Goal: Task Accomplishment & Management: Use online tool/utility

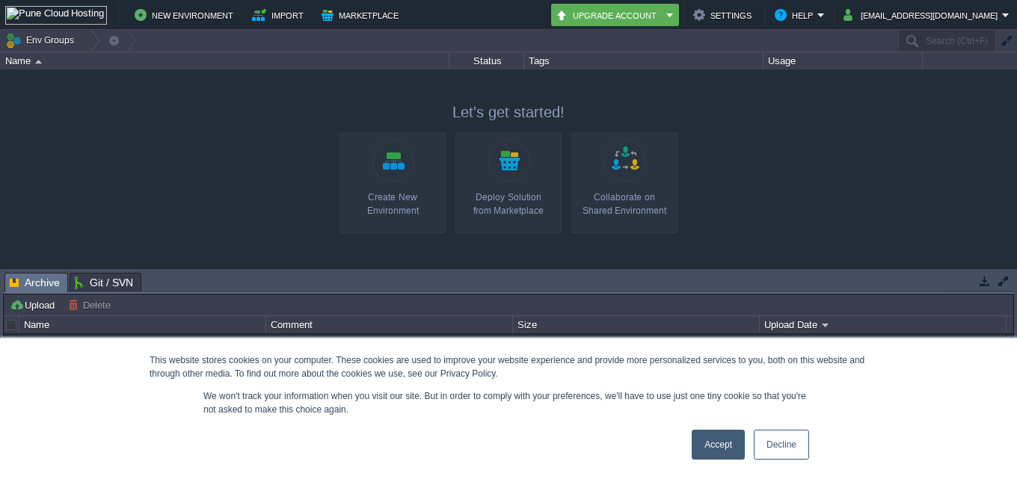
click at [719, 460] on div "Accept Decline" at bounding box center [750, 444] width 126 height 39
click at [721, 445] on link "Accept" at bounding box center [717, 445] width 53 height 30
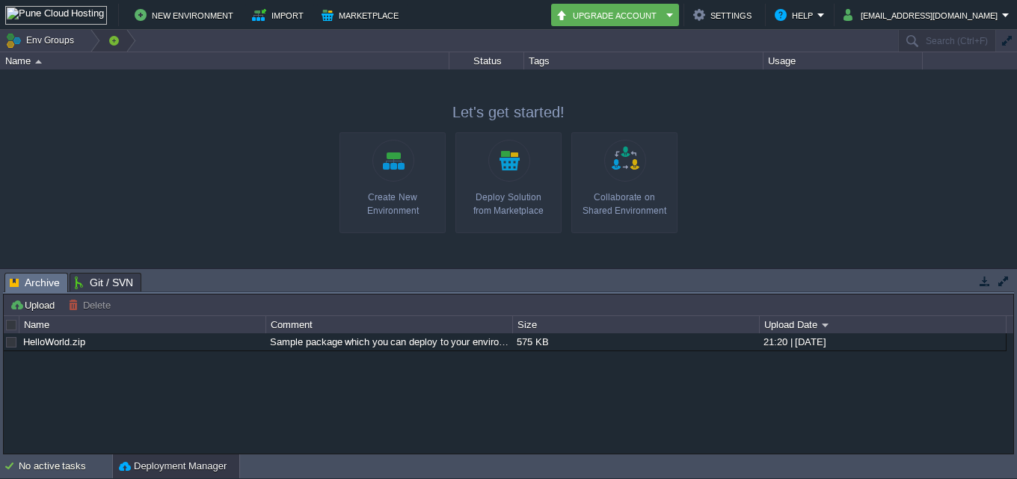
click at [182, 15] on button "New Environment" at bounding box center [186, 15] width 103 height 18
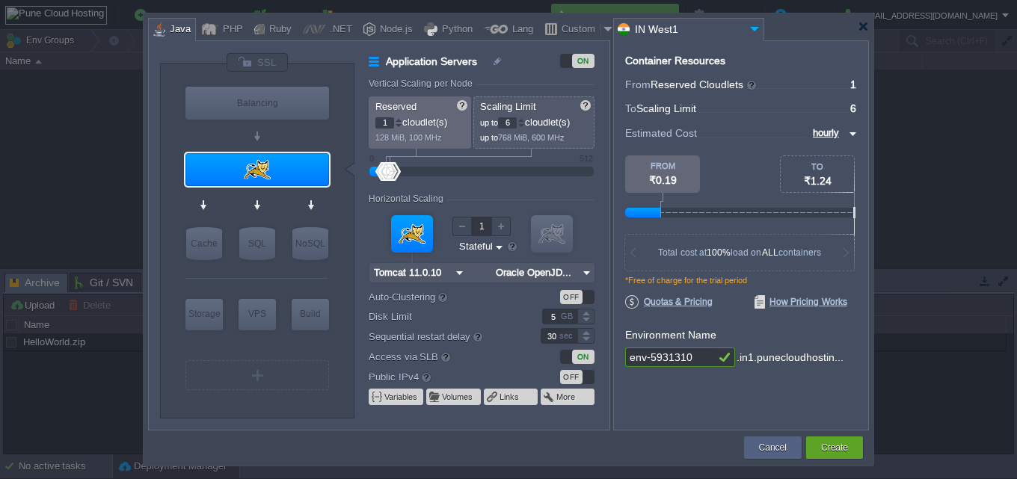
click at [646, 11] on div at bounding box center [508, 239] width 1017 height 479
click at [657, 28] on input "IN West1" at bounding box center [680, 30] width 132 height 22
click at [762, 446] on button "Cancel" at bounding box center [773, 447] width 28 height 15
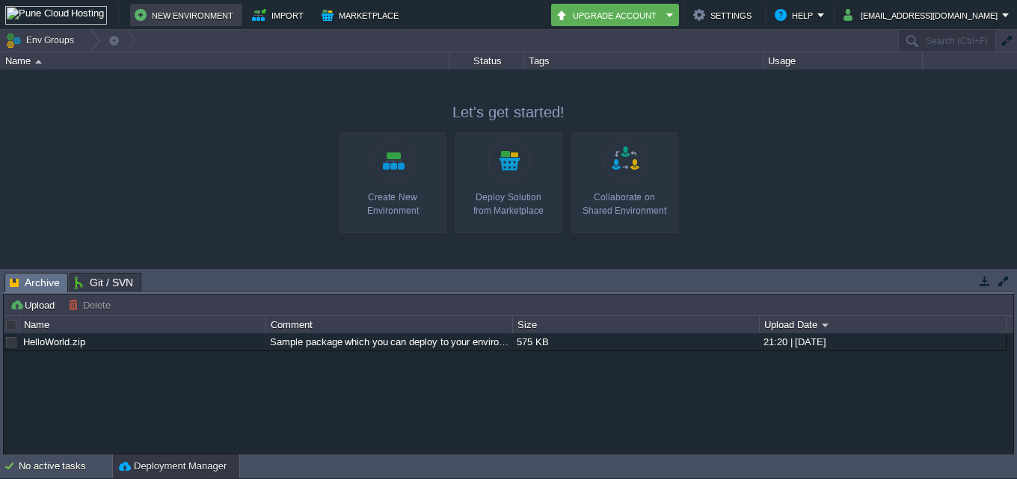
click at [157, 10] on button "New Environment" at bounding box center [186, 15] width 103 height 18
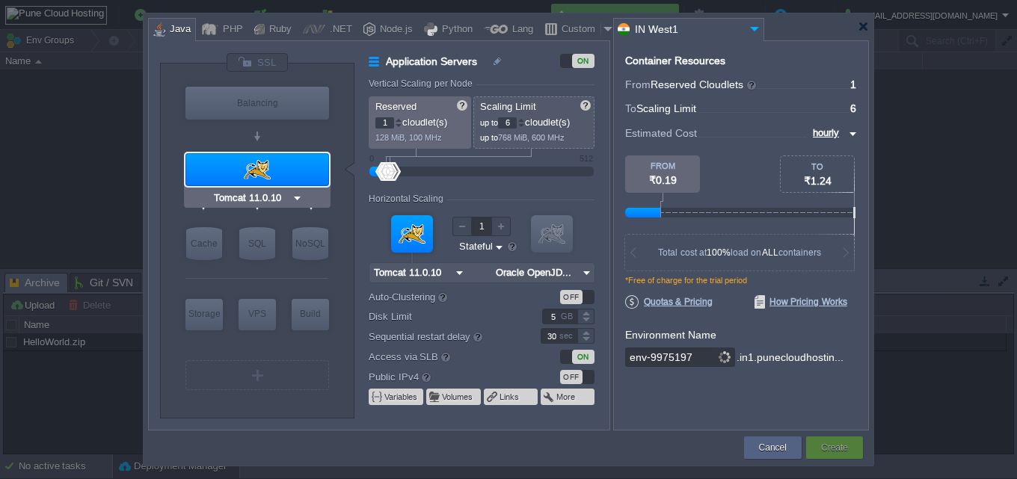
click at [243, 189] on div "Tomcat 11.0.10" at bounding box center [257, 197] width 147 height 19
drag, startPoint x: 243, startPoint y: 182, endPoint x: 256, endPoint y: 167, distance: 19.6
click at [254, 170] on div at bounding box center [257, 169] width 144 height 33
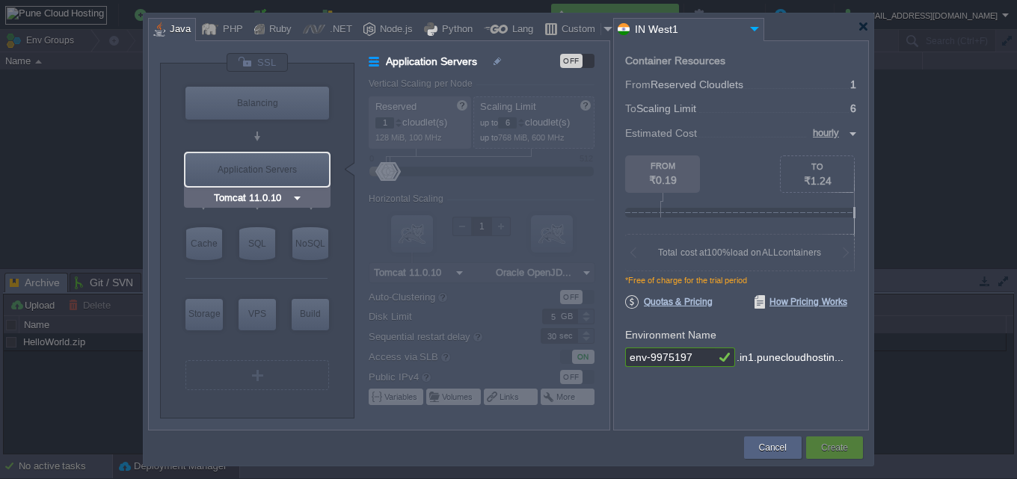
click at [256, 167] on div "Application Servers" at bounding box center [257, 169] width 144 height 33
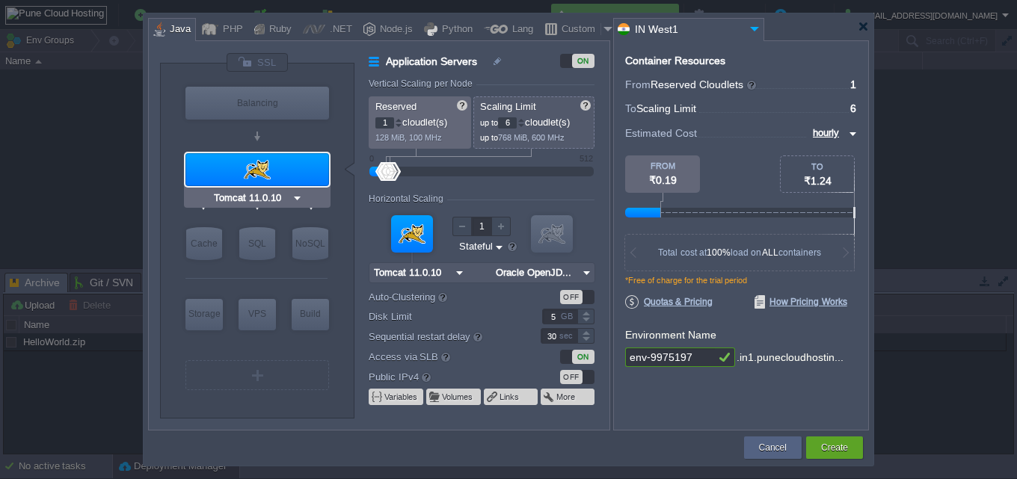
click at [258, 169] on div at bounding box center [257, 169] width 144 height 33
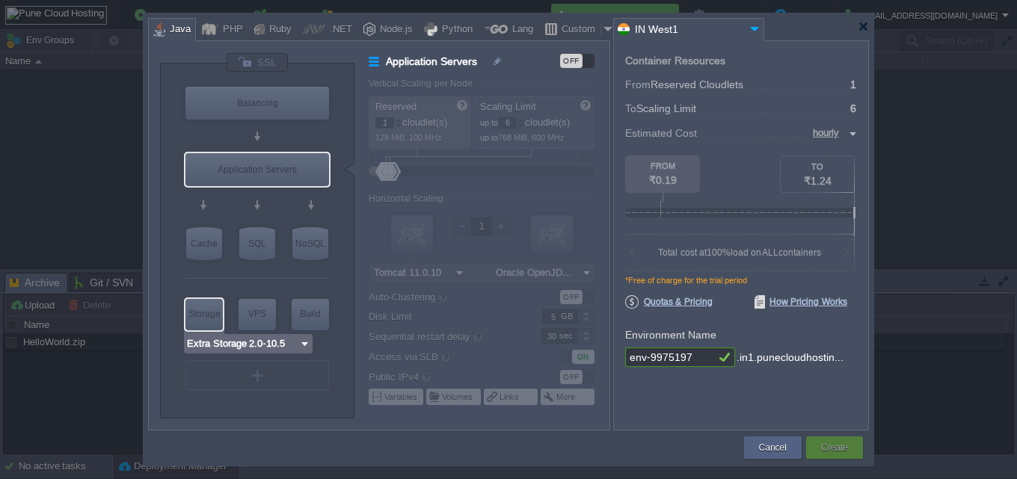
type input "AlmaLinux 9.6"
click at [250, 339] on input "AlmaLinux 9.6" at bounding box center [275, 343] width 72 height 15
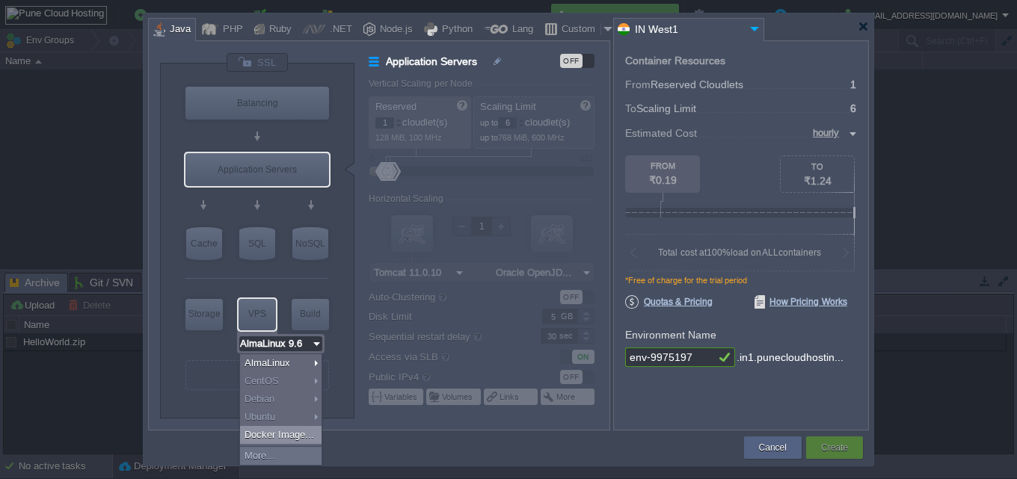
click at [280, 443] on div "Docker Image..." at bounding box center [280, 435] width 81 height 18
type input "Elastic VPS"
type input "12"
type input "Docker Image"
type input "Stateless"
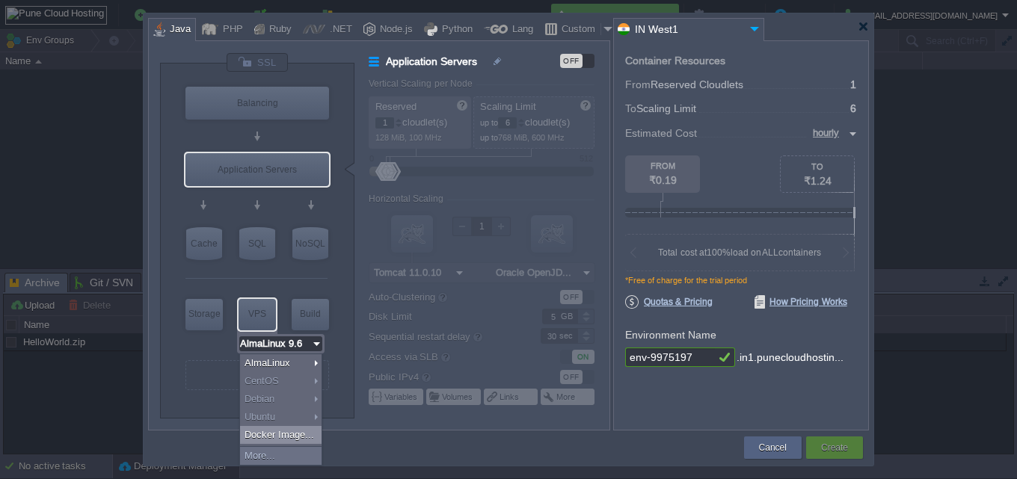
type input "Docker Image"
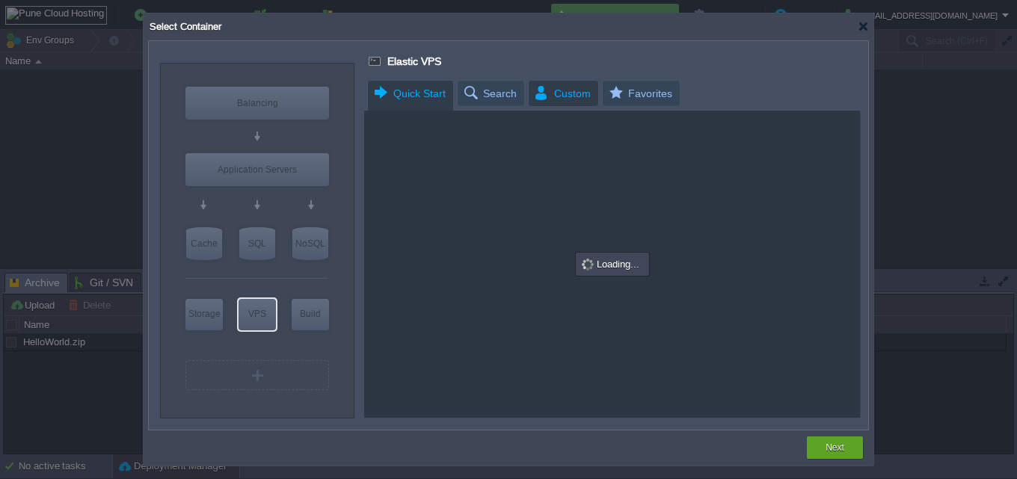
click at [564, 81] on span "Custom" at bounding box center [562, 93] width 58 height 25
click at [628, 96] on span "Favorites" at bounding box center [639, 94] width 65 height 26
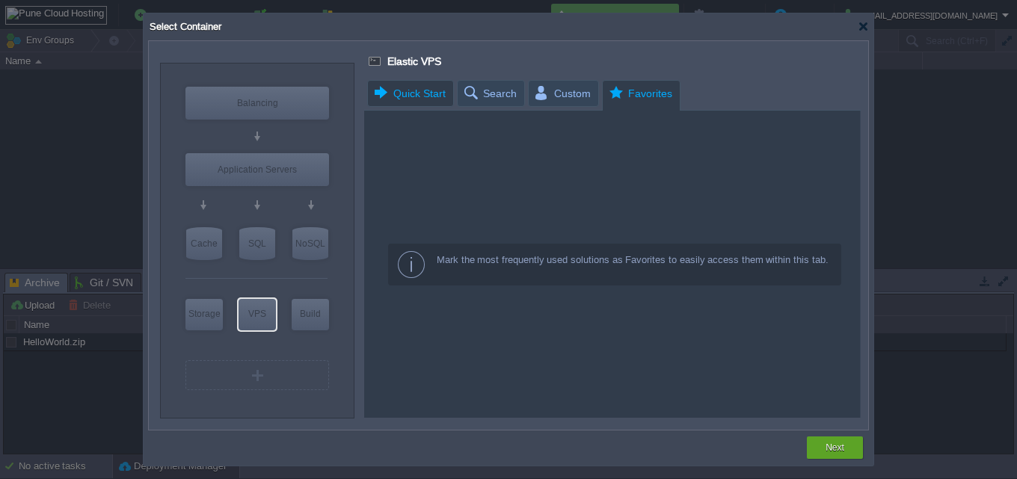
click at [445, 92] on em "Quick Start" at bounding box center [412, 93] width 81 height 25
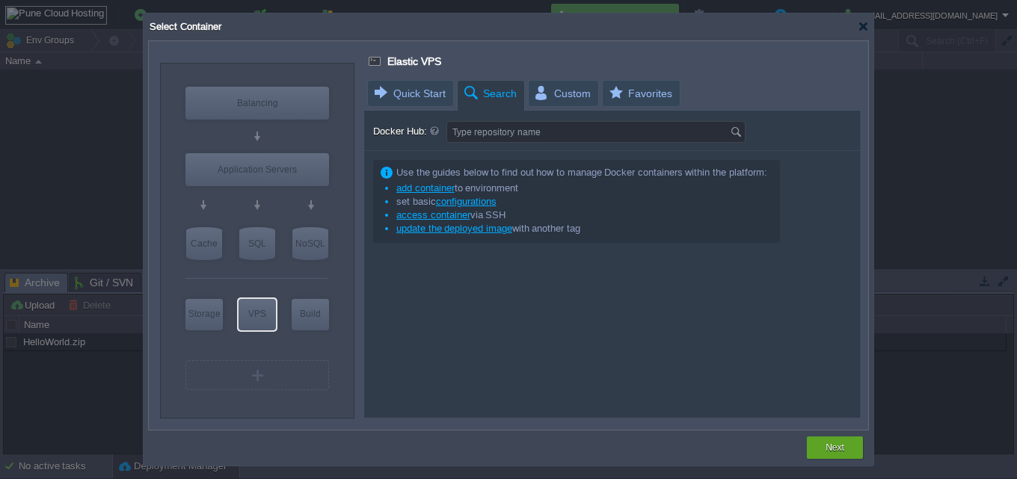
click at [462, 92] on span "Search" at bounding box center [489, 94] width 55 height 26
click at [478, 138] on input "Docker Hub:" at bounding box center [588, 132] width 283 height 20
type input "mib1024"
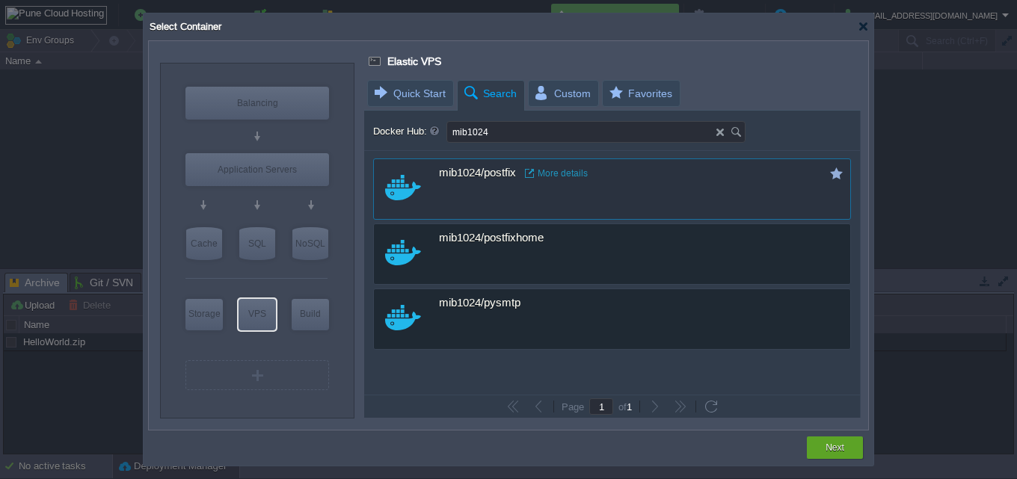
click at [673, 193] on div "custom mib1024/postfix More details" at bounding box center [612, 188] width 478 height 61
type input "Postfix"
type input "latest"
type input "Postfix :"
type input "latest"
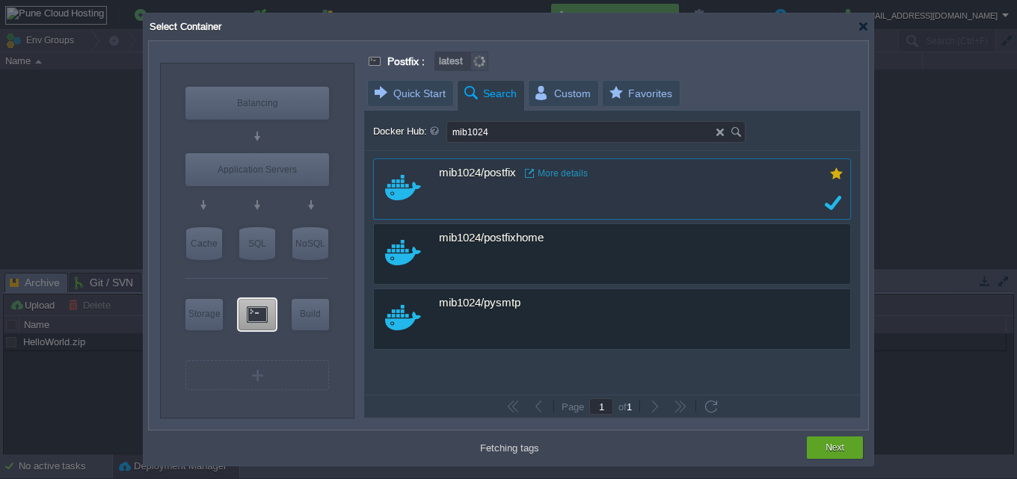
drag, startPoint x: 850, startPoint y: 163, endPoint x: 848, endPoint y: 170, distance: 7.6
click at [856, 168] on div "custom mib1024/postfix More details custom mib1024/postfixhome More details cus…" at bounding box center [612, 273] width 496 height 244
click at [837, 176] on button "button" at bounding box center [835, 173] width 13 height 13
click at [839, 451] on button "Next" at bounding box center [834, 447] width 19 height 15
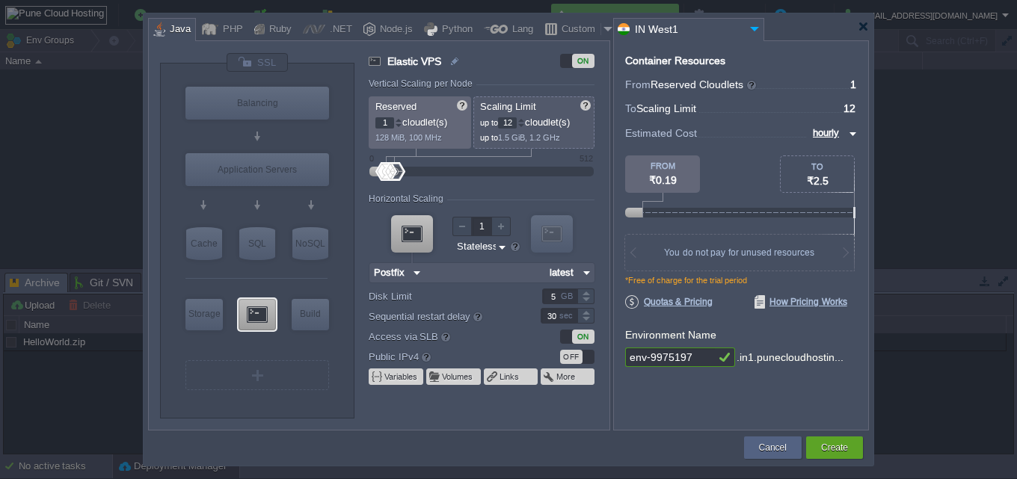
click at [385, 122] on input "1" at bounding box center [384, 122] width 19 height 11
type input "11111111111"
click at [484, 226] on input "111" at bounding box center [481, 226] width 19 height 19
type input "111111"
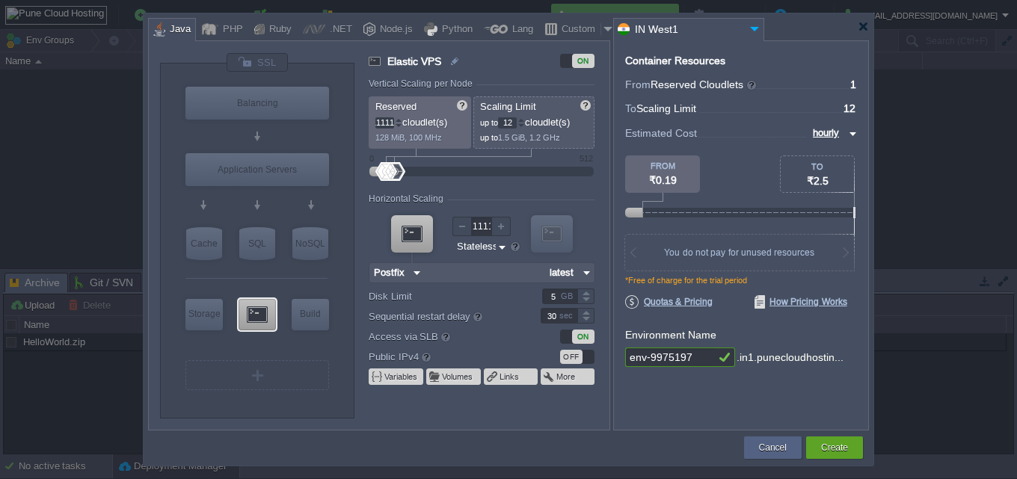
scroll to position [0, 0]
type input "11"
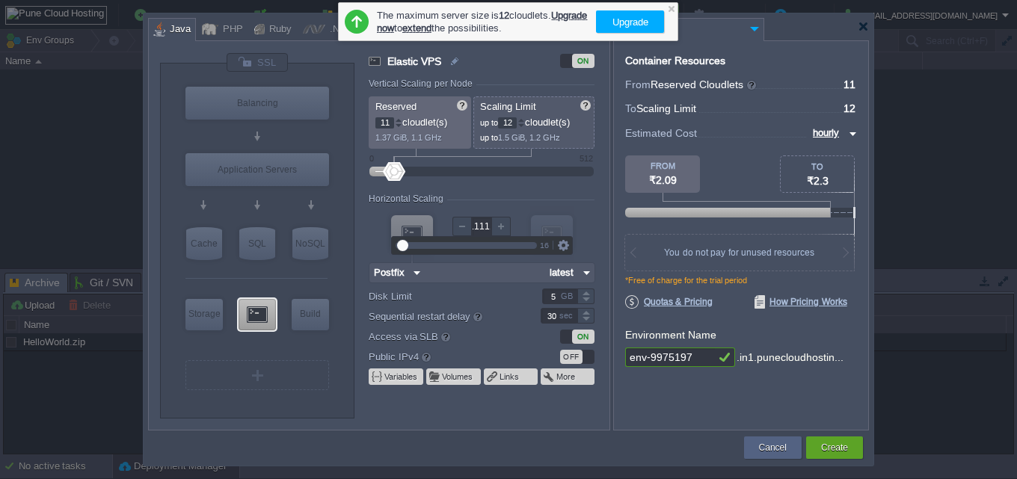
scroll to position [0, 60]
type input "1111111111111111111"
type input "51"
type input "2"
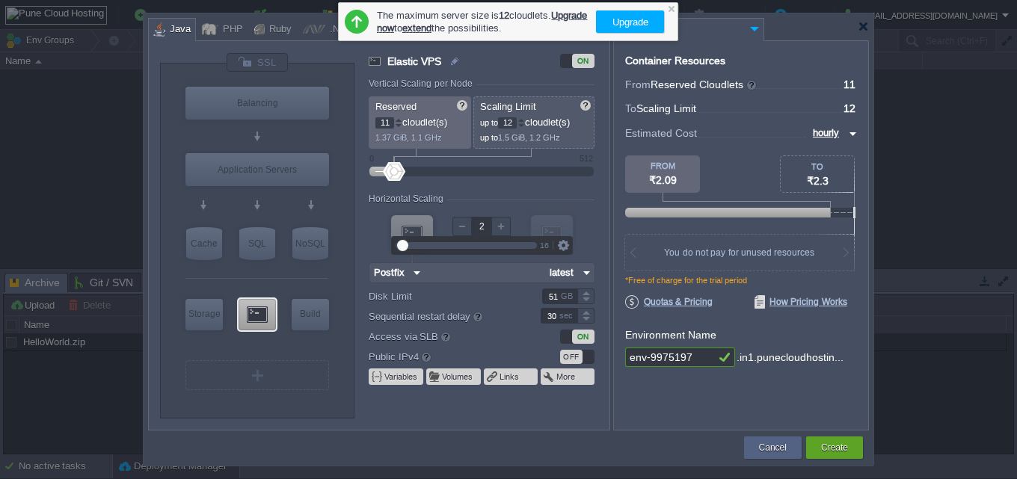
click at [561, 300] on input "51" at bounding box center [559, 297] width 35 height 16
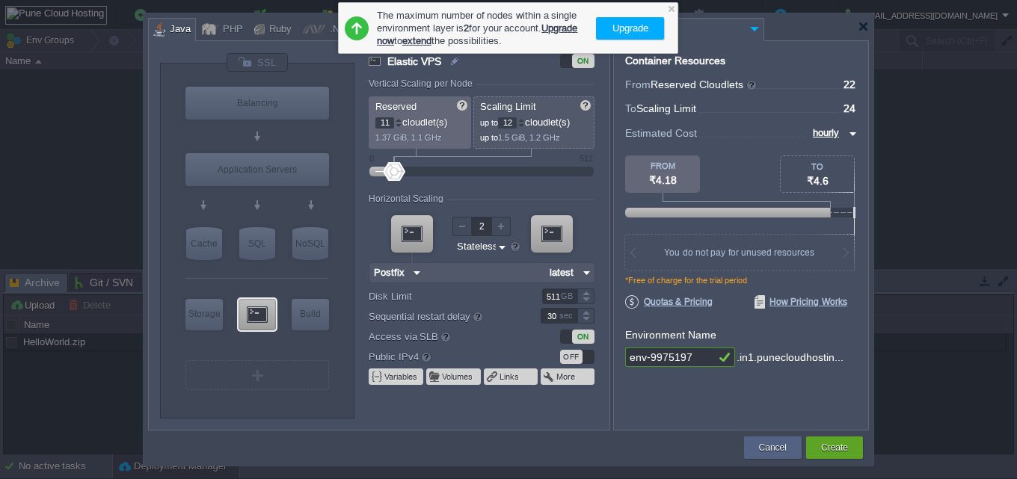
type input "10"
click at [587, 357] on div "OFF" at bounding box center [577, 357] width 34 height 14
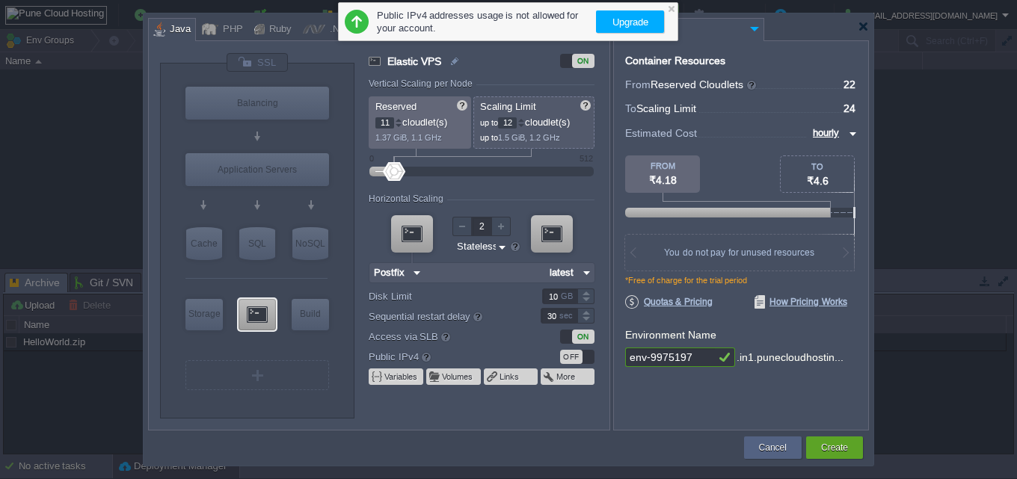
click at [579, 335] on div "ON" at bounding box center [583, 337] width 22 height 14
drag, startPoint x: 697, startPoint y: 354, endPoint x: 254, endPoint y: 331, distance: 443.8
click at [269, 331] on div "VM Balancing VM Application Servers VM Cache VM SQL VM NoSQL VM Storage VM VPS …" at bounding box center [508, 235] width 721 height 390
type input "Postfix"
type input "sslacessoseguro1"
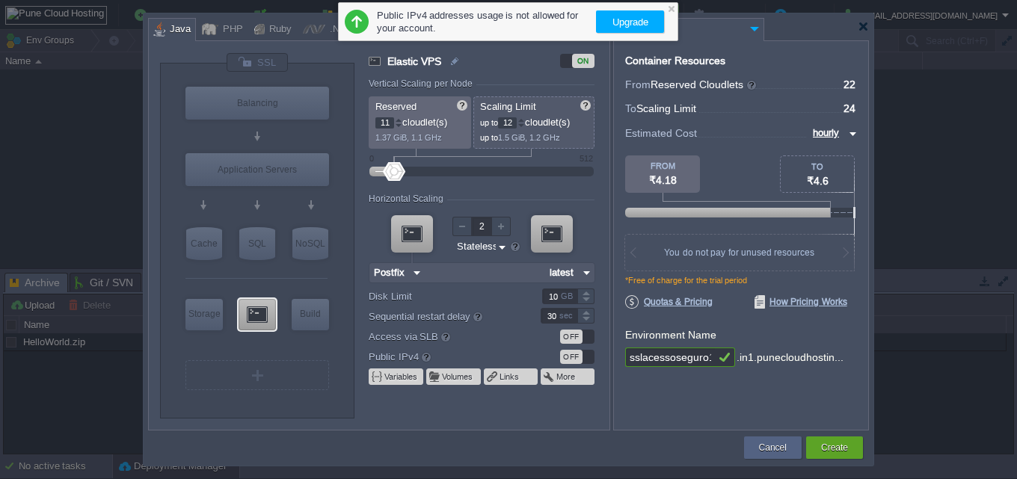
type input "MariaDB 12.0.2"
type input "sslacessoseguro1"
click at [258, 245] on div "SQL" at bounding box center [257, 243] width 36 height 33
type input "SQL Databases"
type input "4"
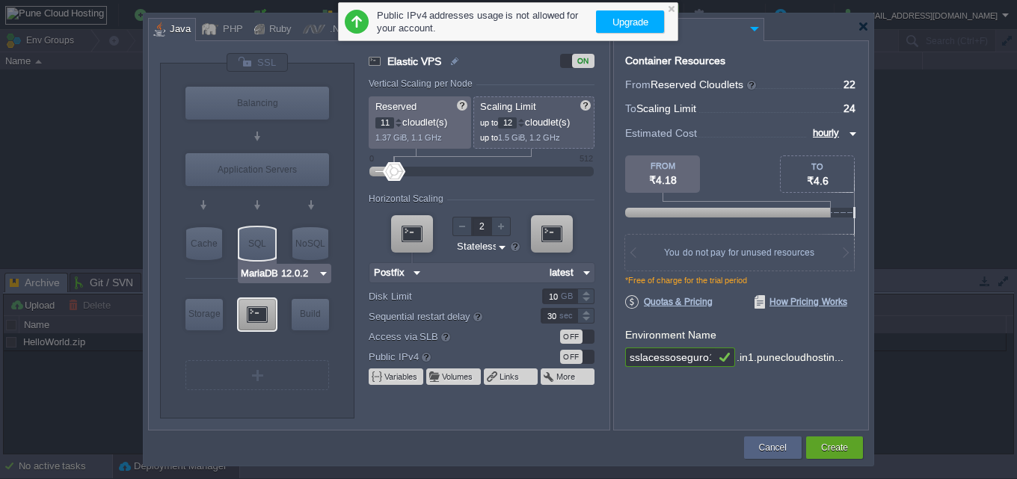
type input "6"
type input "1"
type input "MariaDB 12.0.2"
type input "12.0.2-almalin..."
type input "5"
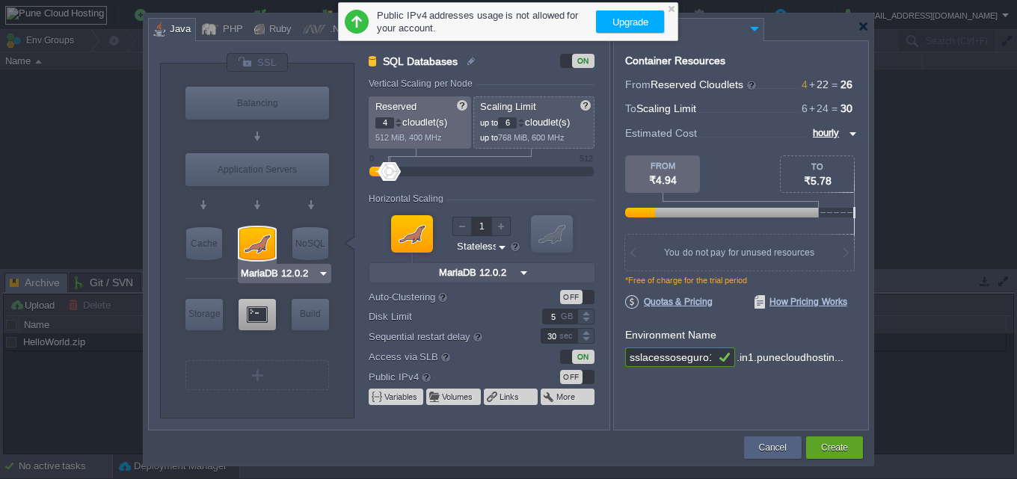
click at [259, 238] on div at bounding box center [257, 243] width 36 height 33
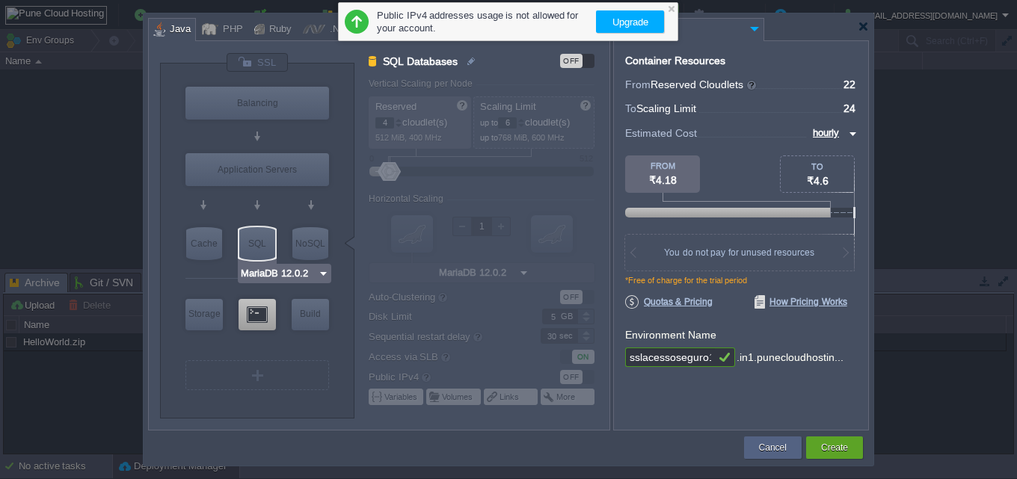
click at [280, 264] on div "MariaDB 12.0.2" at bounding box center [284, 273] width 93 height 19
click at [284, 283] on div "MariaDB 12.0.2" at bounding box center [284, 273] width 93 height 19
click at [280, 279] on input "MariaDB 12.0.2" at bounding box center [279, 273] width 78 height 15
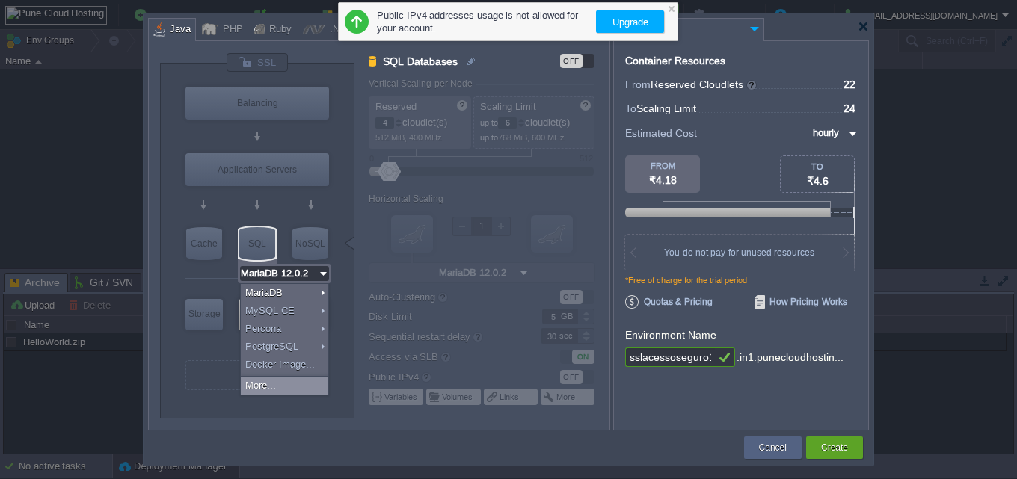
click at [284, 372] on div "Docker Image..." at bounding box center [284, 365] width 87 height 18
type input "1"
type input "12"
type input "Docker Image"
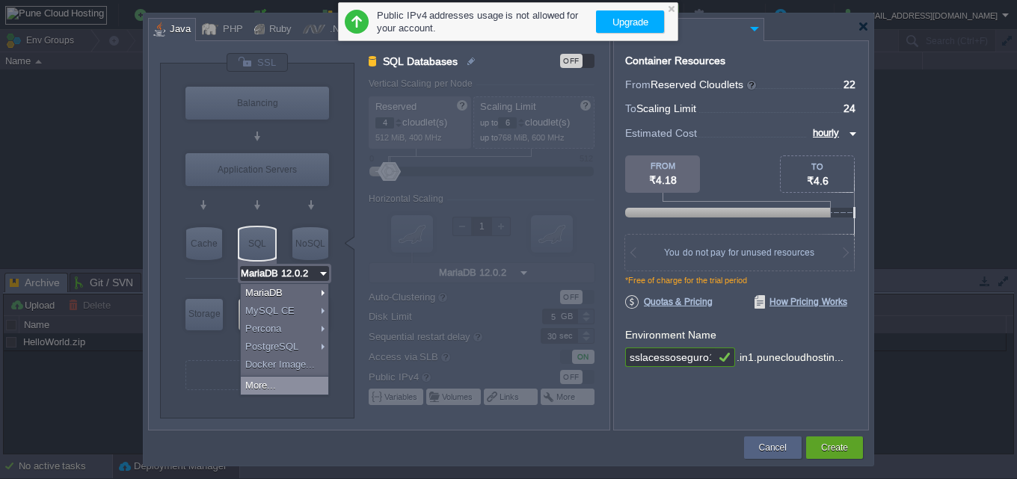
type input "SQL Databases"
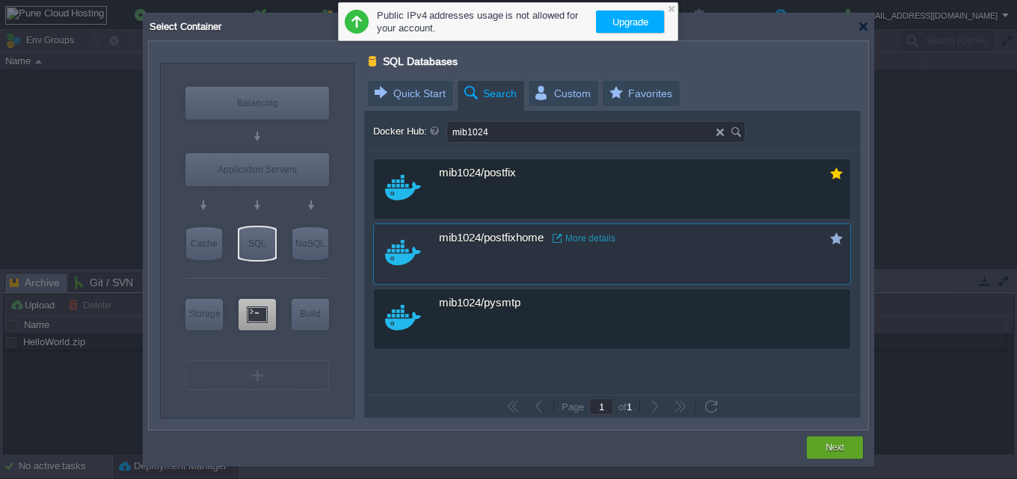
drag, startPoint x: 729, startPoint y: 204, endPoint x: 725, endPoint y: 230, distance: 26.4
click at [729, 206] on div "custom mib1024/postfix More details" at bounding box center [612, 188] width 478 height 61
type input "Postfix"
type input "latest"
type input "Postfix :"
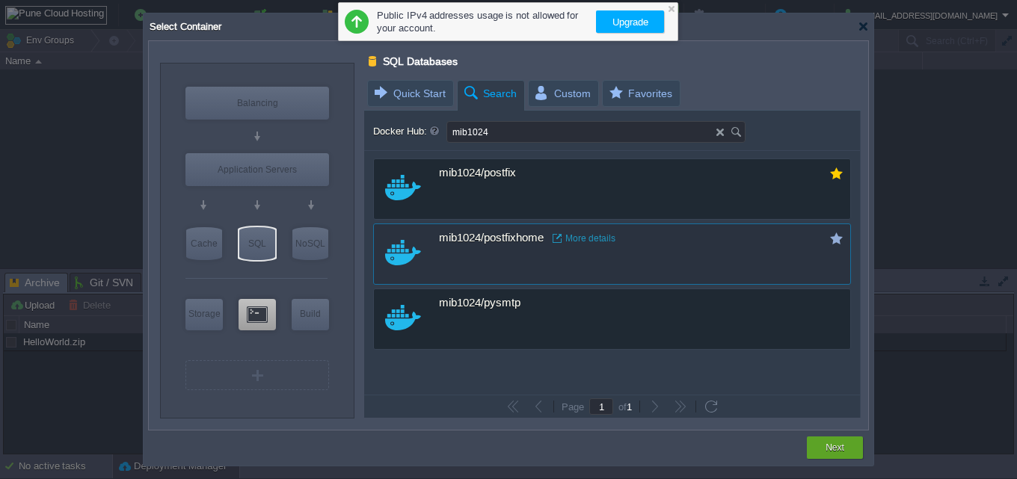
type input "latest"
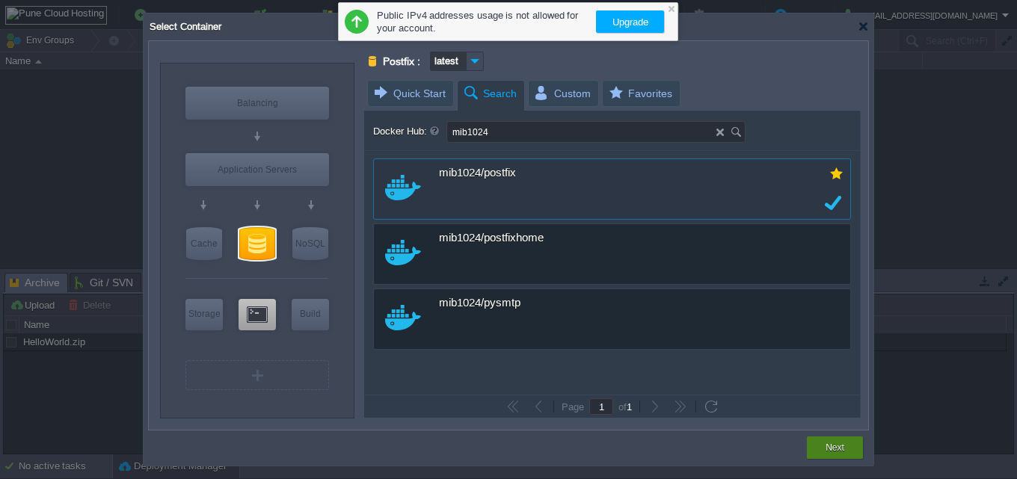
click at [826, 440] on div "Next" at bounding box center [835, 448] width 34 height 22
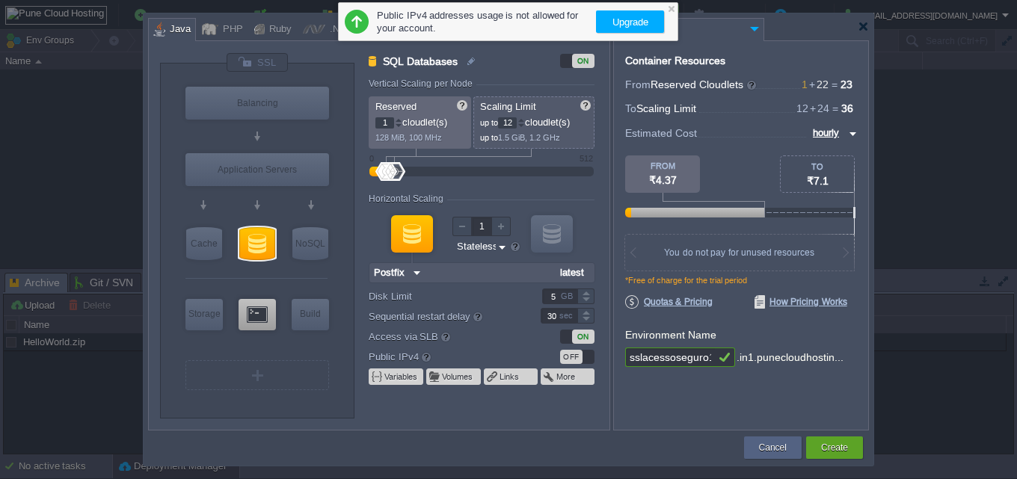
click at [396, 129] on p "128 MiB, 100 MHz" at bounding box center [420, 136] width 90 height 14
click at [392, 126] on input "1" at bounding box center [384, 122] width 19 height 11
type input "11"
click at [497, 298] on label "Disk Limit" at bounding box center [445, 297] width 152 height 16
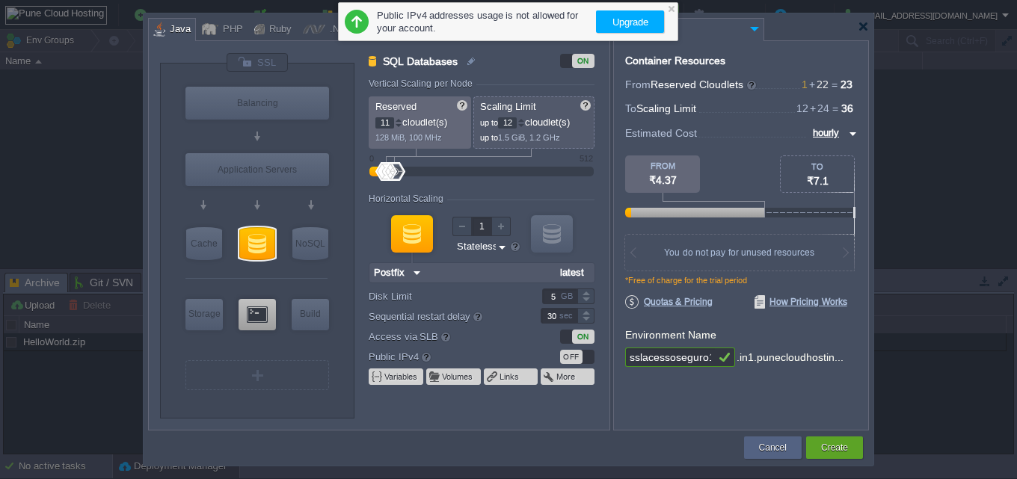
click at [542, 298] on input "5" at bounding box center [559, 297] width 35 height 16
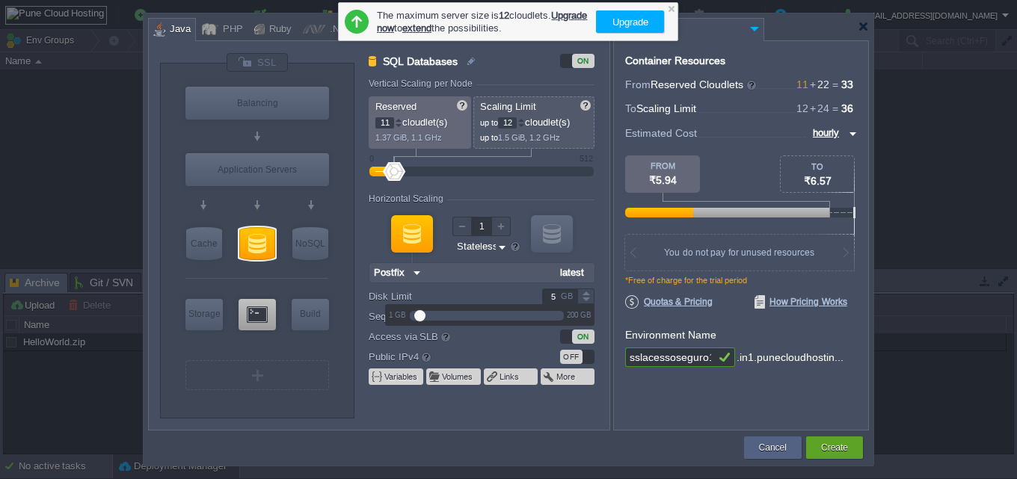
click at [490, 230] on input "1" at bounding box center [481, 226] width 19 height 19
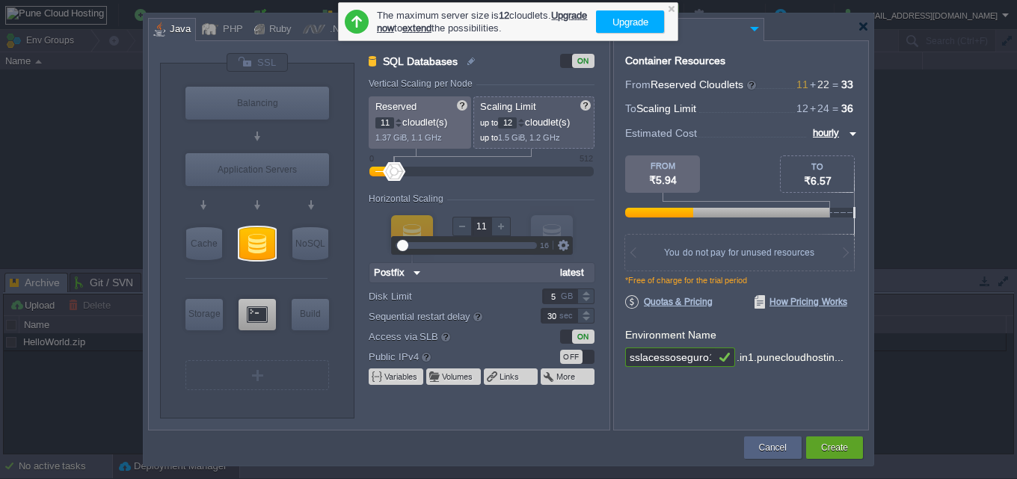
type input "2"
click at [531, 204] on div "Horizontal Scaling" at bounding box center [482, 200] width 226 height 13
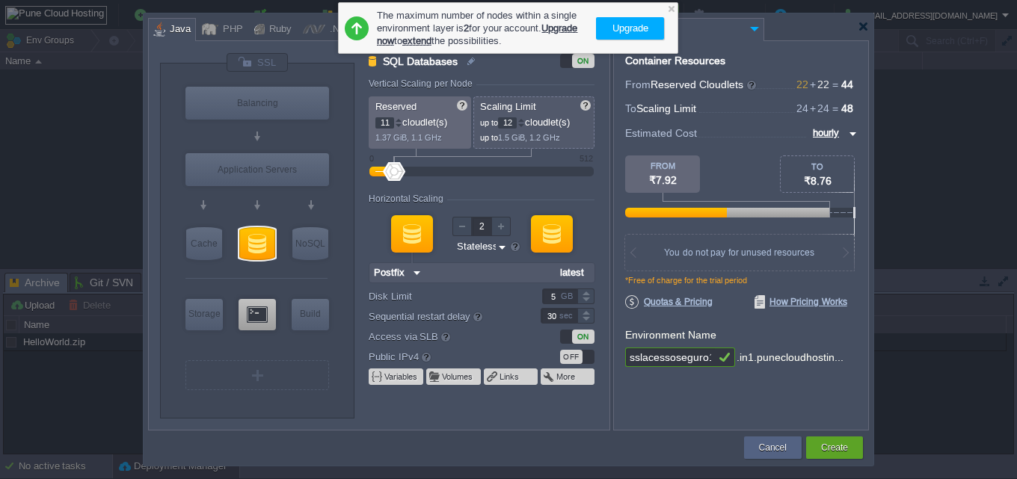
click at [564, 290] on div "GB" at bounding box center [568, 296] width 15 height 14
type input "10"
click at [576, 339] on div "ON" at bounding box center [583, 337] width 22 height 14
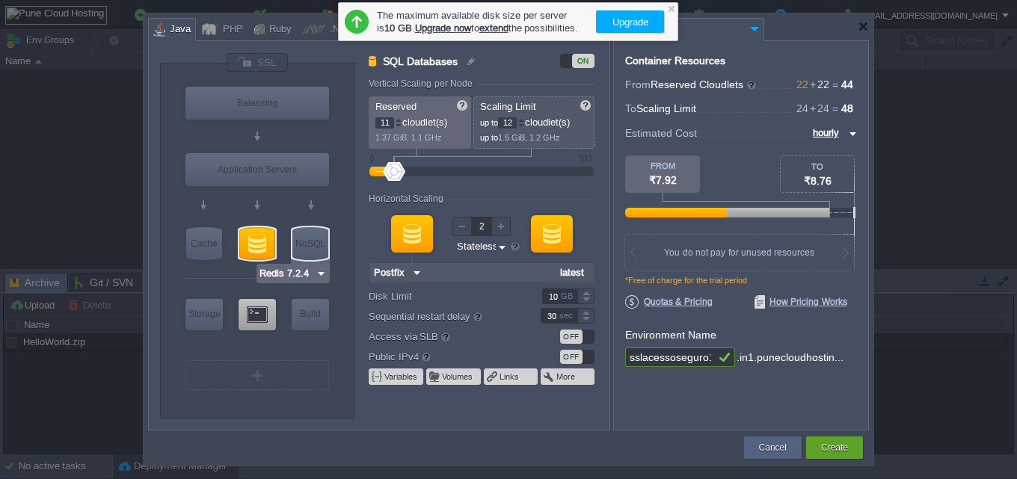
type input "Tomcat 11.0.10"
click at [280, 180] on div "Application Servers" at bounding box center [257, 169] width 144 height 33
type input "Application Servers"
type input "1"
type input "6"
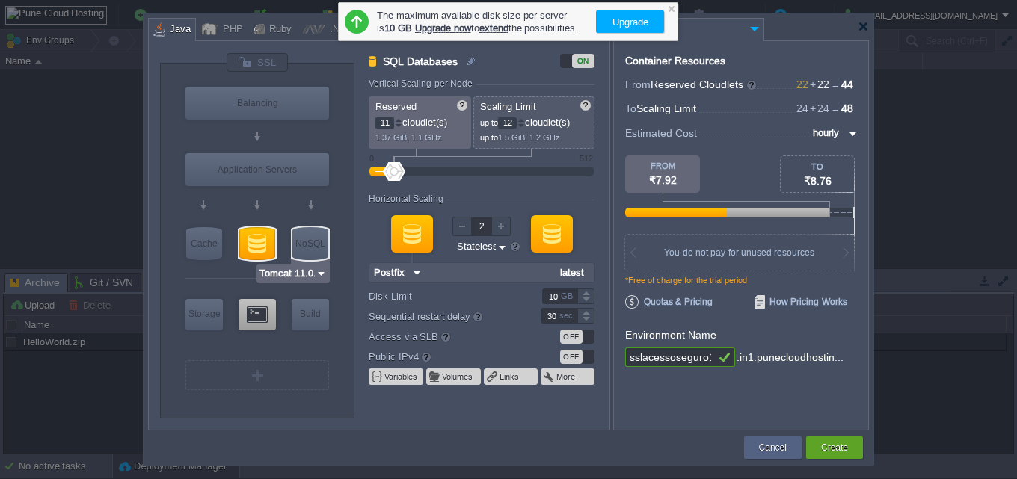
type input "1"
type input "Tomcat 11.0.10"
type input "Oracle OpenJD..."
type input "Stateful"
type input "5"
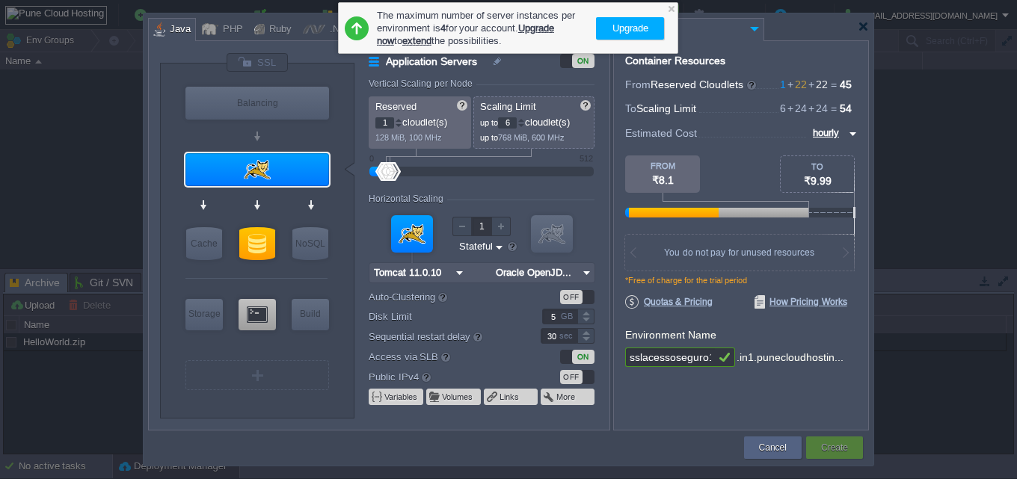
click at [277, 172] on div at bounding box center [257, 169] width 144 height 33
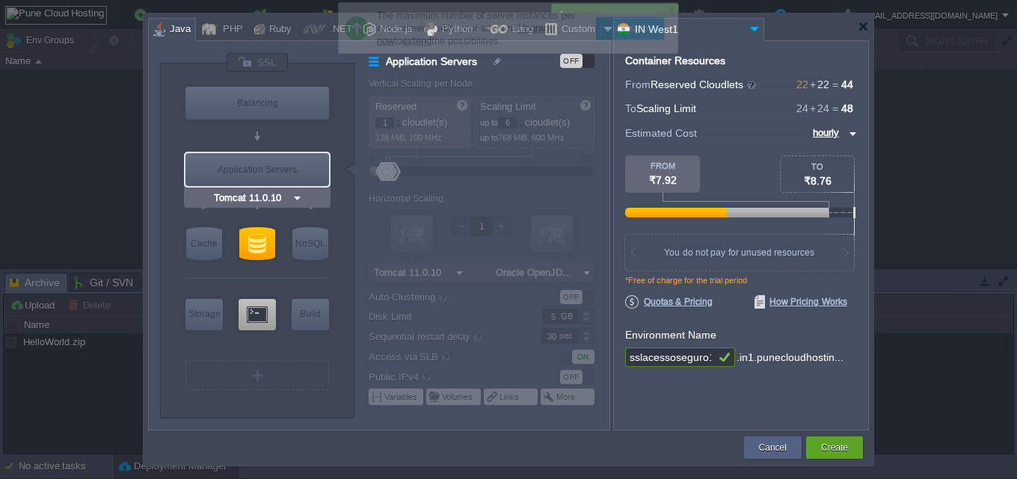
click at [277, 194] on input "Tomcat 11.0.10" at bounding box center [251, 198] width 81 height 15
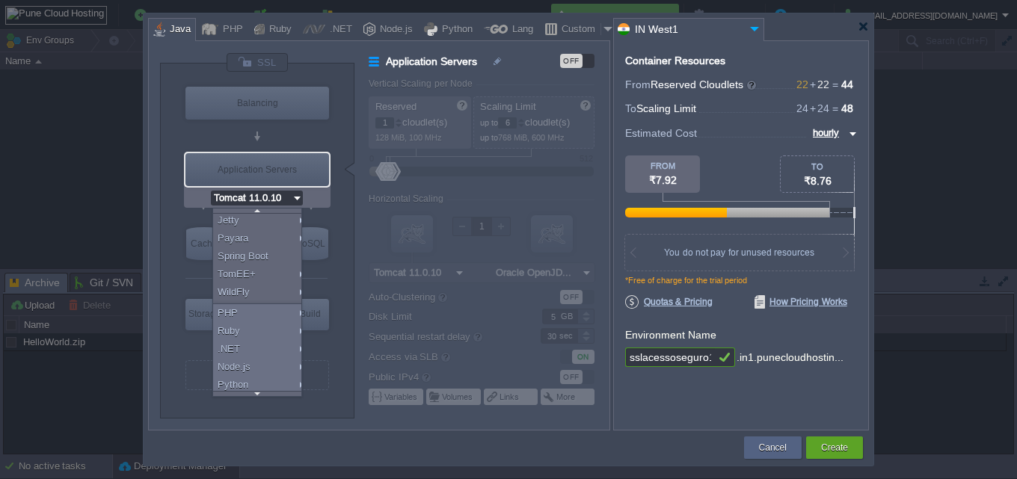
scroll to position [121, 0]
click at [269, 376] on div "Docker Image..." at bounding box center [259, 369] width 93 height 18
type input "Application Servers"
type input "12"
type input "Docker Image"
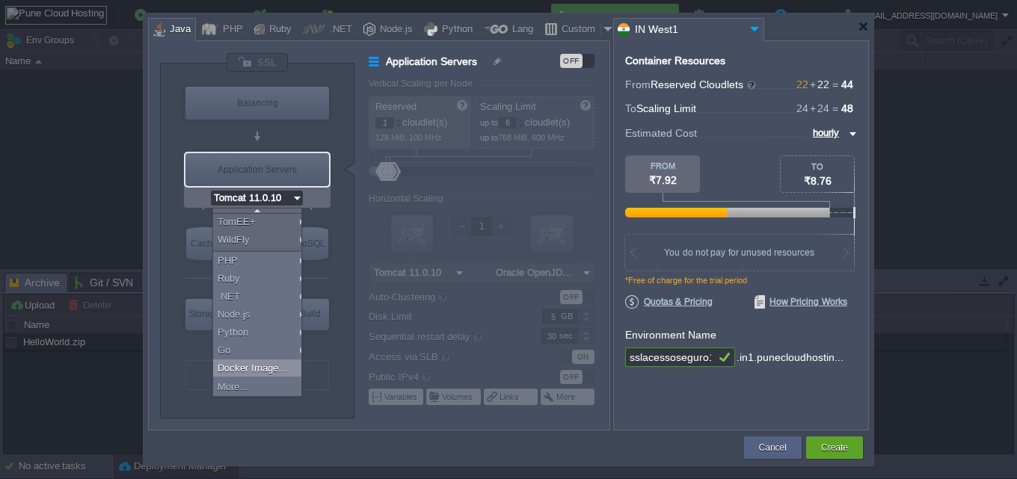
type input "Stateless"
type input "Docker Image"
type input "Application Servers"
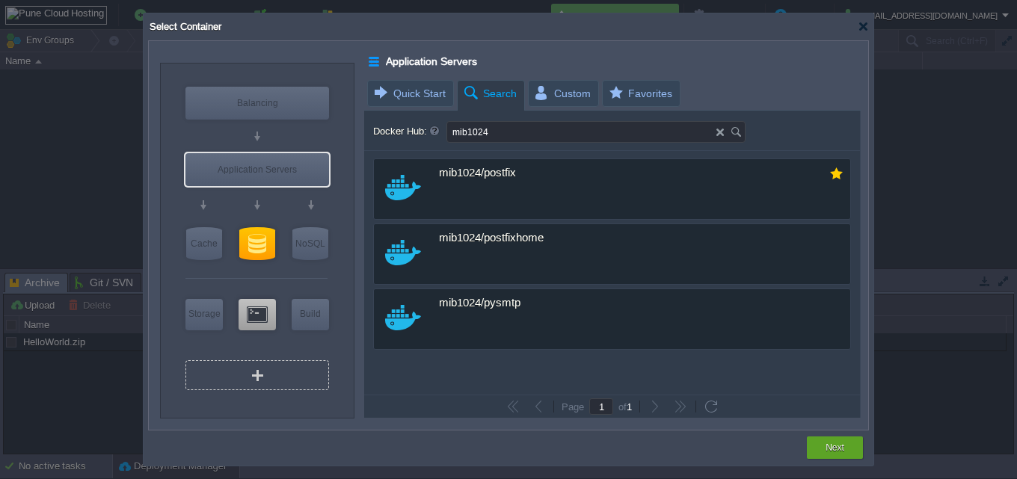
scroll to position [0, 0]
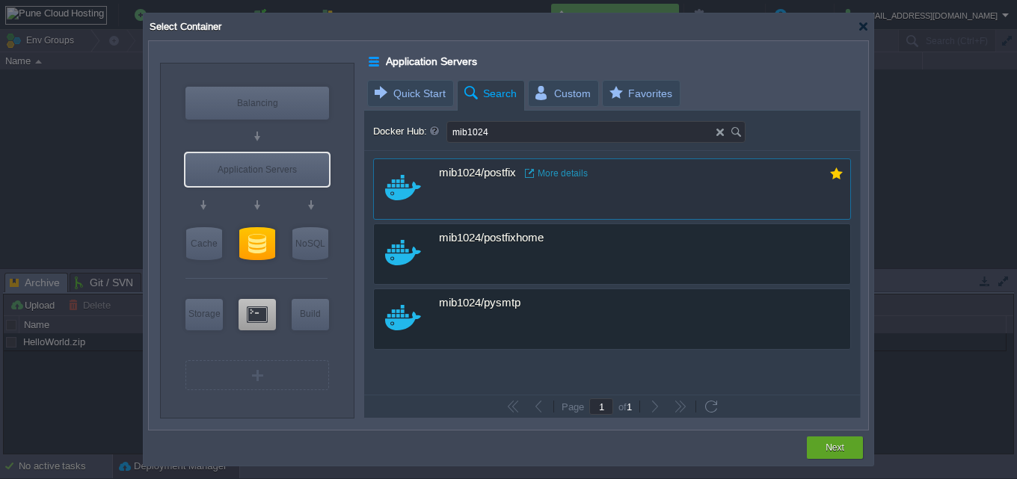
click at [680, 185] on div "mib1024/postfix More details" at bounding box center [622, 173] width 366 height 29
type input "Postfix"
type input "latest"
type input "Postfix :"
type input "latest"
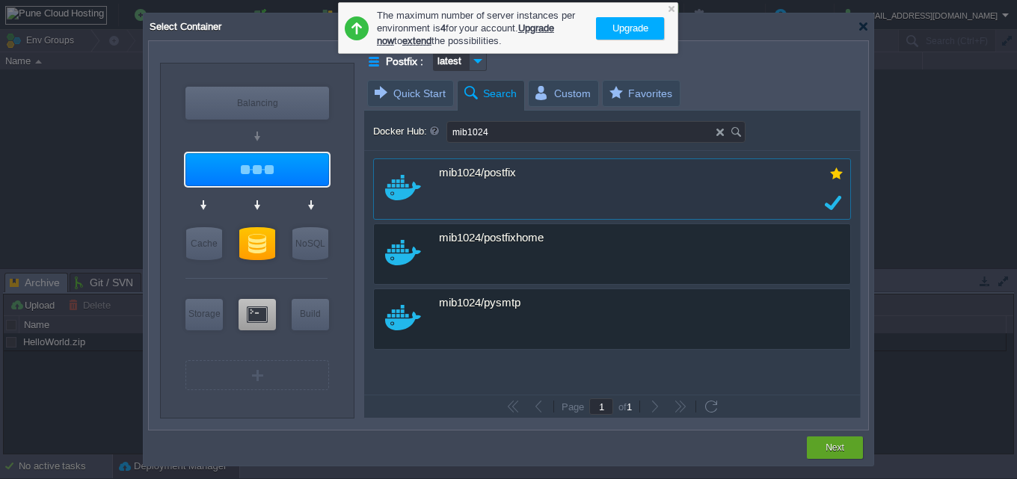
drag, startPoint x: 807, startPoint y: 425, endPoint x: 820, endPoint y: 454, distance: 32.5
click at [807, 425] on div "Postfix : latest Quick Start Search Custom Favorites No items to display Here y…" at bounding box center [614, 235] width 508 height 390
drag, startPoint x: 820, startPoint y: 454, endPoint x: 837, endPoint y: 454, distance: 17.2
click at [824, 454] on div "Next" at bounding box center [835, 448] width 34 height 22
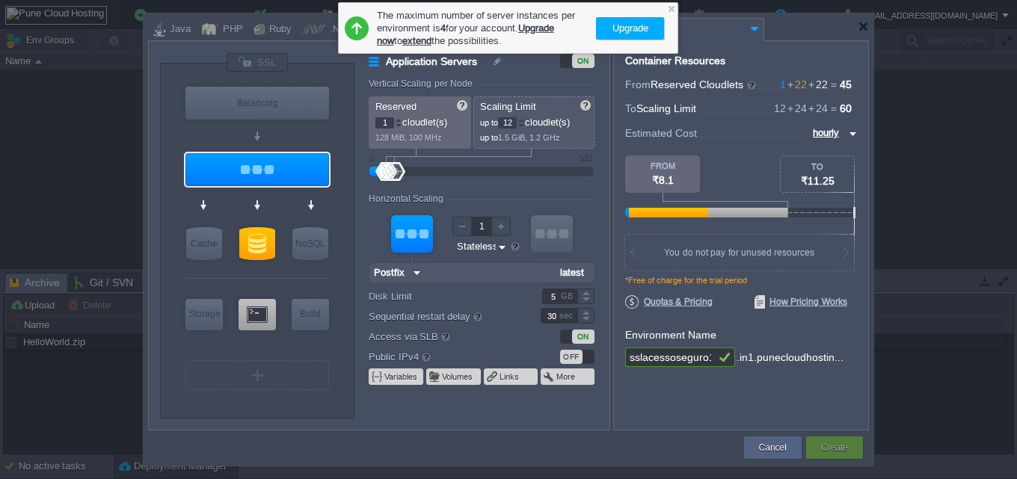
click at [275, 163] on div at bounding box center [257, 169] width 144 height 33
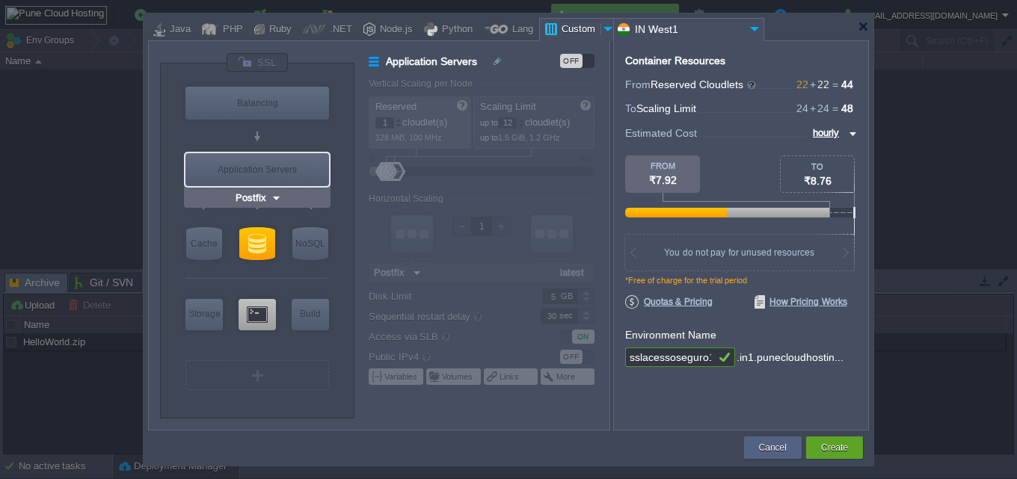
type input "Docker Image"
click at [848, 448] on div "Create" at bounding box center [834, 448] width 34 height 22
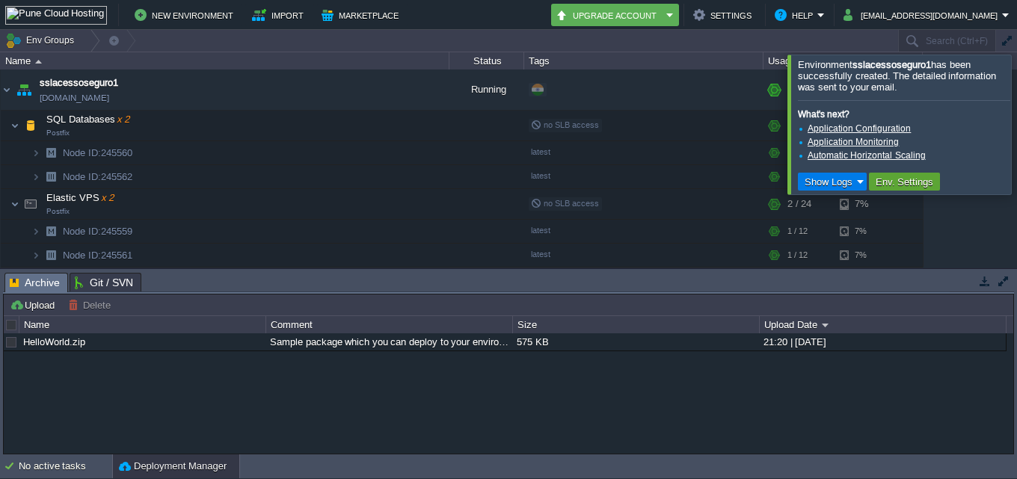
click at [1016, 127] on div at bounding box center [1035, 124] width 0 height 139
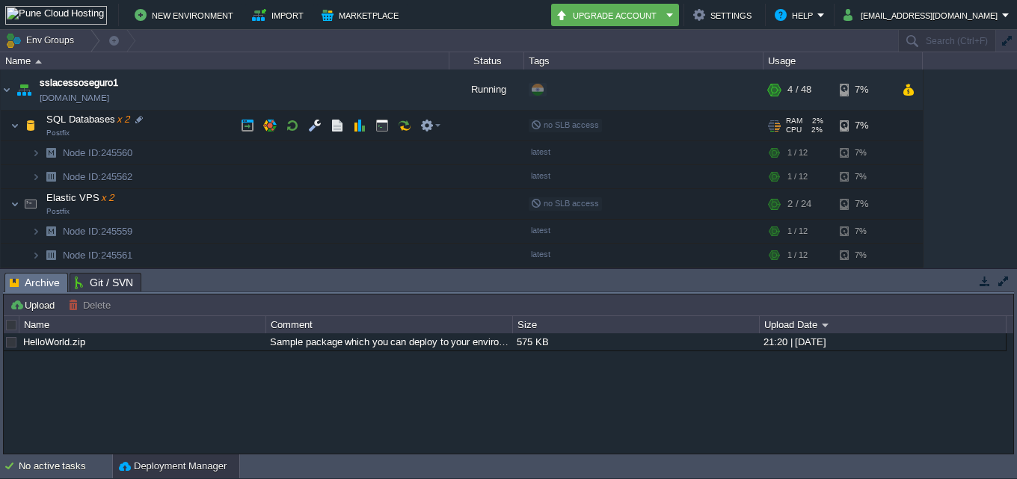
click at [0, 106] on table "sslacessoseguro1 sslacessoseguro1.in1.punecloudhosting.com Running + Add to Env…" at bounding box center [461, 169] width 923 height 198
drag, startPoint x: 1, startPoint y: 129, endPoint x: 9, endPoint y: 123, distance: 9.1
click at [4, 129] on span at bounding box center [6, 125] width 10 height 11
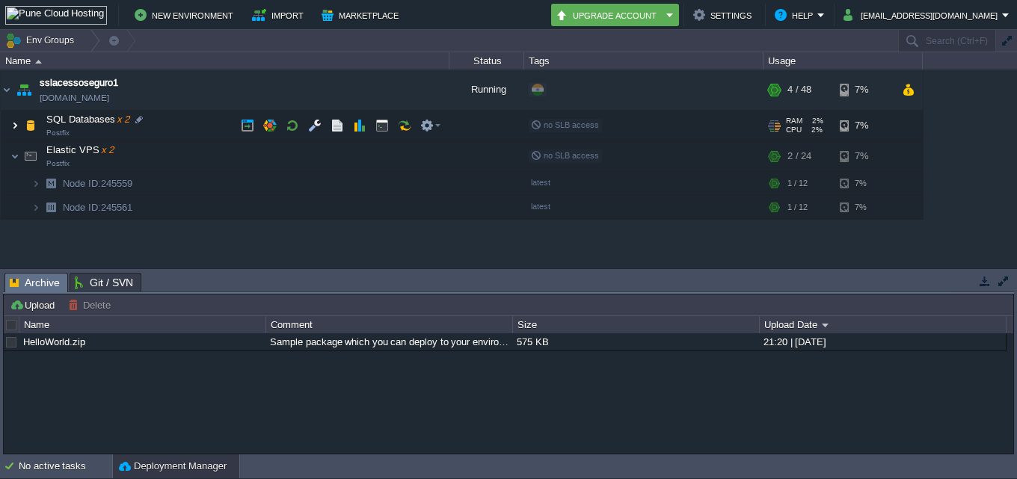
click at [31, 158] on img at bounding box center [30, 156] width 21 height 30
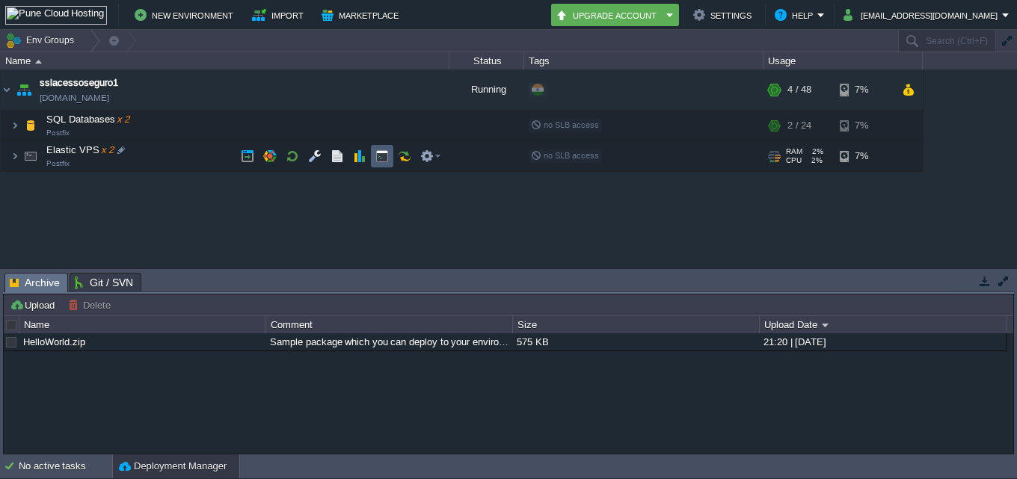
click at [381, 157] on button "button" at bounding box center [381, 155] width 13 height 13
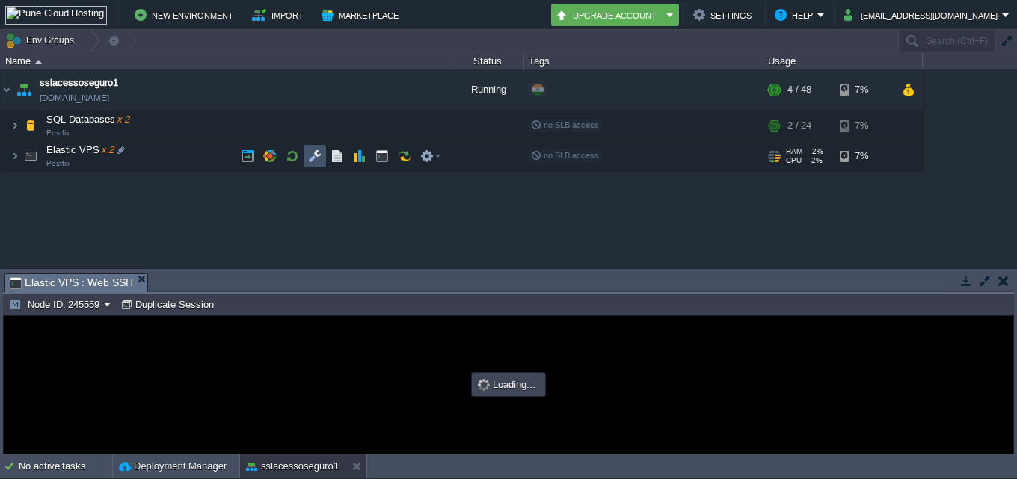
click at [315, 161] on button "button" at bounding box center [314, 155] width 13 height 13
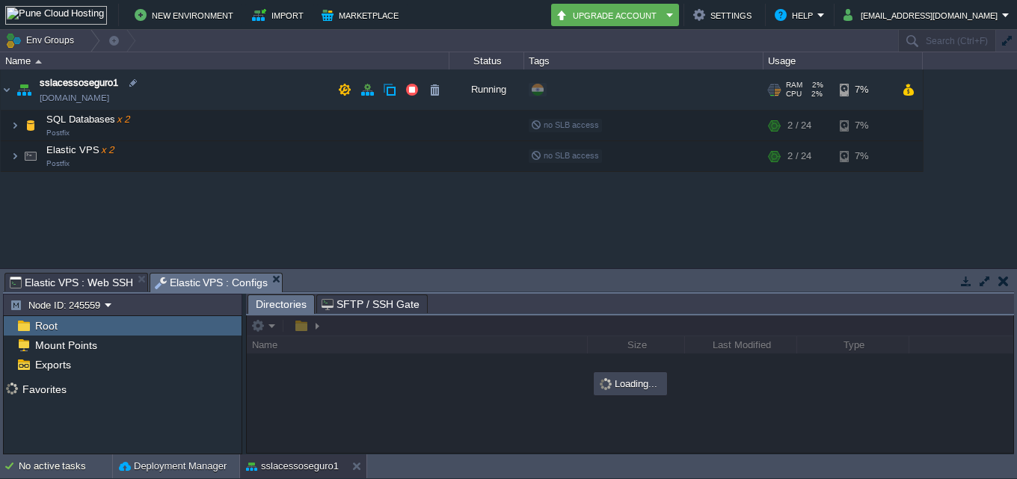
click at [319, 108] on td "sslacessoseguro1 [DOMAIN_NAME]" at bounding box center [225, 90] width 448 height 41
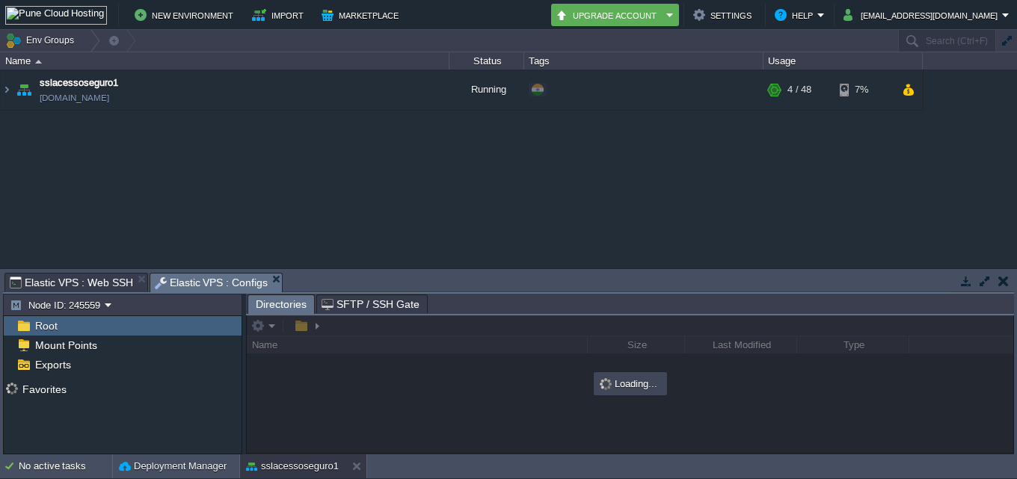
click at [314, 125] on div "sslacessoseguro1 sslacessoseguro1.in1.punecloudhosting.com Running + Add to Env…" at bounding box center [508, 169] width 1017 height 198
click at [30, 90] on img at bounding box center [23, 90] width 21 height 40
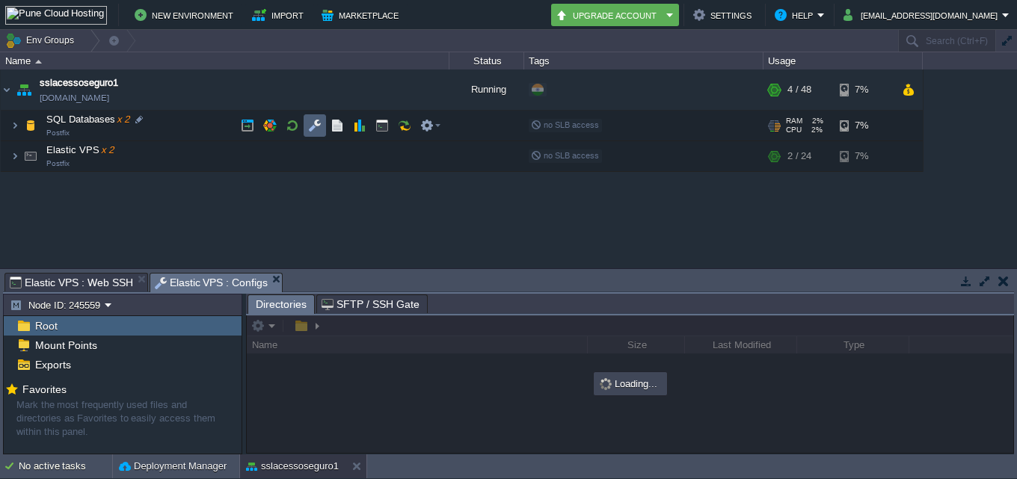
click at [310, 120] on button "button" at bounding box center [314, 125] width 13 height 13
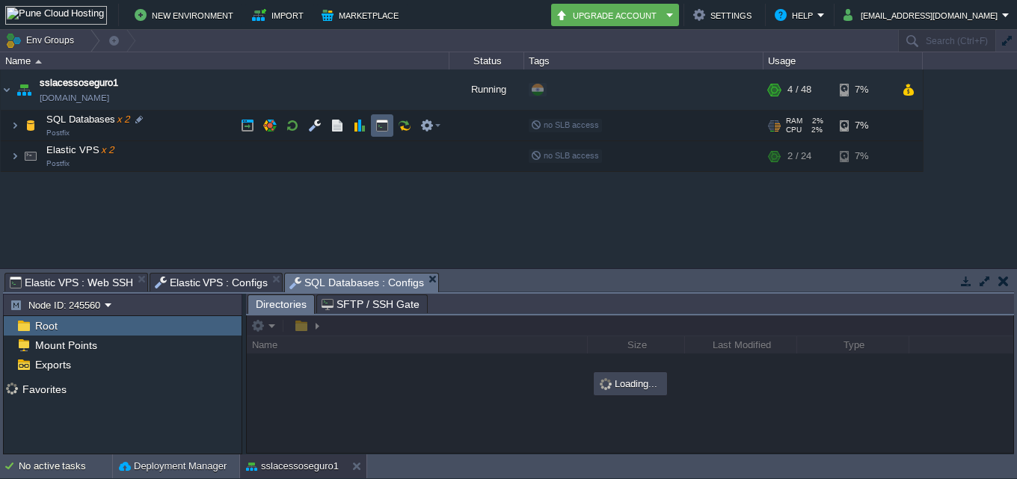
click at [381, 123] on button "button" at bounding box center [381, 125] width 13 height 13
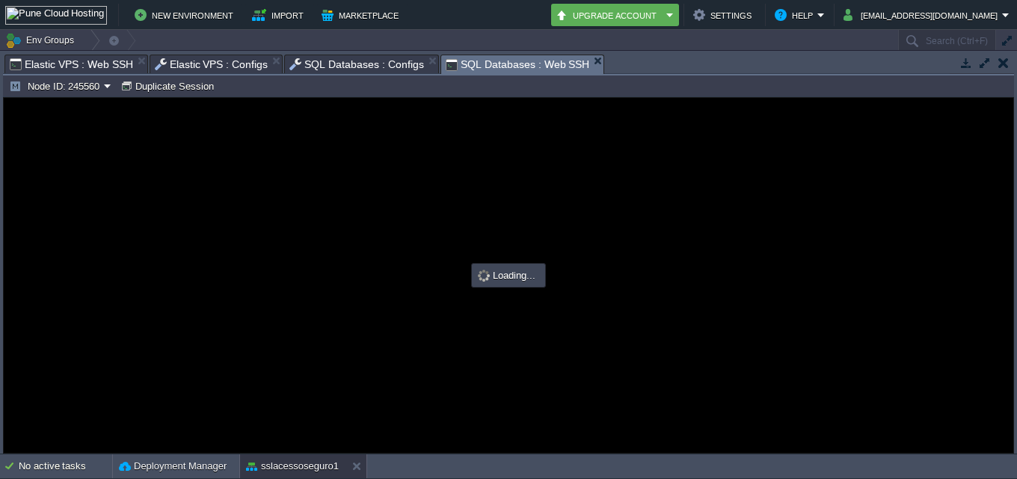
type input "#000000"
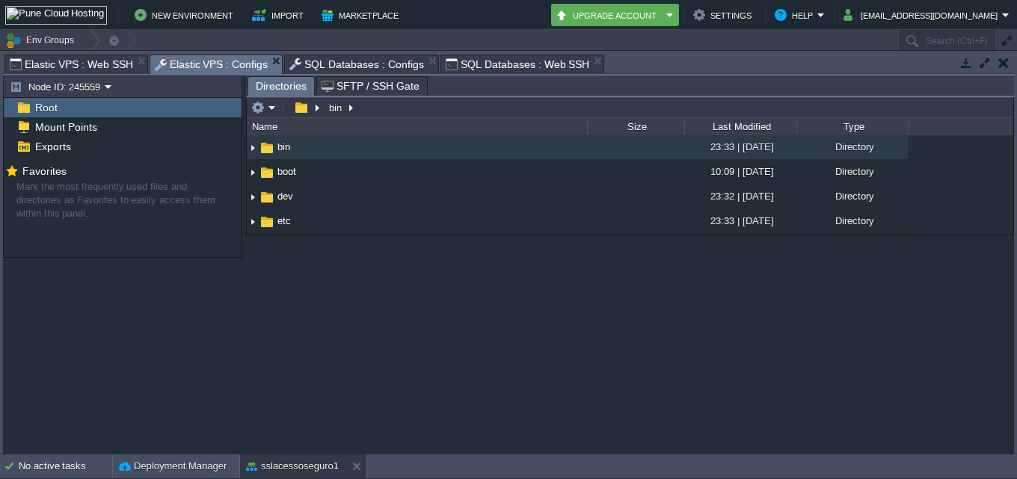
click at [185, 62] on span "Elastic VPS : Configs" at bounding box center [212, 64] width 114 height 19
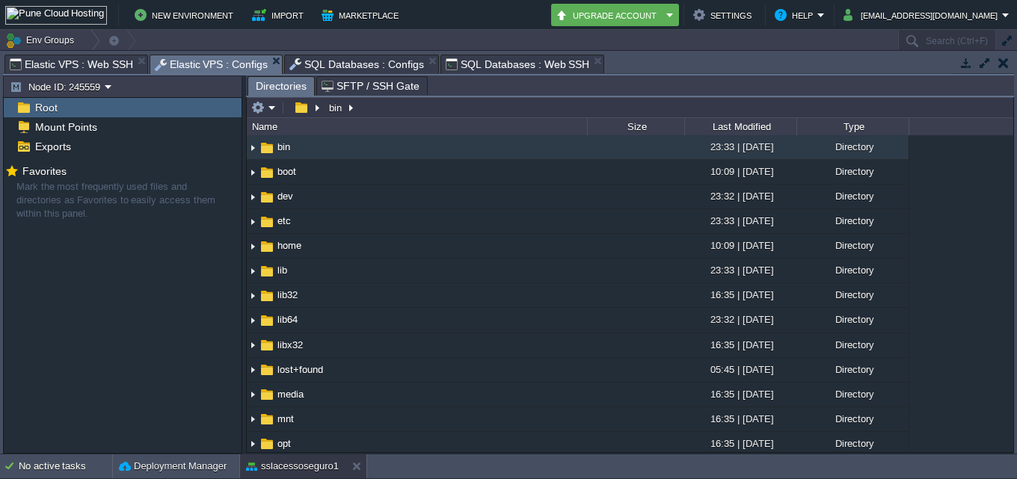
click at [336, 58] on span "SQL Databases : Configs" at bounding box center [356, 64] width 135 height 18
click at [274, 111] on em at bounding box center [263, 107] width 25 height 13
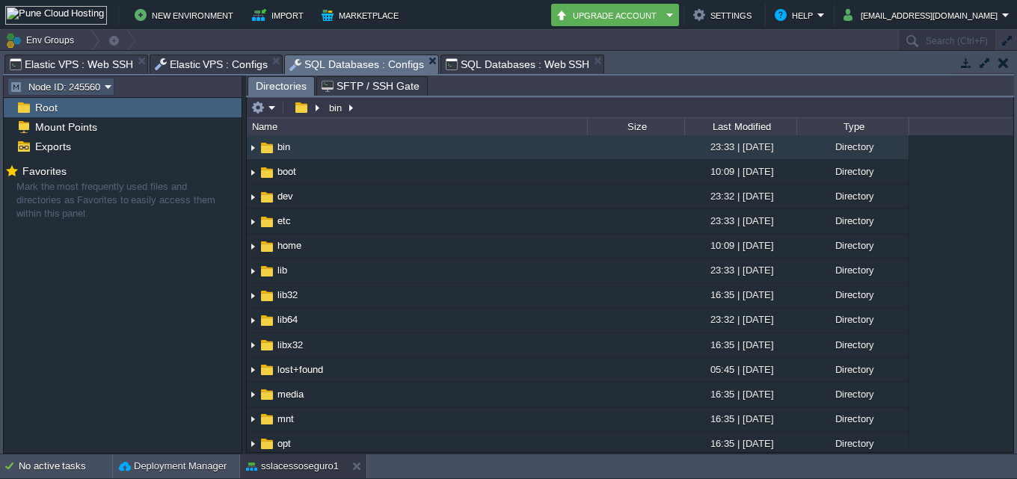
click at [93, 82] on button "Node ID: 245560" at bounding box center [57, 86] width 95 height 13
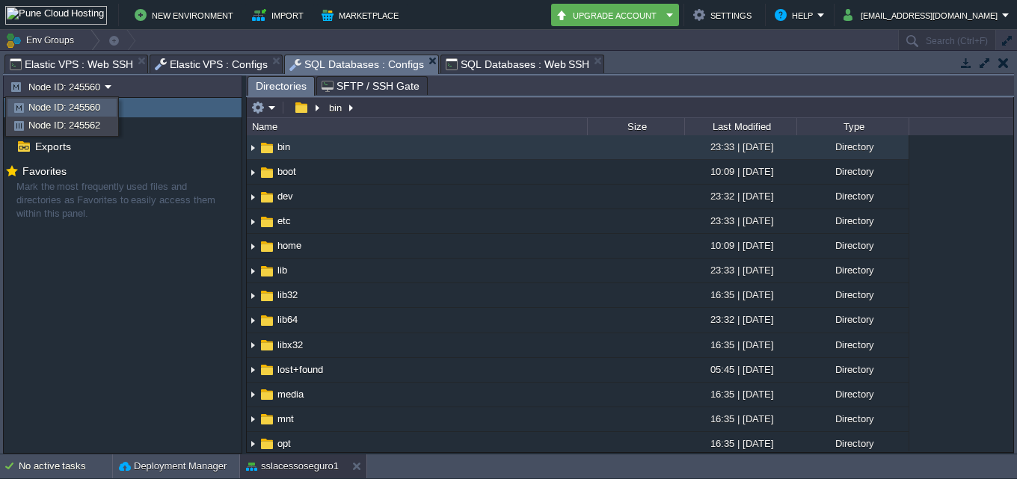
click at [218, 55] on div "Elastic VPS : Configs" at bounding box center [216, 64] width 134 height 19
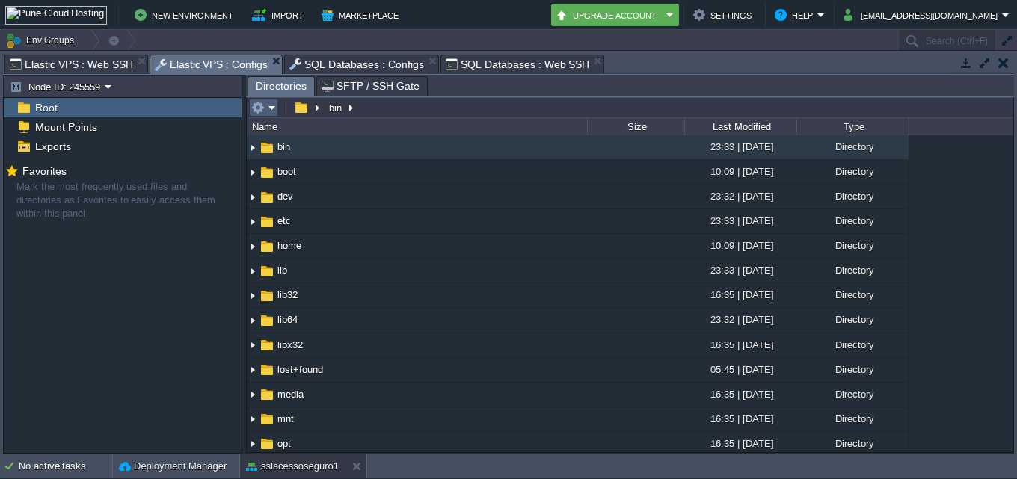
click at [267, 108] on em at bounding box center [263, 107] width 25 height 13
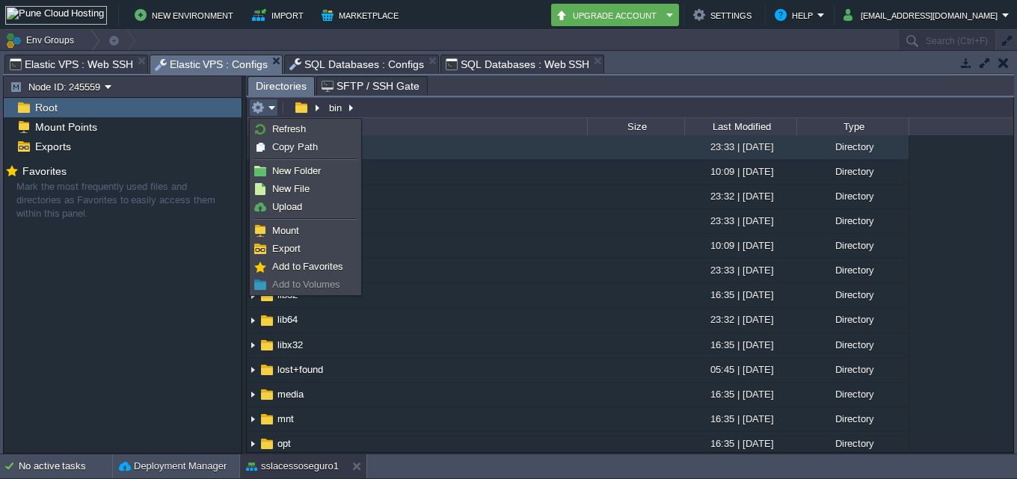
click at [386, 107] on input "/bin" at bounding box center [630, 107] width 766 height 21
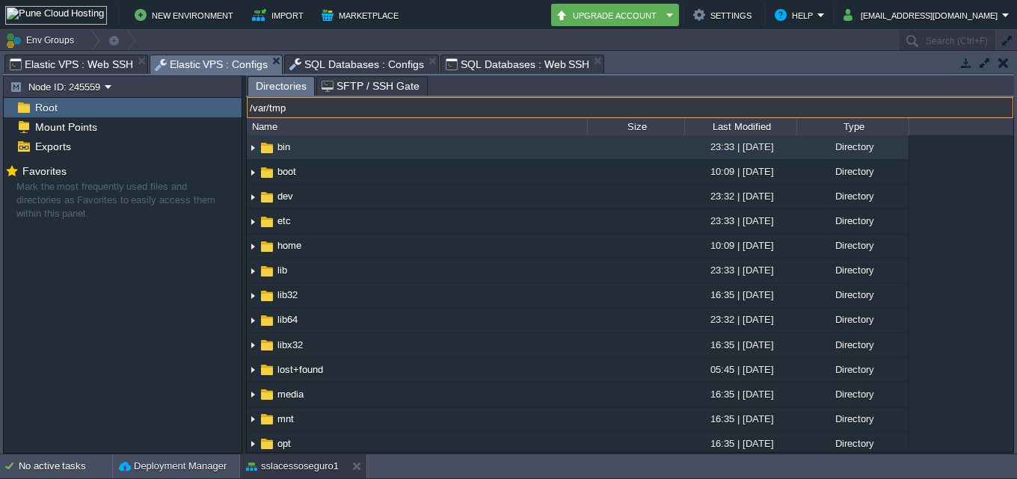
type input "/var/tmp"
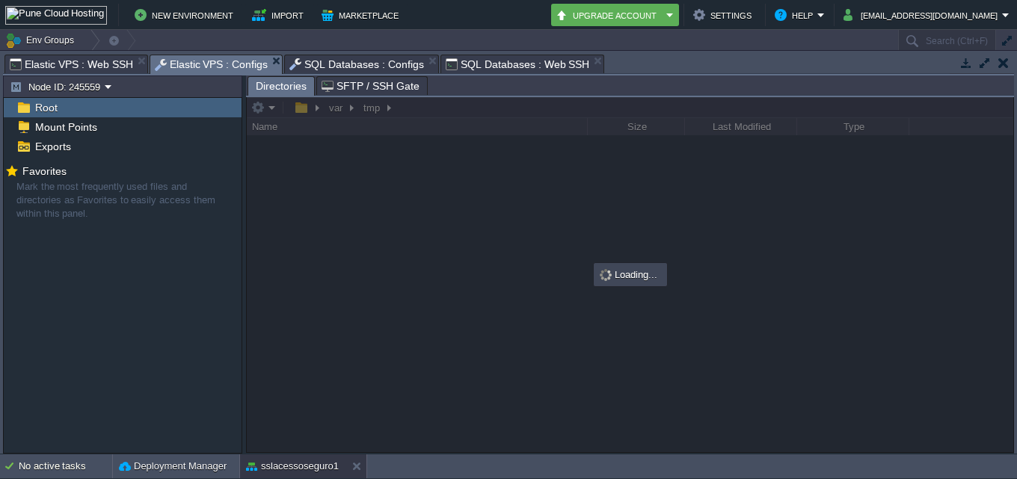
click at [338, 66] on span "SQL Databases : Configs" at bounding box center [356, 64] width 135 height 18
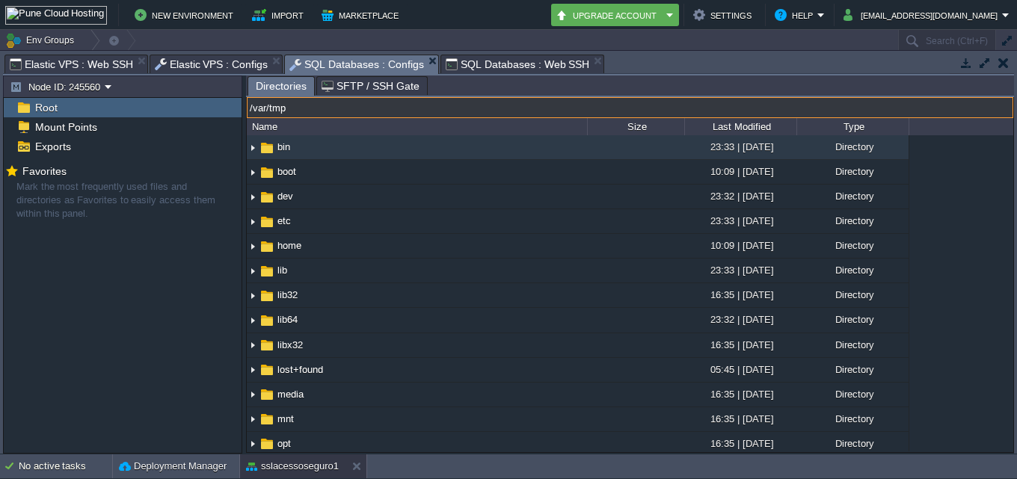
type input "/var/tmp"
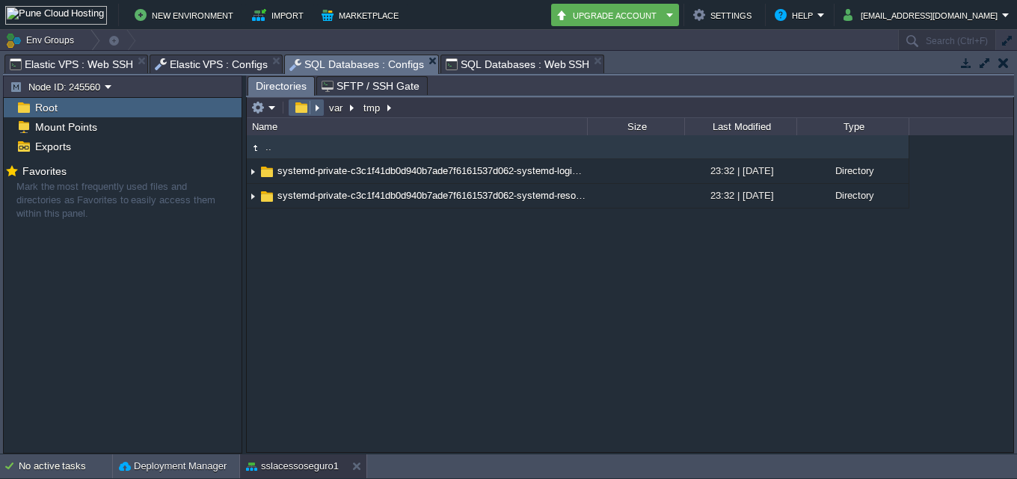
click at [289, 103] on td at bounding box center [306, 108] width 37 height 18
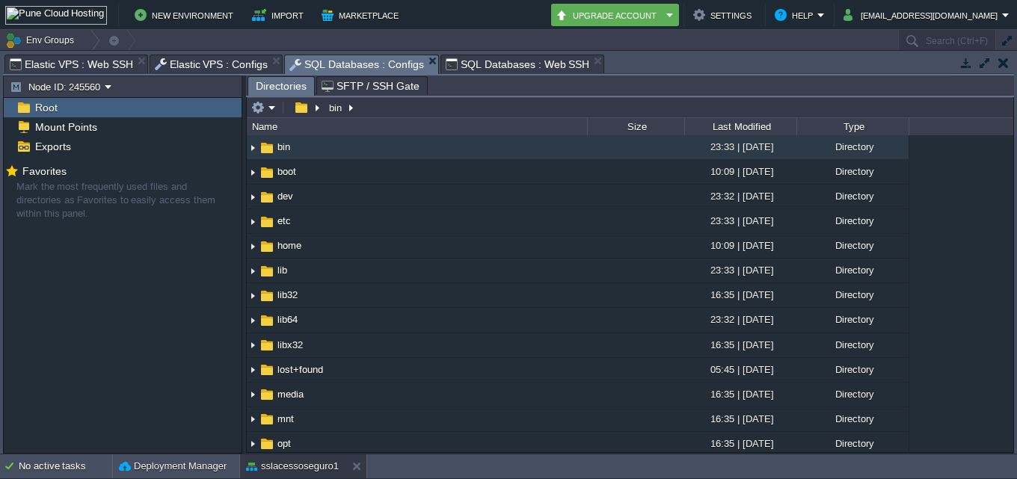
click at [271, 114] on em at bounding box center [263, 107] width 25 height 13
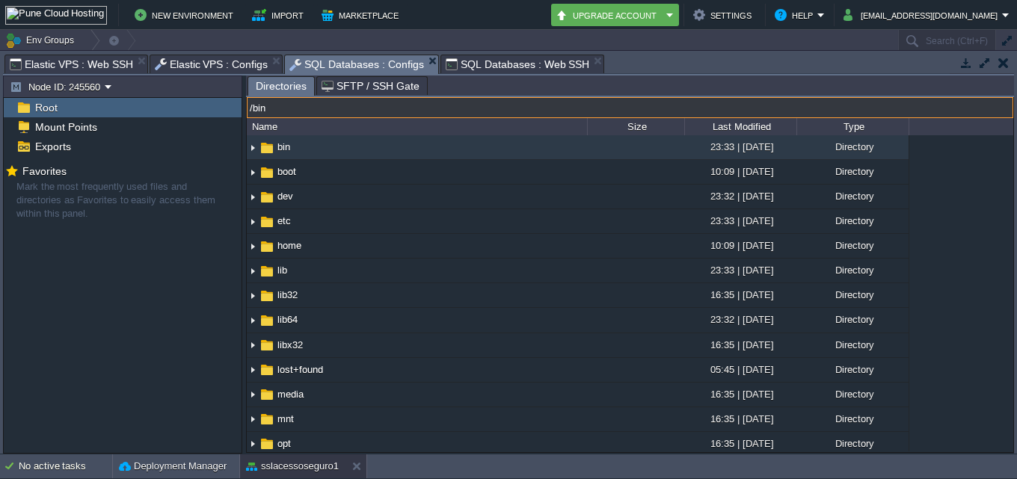
click at [471, 111] on input "/bin" at bounding box center [630, 107] width 766 height 21
type input "/var/tmp"
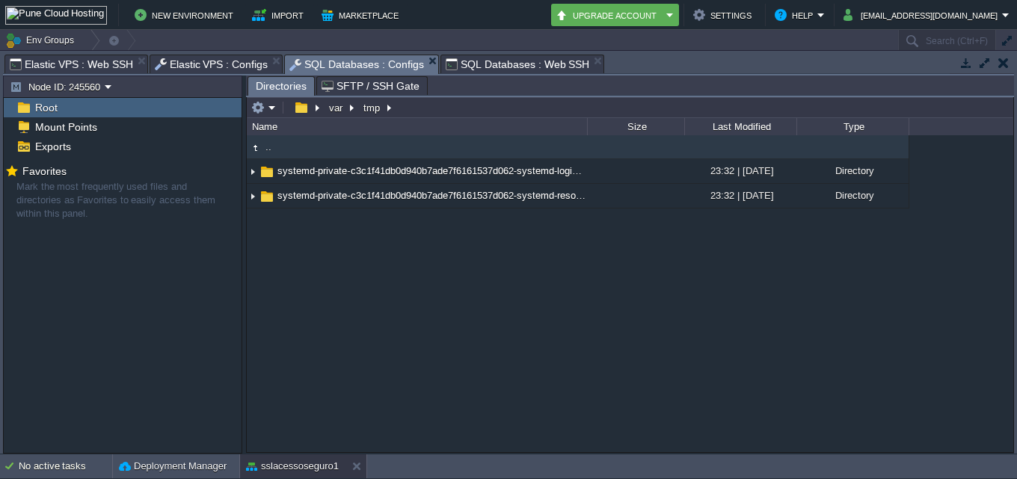
click at [267, 94] on span "Directories" at bounding box center [281, 86] width 51 height 19
click at [268, 97] on div "Directories SFTP / SSH Gate" at bounding box center [630, 86] width 768 height 22
click at [274, 108] on em at bounding box center [263, 107] width 25 height 13
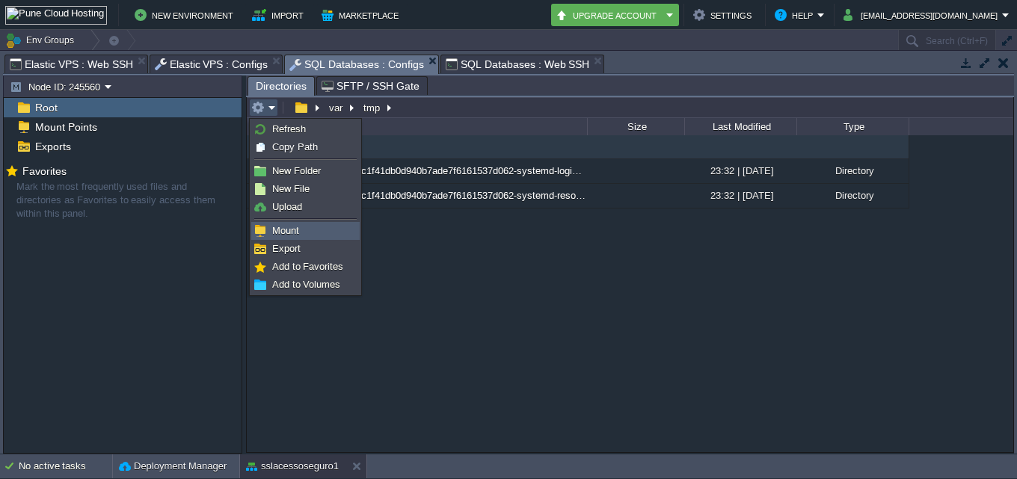
click at [289, 204] on span "Upload" at bounding box center [287, 206] width 30 height 11
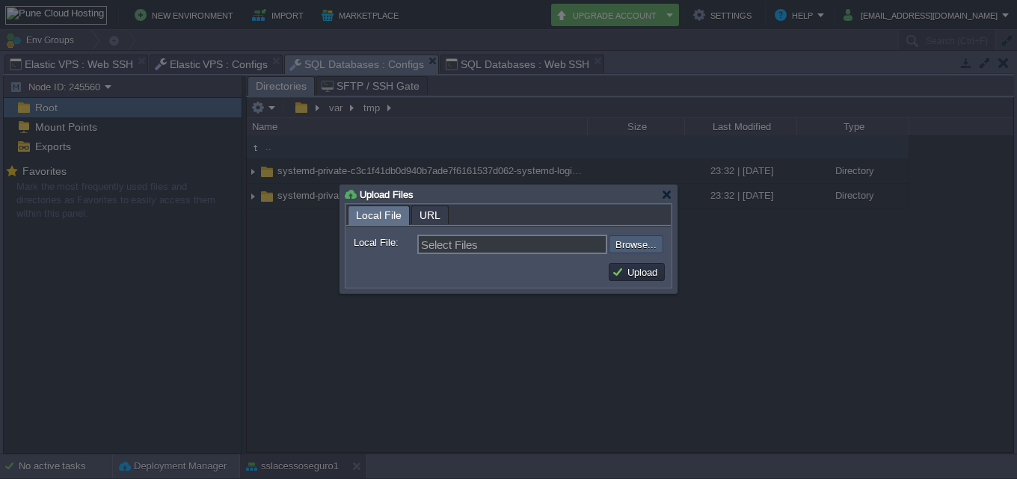
click at [618, 245] on input "file" at bounding box center [568, 244] width 189 height 18
type input "C:\fakepath\env.zip"
type input "env.zip"
click at [643, 275] on button "Upload" at bounding box center [636, 271] width 50 height 13
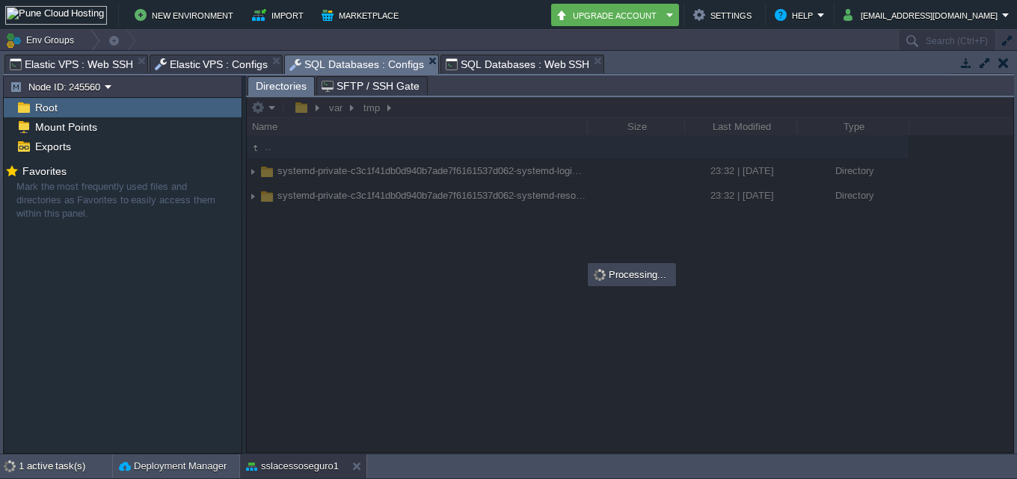
click at [211, 51] on div "Tasks Activity Log Archive Git / SVN Elastic VPS : Web SSH Elastic VPS : Config…" at bounding box center [508, 252] width 1017 height 403
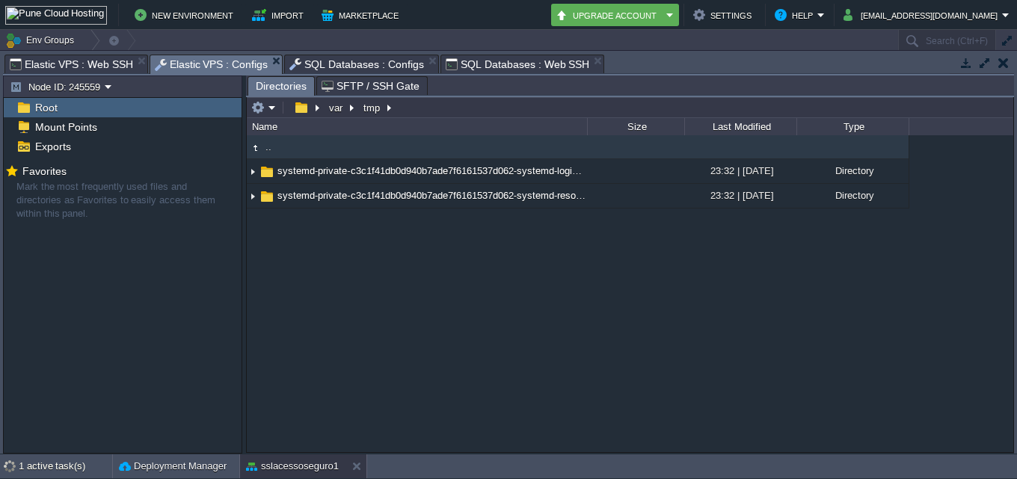
click at [207, 64] on span "Elastic VPS : Configs" at bounding box center [212, 64] width 114 height 19
click at [263, 111] on button "button" at bounding box center [257, 107] width 13 height 13
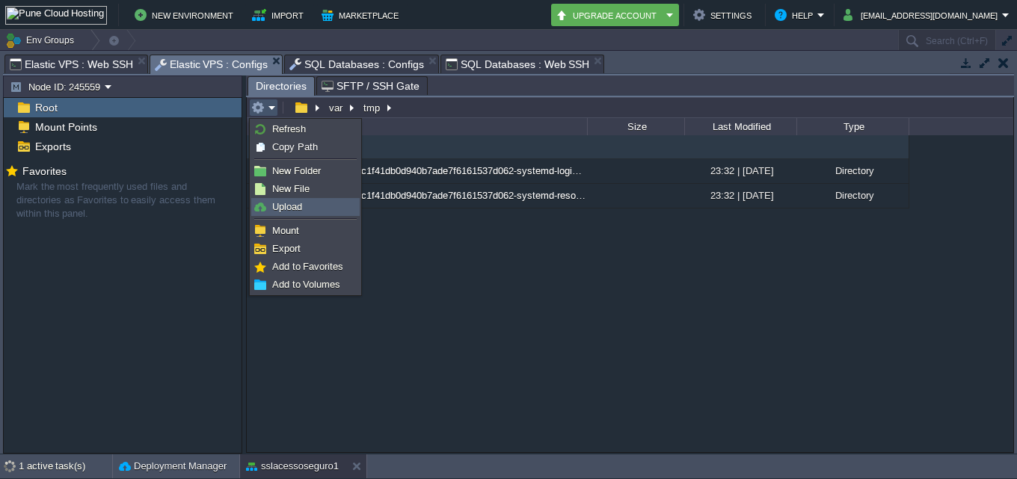
click at [280, 204] on span "Upload" at bounding box center [287, 206] width 30 height 11
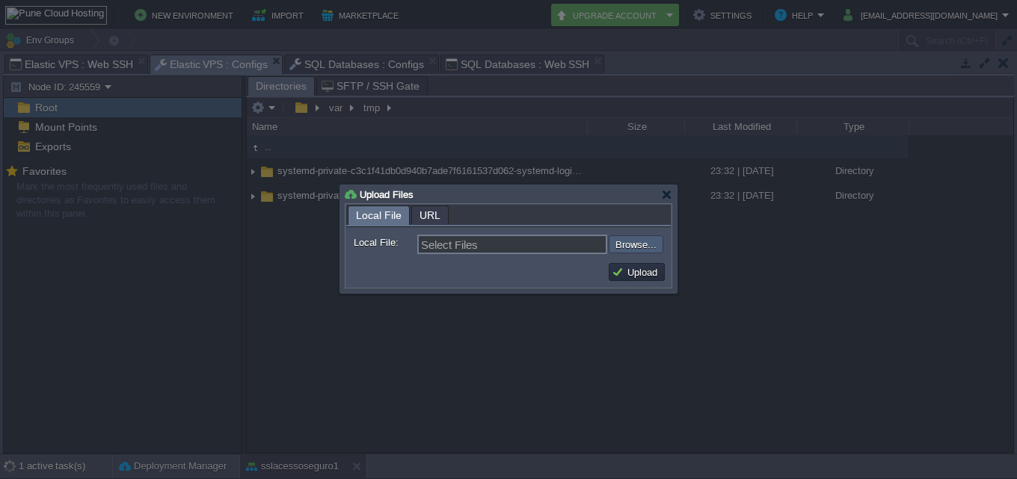
click at [641, 243] on input "file" at bounding box center [568, 244] width 189 height 18
type input "C:\fakepath\x.sh"
type input "x.sh"
click at [635, 243] on input "file" at bounding box center [568, 244] width 189 height 18
type input "C:\fakepath\env.zip"
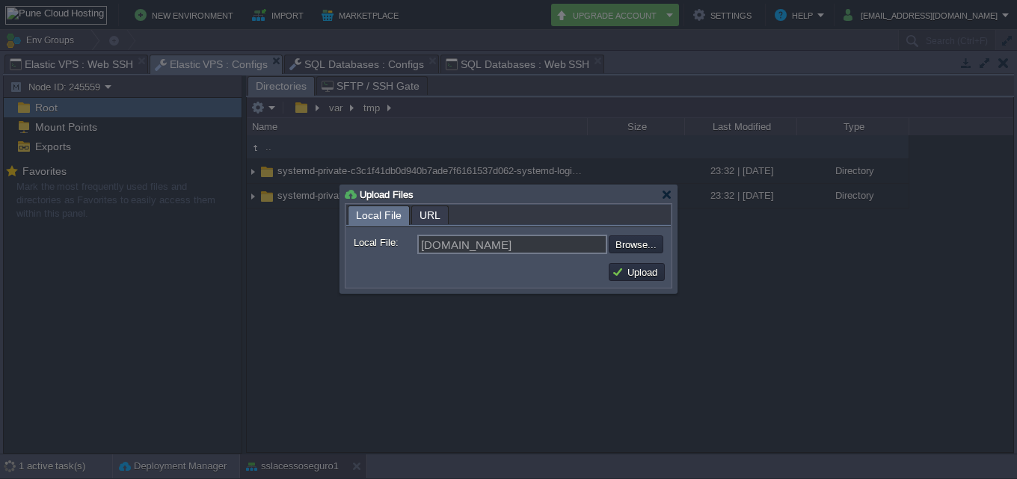
type input "env.zip"
click at [638, 265] on td "Upload" at bounding box center [636, 272] width 56 height 18
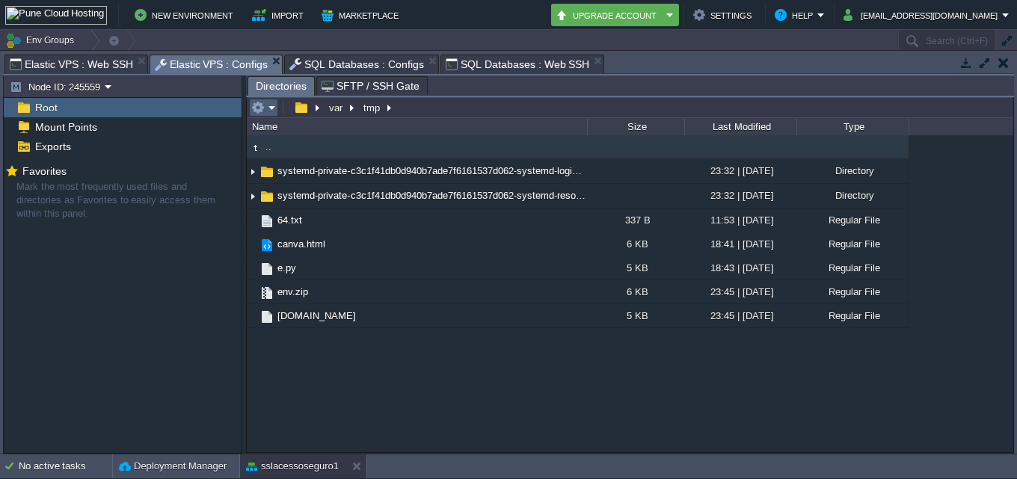
click at [268, 112] on em at bounding box center [263, 107] width 25 height 13
click at [508, 385] on div ".. systemd-private-c3c1f41db0d940b7ade7f6161537d062-systemd-logind.service-gmu3…" at bounding box center [630, 293] width 766 height 316
click at [280, 112] on table at bounding box center [264, 108] width 31 height 18
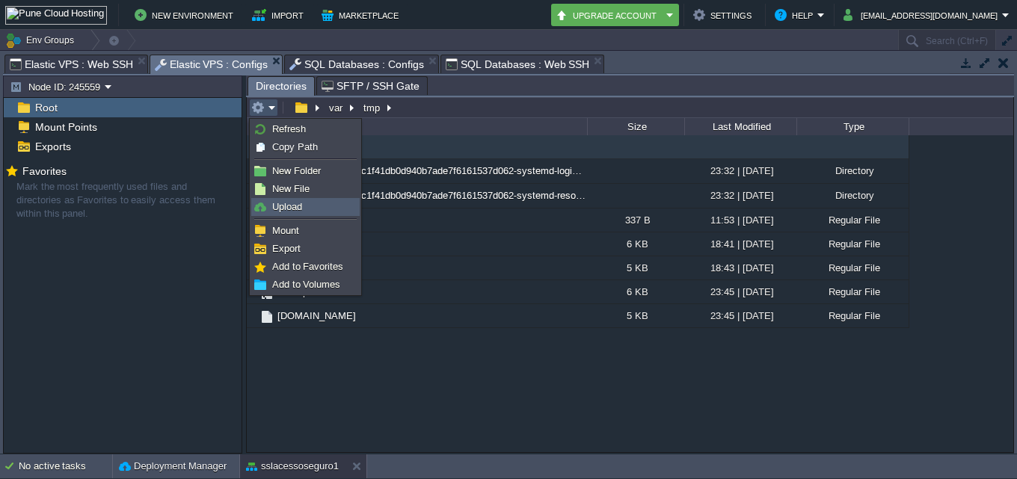
click at [317, 209] on link "Upload" at bounding box center [305, 207] width 107 height 16
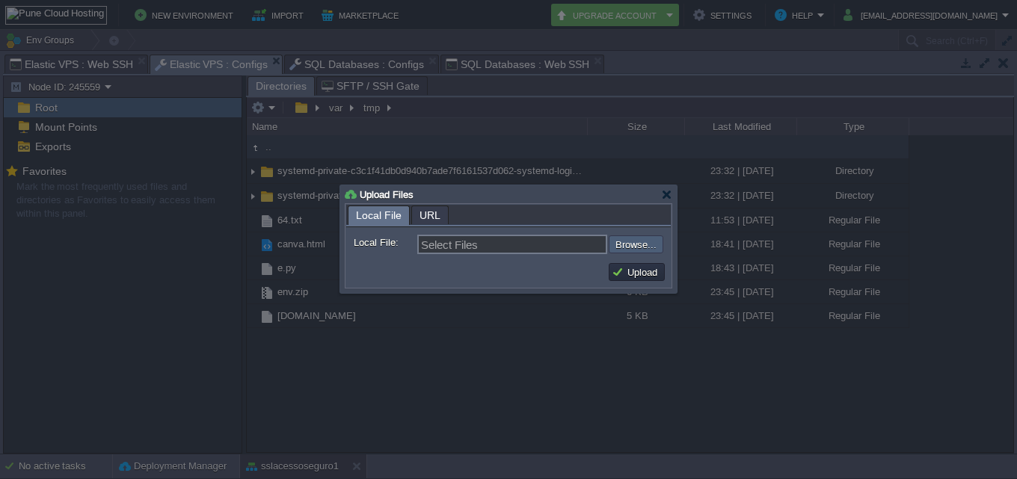
click at [635, 237] on input "file" at bounding box center [568, 244] width 189 height 18
type input "C:\fakepath\lista1.txt"
type input "lista1.txt, lista2.txt"
click at [614, 275] on button "Upload" at bounding box center [636, 271] width 50 height 13
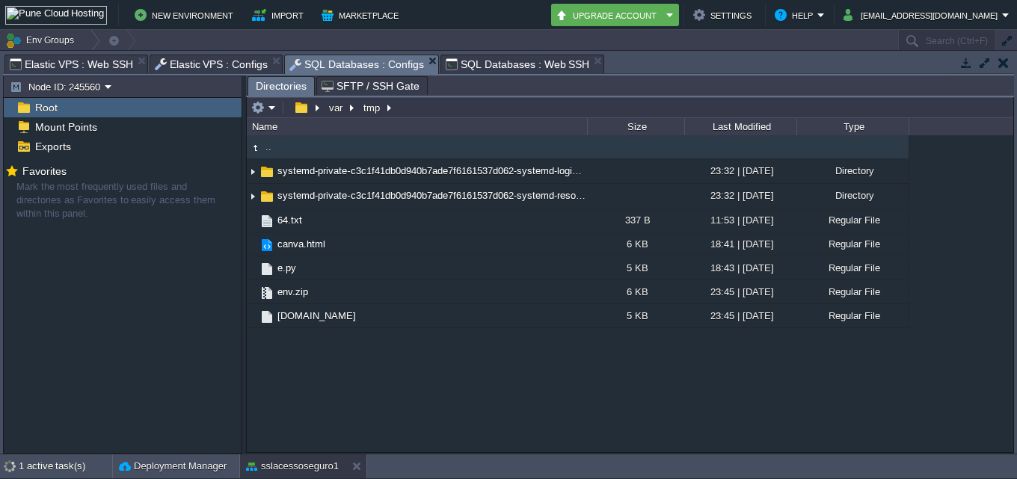
click at [307, 66] on span "SQL Databases : Configs" at bounding box center [356, 64] width 135 height 19
click at [265, 111] on em at bounding box center [263, 107] width 25 height 13
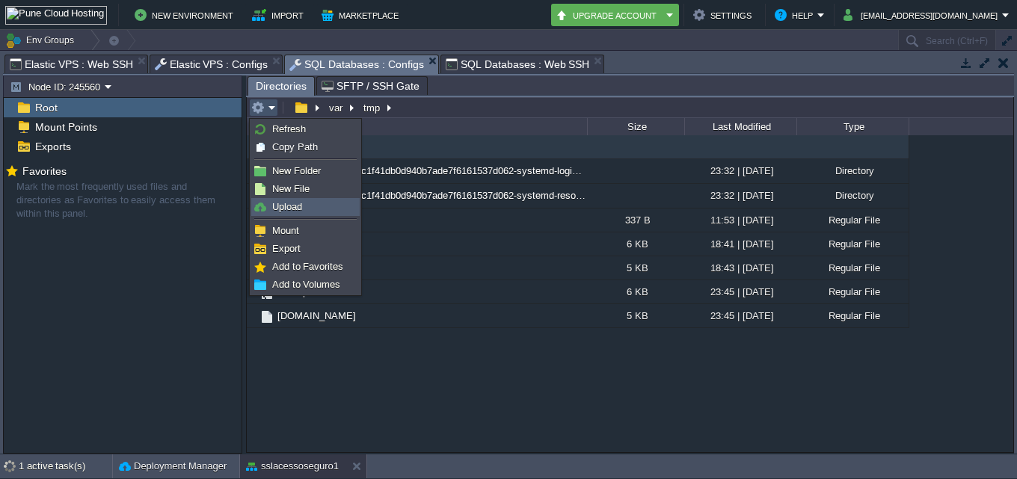
click at [287, 209] on span "Upload" at bounding box center [287, 206] width 30 height 11
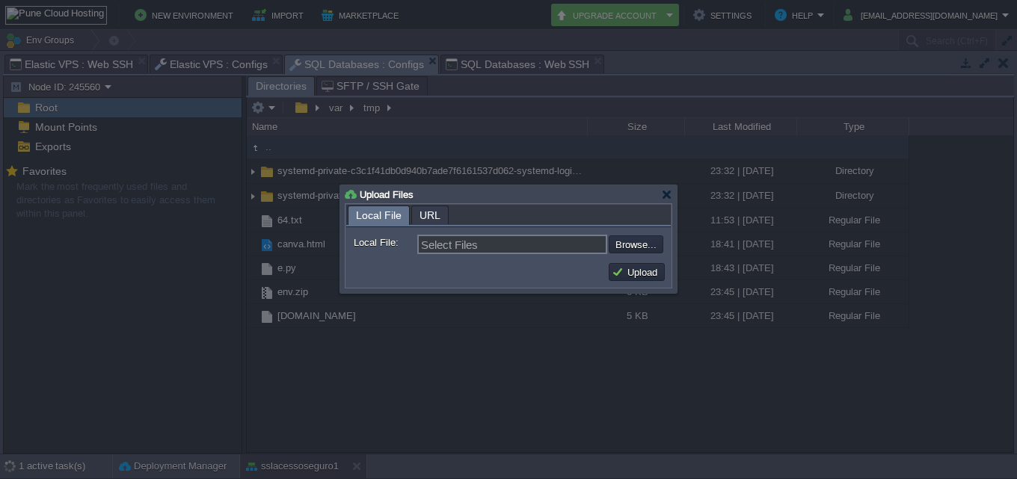
click at [612, 239] on input "file" at bounding box center [568, 244] width 189 height 18
type input "C:\fakepath\lista3.txt"
type input "lista3.txt, lista4.txt"
click at [659, 271] on button "Upload" at bounding box center [636, 271] width 50 height 13
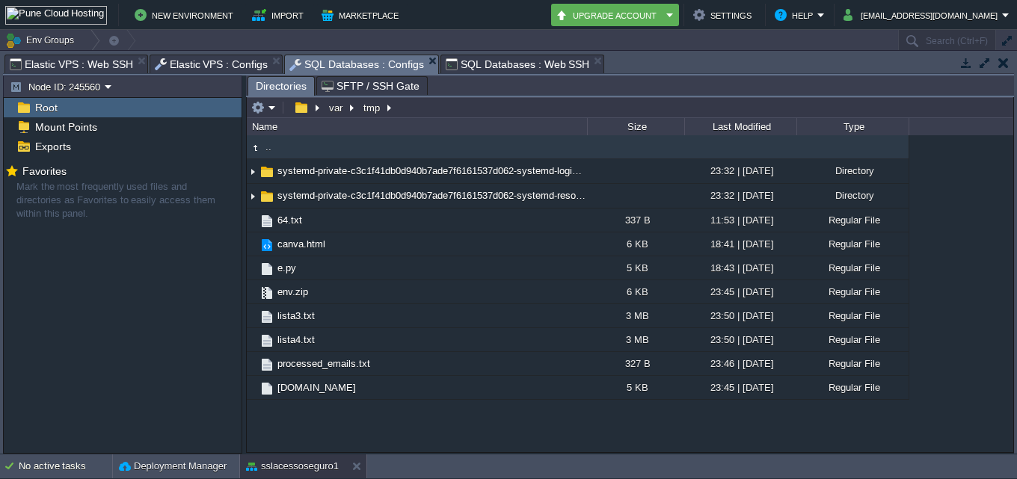
type input "#000000"
click at [69, 70] on span "Elastic VPS : Web SSH" at bounding box center [71, 64] width 123 height 18
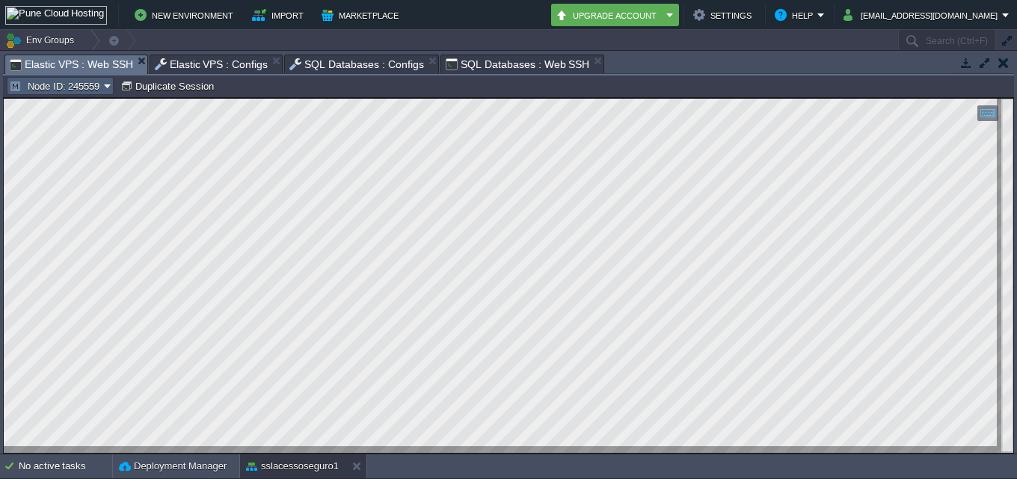
click at [91, 86] on button "Node ID: 245559" at bounding box center [56, 85] width 95 height 13
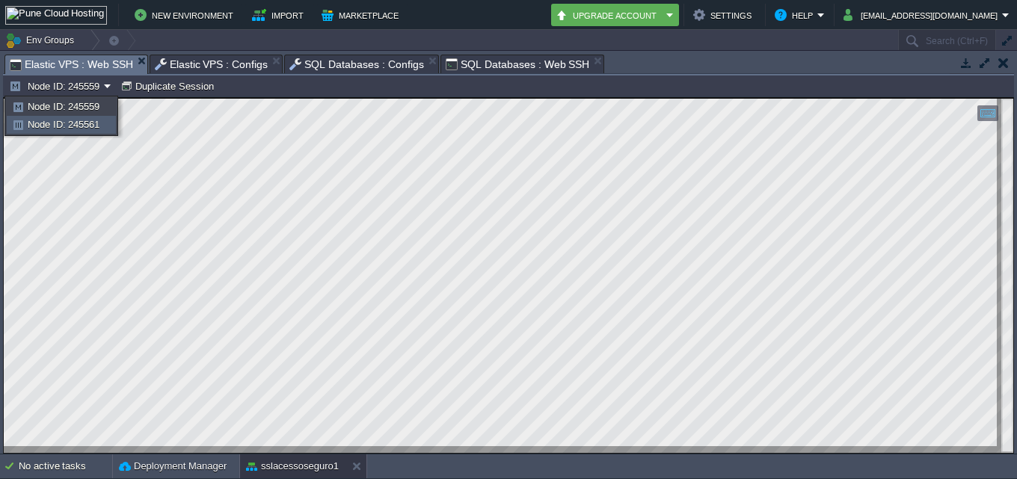
click at [87, 120] on span "Node ID: 245561" at bounding box center [64, 124] width 72 height 11
click at [465, 73] on span "SQL Databases : Web SSH" at bounding box center [518, 64] width 144 height 18
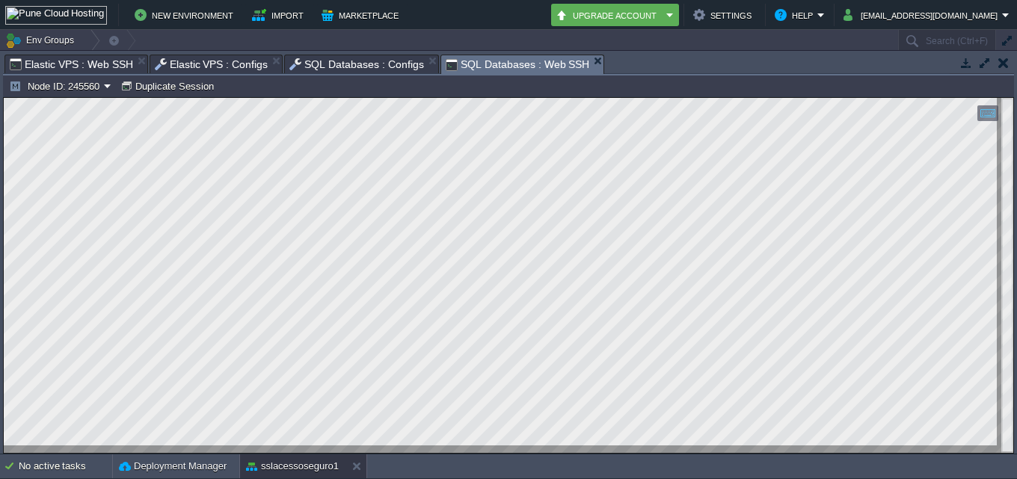
click at [70, 93] on td "Node ID: 245560" at bounding box center [60, 86] width 107 height 18
click at [78, 120] on span "Node ID: 245562" at bounding box center [64, 124] width 72 height 11
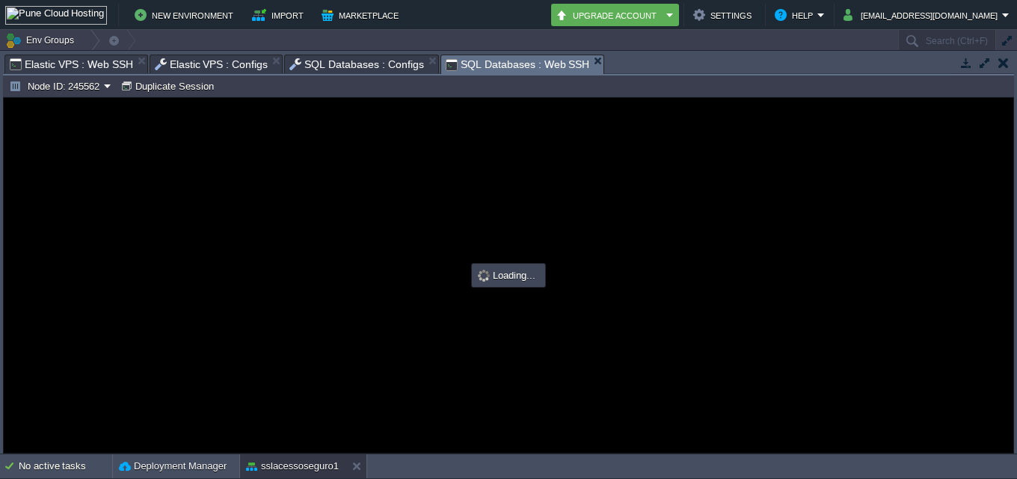
type input "#000000"
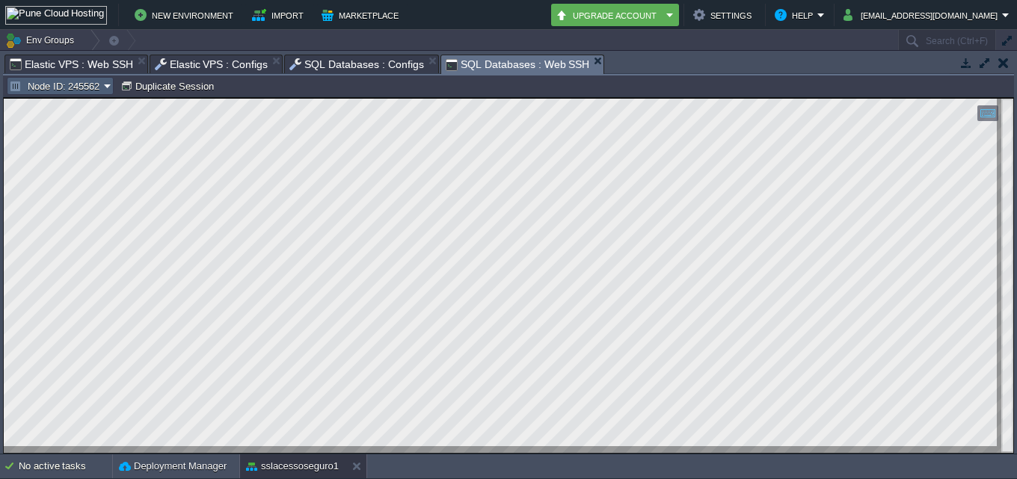
click at [71, 90] on button "Node ID: 245562" at bounding box center [56, 85] width 95 height 13
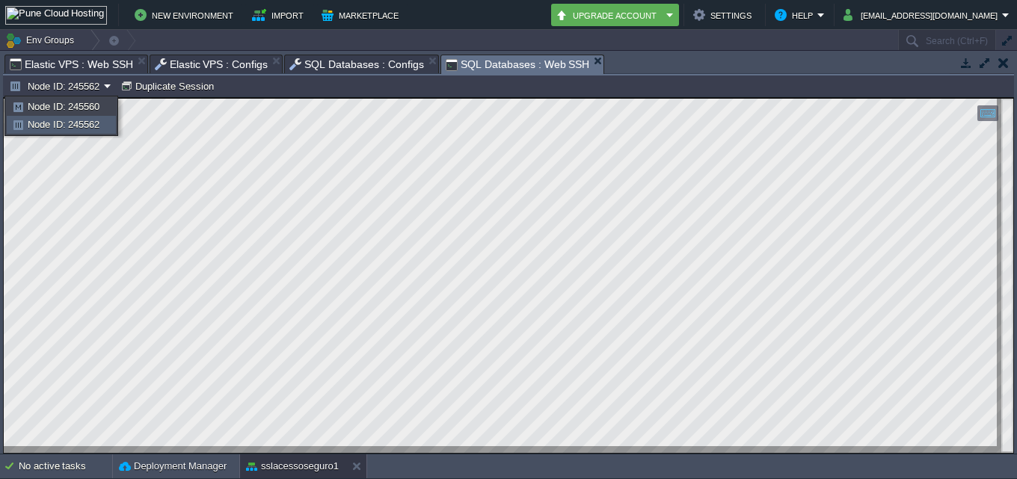
click at [73, 116] on li "Node ID: 245562" at bounding box center [61, 125] width 109 height 18
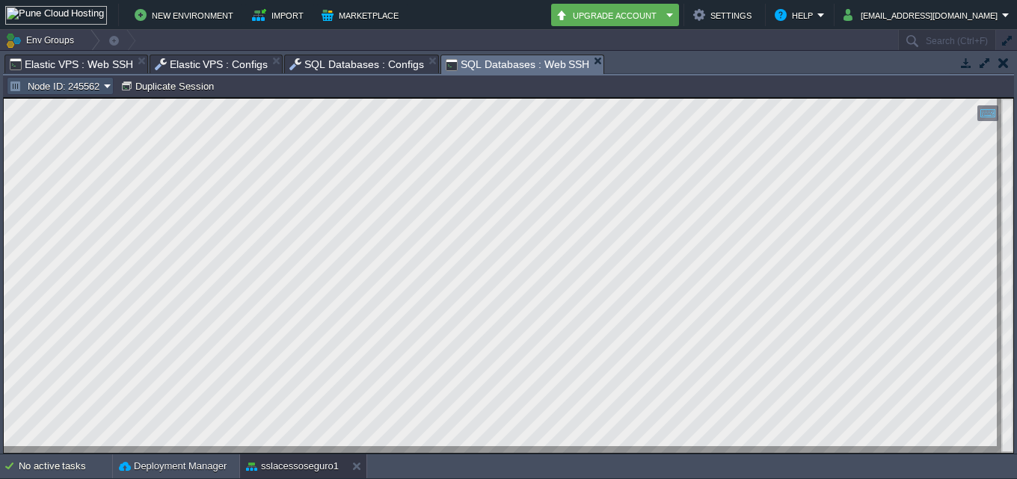
click at [76, 82] on button "Node ID: 245562" at bounding box center [56, 85] width 95 height 13
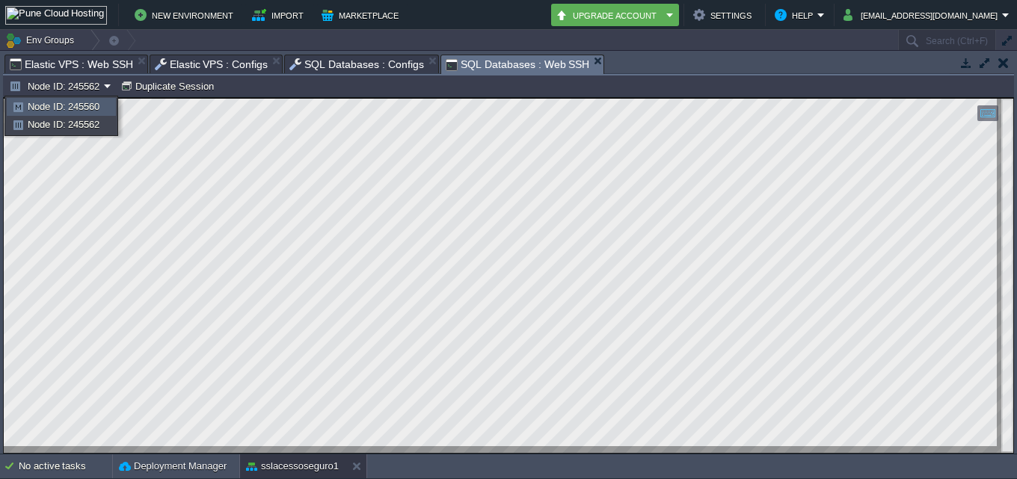
click at [87, 99] on link "Node ID: 245560" at bounding box center [61, 107] width 108 height 16
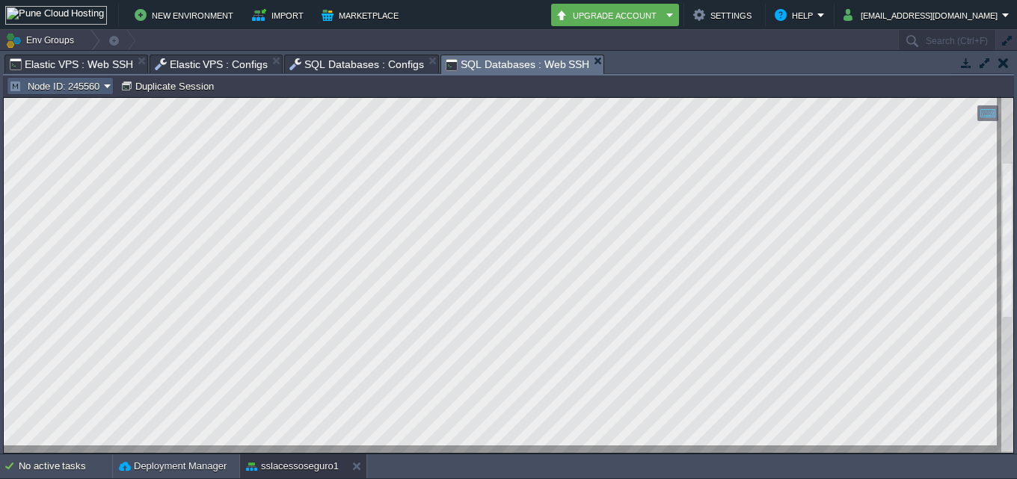
click at [84, 90] on button "Node ID: 245560" at bounding box center [56, 85] width 95 height 13
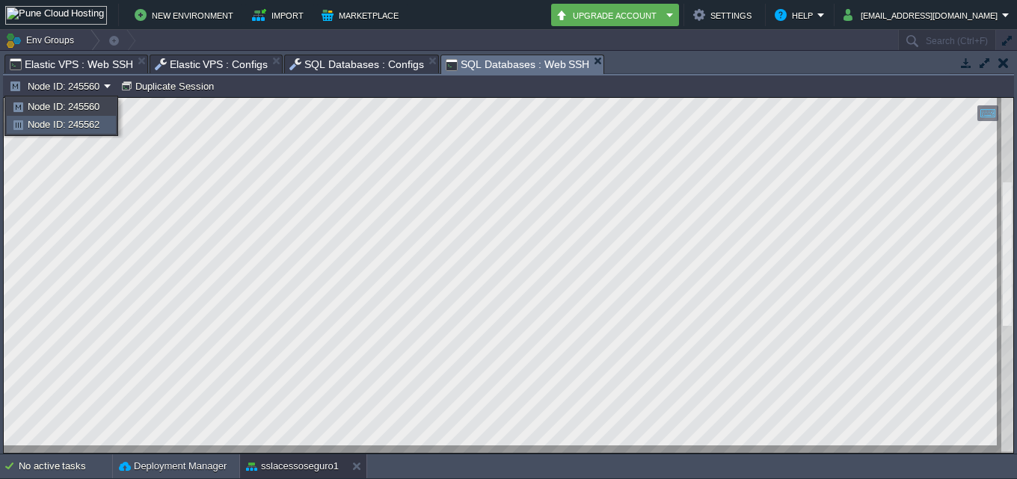
click at [73, 132] on link "Node ID: 245562" at bounding box center [61, 125] width 108 height 16
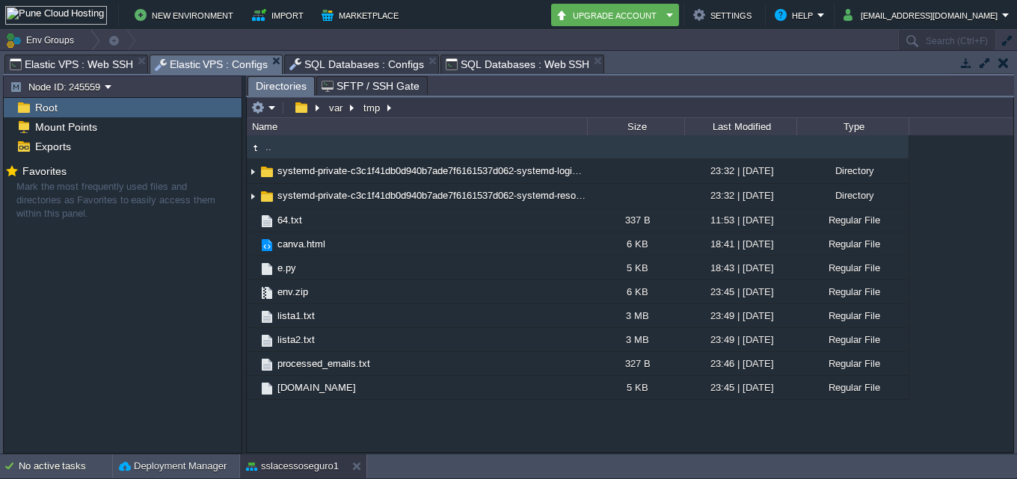
click at [207, 61] on span "Elastic VPS : Configs" at bounding box center [212, 64] width 114 height 19
click at [87, 67] on span "Elastic VPS : Web SSH" at bounding box center [71, 64] width 123 height 18
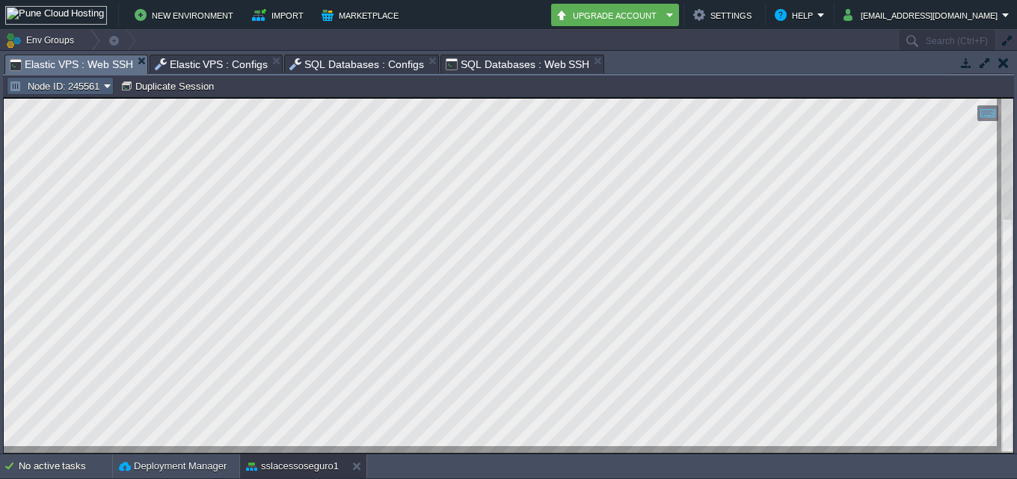
click at [69, 90] on button "Node ID: 245561" at bounding box center [56, 85] width 95 height 13
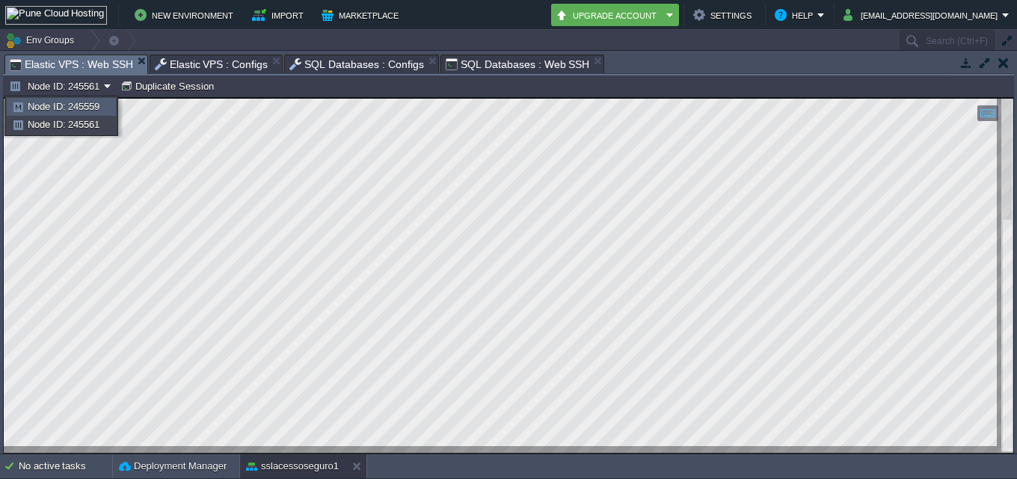
click at [69, 102] on span "Node ID: 245559" at bounding box center [64, 106] width 72 height 11
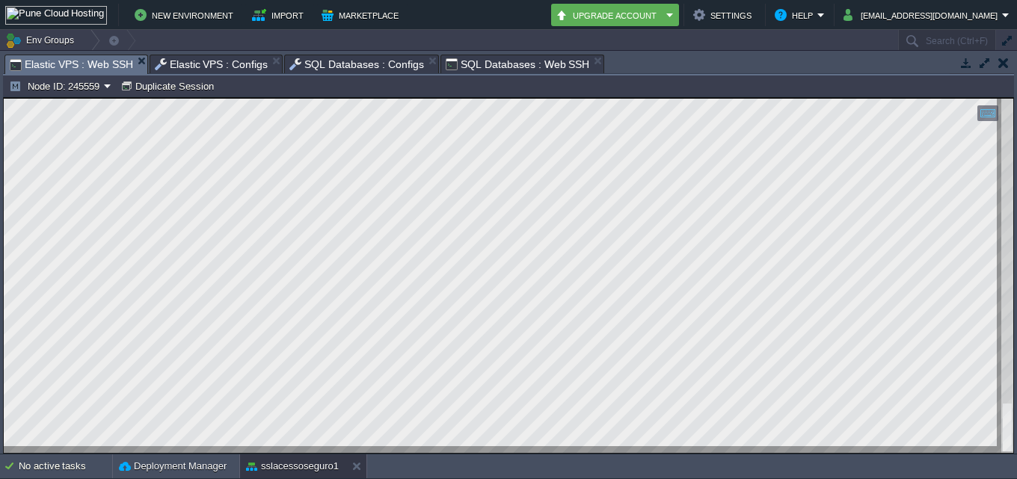
click at [476, 64] on span "SQL Databases : Web SSH" at bounding box center [518, 64] width 144 height 18
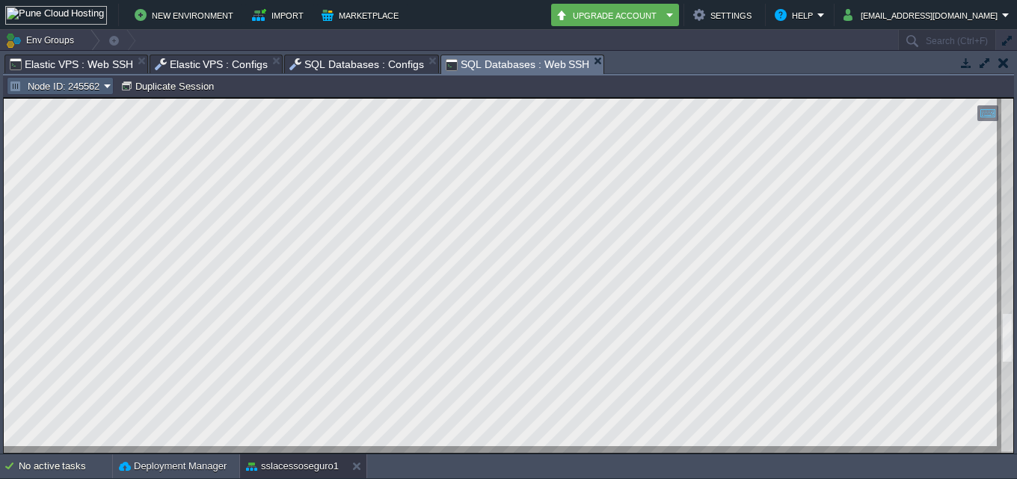
click at [71, 93] on td "Node ID: 245562" at bounding box center [60, 86] width 107 height 18
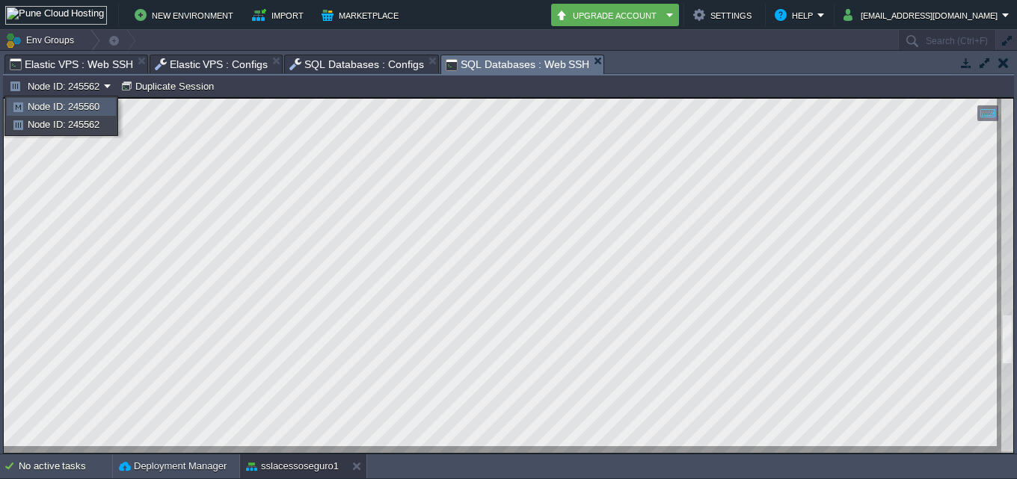
click at [61, 108] on span "Node ID: 245560" at bounding box center [64, 106] width 72 height 11
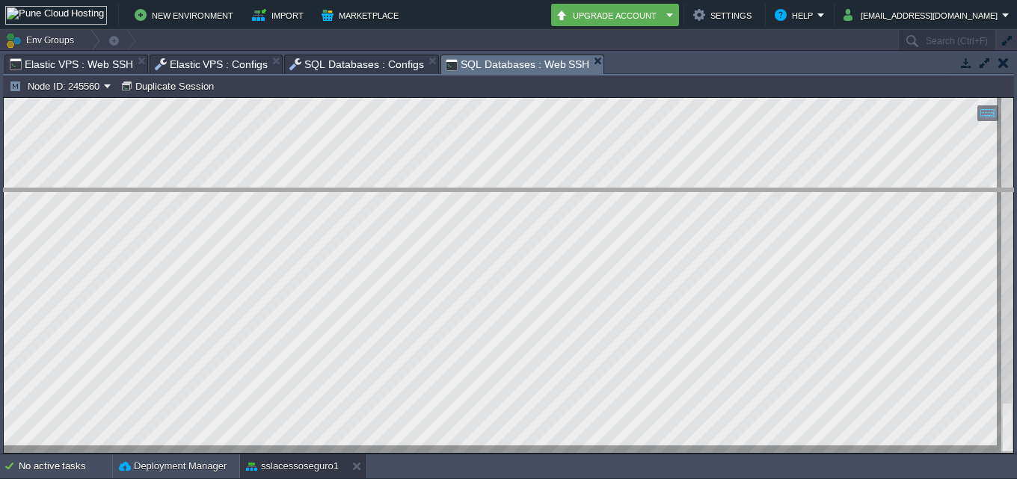
drag, startPoint x: 611, startPoint y: 55, endPoint x: 603, endPoint y: 217, distance: 162.4
click at [603, 213] on body "New Environment Import Marketplace Bonus ₹0.00 Upgrade Account Settings Help mo…" at bounding box center [508, 239] width 1017 height 479
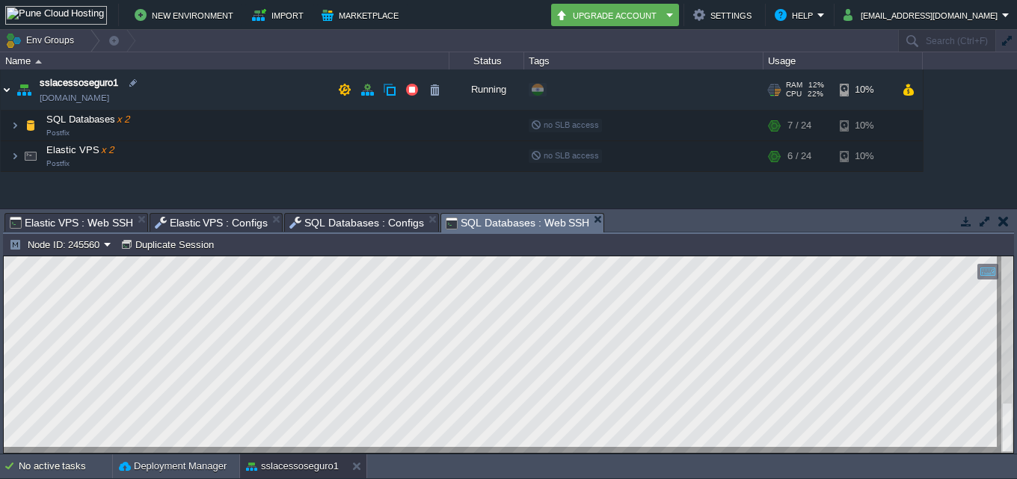
click at [1, 99] on img at bounding box center [7, 90] width 12 height 40
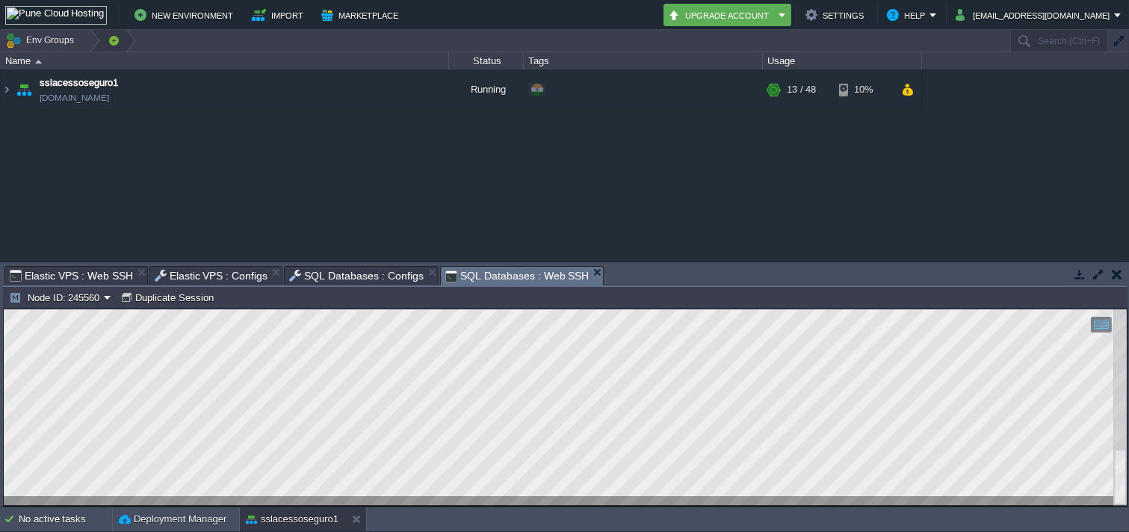
drag, startPoint x: 207, startPoint y: 33, endPoint x: 191, endPoint y: 25, distance: 18.4
click at [203, 33] on td "Env Groups" at bounding box center [504, 41] width 1009 height 22
click at [187, 25] on td "New Environment" at bounding box center [186, 15] width 112 height 22
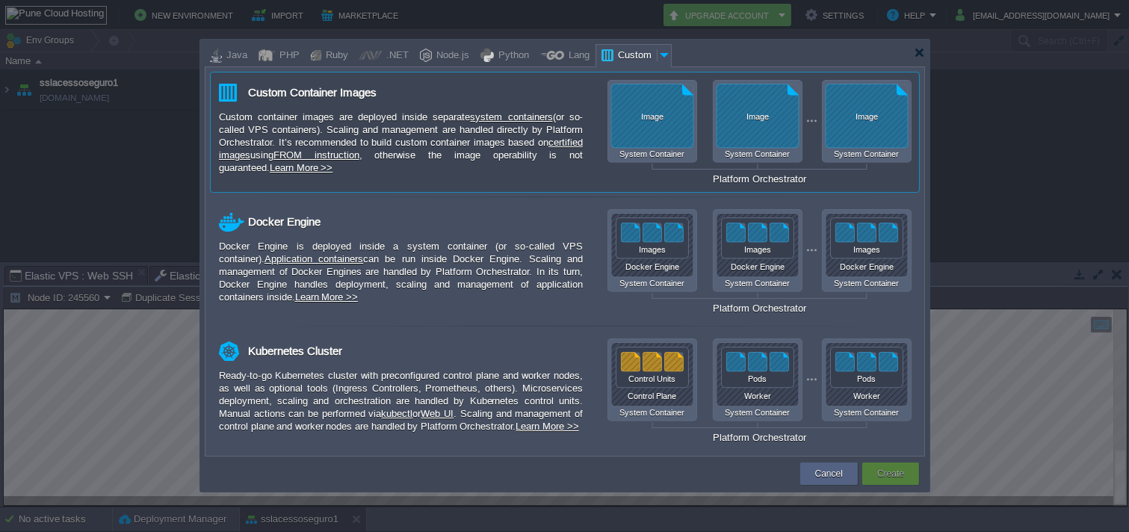
click at [444, 124] on div "Custom container images are deployed inside separate system containers (or so-c…" at bounding box center [401, 143] width 364 height 64
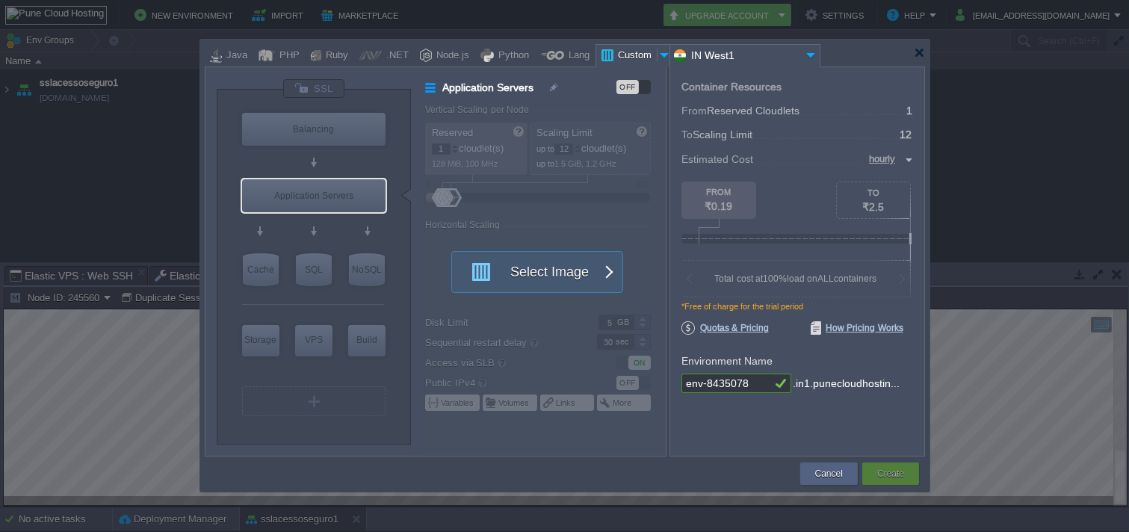
click at [759, 58] on input "IN West1" at bounding box center [737, 56] width 132 height 22
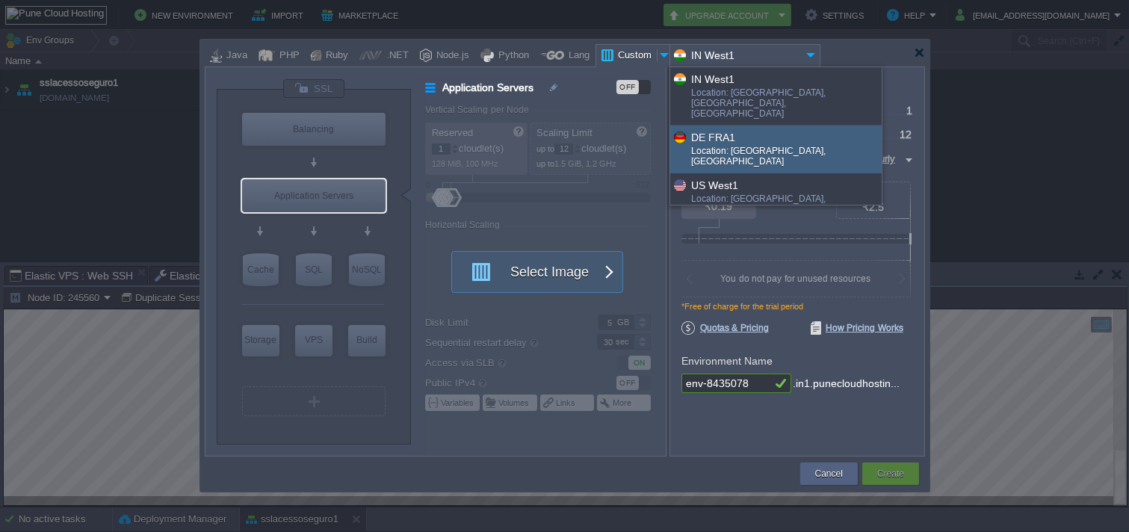
click at [741, 129] on div "DE FRA1" at bounding box center [785, 137] width 189 height 17
type input "DE FRA1"
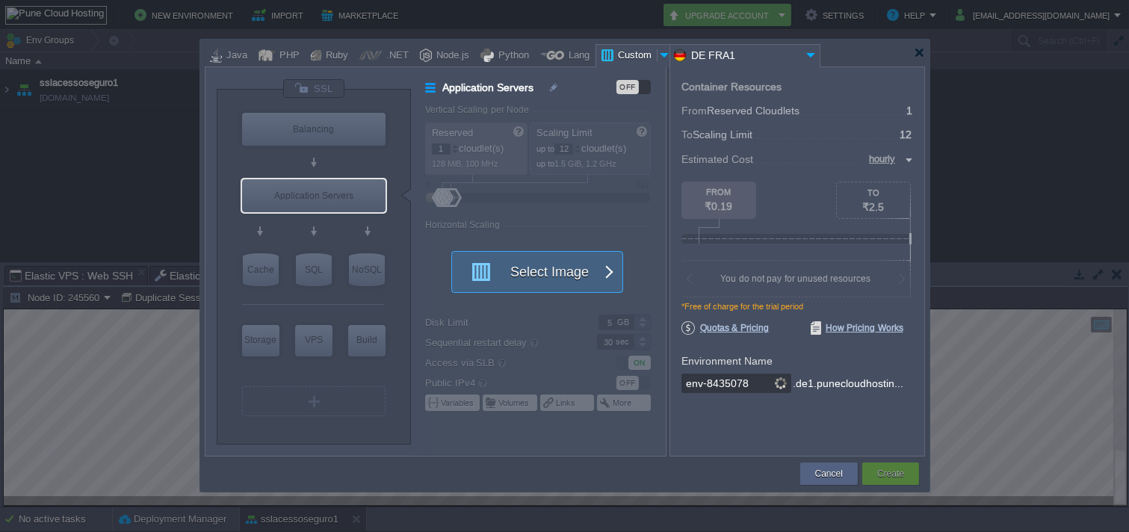
click at [569, 255] on button "Select Image" at bounding box center [529, 272] width 135 height 40
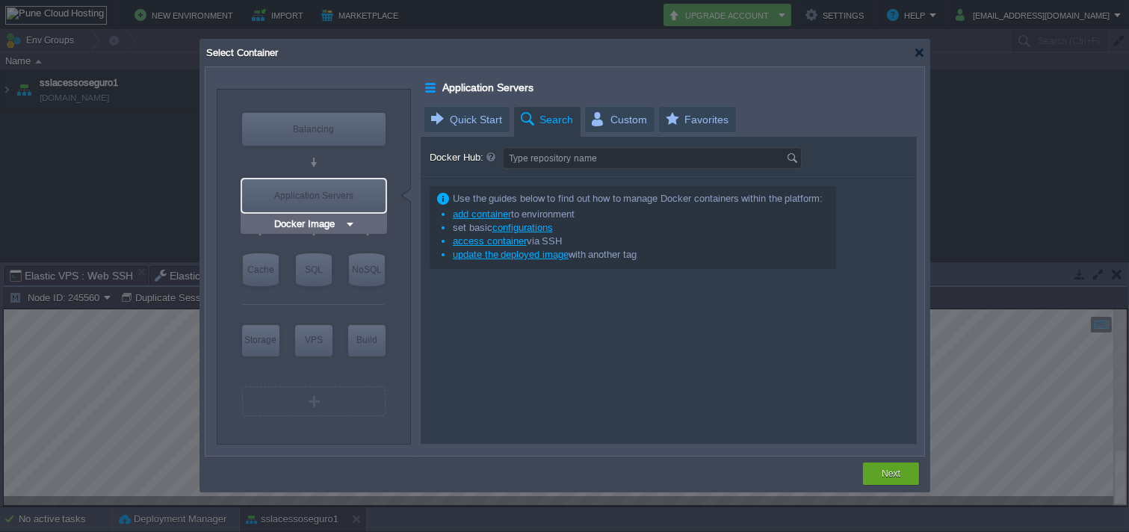
click at [353, 205] on div "Application Servers" at bounding box center [314, 195] width 144 height 33
click at [319, 199] on div "Application Servers" at bounding box center [314, 195] width 144 height 33
drag, startPoint x: 869, startPoint y: 477, endPoint x: 882, endPoint y: 477, distance: 12.7
click at [873, 477] on div "Next" at bounding box center [891, 474] width 56 height 22
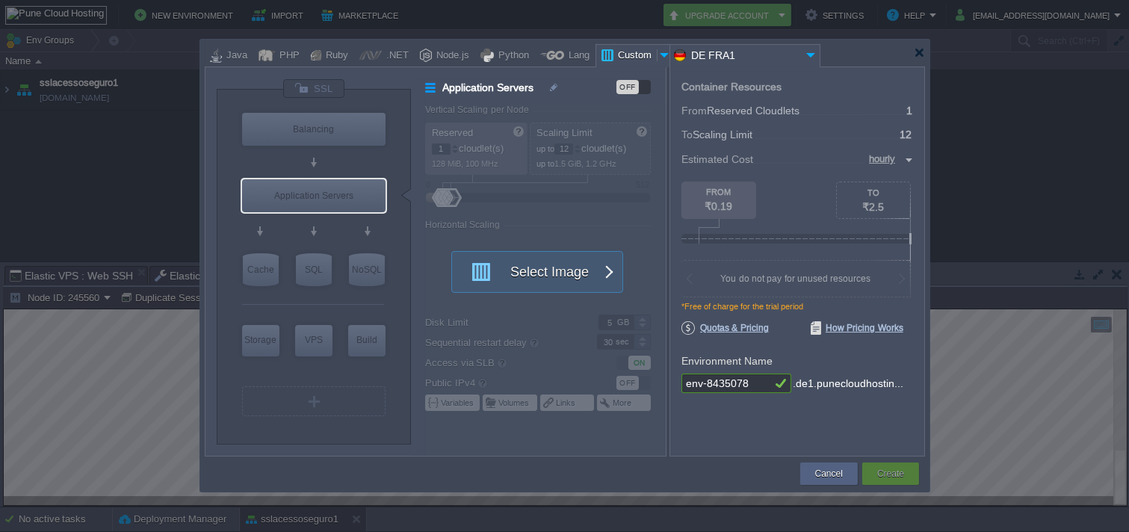
click at [519, 286] on button "Select Image" at bounding box center [529, 272] width 135 height 40
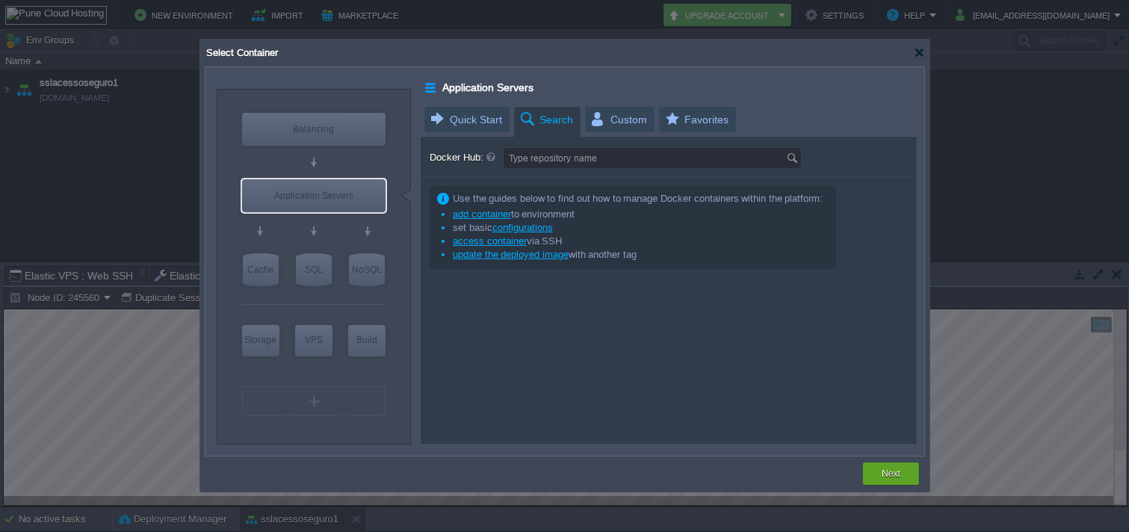
click at [656, 102] on div "Application Servers Quick Start Search Custom Favorites Docker Hub: Type reposi…" at bounding box center [669, 258] width 496 height 372
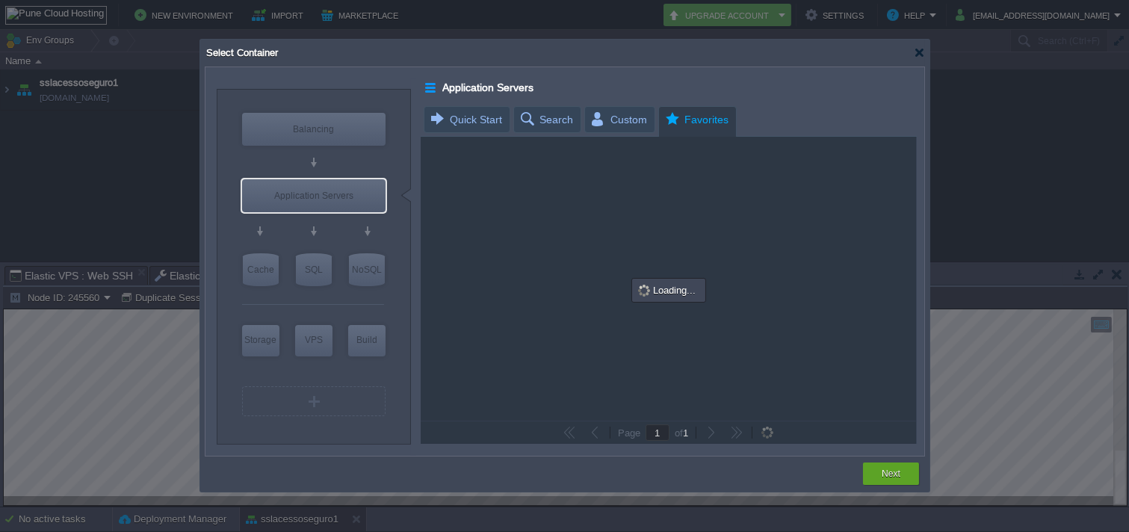
click at [678, 108] on span "Favorites" at bounding box center [696, 120] width 65 height 26
click at [710, 178] on div "custom mib1024/postfix More details" at bounding box center [669, 174] width 478 height 61
type input "Postfix"
type input "latest"
type input "Postfix :"
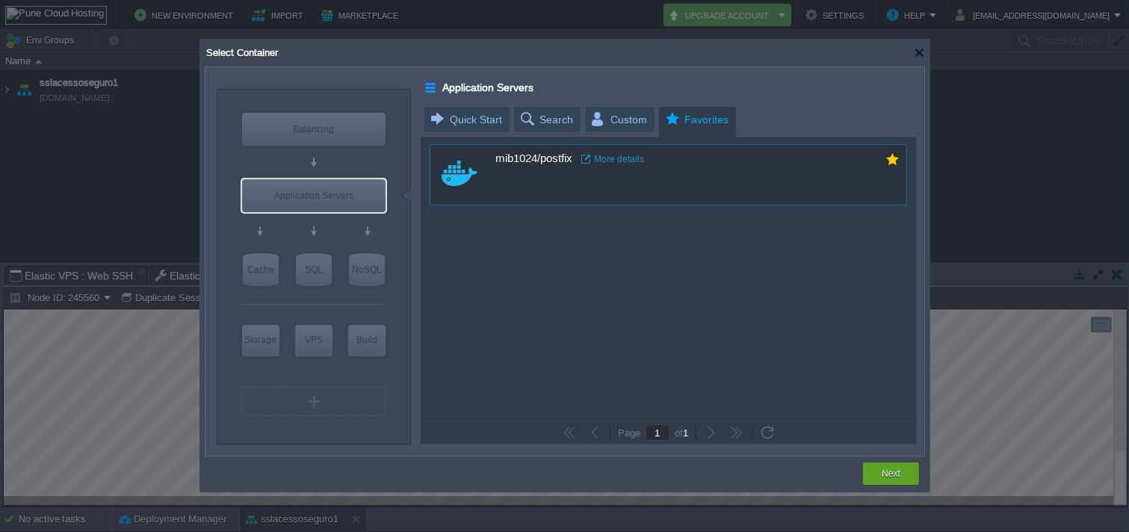
type input "latest"
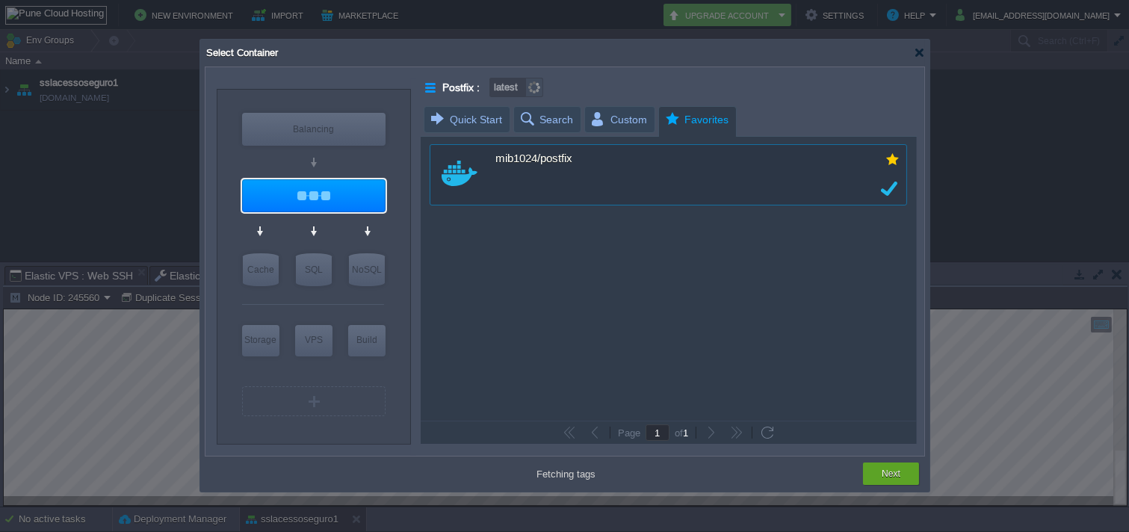
click at [876, 478] on div "Next" at bounding box center [565, 474] width 721 height 35
click at [902, 469] on div "Next" at bounding box center [892, 474] width 34 height 22
type input "latest"
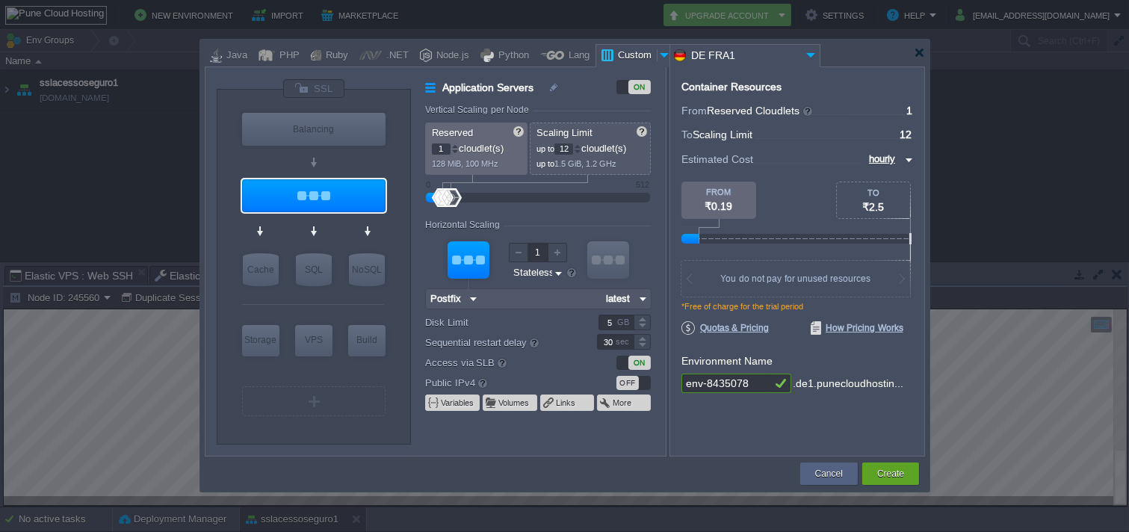
click at [434, 149] on input "1" at bounding box center [441, 149] width 19 height 11
click at [540, 220] on div "Horizontal Scaling" at bounding box center [538, 226] width 226 height 13
type input "11"
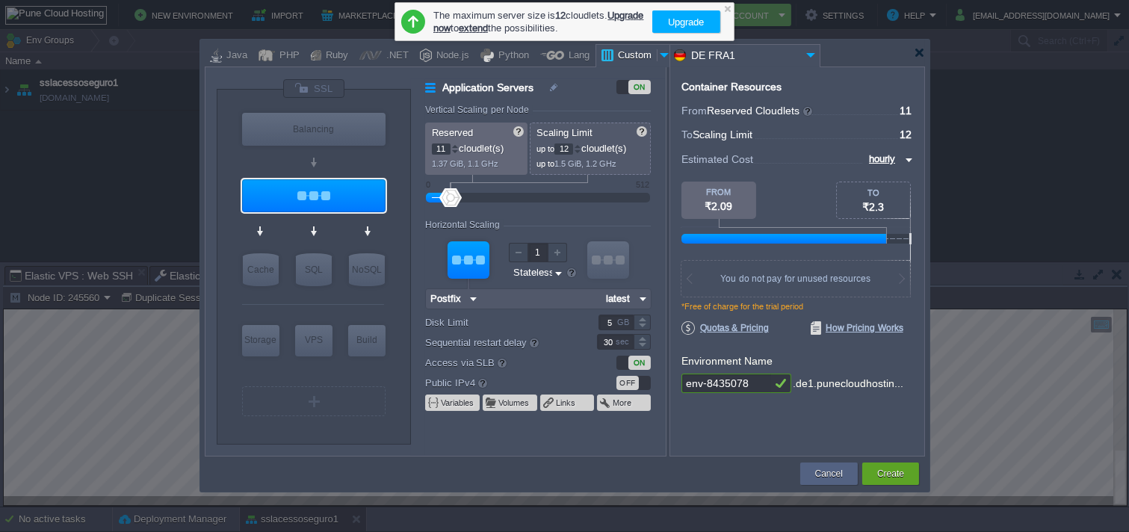
click at [623, 324] on div "GB" at bounding box center [624, 322] width 15 height 14
type input "10"
drag, startPoint x: 758, startPoint y: 382, endPoint x: 459, endPoint y: 336, distance: 302.5
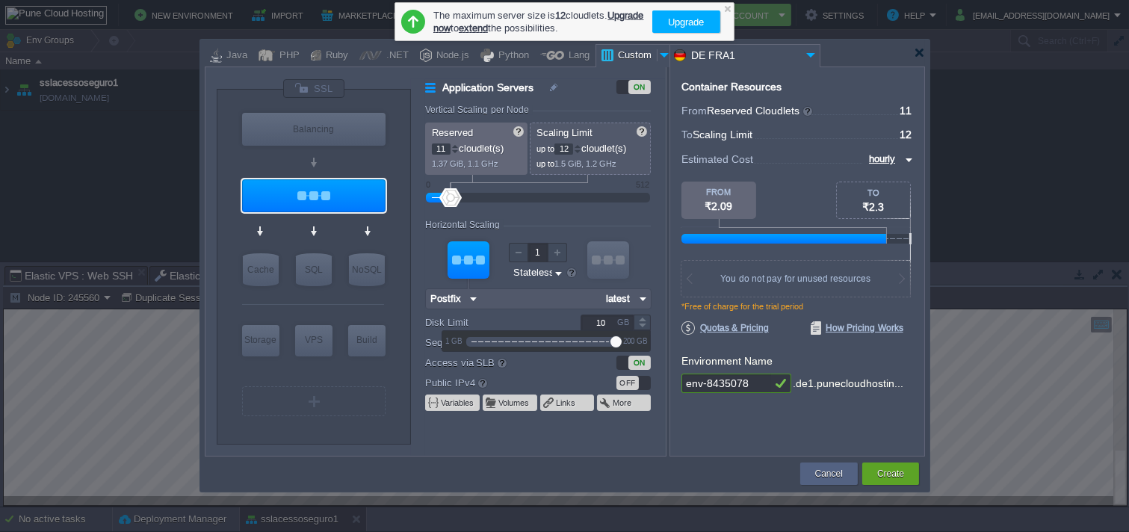
click at [459, 336] on div "VM Balancing VM Application Servers VM Cache VM SQL VM NoSQL VM Storage VM VPS …" at bounding box center [565, 262] width 721 height 390
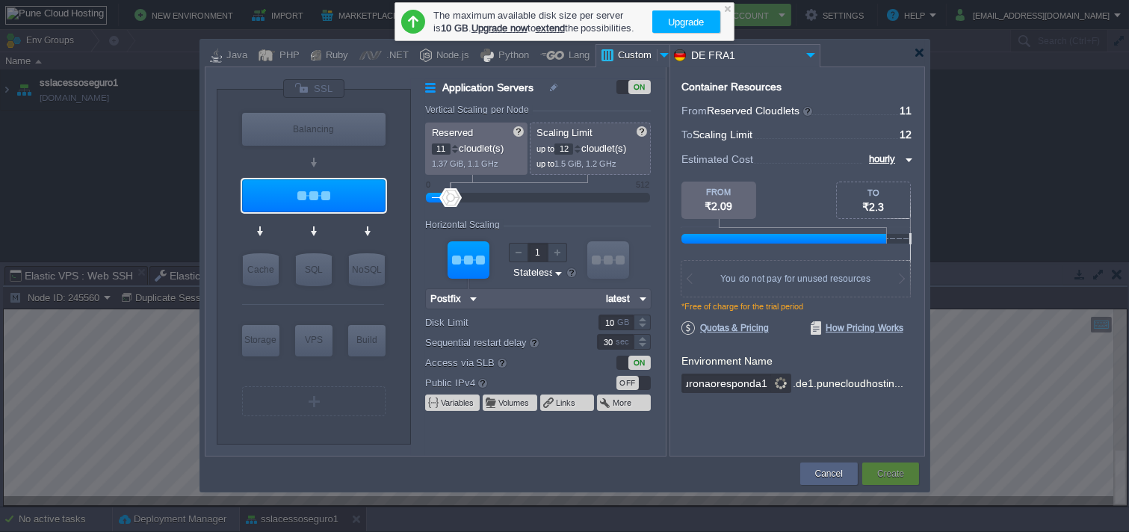
scroll to position [0, 26]
type input "seguronaoresponda111"
click at [555, 266] on img at bounding box center [558, 273] width 11 height 14
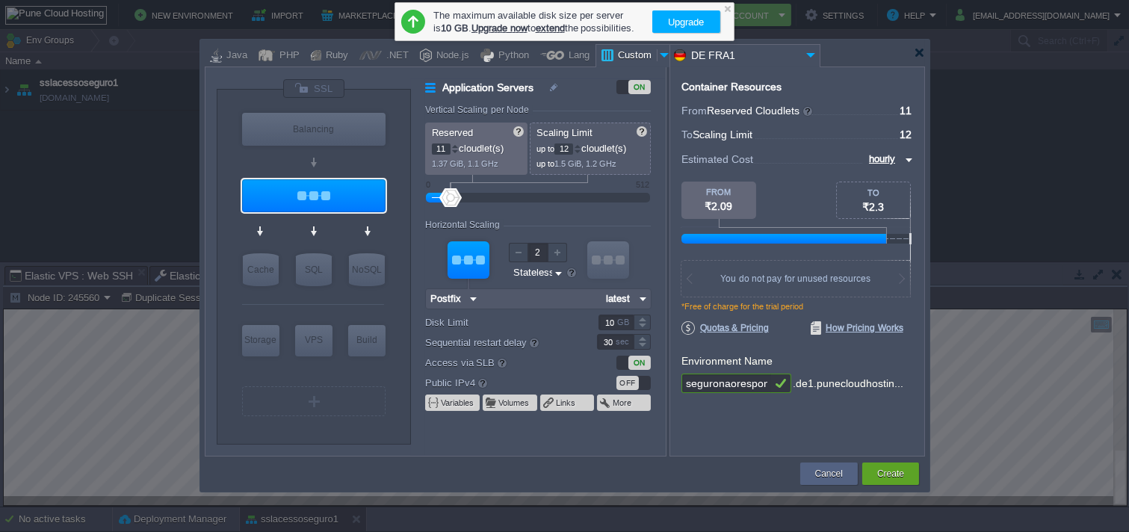
click at [548, 253] on div at bounding box center [557, 252] width 19 height 19
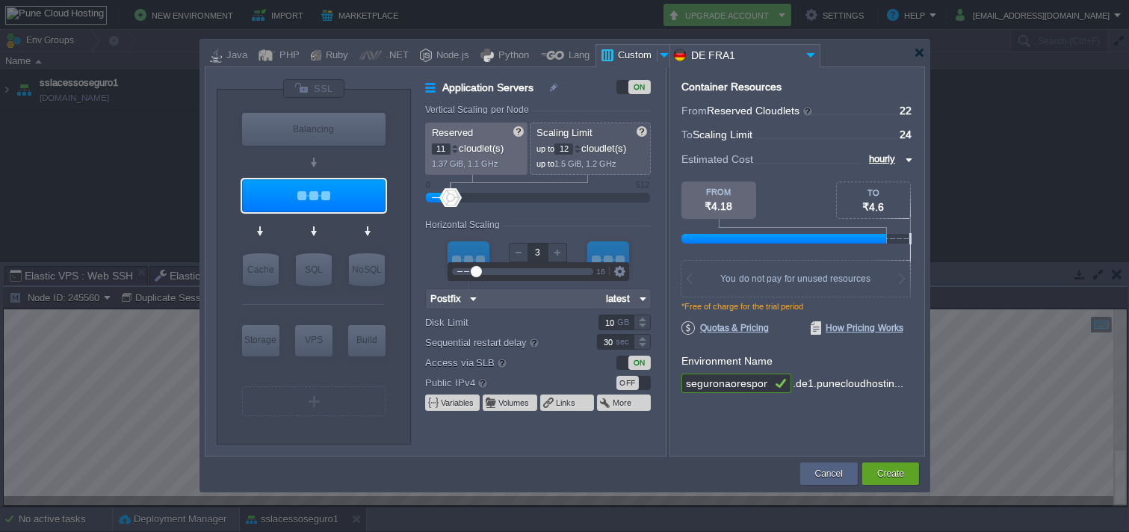
click at [548, 253] on div at bounding box center [557, 252] width 19 height 19
type input "2"
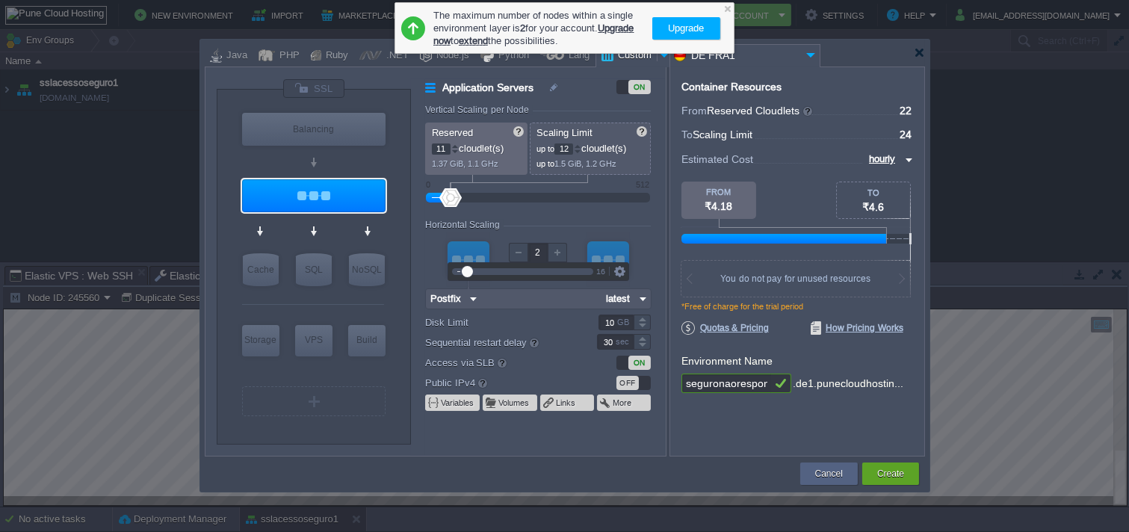
click at [606, 319] on input "10" at bounding box center [616, 323] width 35 height 16
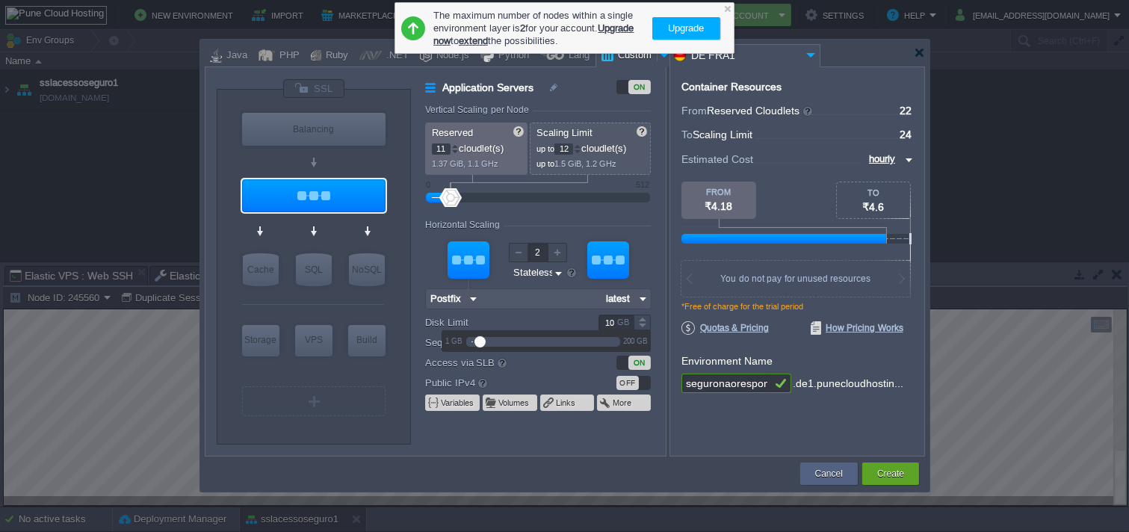
click at [606, 319] on input "10" at bounding box center [616, 323] width 35 height 16
type input "10"
click at [623, 365] on div "ON" at bounding box center [634, 363] width 34 height 14
type input "Docker Image"
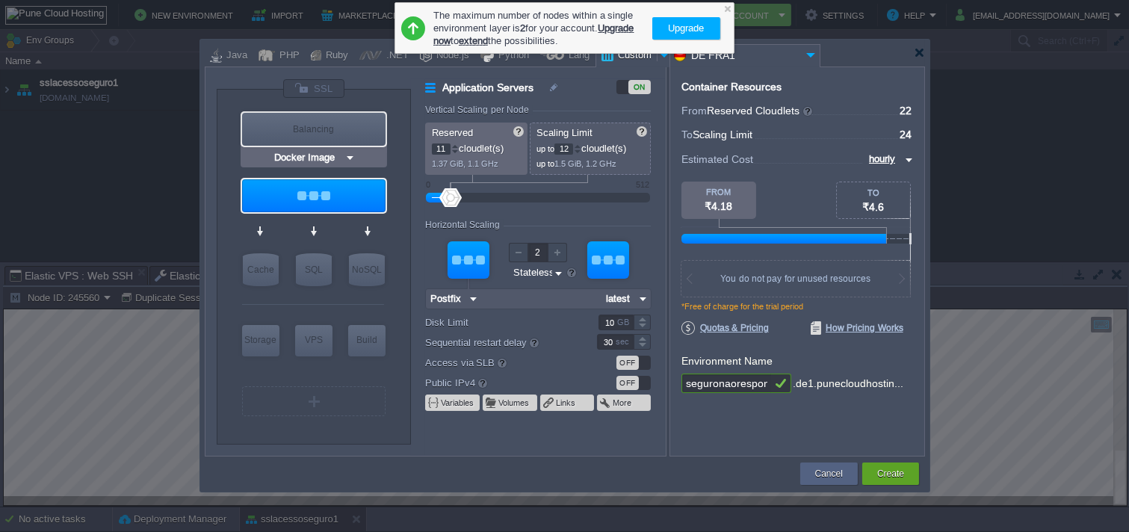
click at [282, 137] on div "Balancing" at bounding box center [314, 129] width 144 height 33
type input "Load Balancer"
type input "1"
type input "4"
type input "1"
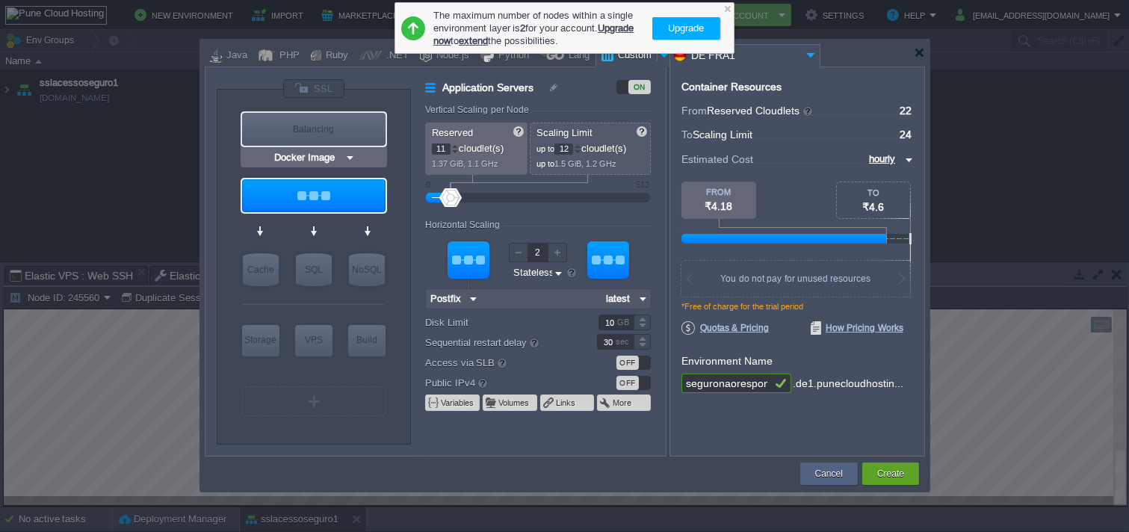
type input "Docker Image"
type input "Stateful"
type input "5"
type input "Load Balancer"
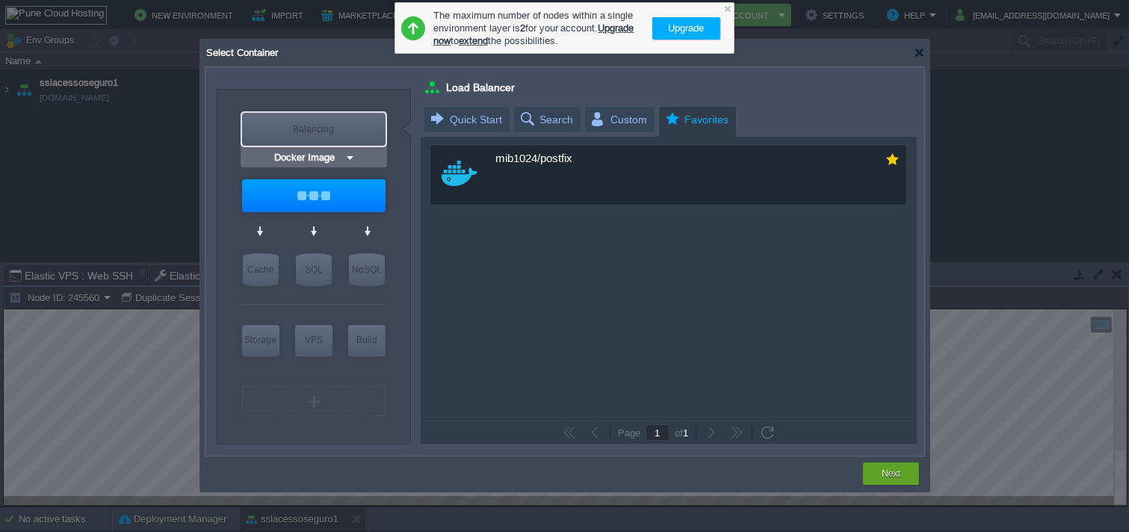
type input "Postfix"
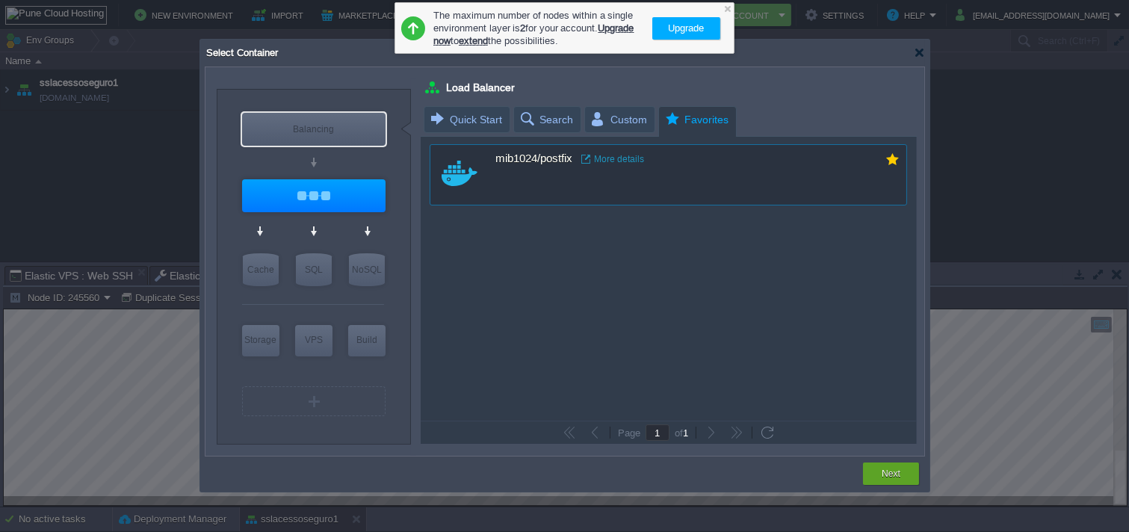
click at [735, 178] on div "custom mib1024/postfix More details" at bounding box center [669, 174] width 478 height 61
type input "12"
type input "Postfix"
type input "latest"
type input "Stateless"
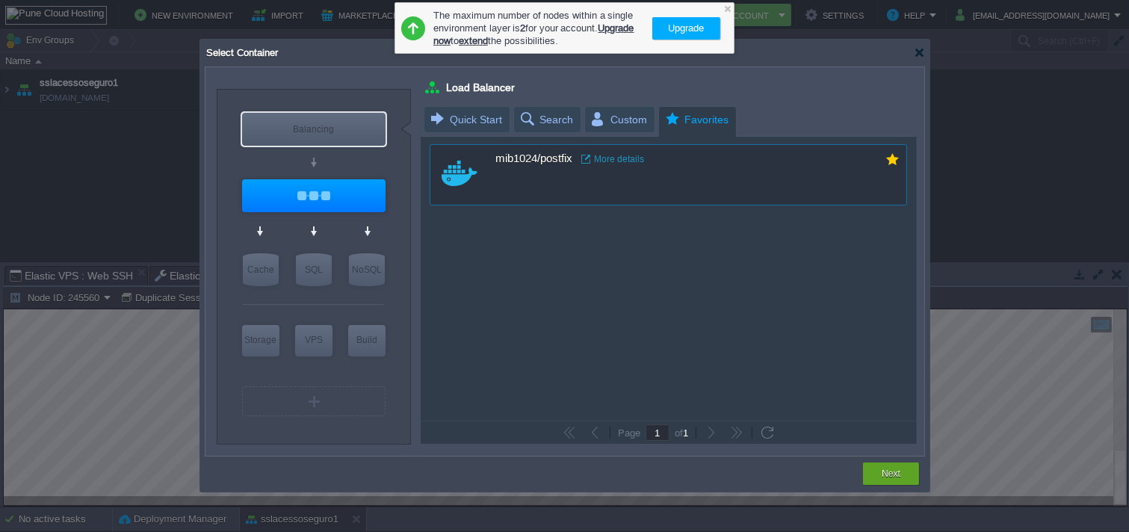
type input "Postfix :"
type input "latest"
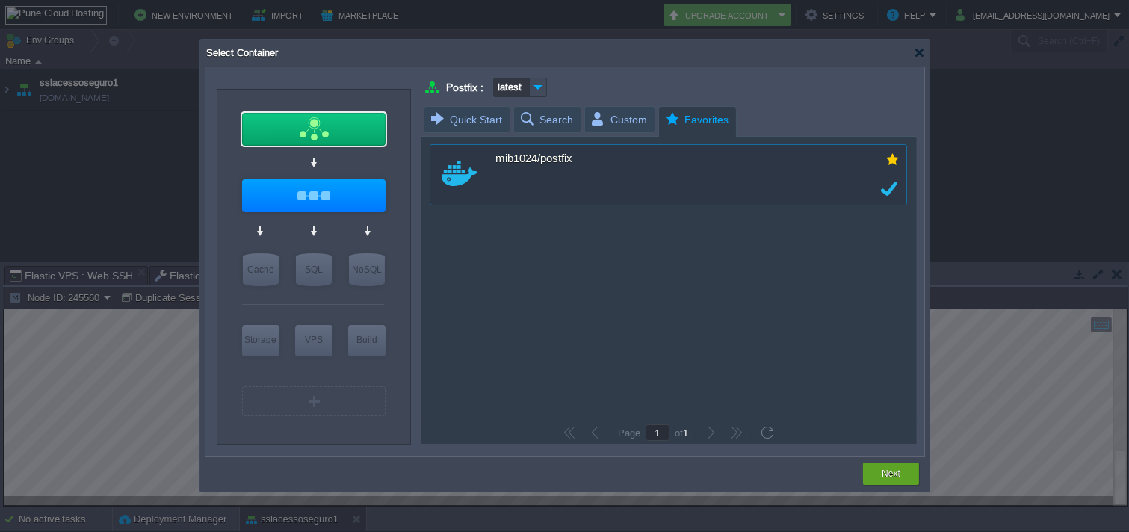
click at [884, 465] on div "Next" at bounding box center [892, 474] width 34 height 22
type input "latest"
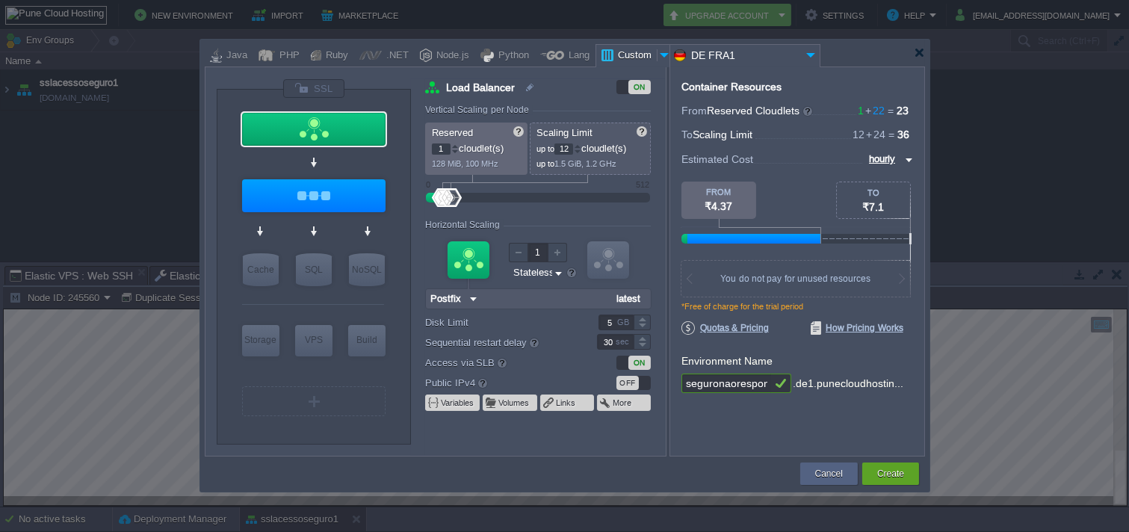
drag, startPoint x: 459, startPoint y: 149, endPoint x: 451, endPoint y: 149, distance: 8.2
click at [451, 149] on p "1 cloudlet(s)" at bounding box center [477, 147] width 90 height 16
type input "0"
type input "latest"
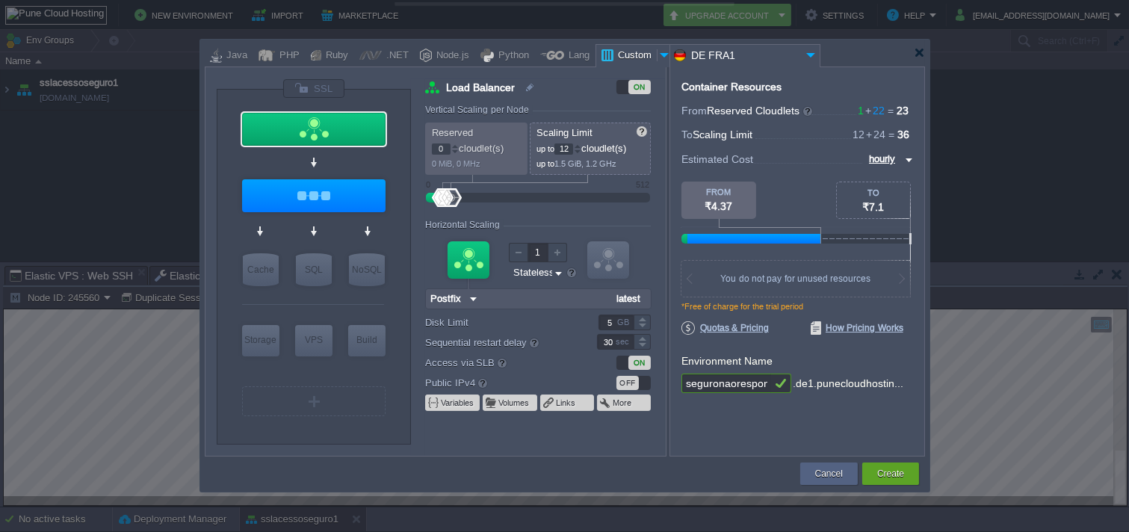
click at [451, 149] on div at bounding box center [454, 151] width 7 height 5
type input "latest"
click at [451, 149] on div "Reserved 0 cloudlet(s) 0 MiB, 0 MHz Scaling Limit up to 12 cloudlet(s) up to 1.…" at bounding box center [538, 149] width 226 height 52
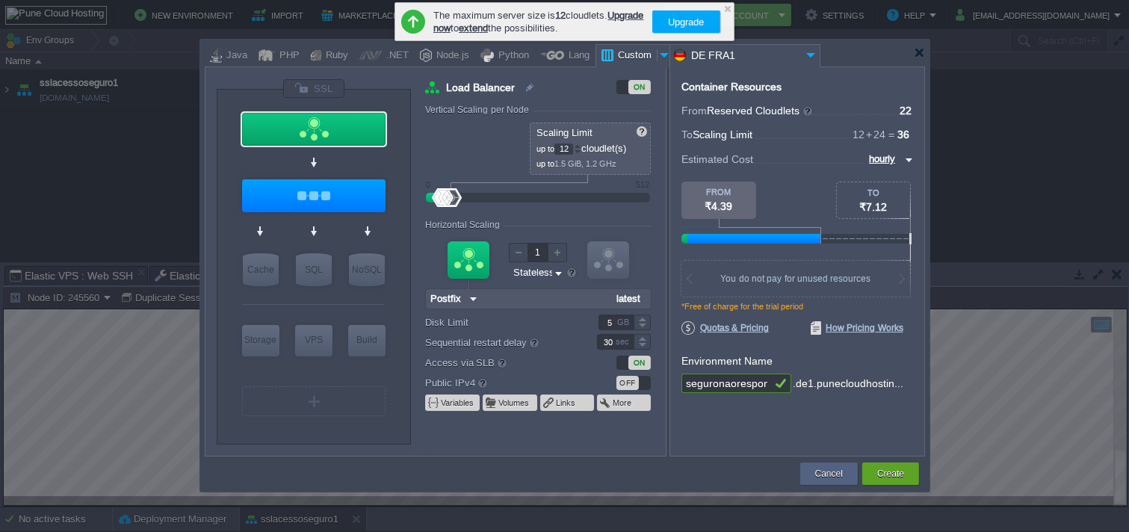
click at [451, 149] on div "Reserved 0 cloudlet(s) 0 MiB, 0 MHz Scaling Limit up to 12 cloudlet(s) up to 1.…" at bounding box center [538, 149] width 226 height 52
type input "12"
type input "latest"
drag, startPoint x: 440, startPoint y: 199, endPoint x: 608, endPoint y: 199, distance: 168.2
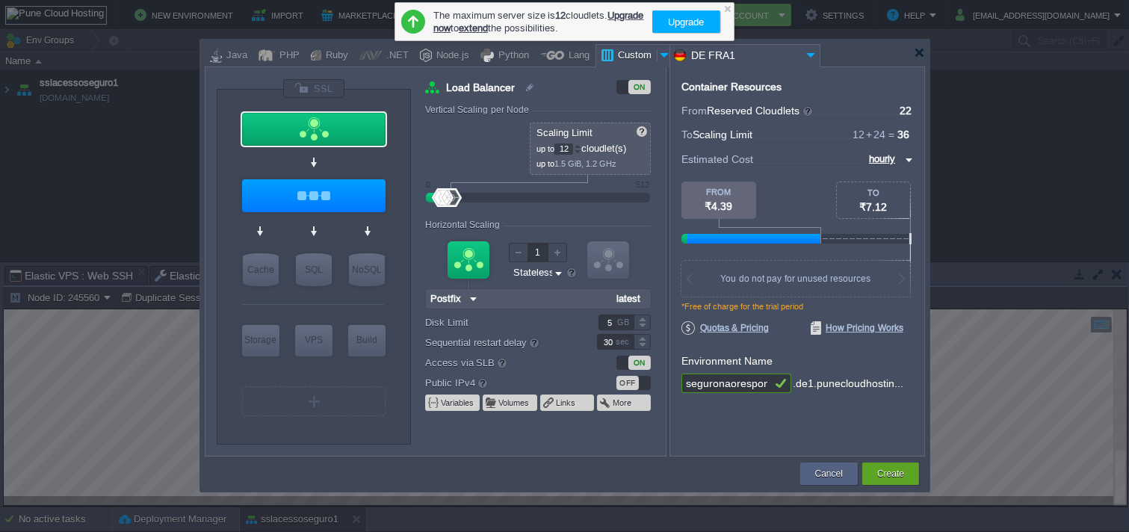
click at [462, 199] on div at bounding box center [451, 197] width 22 height 19
type input "11"
type input "latest"
drag, startPoint x: 436, startPoint y: 199, endPoint x: 603, endPoint y: 191, distance: 167.6
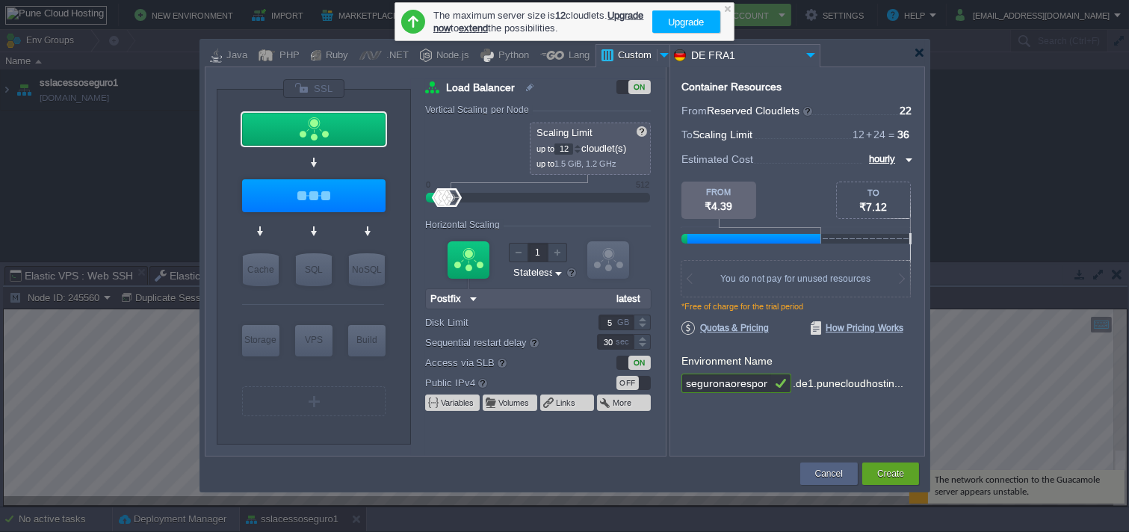
click at [599, 195] on div at bounding box center [538, 198] width 191 height 16
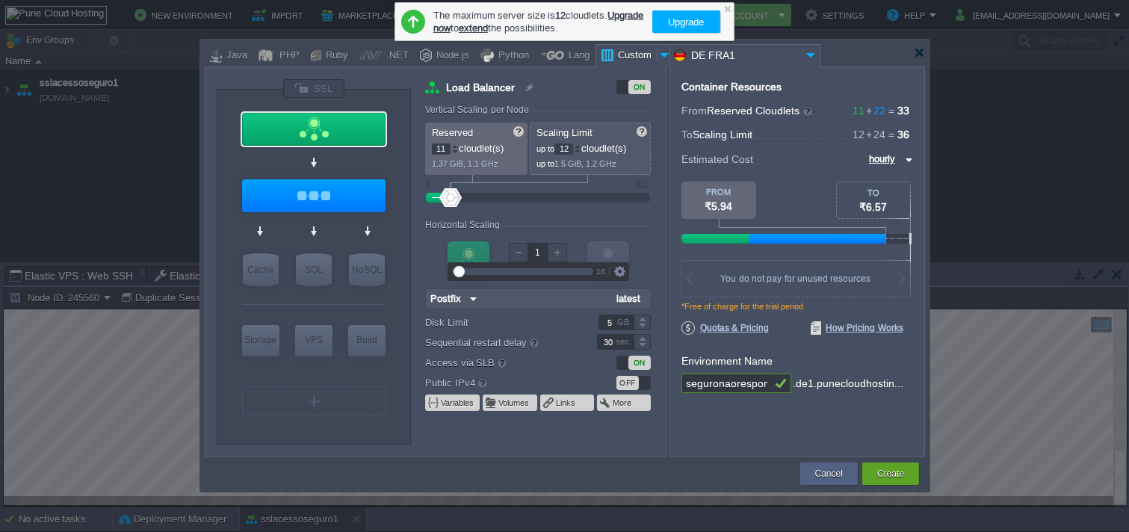
click at [541, 244] on input "1" at bounding box center [537, 252] width 19 height 19
type input "11111"
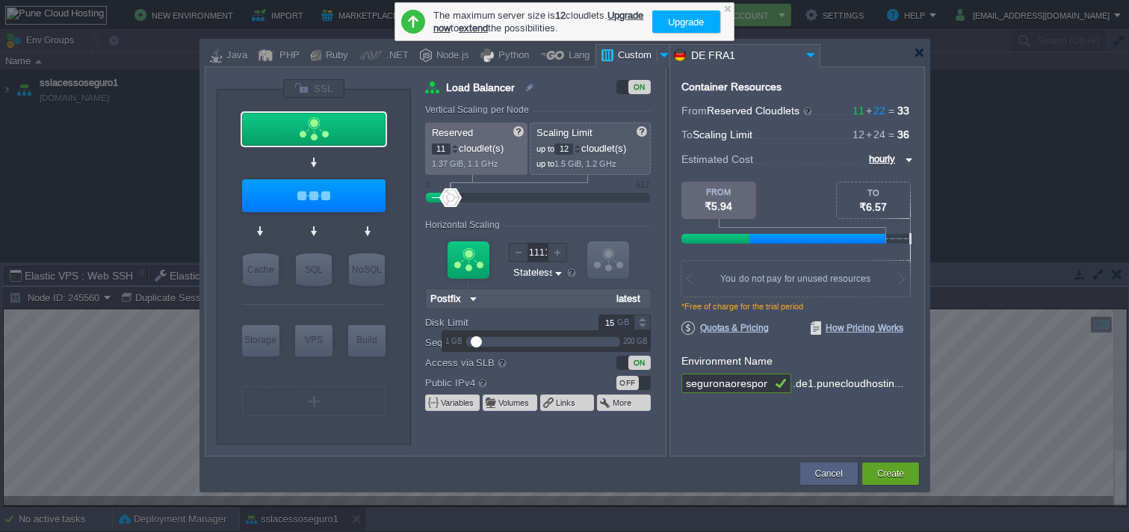
type input "115"
click at [602, 324] on input "115" at bounding box center [616, 323] width 35 height 16
type input "2"
type input "latest"
type input "1115"
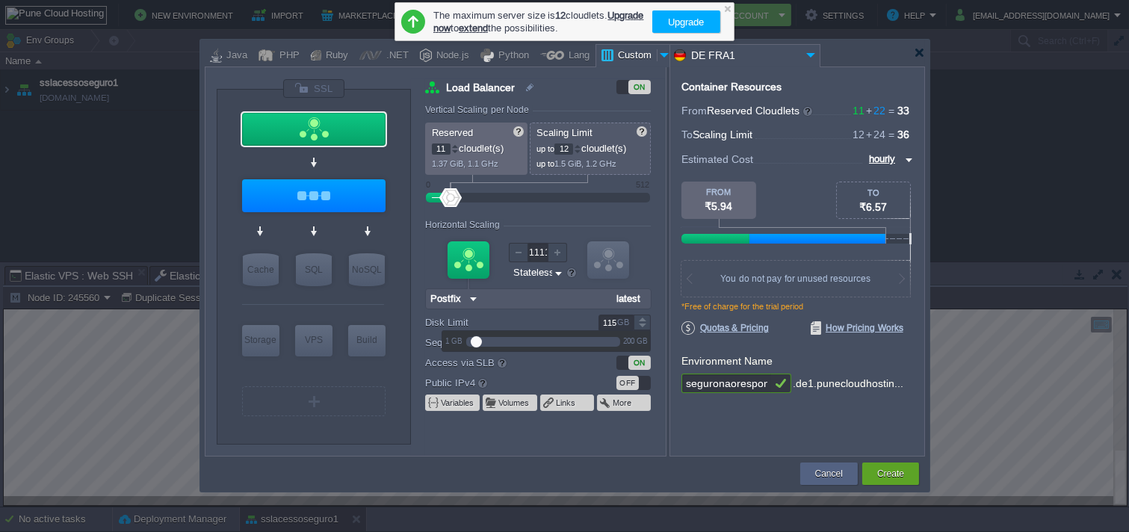
type input "latest"
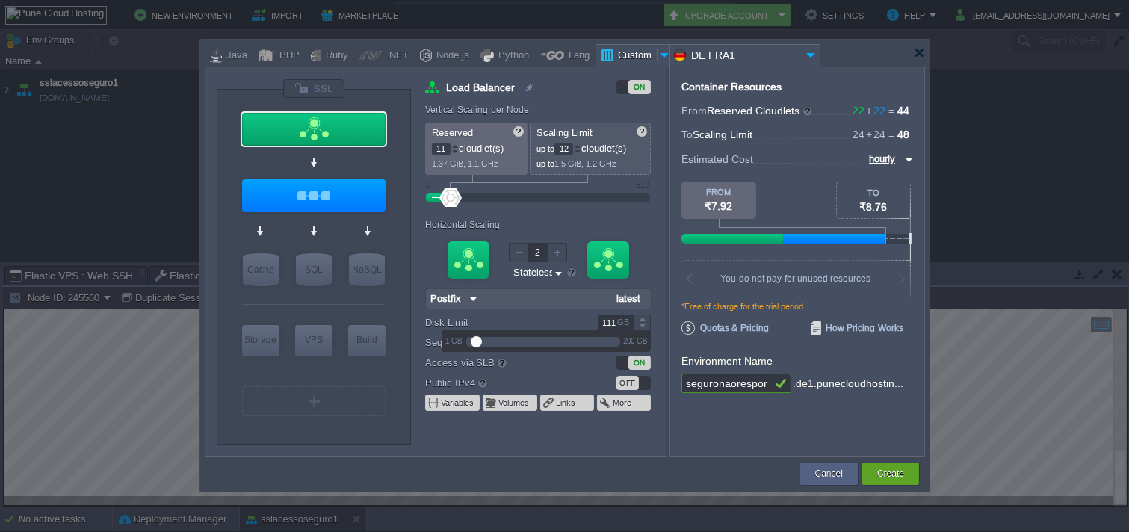
scroll to position [0, 50]
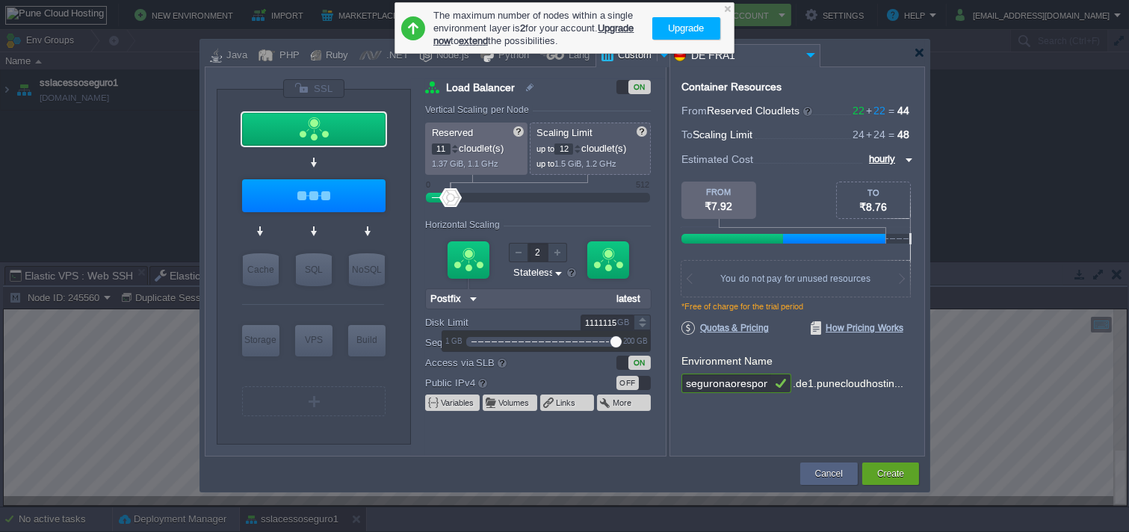
type input "1111111111111115"
type input "latest"
type input "10"
type input "latest"
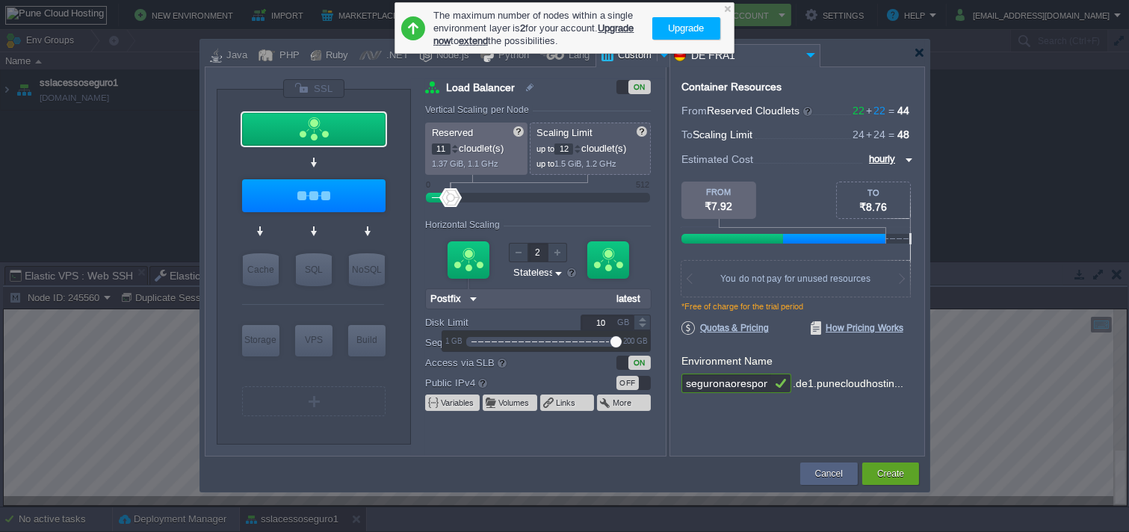
click at [626, 361] on div "ON" at bounding box center [634, 363] width 34 height 14
type input "latest"
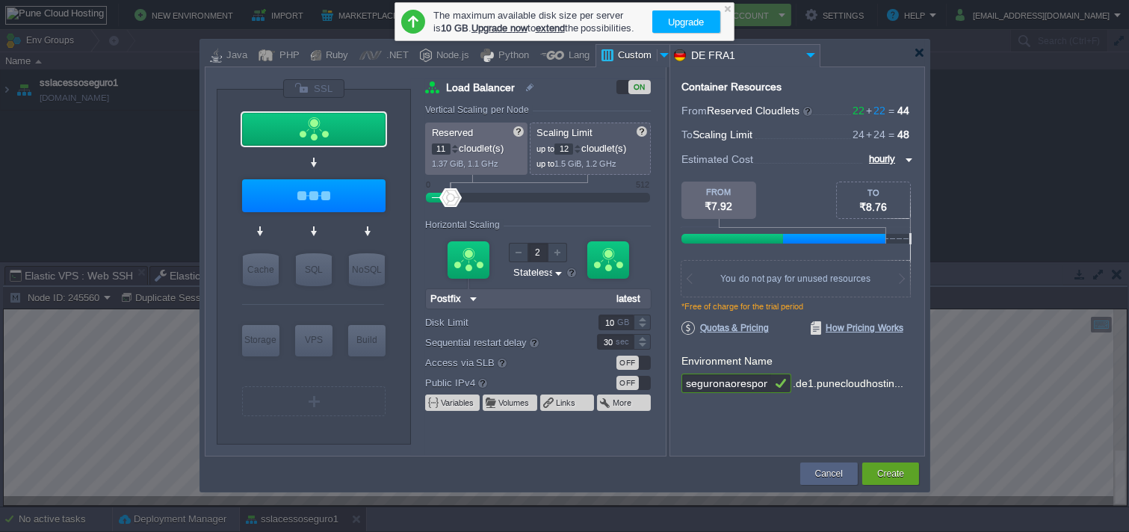
click at [608, 332] on form "Vertical Scaling per Node Reserved 11 cloudlet(s) 1.37 GiB, 1.1 GHz Scaling Lim…" at bounding box center [545, 280] width 240 height 351
click at [606, 334] on input "30" at bounding box center [615, 342] width 37 height 16
type input "-1"
click at [901, 478] on button "Create" at bounding box center [891, 473] width 27 height 15
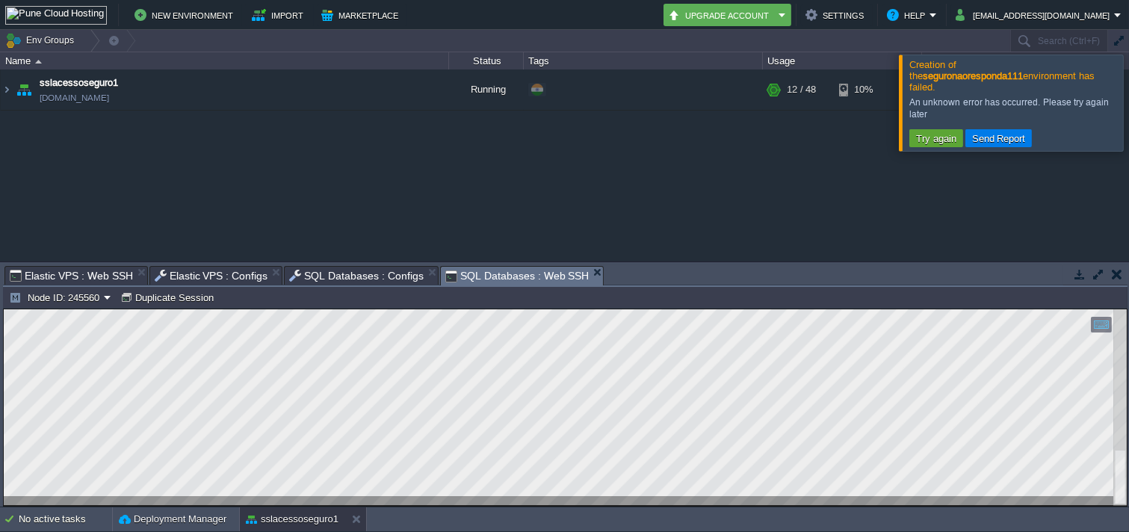
click at [1016, 120] on div at bounding box center [1147, 103] width 0 height 96
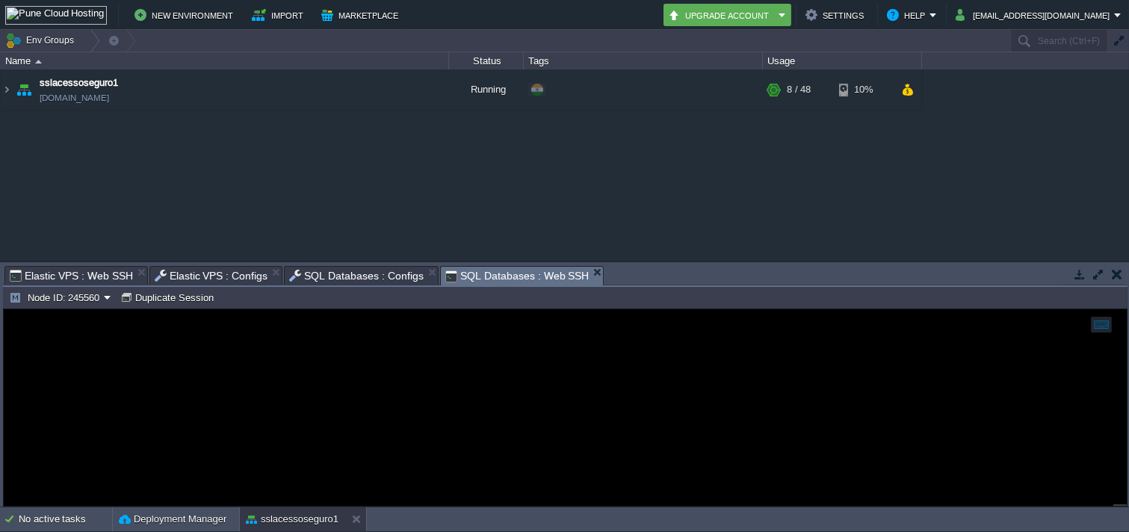
click at [232, 272] on span "Elastic VPS : Configs" at bounding box center [212, 276] width 114 height 18
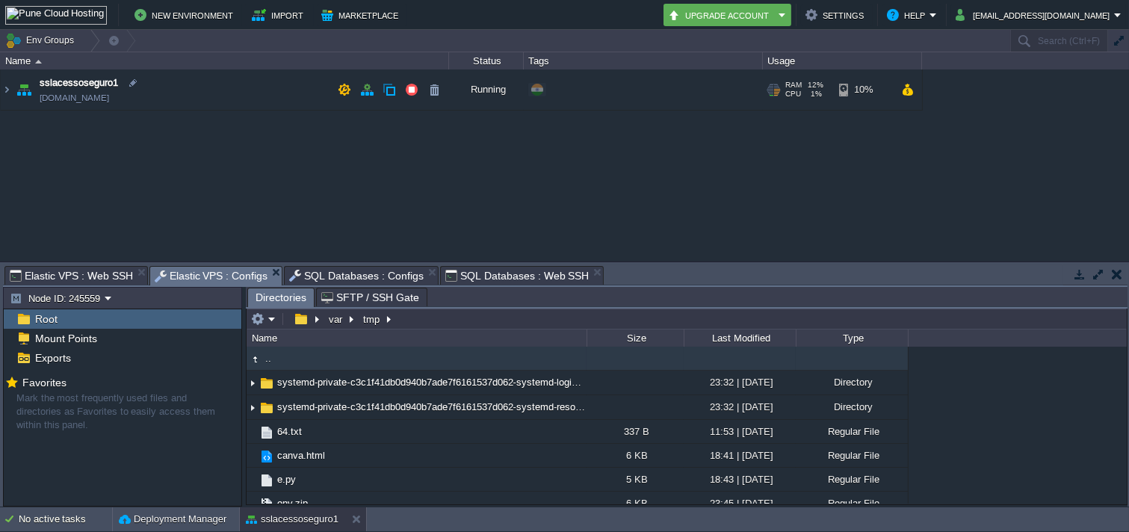
click at [24, 92] on img at bounding box center [23, 90] width 21 height 40
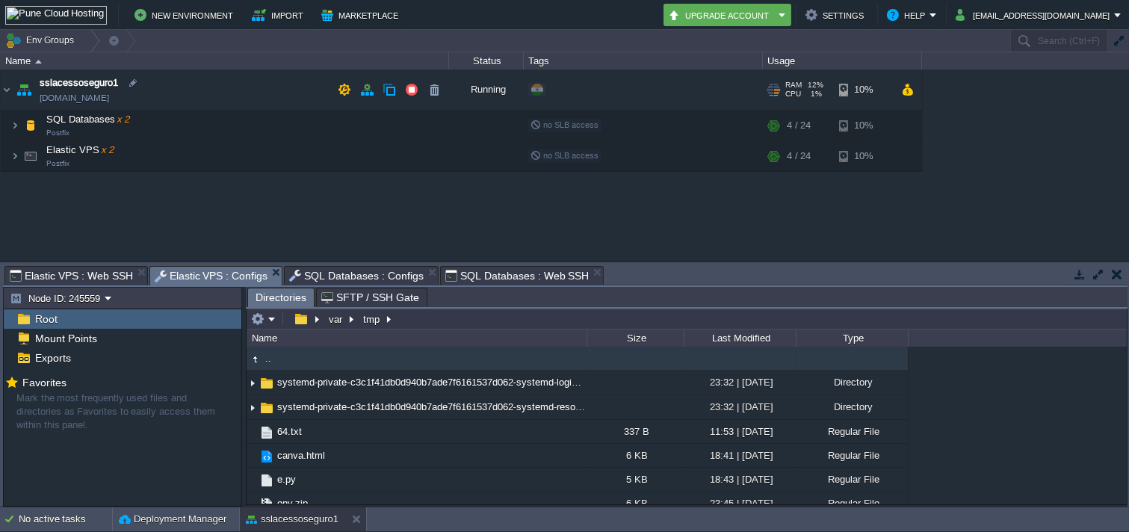
click at [19, 93] on img at bounding box center [23, 90] width 21 height 40
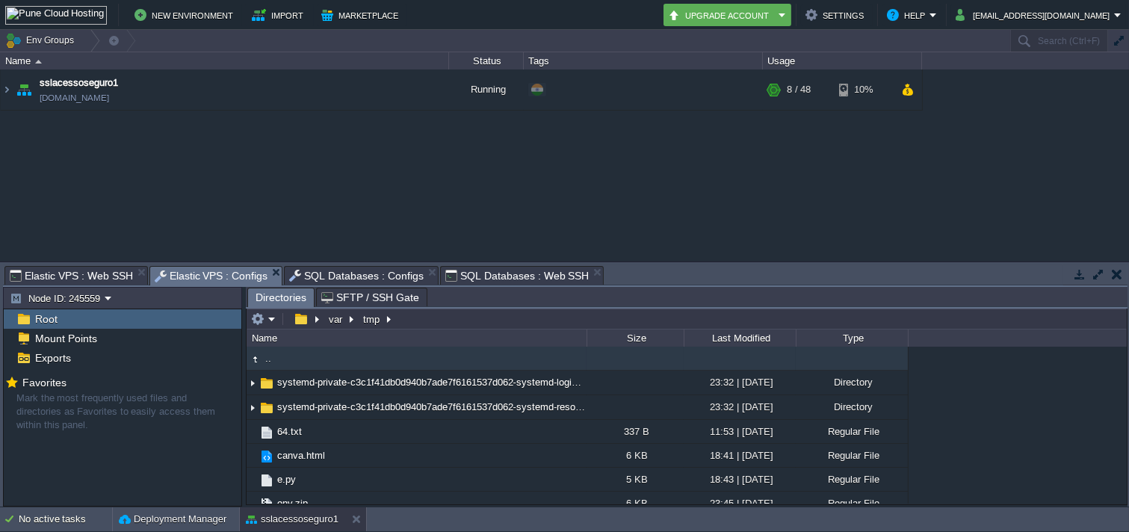
click at [42, 52] on div "Name" at bounding box center [224, 60] width 447 height 17
click at [65, 43] on button "Env Groups" at bounding box center [42, 40] width 74 height 21
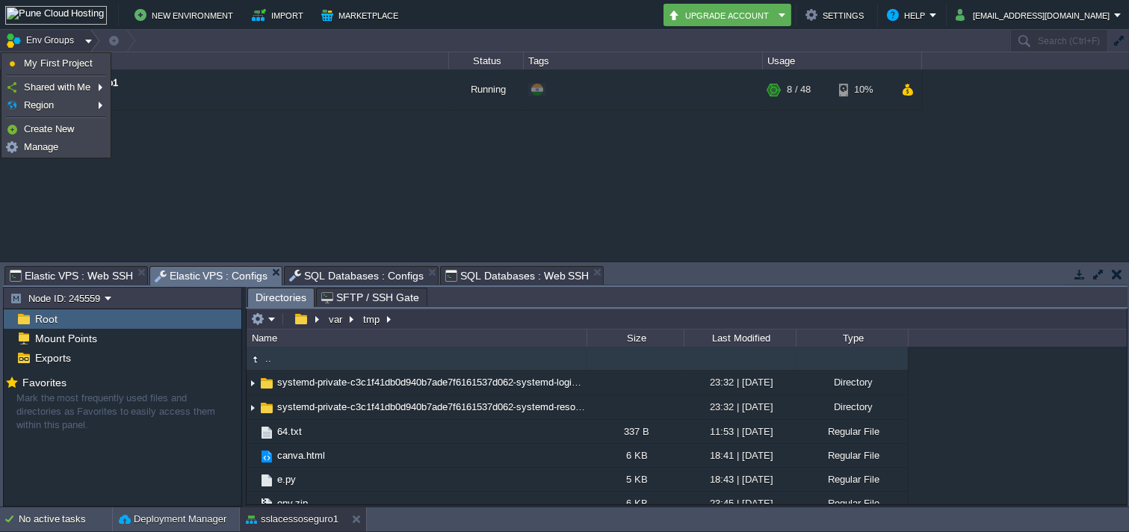
click at [65, 43] on button "Env Groups" at bounding box center [42, 40] width 74 height 21
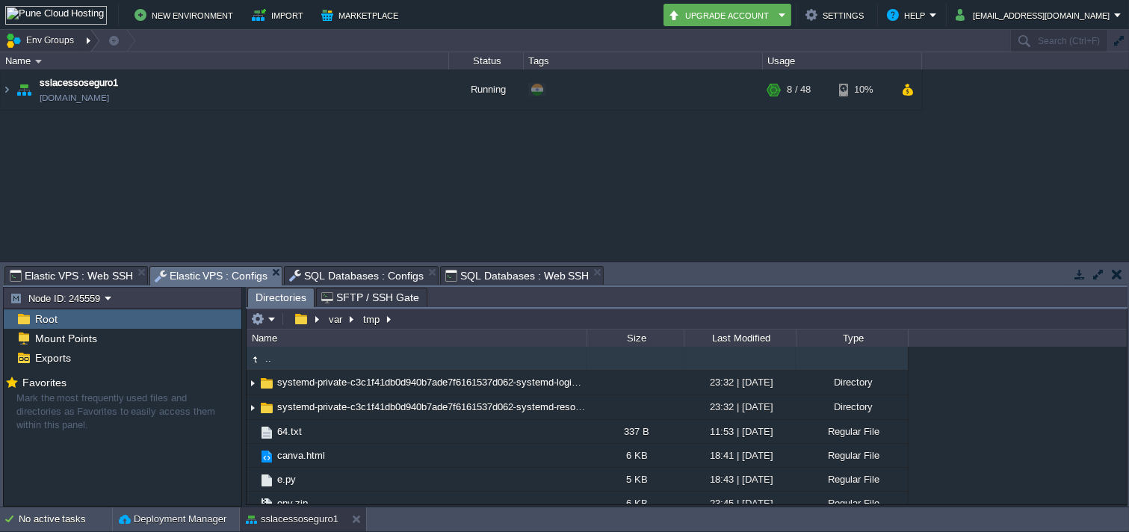
click at [57, 43] on button "Env Groups" at bounding box center [42, 40] width 74 height 21
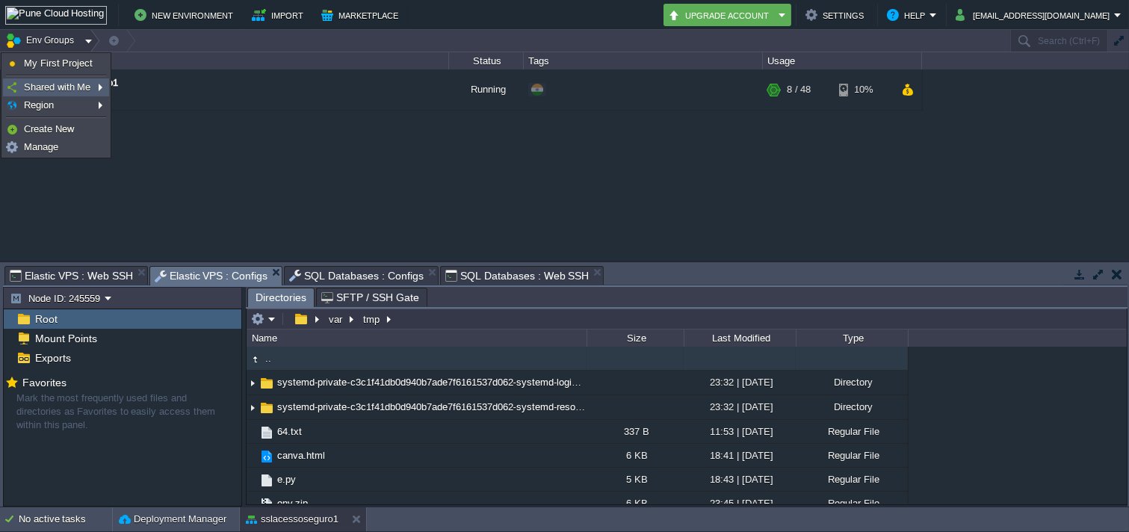
click at [55, 73] on li at bounding box center [56, 76] width 106 height 6
click at [61, 64] on span "My First Project" at bounding box center [58, 63] width 69 height 11
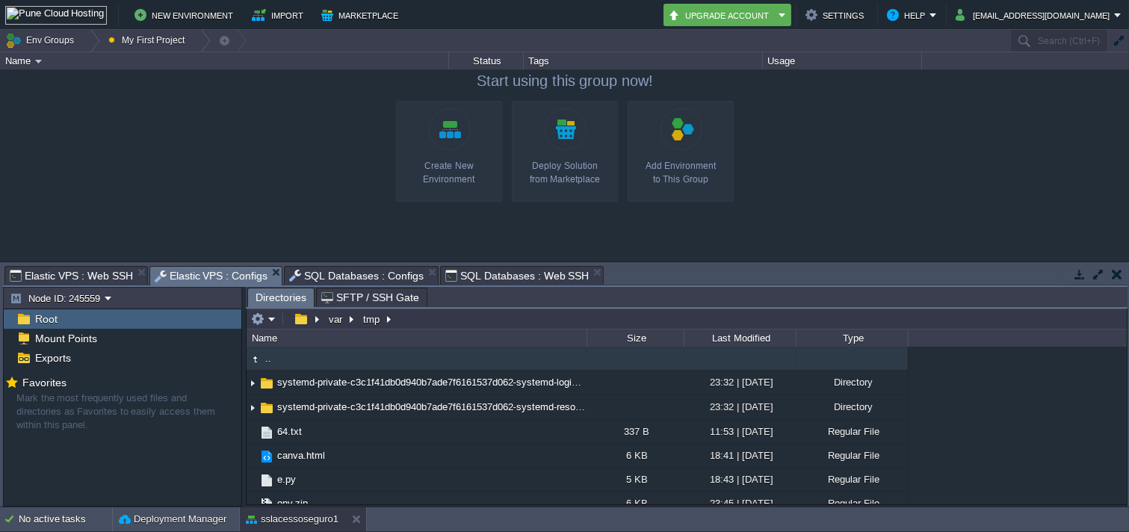
click at [140, 35] on button "My First Project" at bounding box center [148, 40] width 81 height 21
click at [51, 48] on button "Env Groups" at bounding box center [42, 40] width 74 height 21
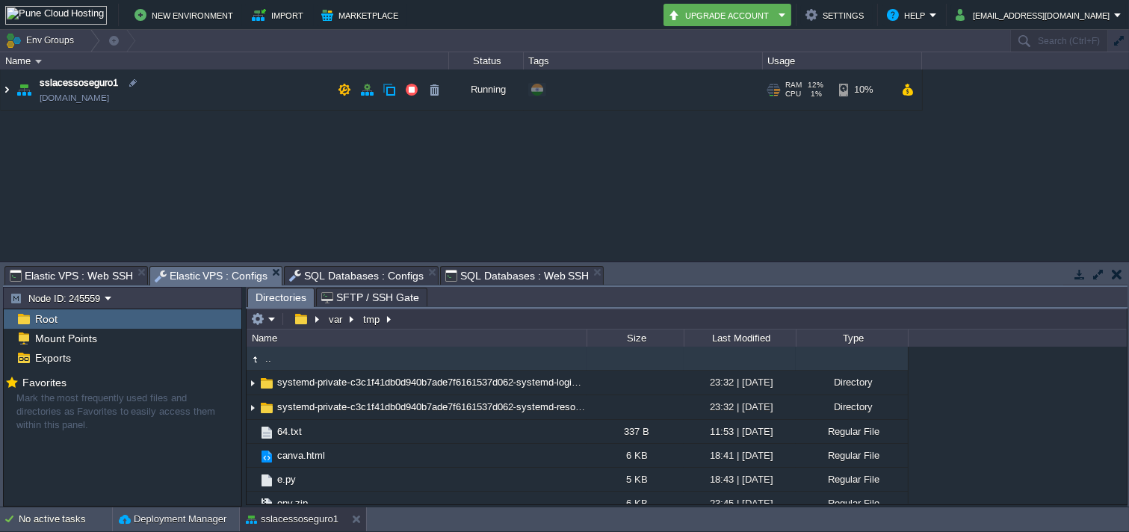
click at [7, 77] on img at bounding box center [7, 90] width 12 height 40
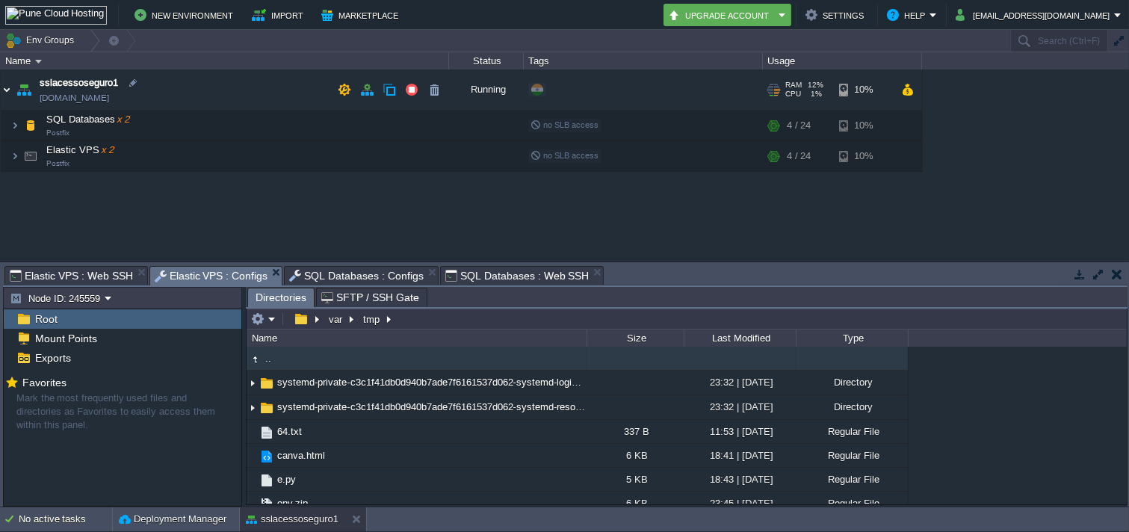
click at [7, 81] on img at bounding box center [7, 90] width 12 height 40
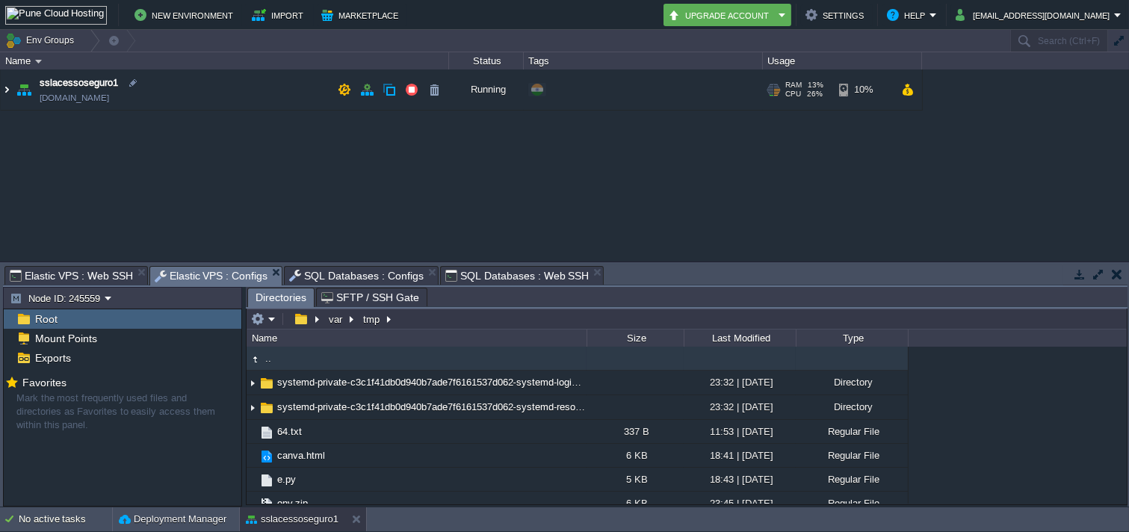
click at [7, 106] on img at bounding box center [7, 90] width 12 height 40
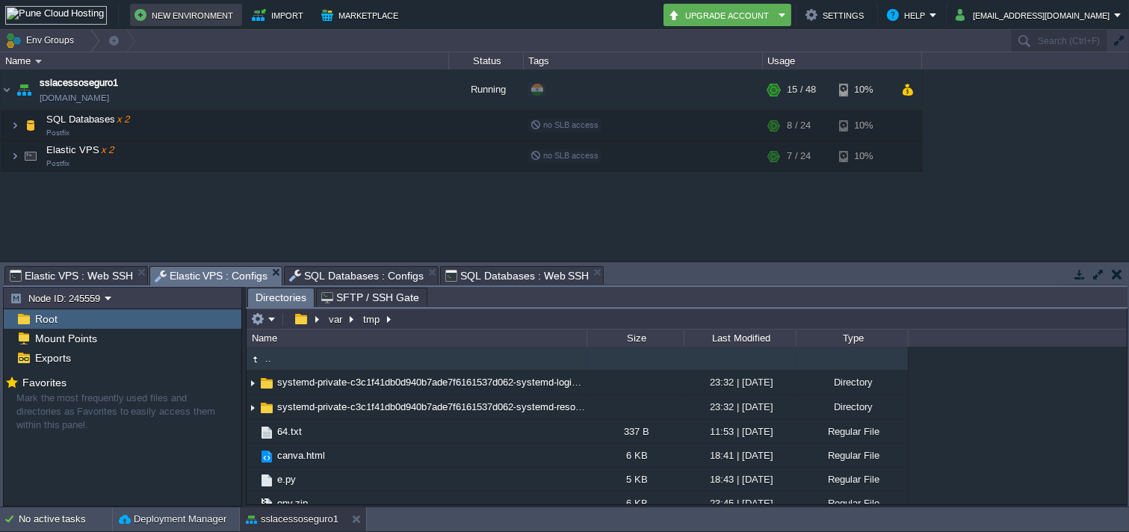
click at [161, 25] on td "New Environment" at bounding box center [186, 15] width 112 height 22
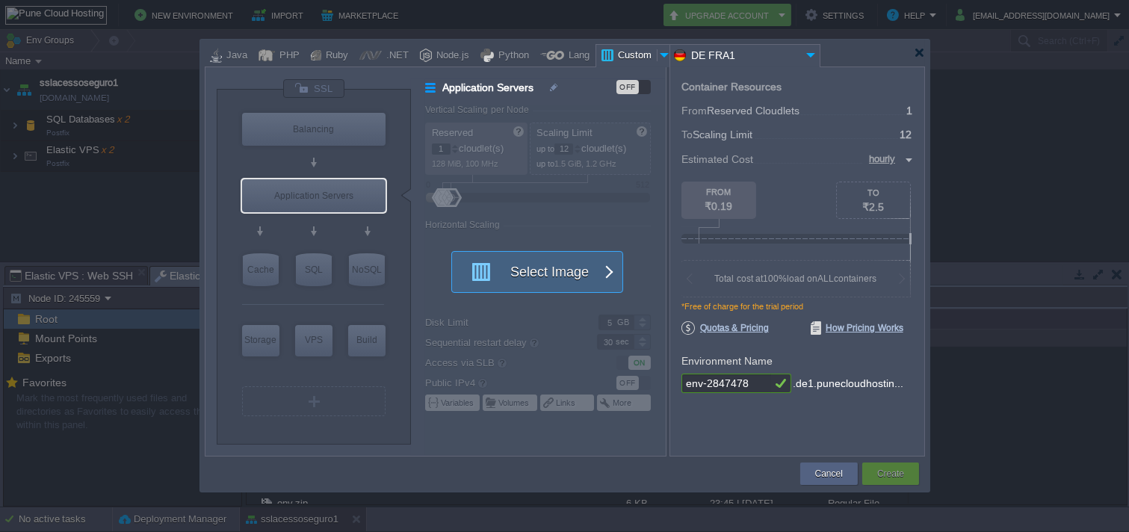
click at [503, 280] on button "Select Image" at bounding box center [529, 272] width 135 height 40
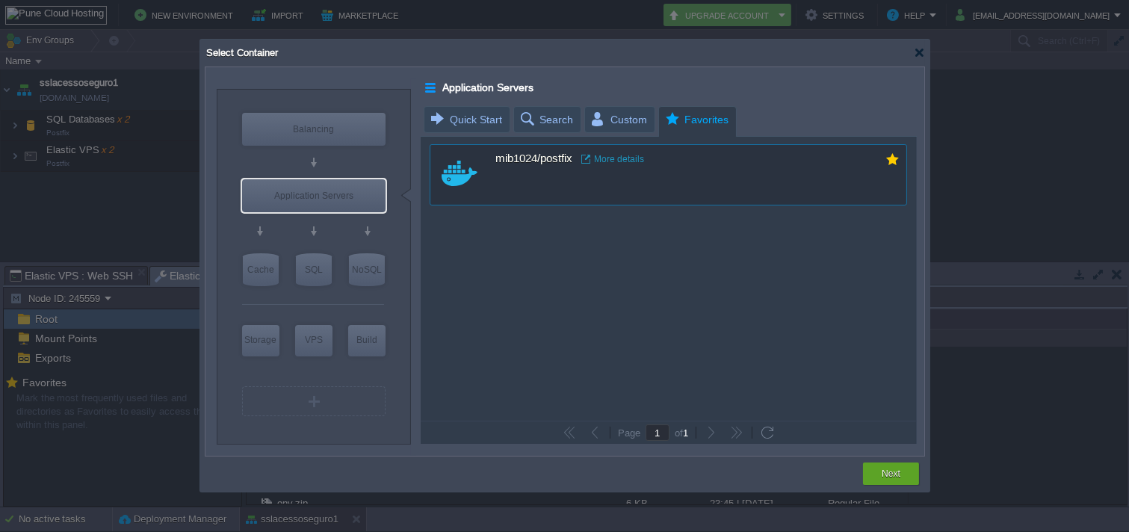
click at [726, 173] on div "mib1024/postfix More details" at bounding box center [679, 159] width 366 height 29
type input "Postfix"
type input "latest"
type input "Postfix :"
type input "latest"
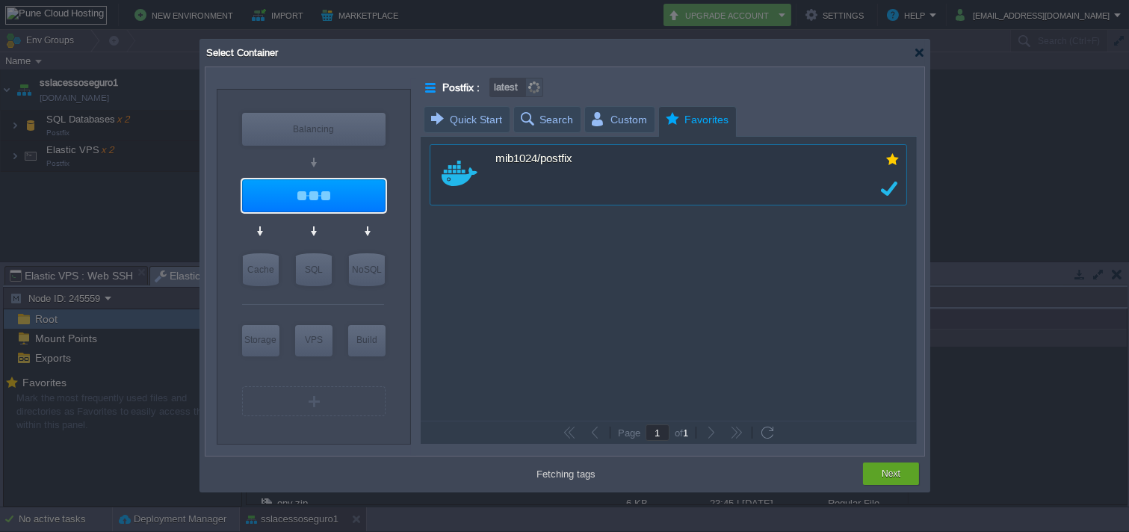
click at [900, 478] on div at bounding box center [564, 266] width 1129 height 532
click at [892, 478] on div "Next" at bounding box center [892, 474] width 34 height 22
type input "latest"
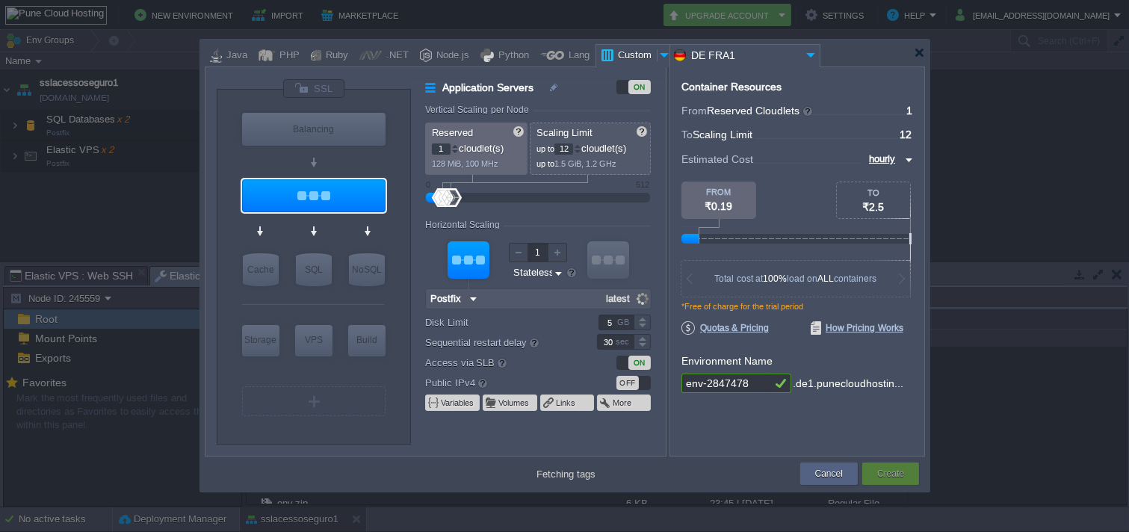
click at [884, 475] on button "Create" at bounding box center [891, 473] width 27 height 15
click at [431, 139] on div "Reserved 1 cloudlet(s) 128 MiB, 100 MHz" at bounding box center [476, 149] width 102 height 52
click at [437, 147] on input "1" at bounding box center [441, 149] width 19 height 11
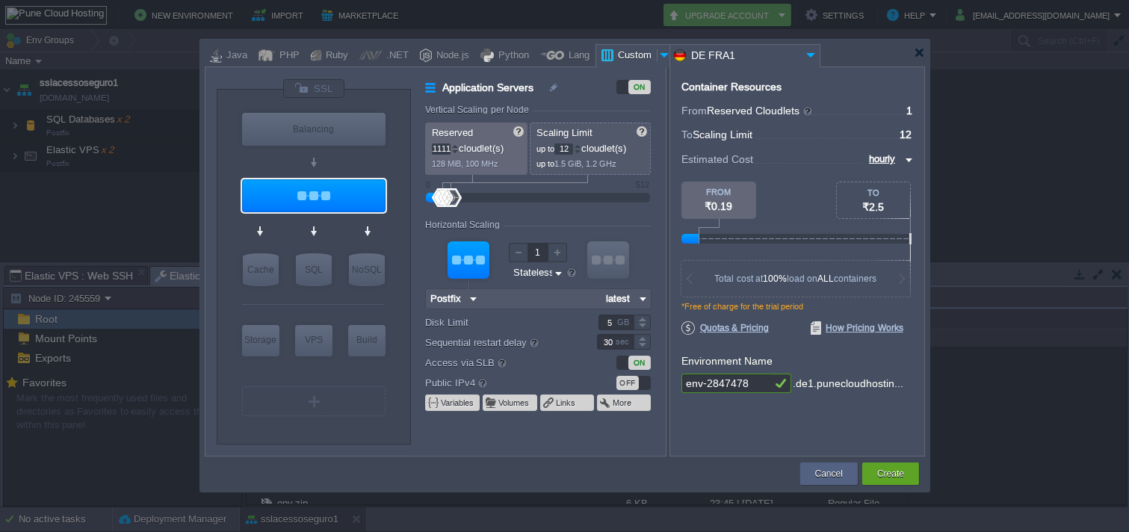
type input "11111111111111111"
click at [539, 251] on input "11" at bounding box center [537, 252] width 19 height 19
type input "1111111"
type input "11"
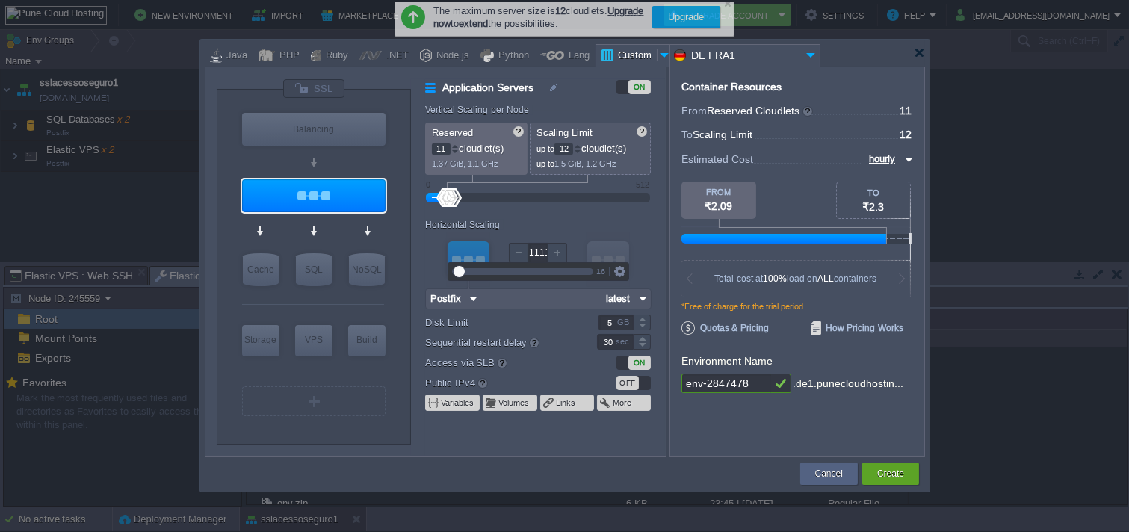
scroll to position [0, 0]
type input "11111111111111"
type input "511"
click at [614, 315] on input "511" at bounding box center [616, 323] width 35 height 16
type input "2"
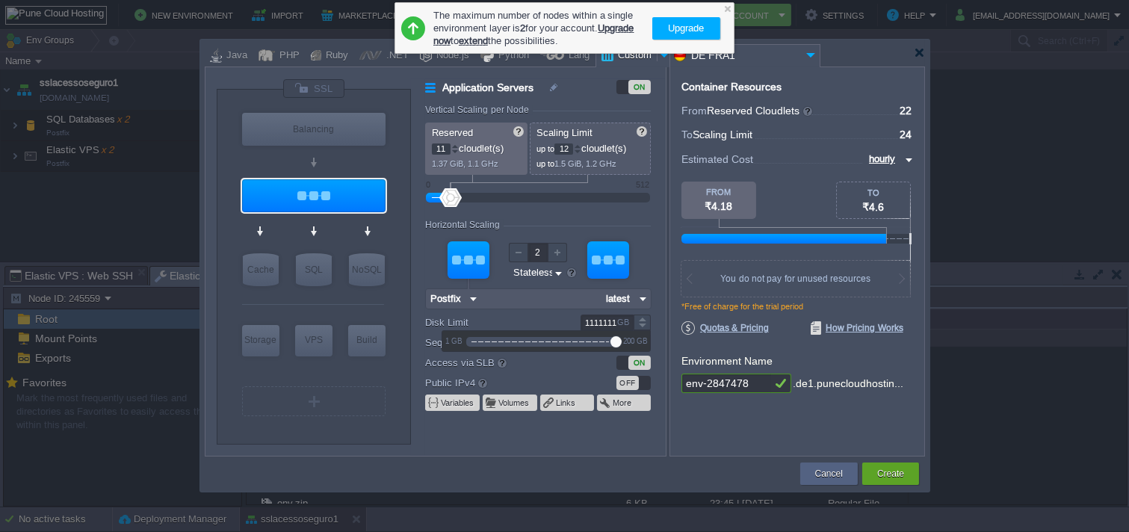
scroll to position [0, 62]
type input "10"
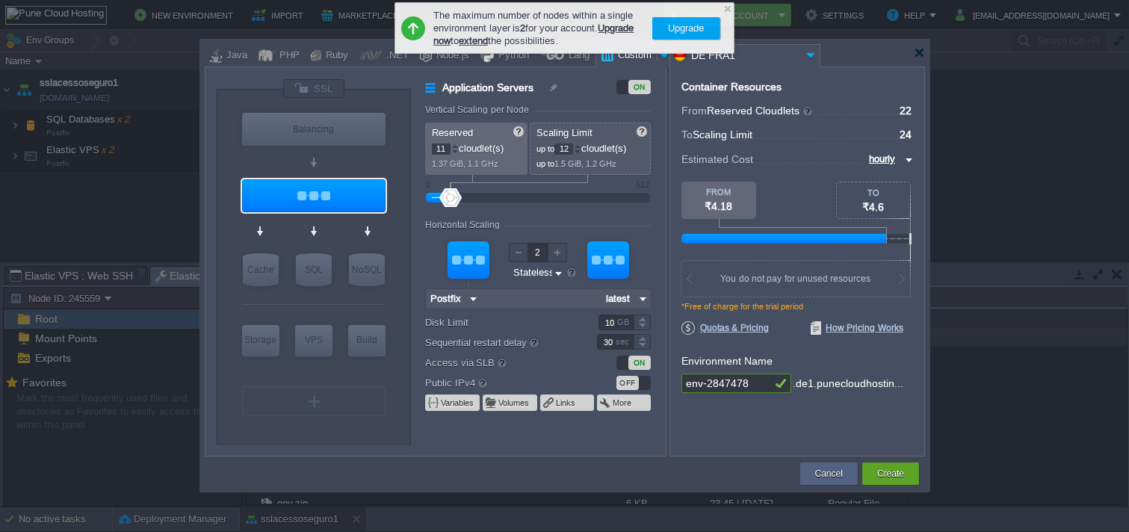
click at [723, 390] on input "env-2847478" at bounding box center [727, 383] width 90 height 19
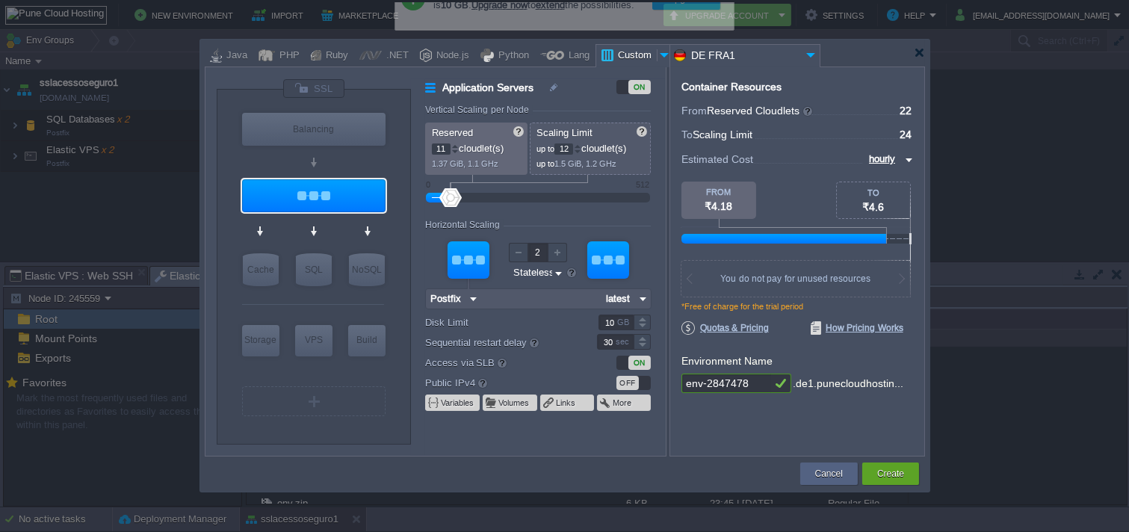
click at [707, 392] on input "env-2847478" at bounding box center [727, 383] width 90 height 19
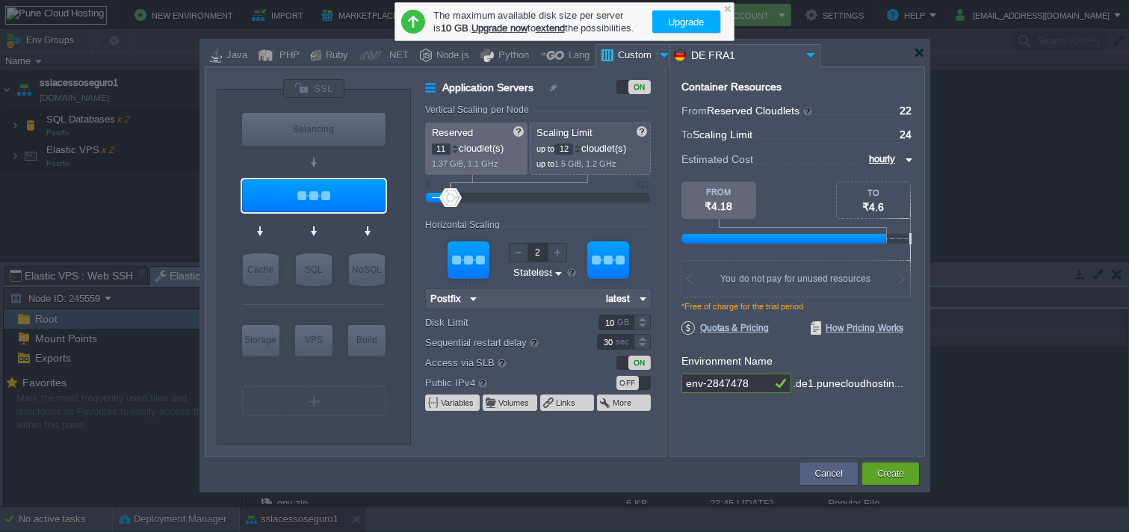
click at [707, 392] on input "env-2847478" at bounding box center [727, 383] width 90 height 19
type input "12321321"
click at [615, 368] on div "ON" at bounding box center [615, 362] width 73 height 16
click at [628, 368] on div "ON" at bounding box center [634, 363] width 34 height 14
type input "Docker Image"
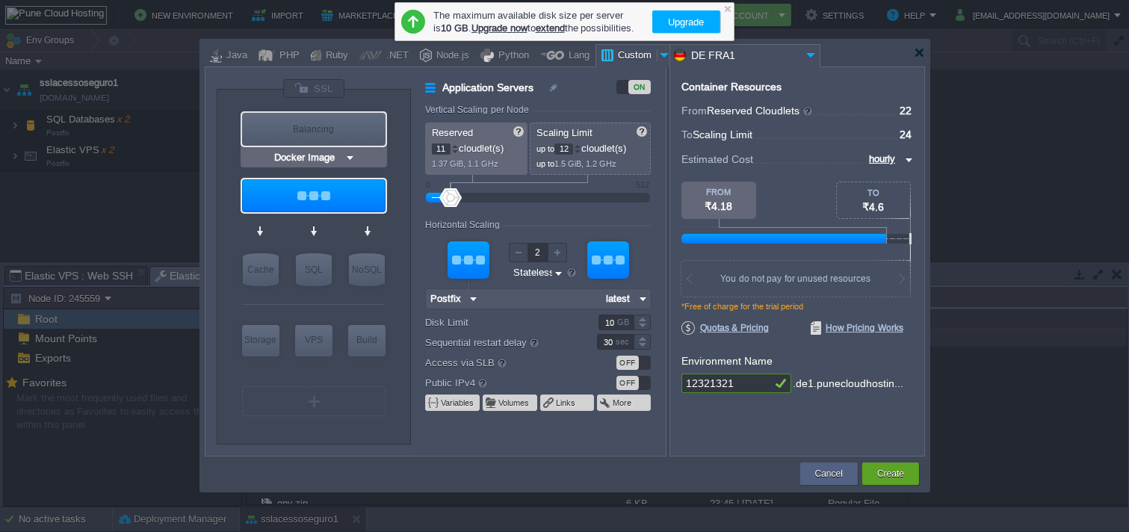
click at [306, 138] on div "Balancing" at bounding box center [314, 129] width 144 height 33
type input "Load Balancer"
type input "1"
type input "4"
type input "1"
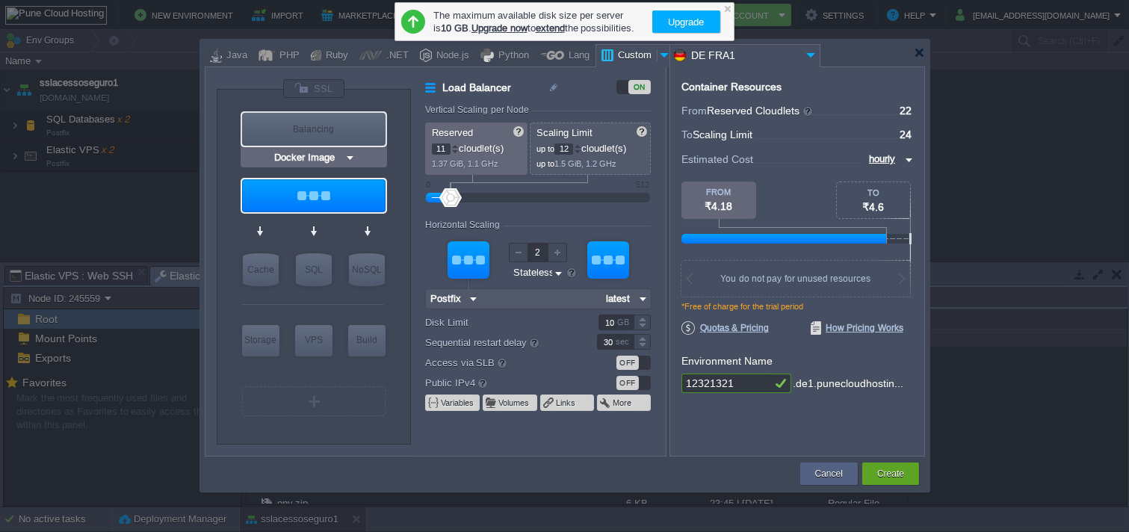
type input "Docker Image"
type input "Stateful"
type input "5"
type input "Load Balancer"
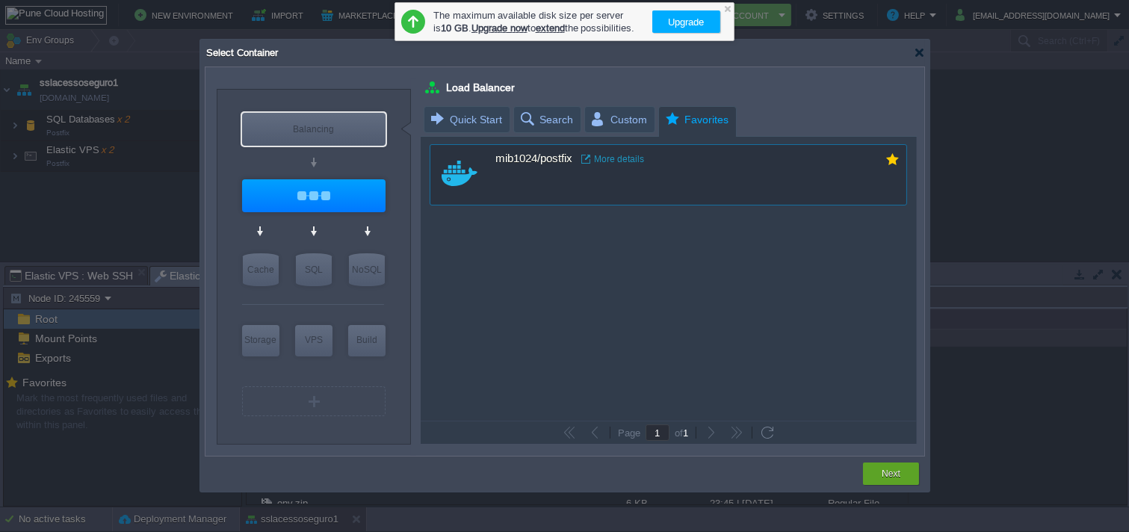
click at [593, 185] on div "custom mib1024/postfix More details" at bounding box center [669, 174] width 478 height 61
type input "12"
type input "Postfix"
type input "latest"
type input "Stateless"
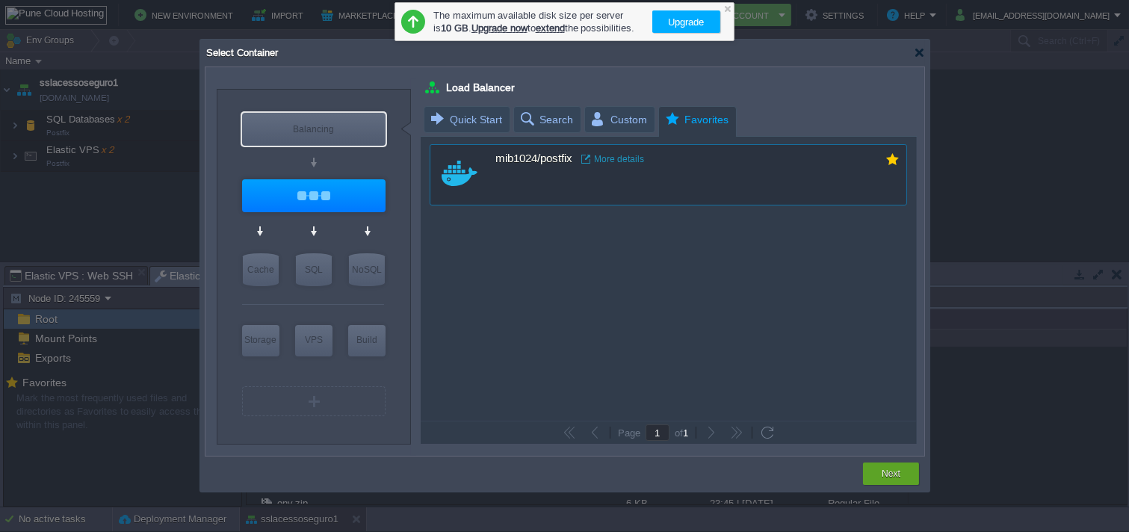
type input "Postfix :"
type input "latest"
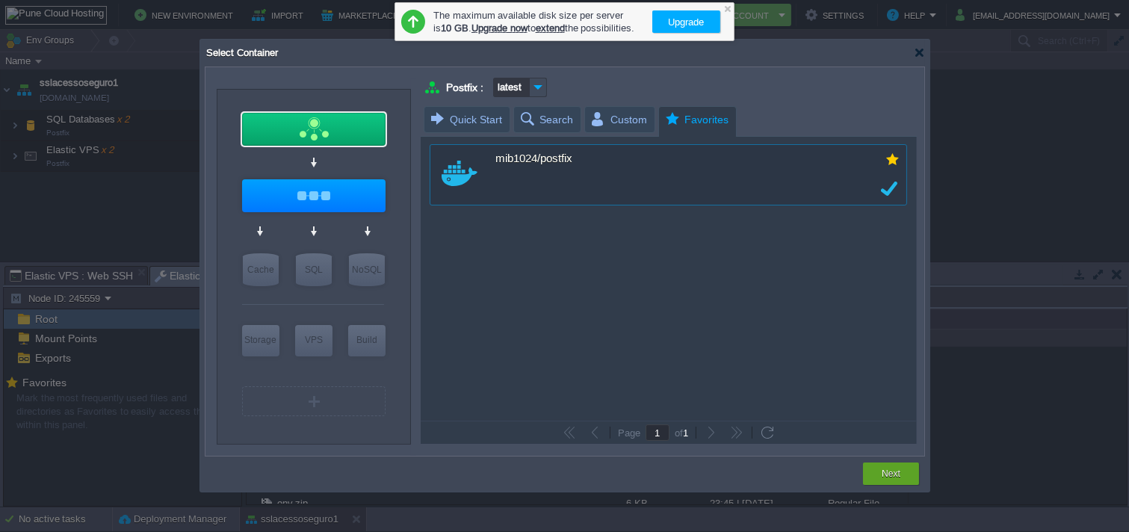
click at [896, 478] on button "Next" at bounding box center [891, 473] width 19 height 15
type input "latest"
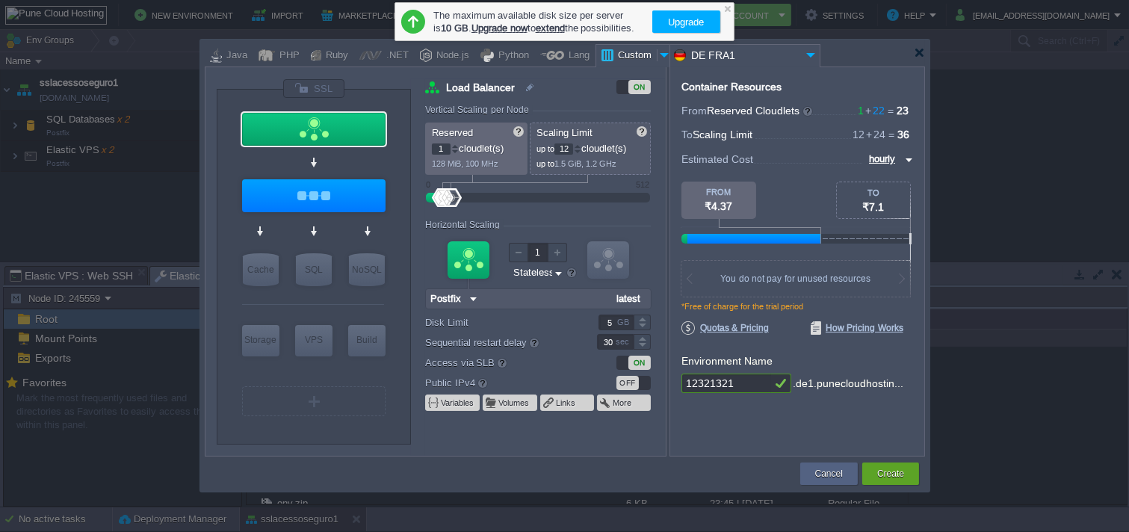
click at [431, 160] on div "Reserved 1 cloudlet(s) 128 MiB, 100 MHz" at bounding box center [476, 149] width 102 height 52
drag, startPoint x: 432, startPoint y: 155, endPoint x: 441, endPoint y: 155, distance: 9.0
click at [437, 155] on p "128 MiB, 100 MHz" at bounding box center [477, 162] width 90 height 14
drag, startPoint x: 441, startPoint y: 155, endPoint x: 445, endPoint y: 147, distance: 9.0
click at [445, 152] on div "Reserved 1 cloudlet(s) 128 MiB, 100 MHz" at bounding box center [476, 149] width 102 height 52
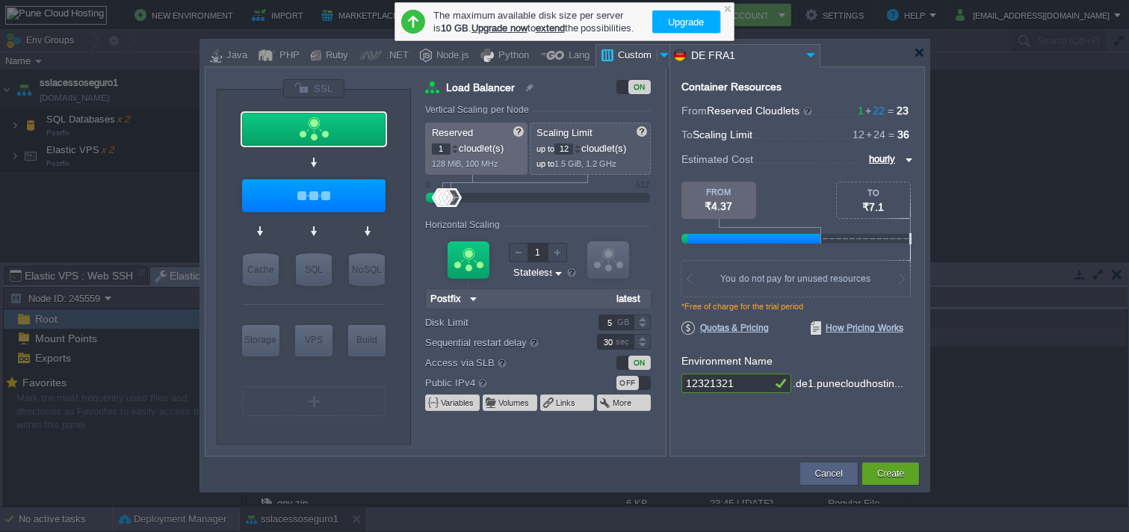
type input "0"
type input "latest"
click at [451, 152] on div at bounding box center [454, 151] width 7 height 5
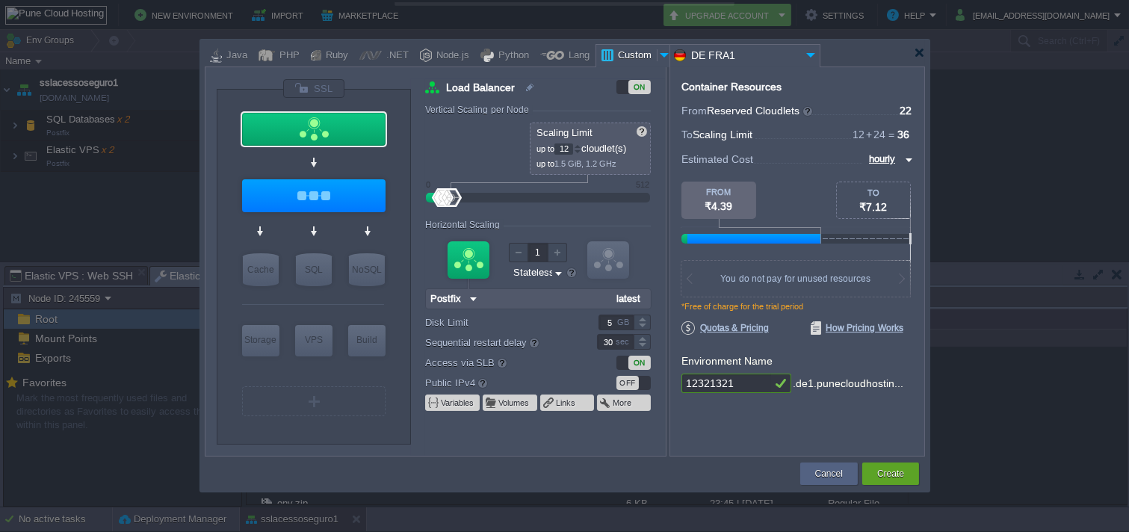
click at [447, 152] on div "Reserved 0 cloudlet(s) 0 MiB, 0 MHz Scaling Limit up to 12 cloudlet(s) up to 1.…" at bounding box center [538, 149] width 226 height 52
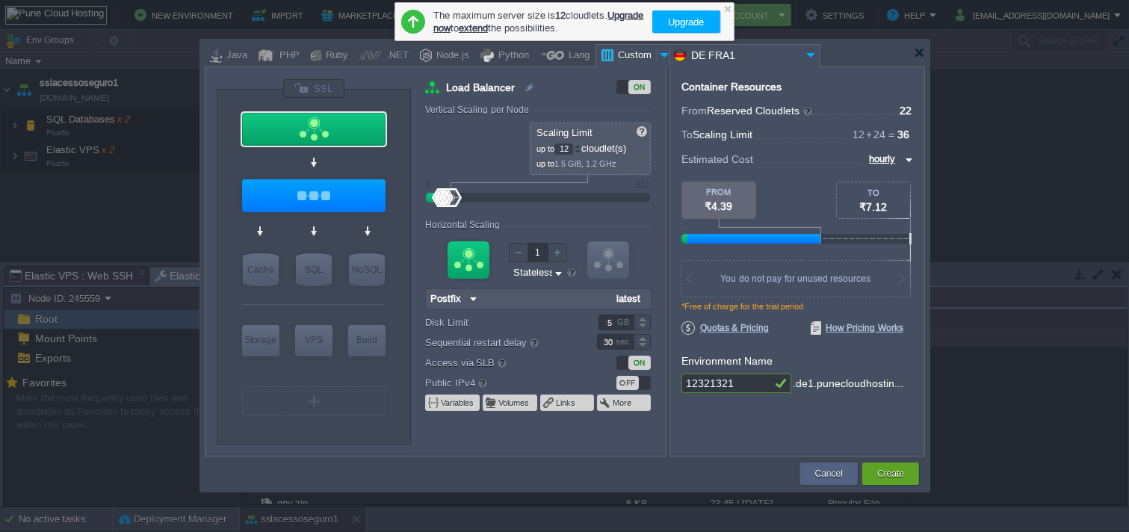
type input "Postfix"
type input "11"
type input "latest"
drag, startPoint x: 439, startPoint y: 202, endPoint x: 662, endPoint y: 235, distance: 225.2
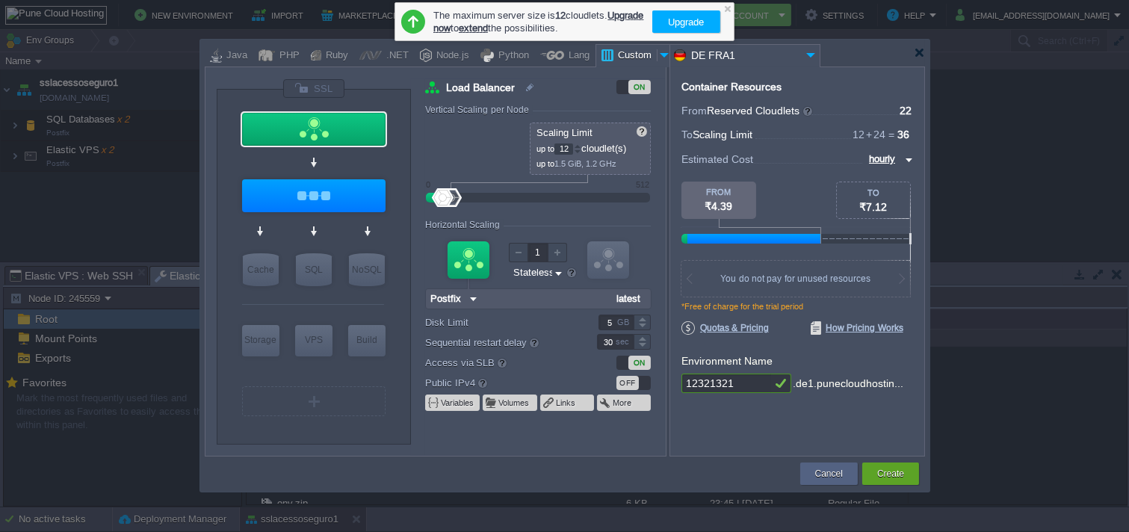
click at [665, 224] on form "Vertical Scaling per Node Reserved 11 cloudlet(s) 0 MiB, 0 MHz Scaling Limit up…" at bounding box center [545, 280] width 240 height 351
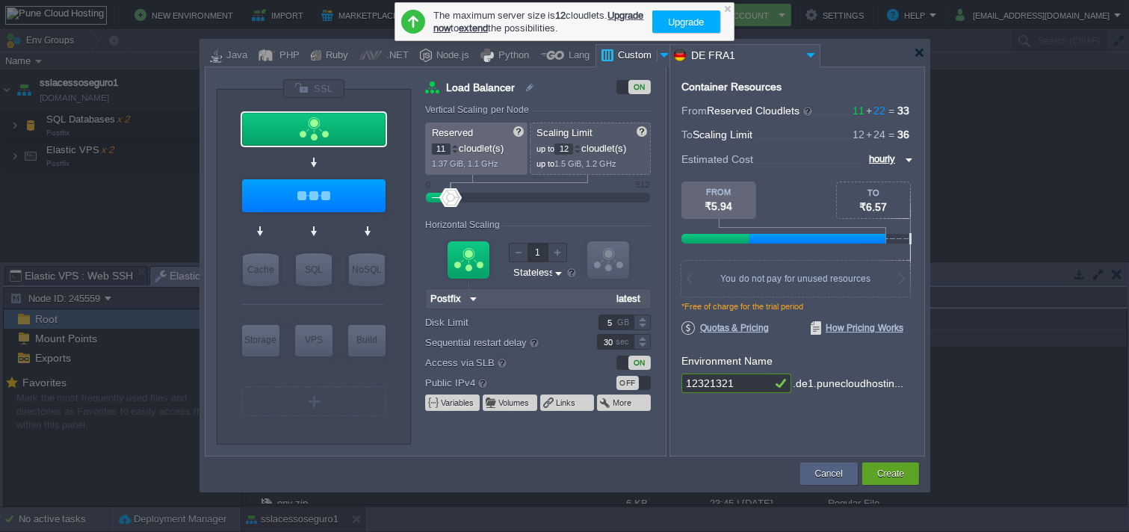
type input "2"
type input "latest"
click at [548, 256] on div at bounding box center [557, 252] width 19 height 19
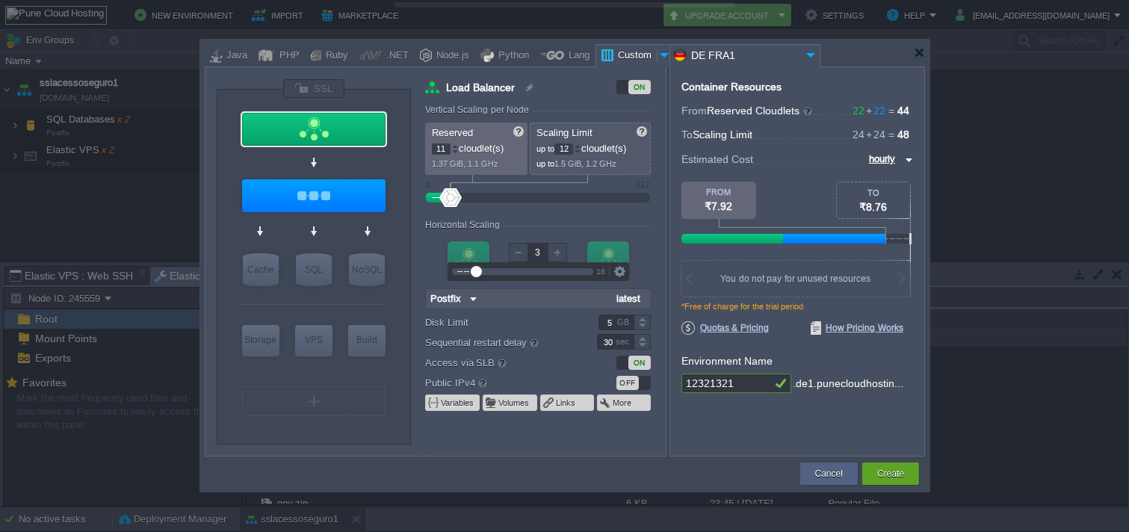
click at [553, 256] on div at bounding box center [557, 252] width 19 height 19
type input "2"
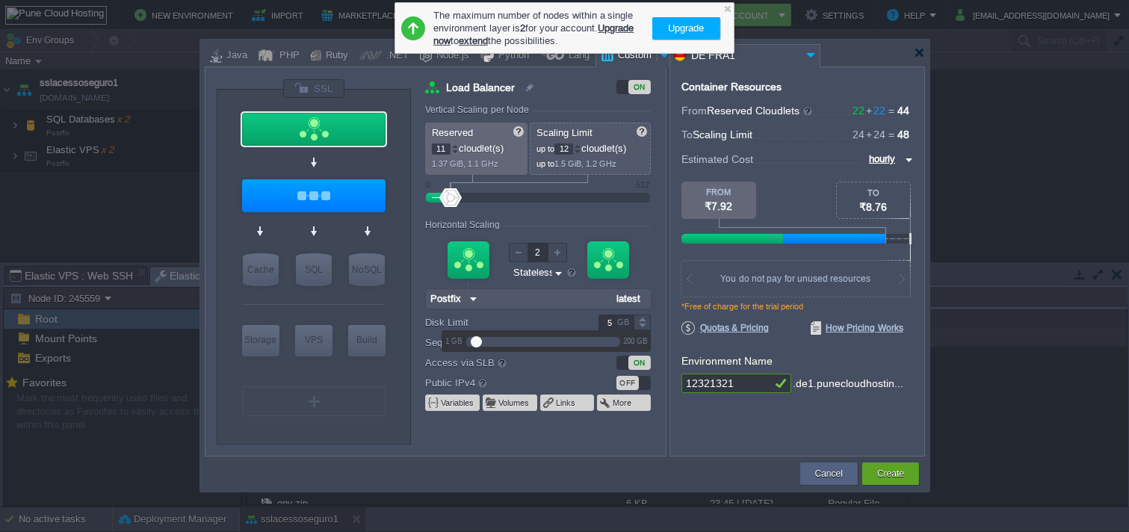
drag, startPoint x: 617, startPoint y: 326, endPoint x: 619, endPoint y: 318, distance: 8.4
click at [617, 318] on input "5" at bounding box center [616, 323] width 35 height 16
click at [619, 318] on div "5 GB" at bounding box center [615, 323] width 73 height 16
type input "512321321"
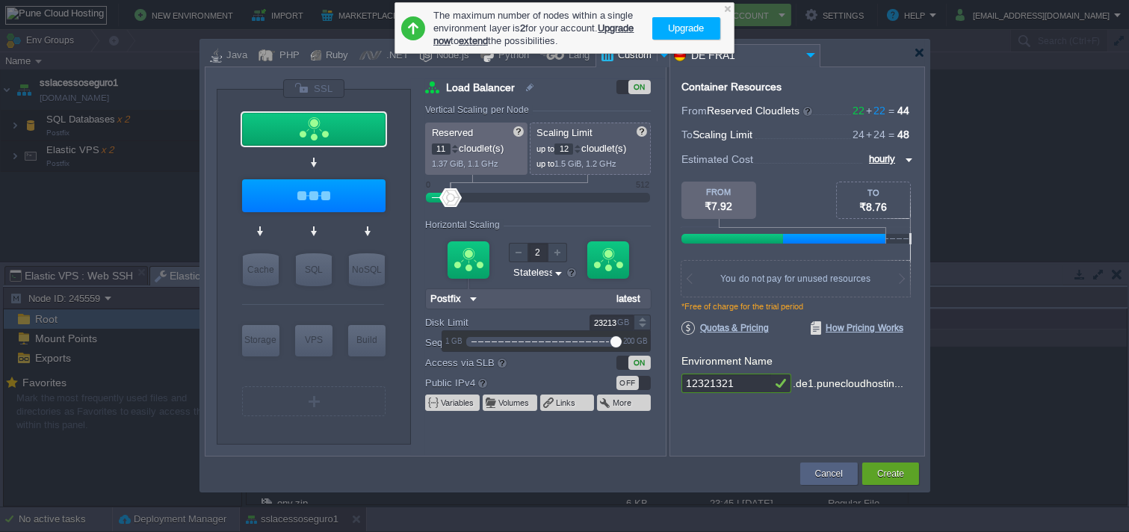
type input "latest"
type input "10"
type input "latest"
click at [634, 363] on div "ON" at bounding box center [640, 363] width 22 height 14
type input "latest"
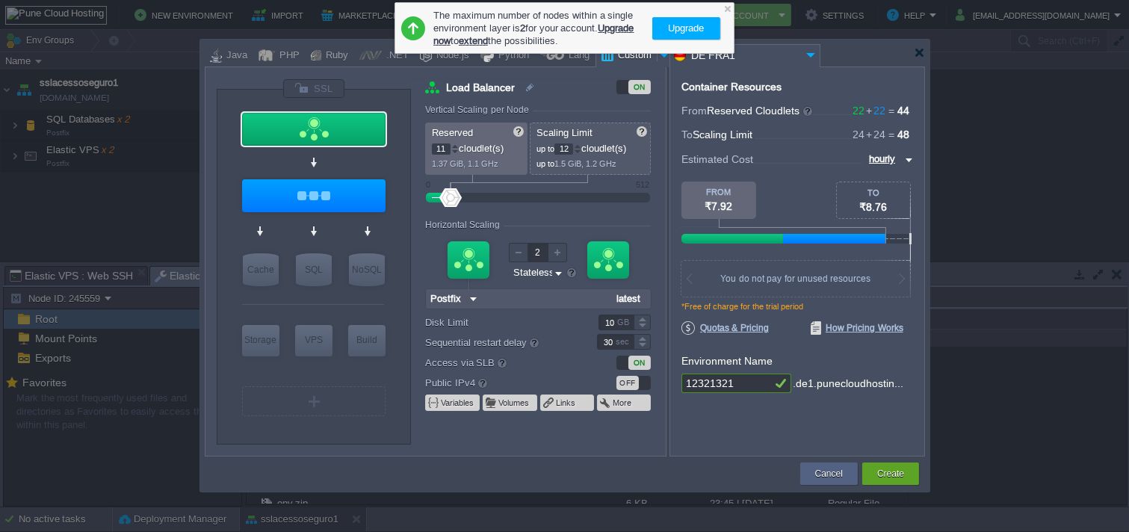
type input "latest"
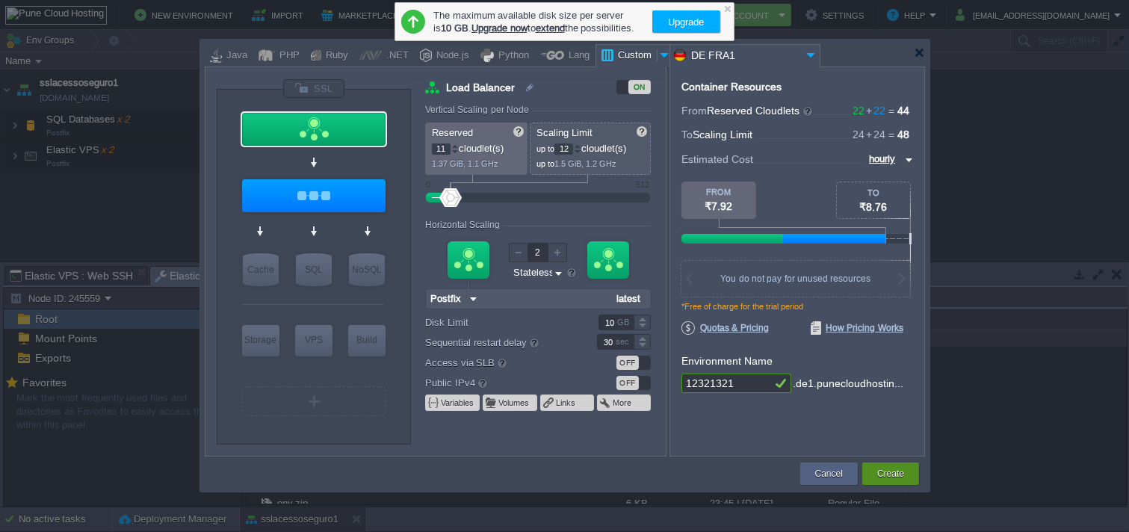
click at [908, 475] on div "Create" at bounding box center [891, 474] width 57 height 22
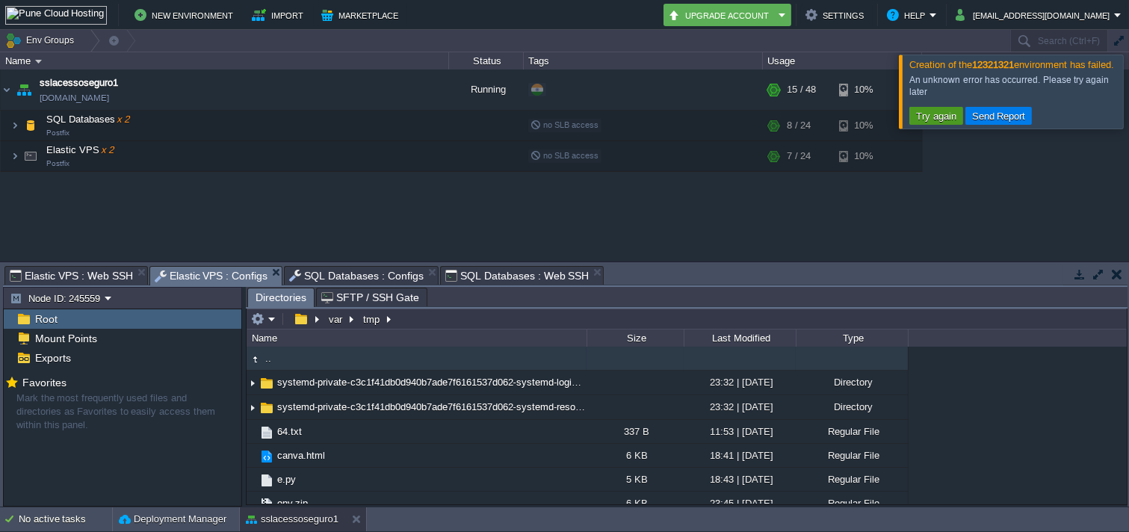
click at [927, 120] on td "Try again" at bounding box center [937, 116] width 54 height 18
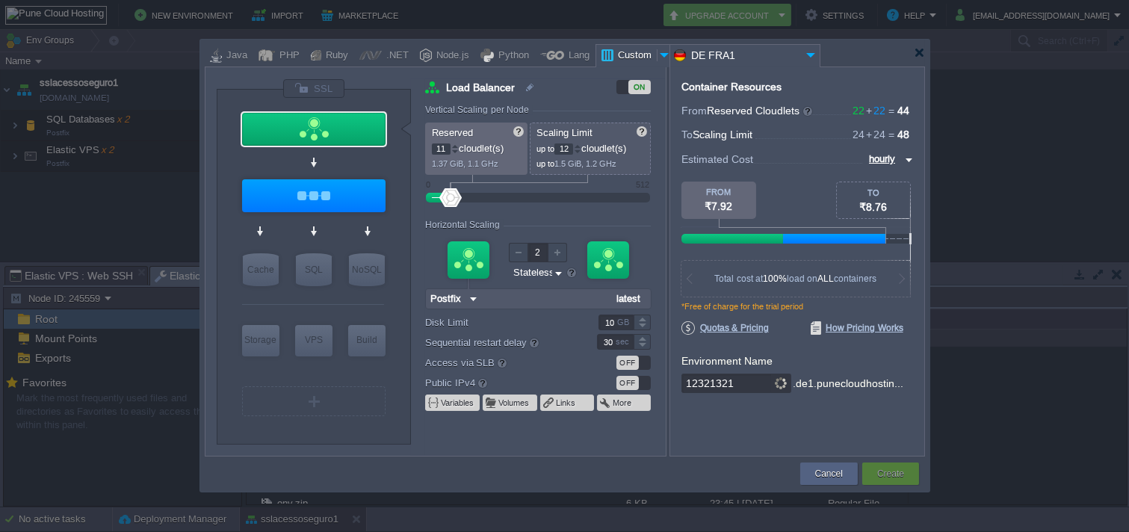
click at [700, 62] on input "DE FRA1" at bounding box center [737, 56] width 132 height 22
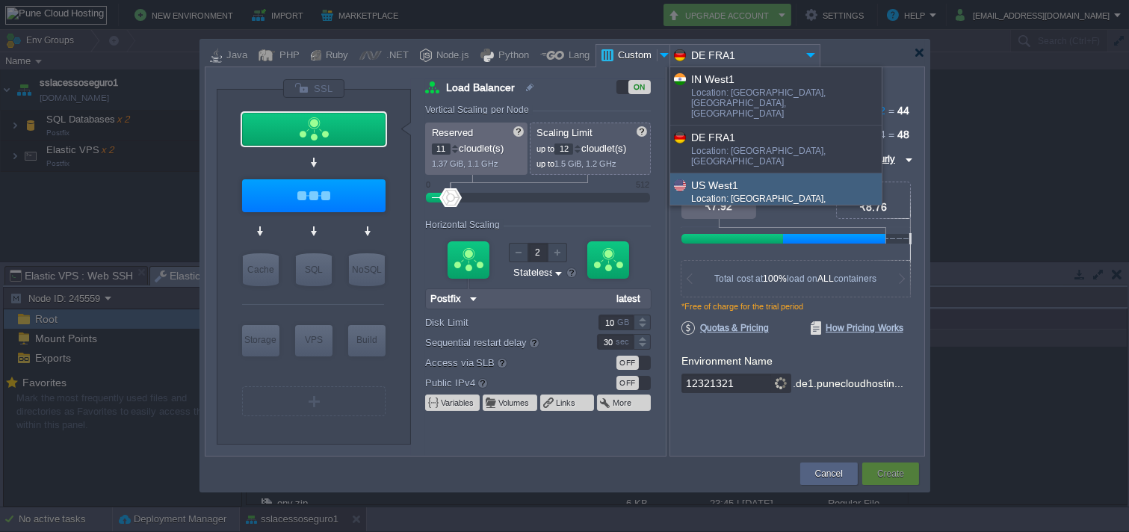
click at [750, 176] on div "US West1" at bounding box center [785, 184] width 189 height 17
type input "latest"
type input "US West1"
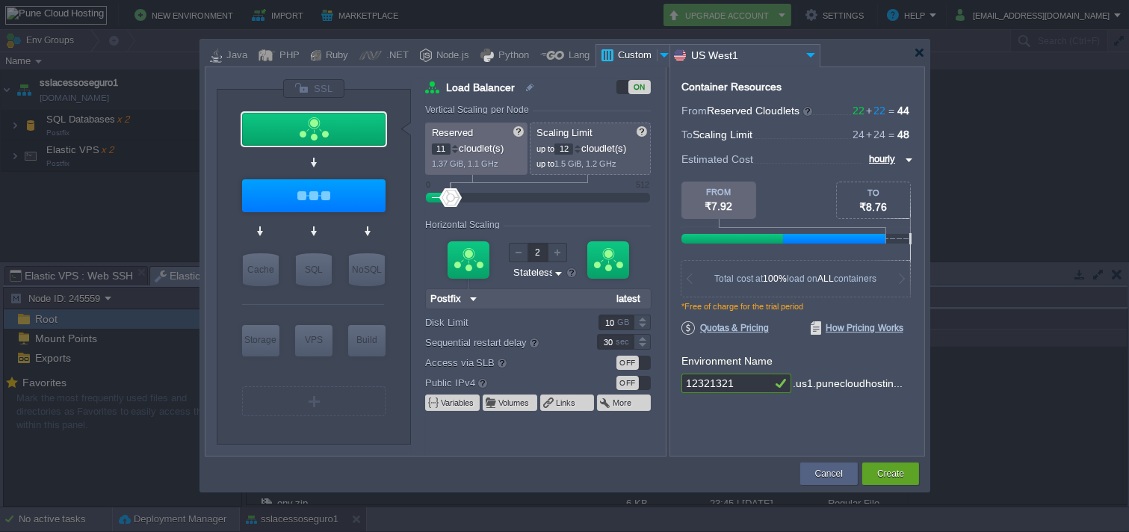
click at [887, 473] on button "Create" at bounding box center [891, 473] width 27 height 15
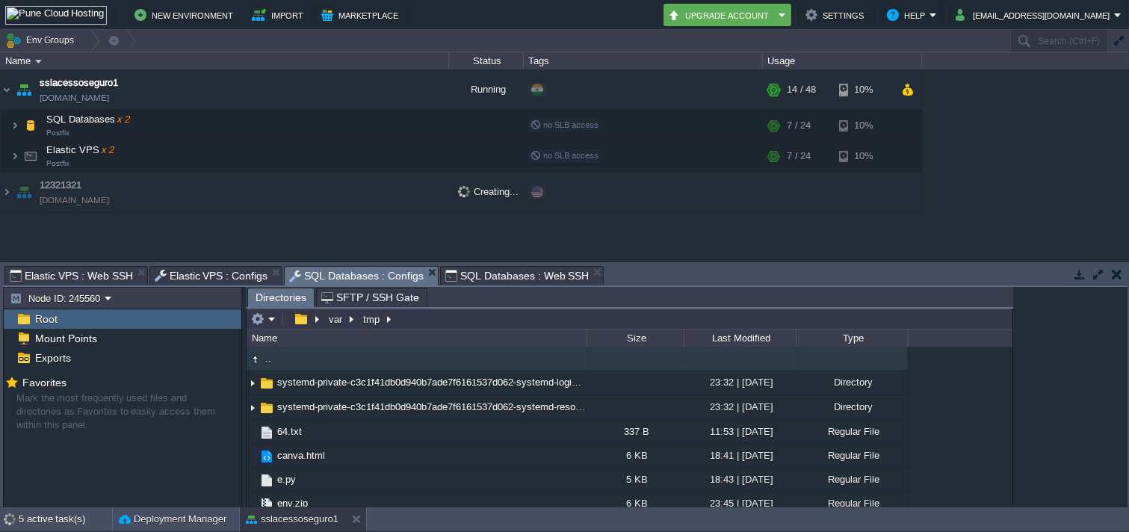
click at [315, 270] on span "SQL Databases : Configs" at bounding box center [356, 276] width 135 height 19
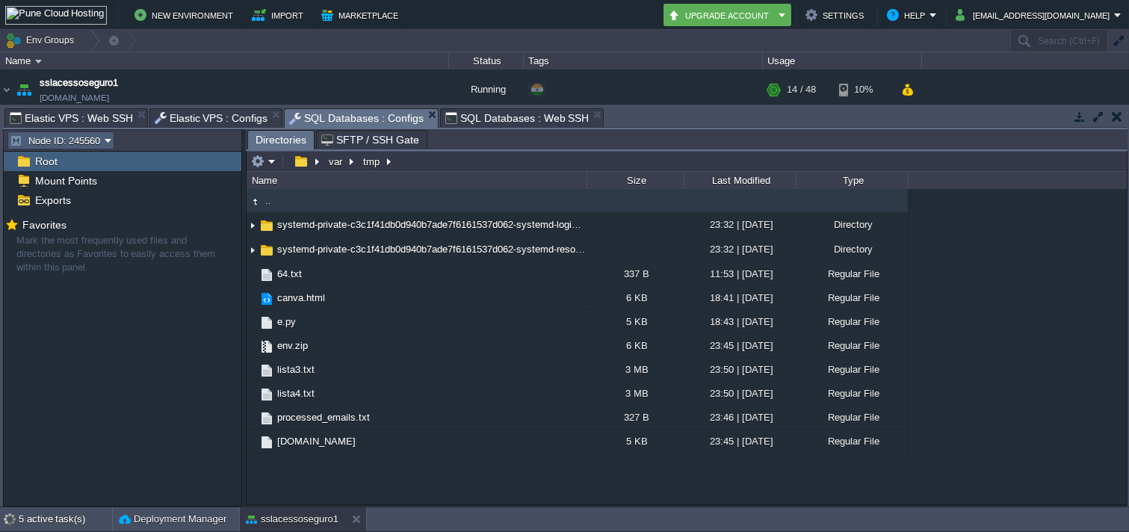
click at [87, 149] on td "Node ID: 245560" at bounding box center [60, 141] width 107 height 18
click at [83, 176] on span "Node ID: 245562" at bounding box center [64, 179] width 72 height 11
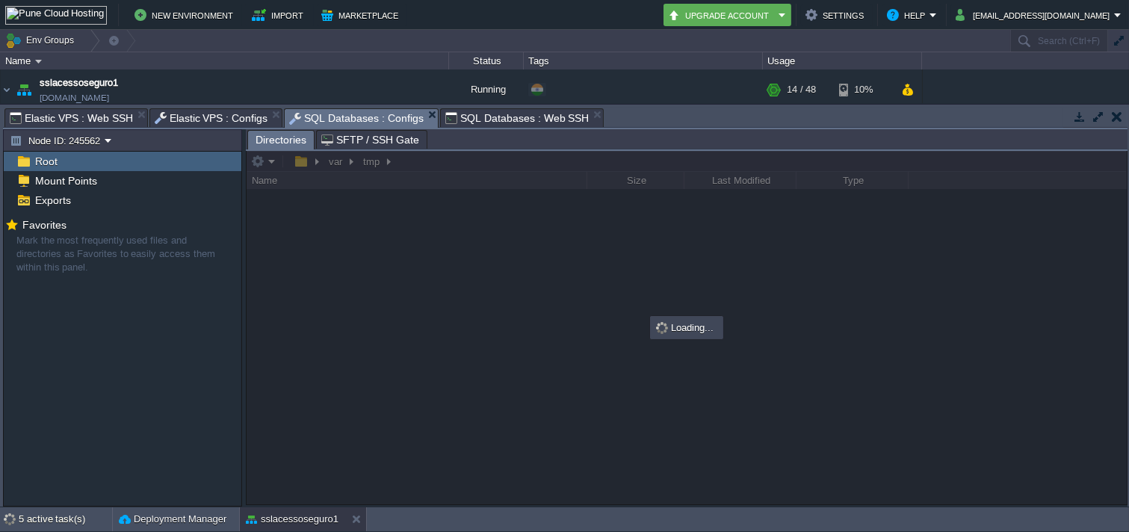
click at [483, 124] on span "SQL Databases : Web SSH" at bounding box center [518, 118] width 144 height 18
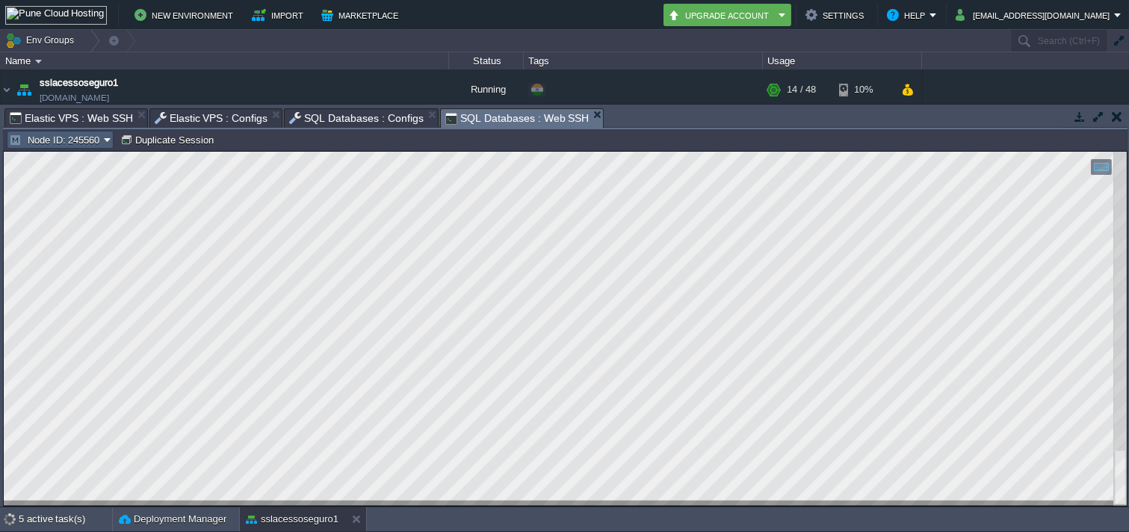
click at [102, 141] on button "Node ID: 245560" at bounding box center [56, 139] width 95 height 13
click at [62, 176] on span "Node ID: 245562" at bounding box center [63, 178] width 72 height 11
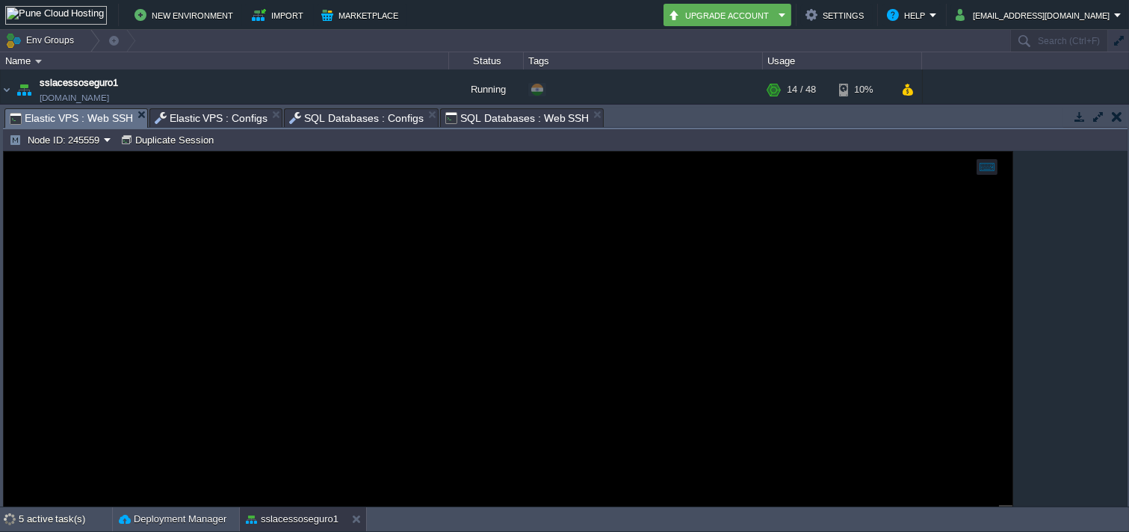
click at [91, 124] on span "Elastic VPS : Web SSH" at bounding box center [71, 118] width 123 height 19
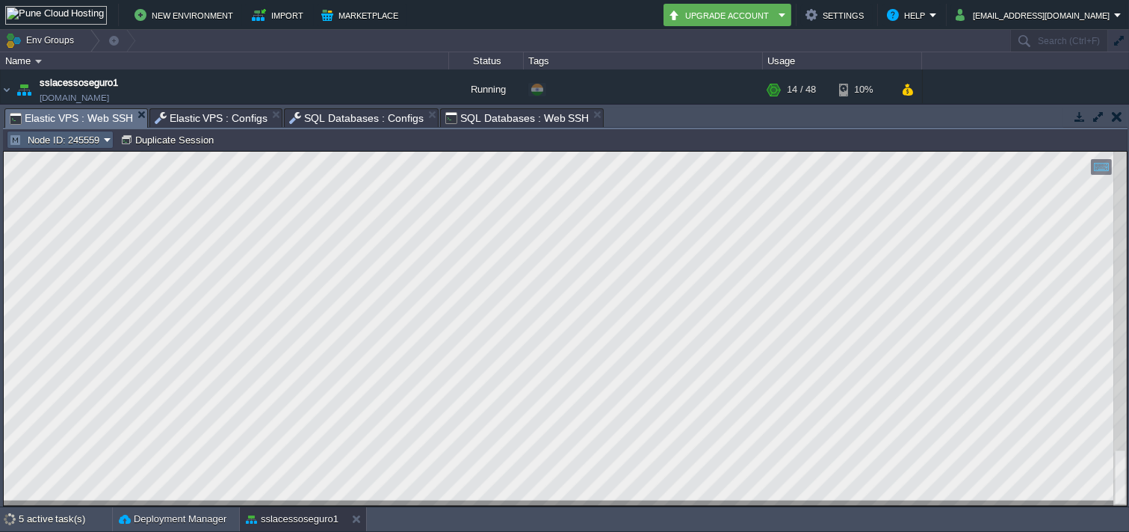
click at [109, 141] on em "Node ID: 245559" at bounding box center [60, 139] width 102 height 13
click at [68, 176] on span "Node ID: 245561" at bounding box center [63, 178] width 72 height 11
click at [220, 112] on span "Elastic VPS : Configs" at bounding box center [212, 118] width 114 height 18
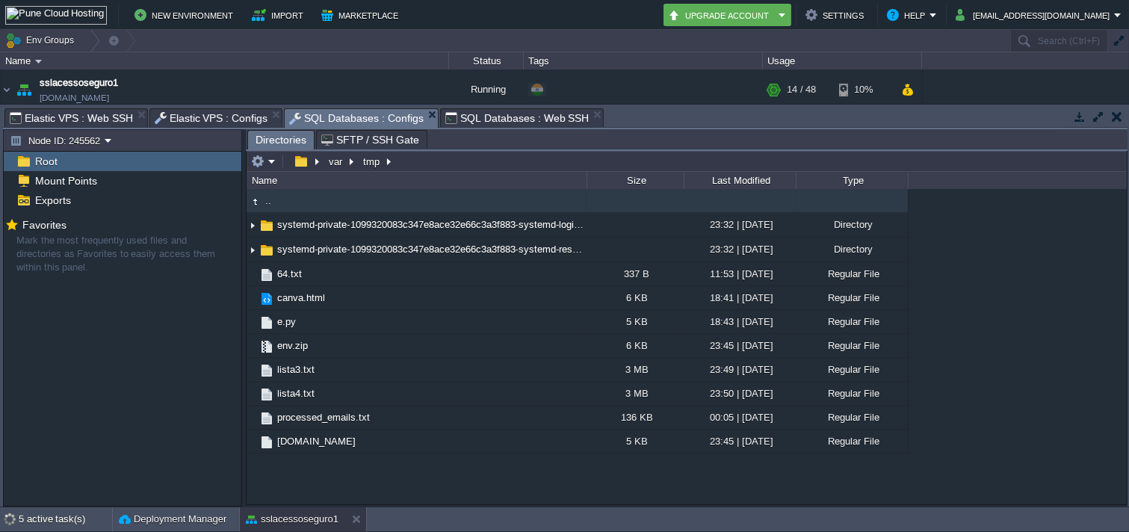
click at [327, 124] on span "SQL Databases : Configs" at bounding box center [356, 118] width 135 height 19
click at [452, 124] on span "SQL Databases : Web SSH" at bounding box center [518, 118] width 144 height 18
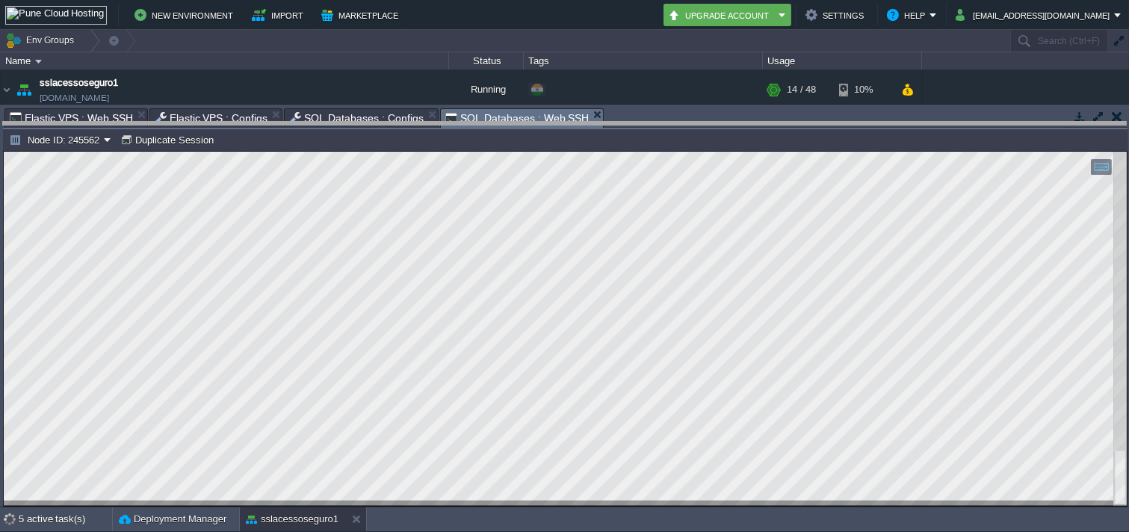
drag, startPoint x: 674, startPoint y: 116, endPoint x: 543, endPoint y: 286, distance: 214.8
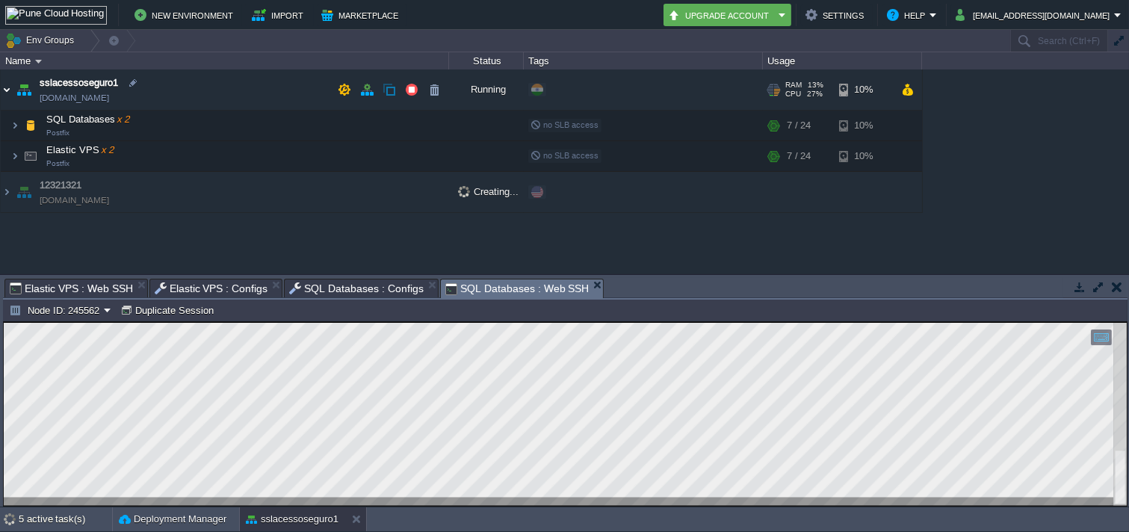
click at [8, 99] on img at bounding box center [7, 90] width 12 height 40
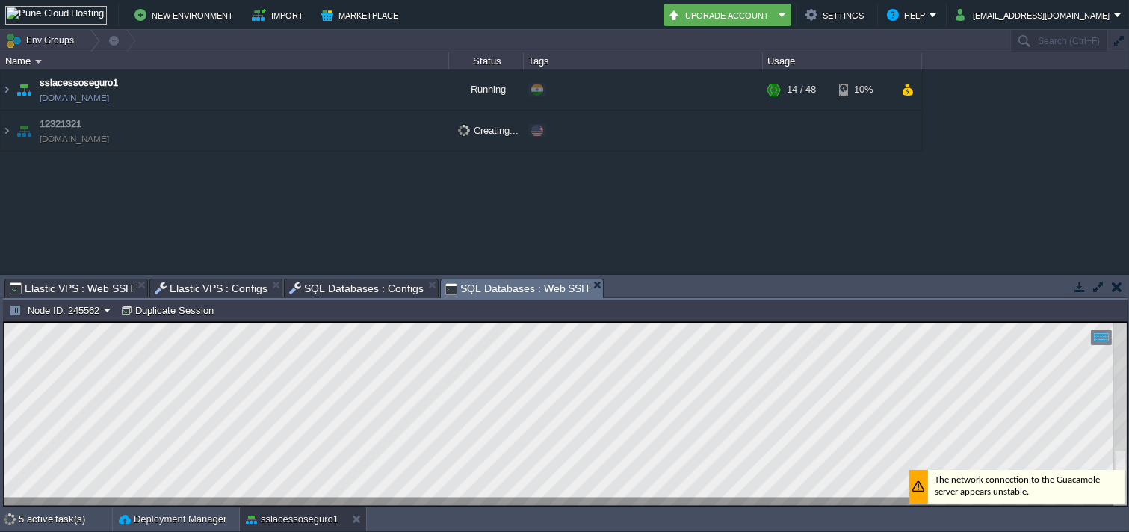
click at [1016, 286] on button "button" at bounding box center [1117, 286] width 10 height 13
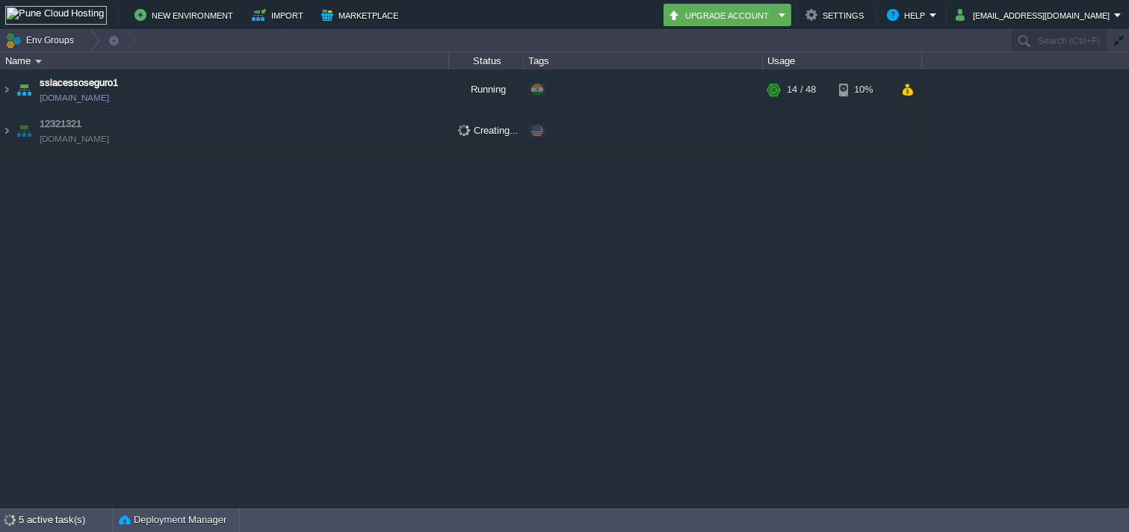
click at [3, 91] on img at bounding box center [7, 90] width 12 height 40
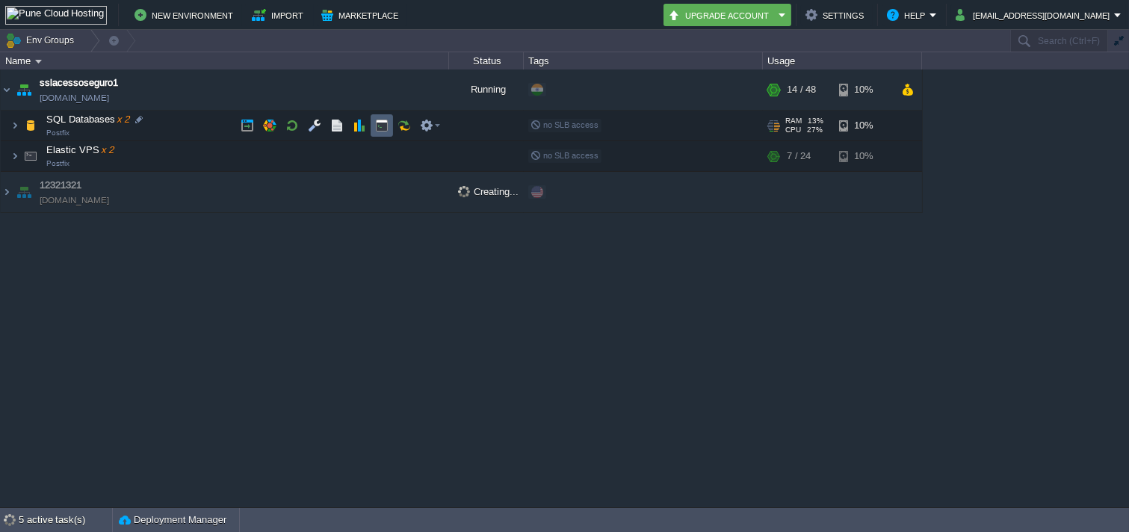
click at [381, 126] on button "button" at bounding box center [381, 125] width 13 height 13
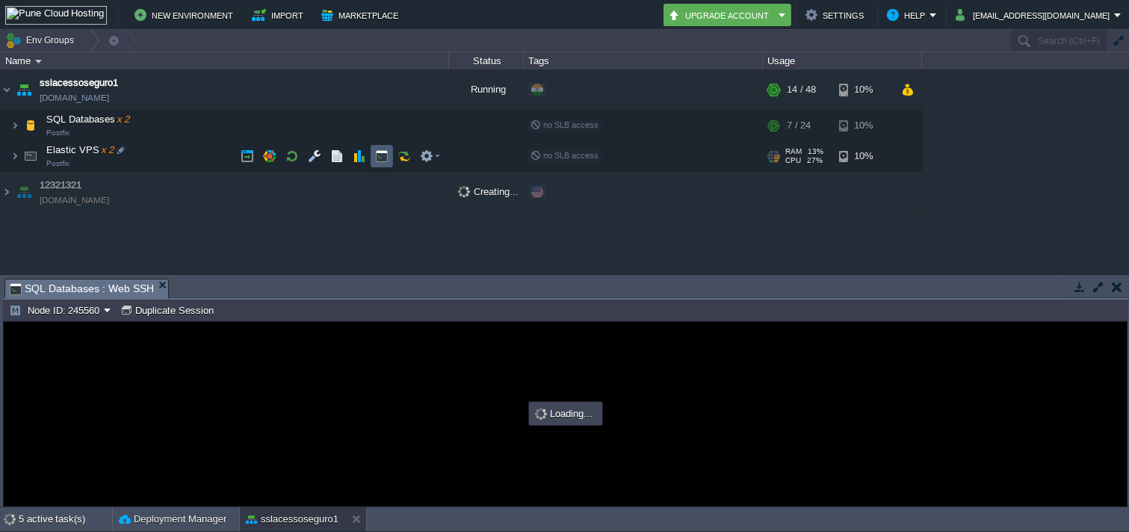
click at [375, 158] on button "button" at bounding box center [381, 155] width 13 height 13
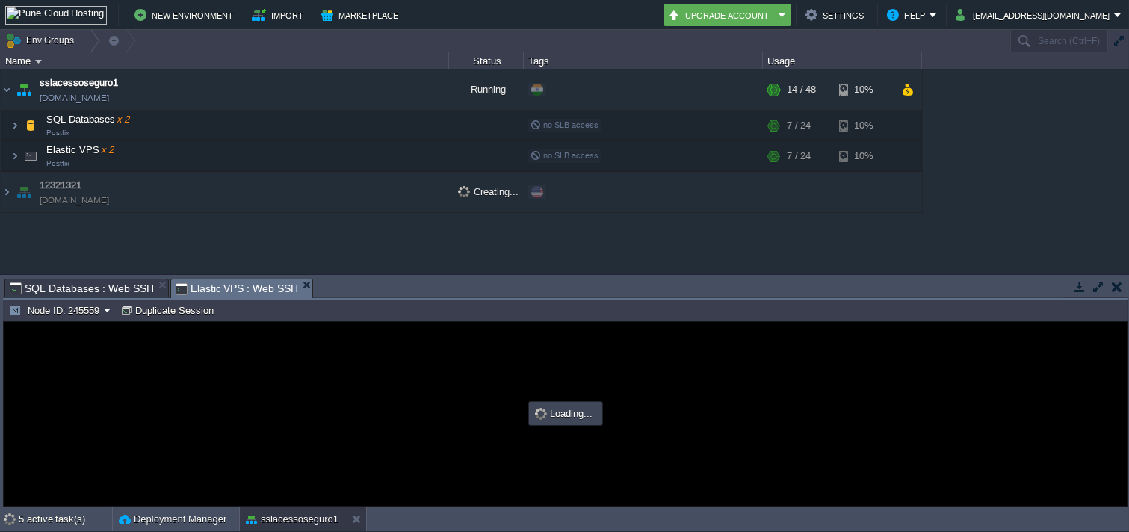
type input "#000000"
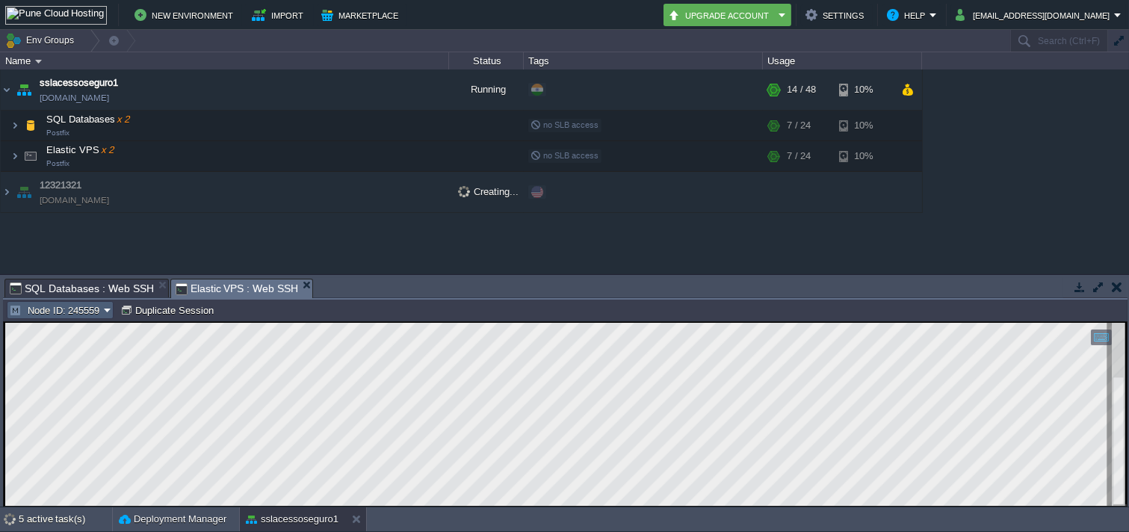
click at [88, 311] on button "Node ID: 245559" at bounding box center [56, 309] width 95 height 13
click at [84, 350] on span "Node ID: 245561" at bounding box center [63, 348] width 72 height 11
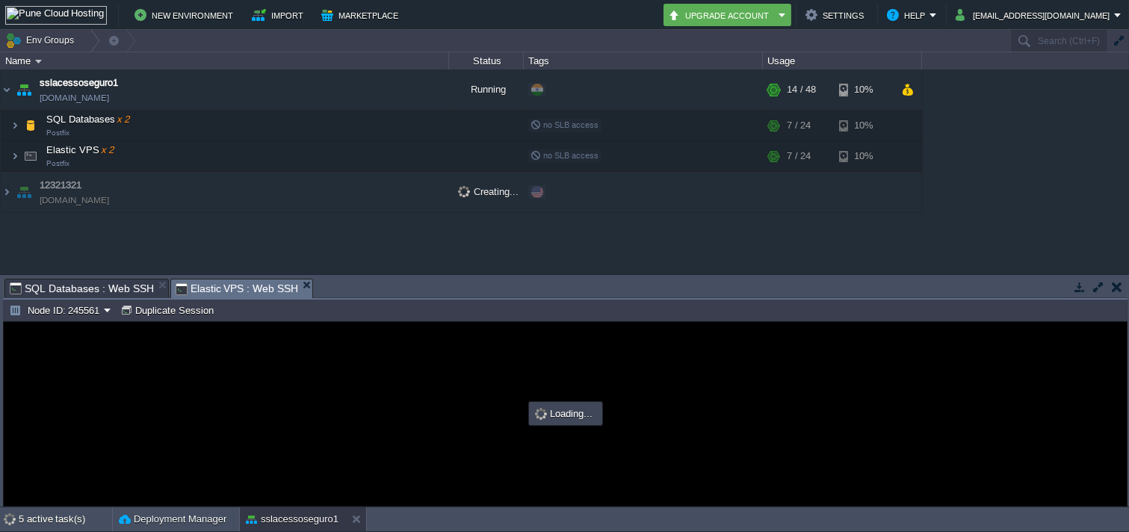
type input "#000000"
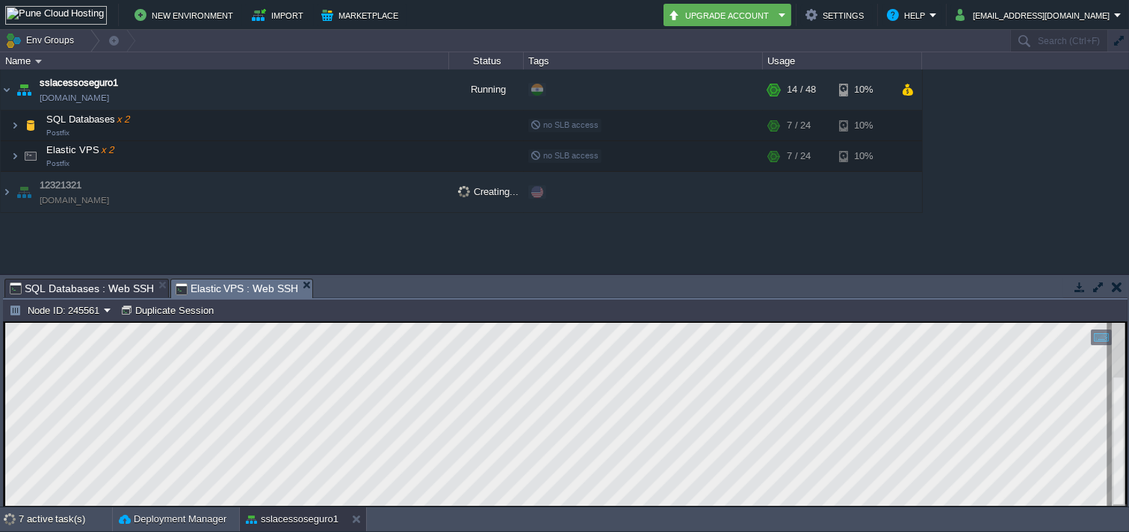
type input "#000000"
click at [91, 295] on span "SQL Databases : Web SSH" at bounding box center [82, 289] width 144 height 18
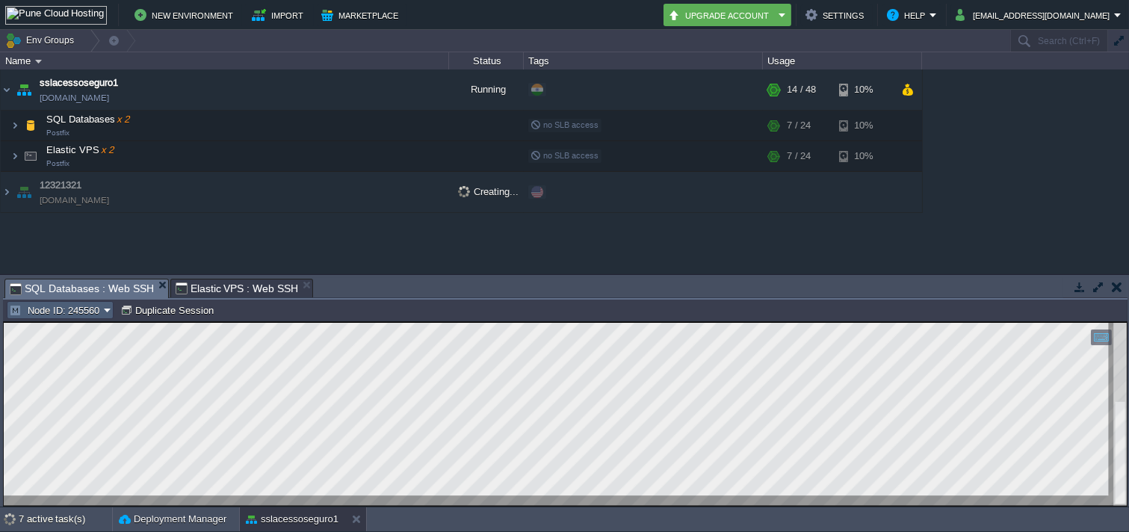
click at [60, 303] on td "Node ID: 245560" at bounding box center [60, 310] width 107 height 18
click at [61, 350] on span "Node ID: 245562" at bounding box center [63, 348] width 72 height 11
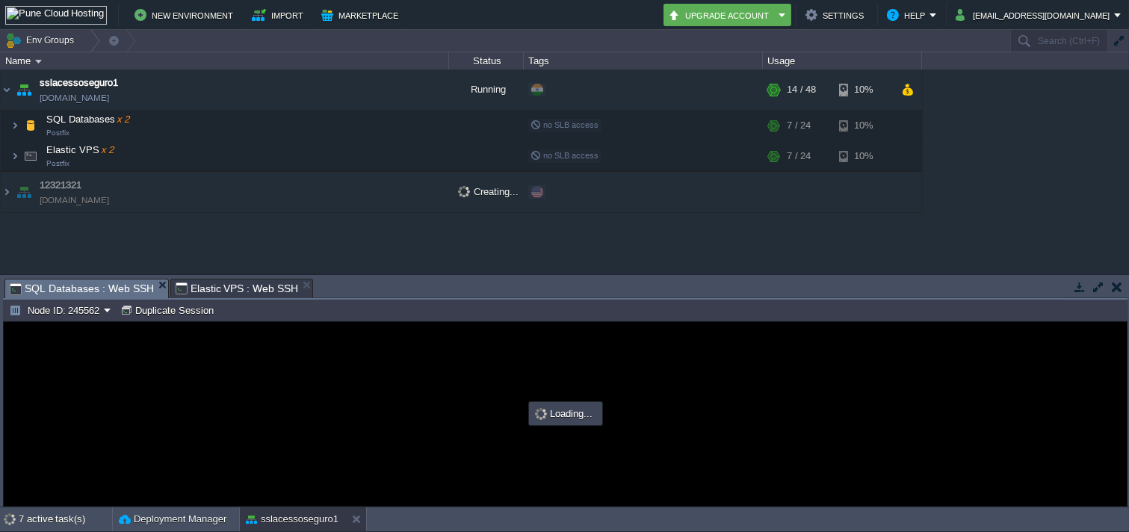
click at [199, 295] on span "Elastic VPS : Web SSH" at bounding box center [237, 289] width 123 height 18
click at [80, 282] on span "SQL Databases : Web SSH" at bounding box center [82, 289] width 144 height 19
type input "#000000"
click at [350, 465] on div at bounding box center [565, 414] width 1123 height 184
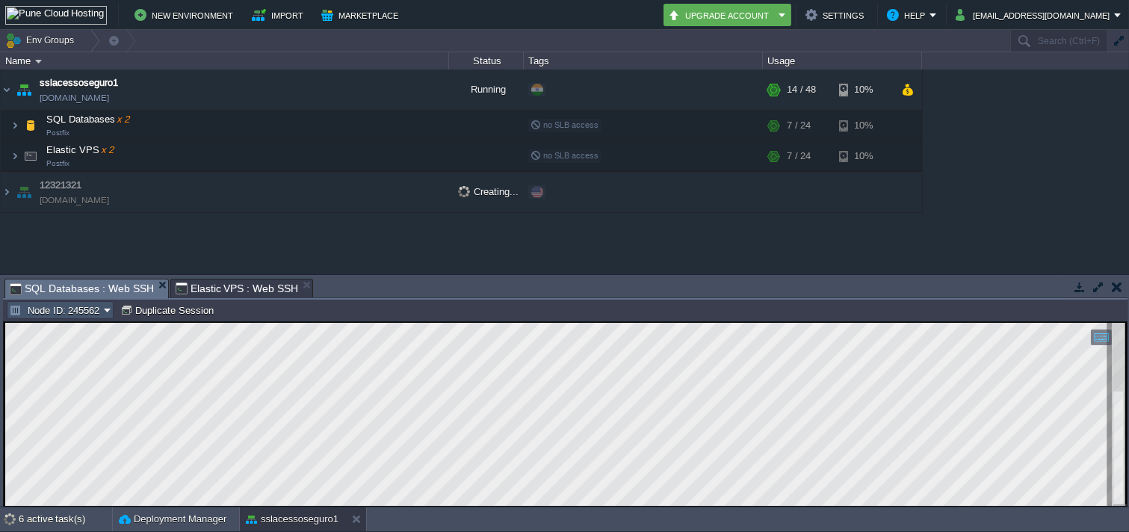
click at [93, 309] on button "Node ID: 245562" at bounding box center [56, 309] width 95 height 13
click at [88, 330] on span "Node ID: 245560" at bounding box center [63, 330] width 72 height 11
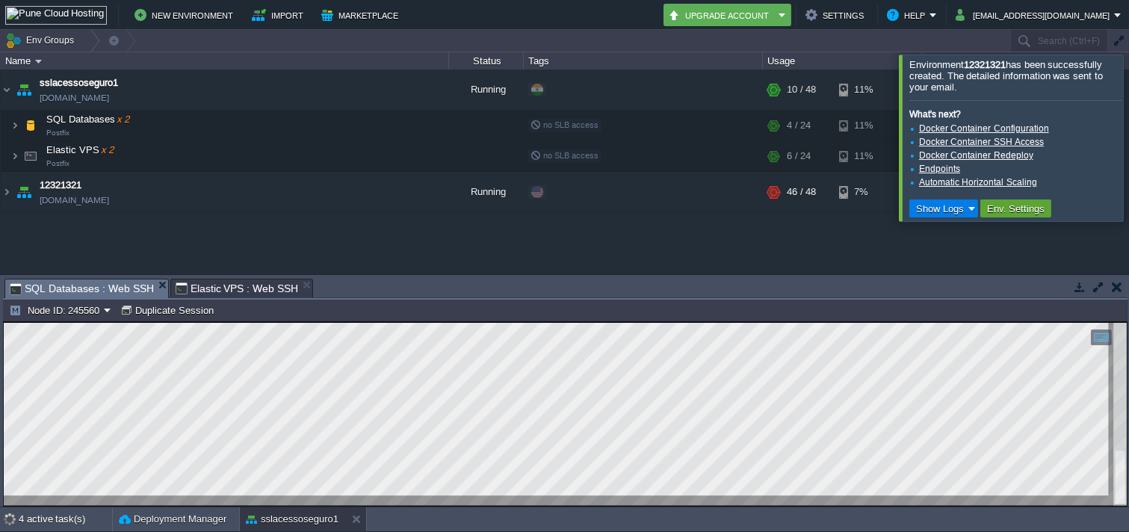
click at [1016, 170] on li "Endpoints" at bounding box center [1015, 169] width 210 height 12
click at [1016, 166] on div at bounding box center [1147, 138] width 0 height 166
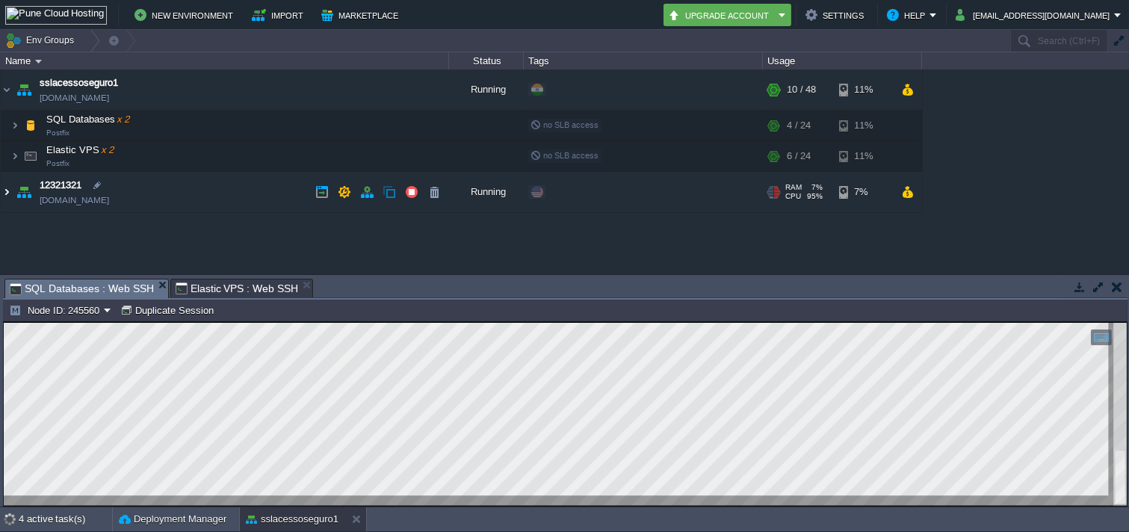
click at [0, 195] on table "sslacessoseguro1 sslacessoseguro1.in1.punecloudhosting.com Running + Add to Env…" at bounding box center [461, 142] width 923 height 144
click at [1, 199] on img at bounding box center [7, 192] width 12 height 40
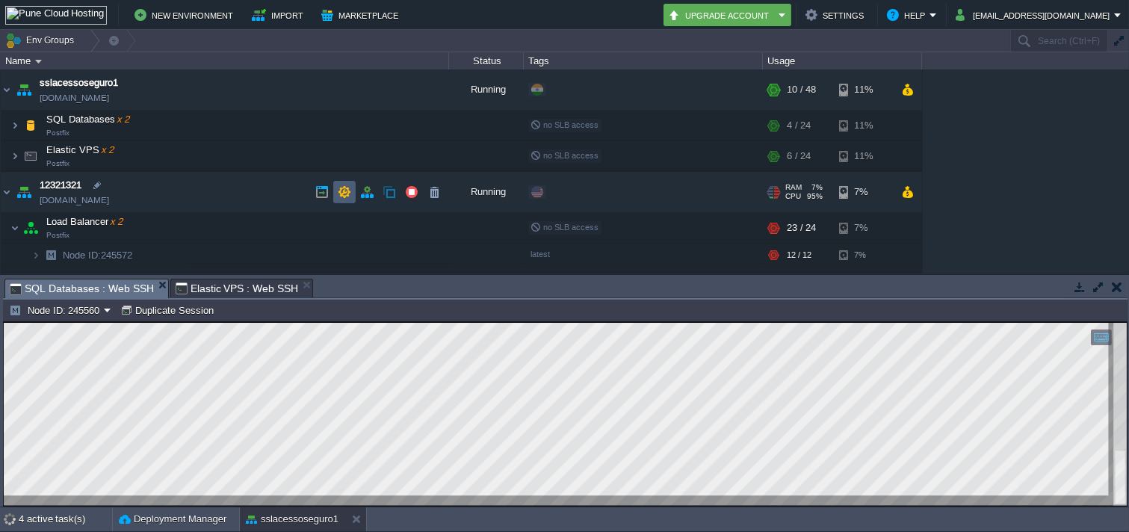
click at [354, 182] on td at bounding box center [344, 192] width 22 height 22
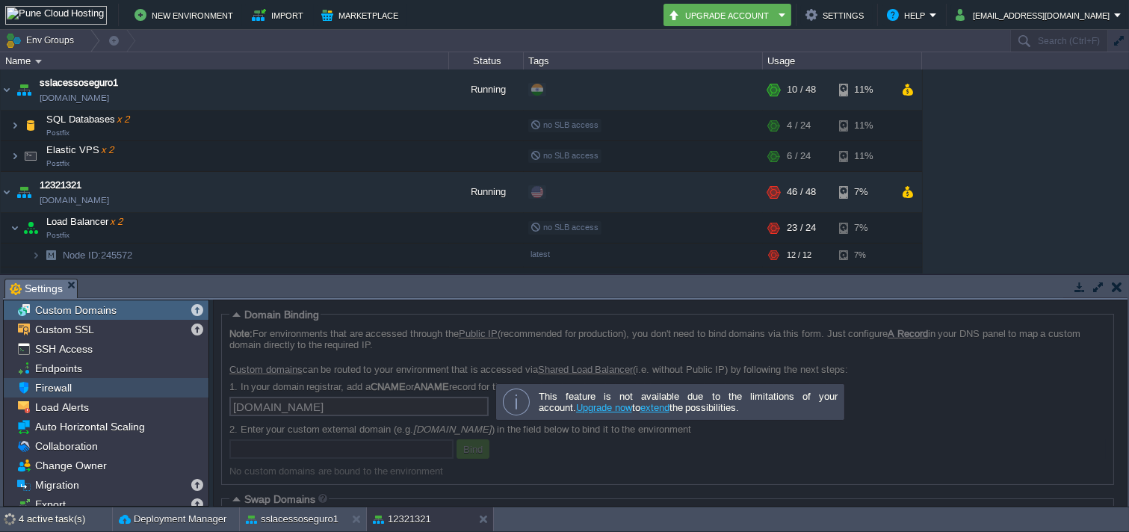
click at [108, 382] on div "Firewall" at bounding box center [106, 387] width 205 height 19
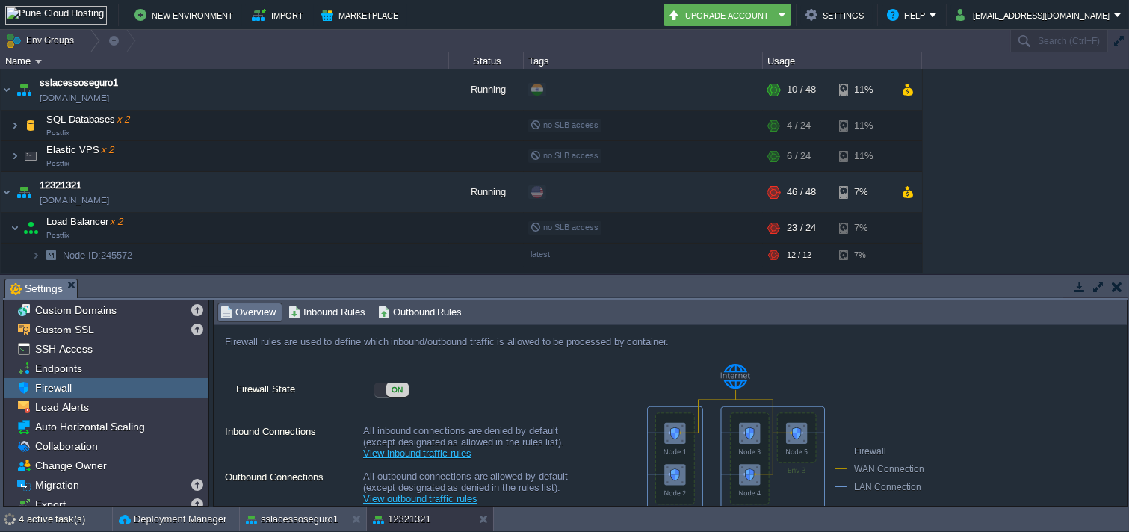
click at [372, 390] on label "Firewall State" at bounding box center [304, 395] width 137 height 28
click at [402, 390] on div "ON" at bounding box center [397, 390] width 22 height 14
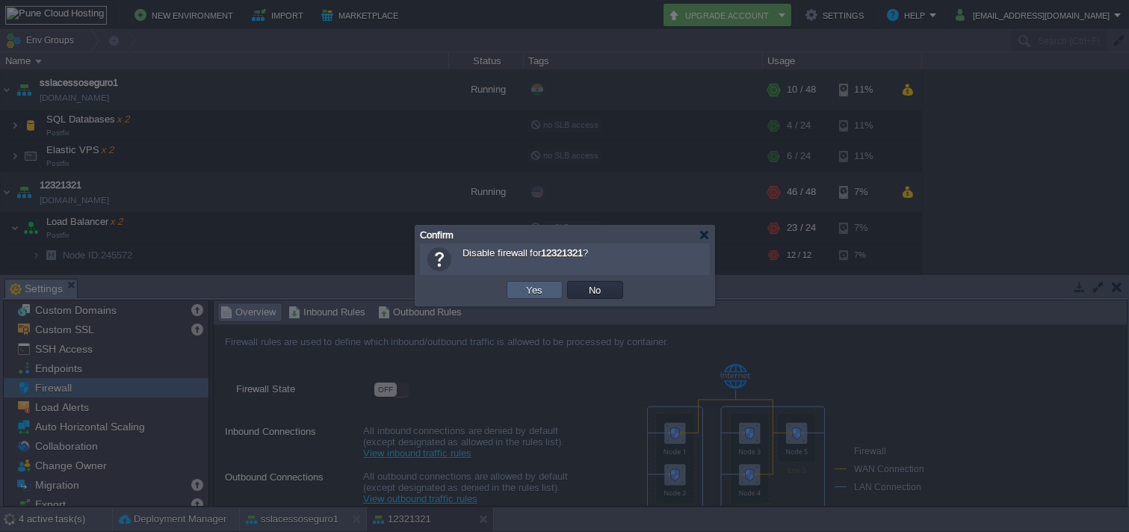
click at [543, 295] on td "Yes" at bounding box center [535, 290] width 56 height 18
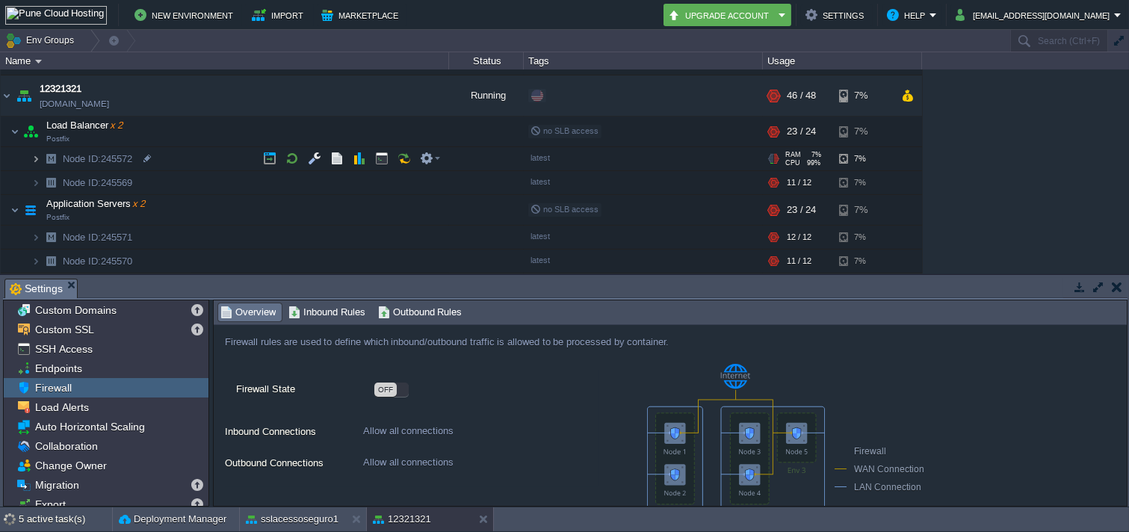
click at [20, 137] on img at bounding box center [30, 132] width 21 height 30
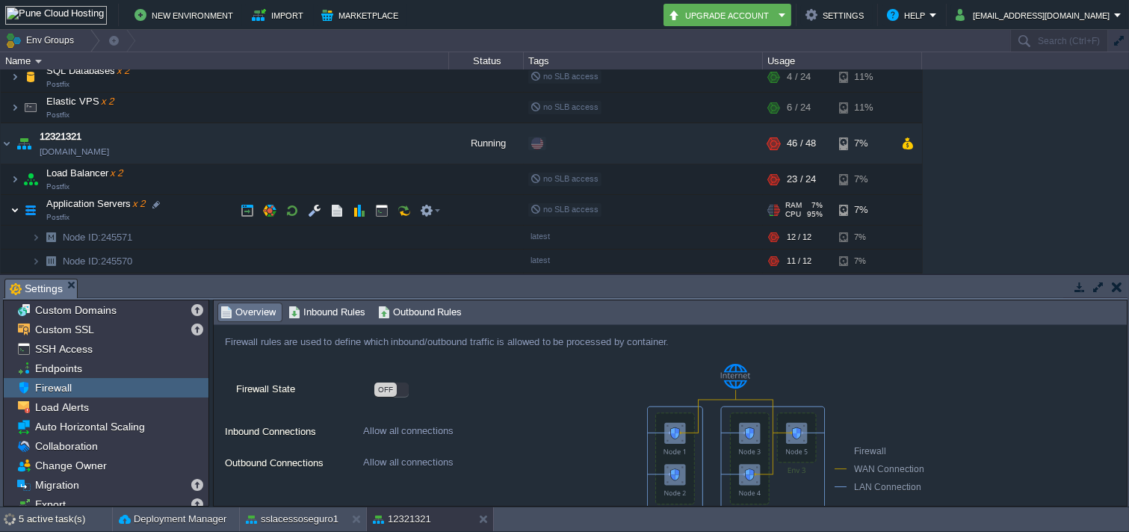
click at [12, 199] on img at bounding box center [14, 210] width 9 height 30
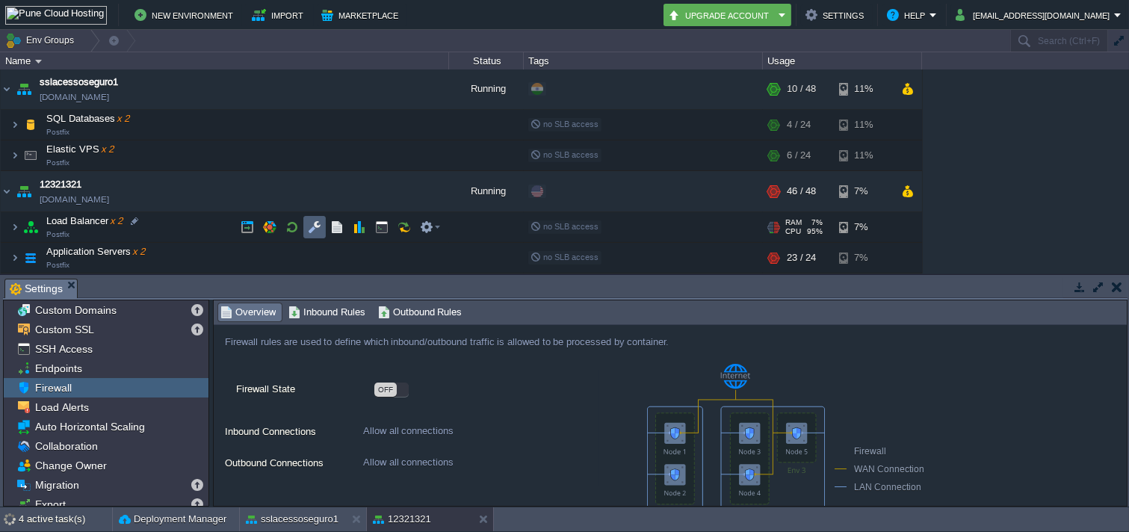
click at [308, 224] on button "button" at bounding box center [314, 227] width 13 height 13
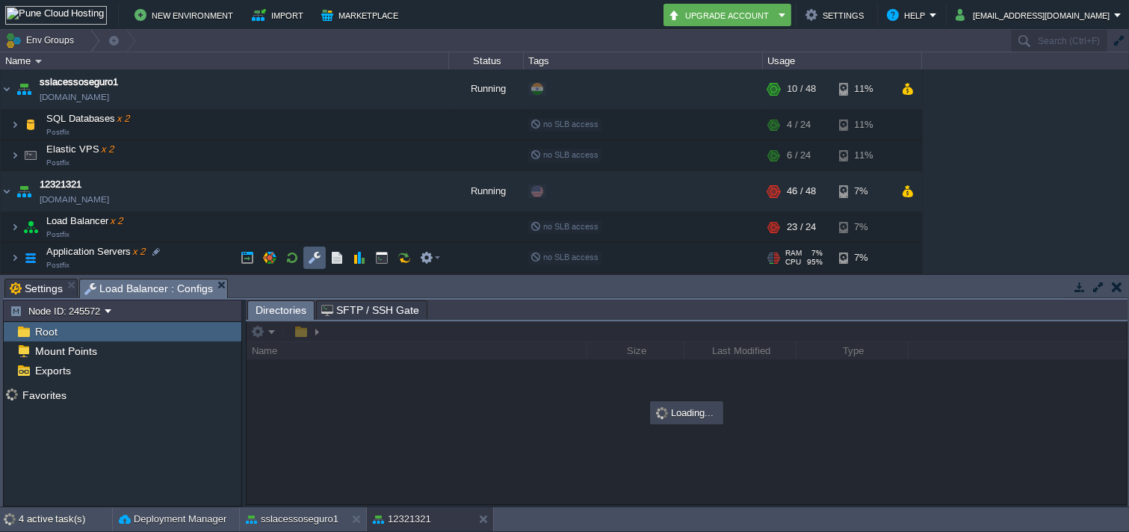
click at [299, 262] on button "button" at bounding box center [292, 257] width 13 height 13
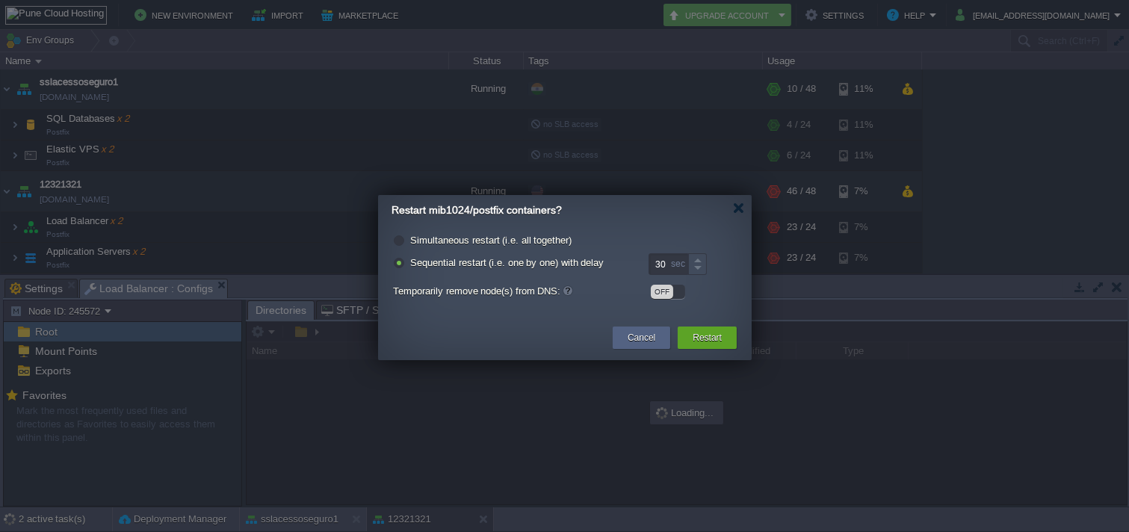
click at [618, 324] on td "Cancel" at bounding box center [641, 337] width 65 height 27
click at [631, 327] on div "Cancel" at bounding box center [641, 338] width 35 height 22
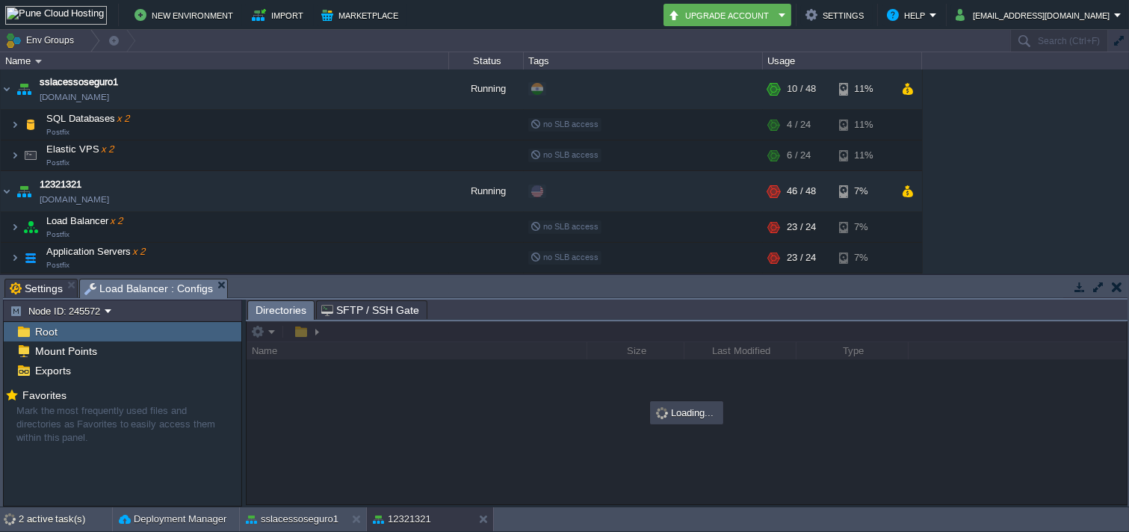
drag, startPoint x: 653, startPoint y: 336, endPoint x: 436, endPoint y: 301, distance: 220.3
click at [653, 336] on div at bounding box center [687, 412] width 881 height 183
click at [330, 270] on td "Application Servers x 2 Postfix" at bounding box center [225, 258] width 448 height 31
click at [315, 262] on button "button" at bounding box center [314, 257] width 13 height 13
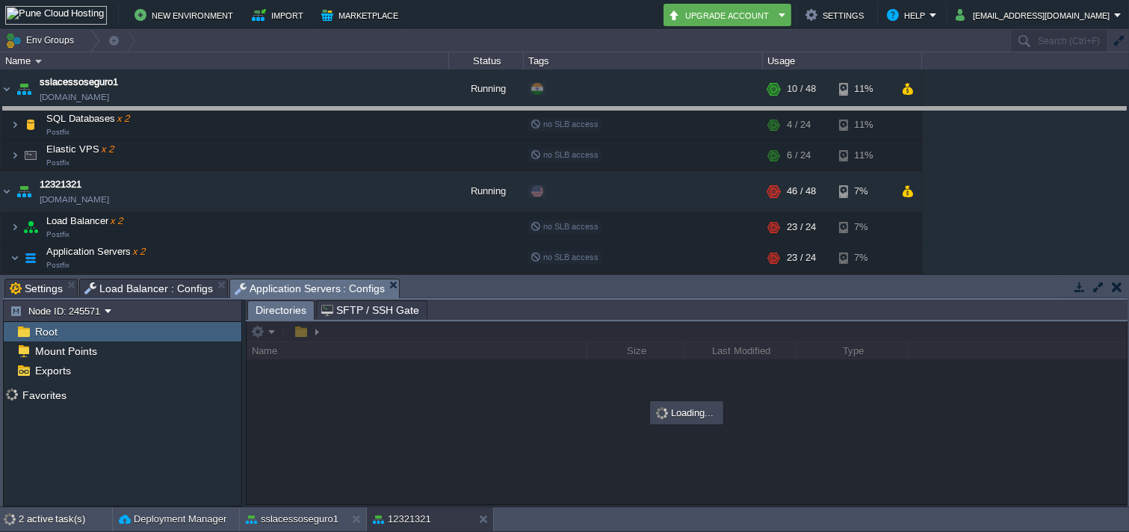
drag, startPoint x: 506, startPoint y: 270, endPoint x: 436, endPoint y: 141, distance: 147.2
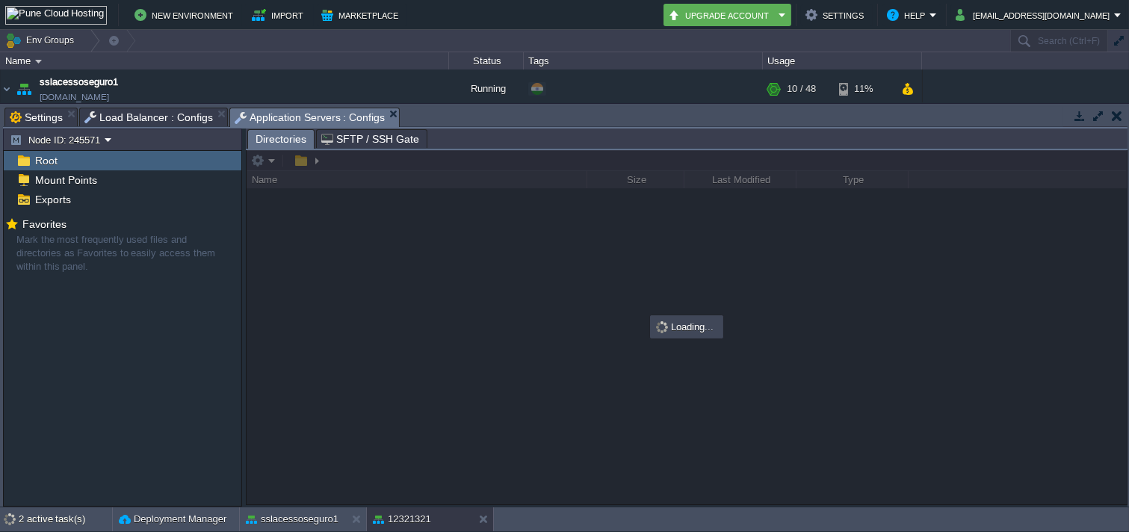
click at [249, 357] on body "New Environment Import Marketplace Bonus ₹0.00 Upgrade Account Settings Help mo…" at bounding box center [564, 266] width 1129 height 532
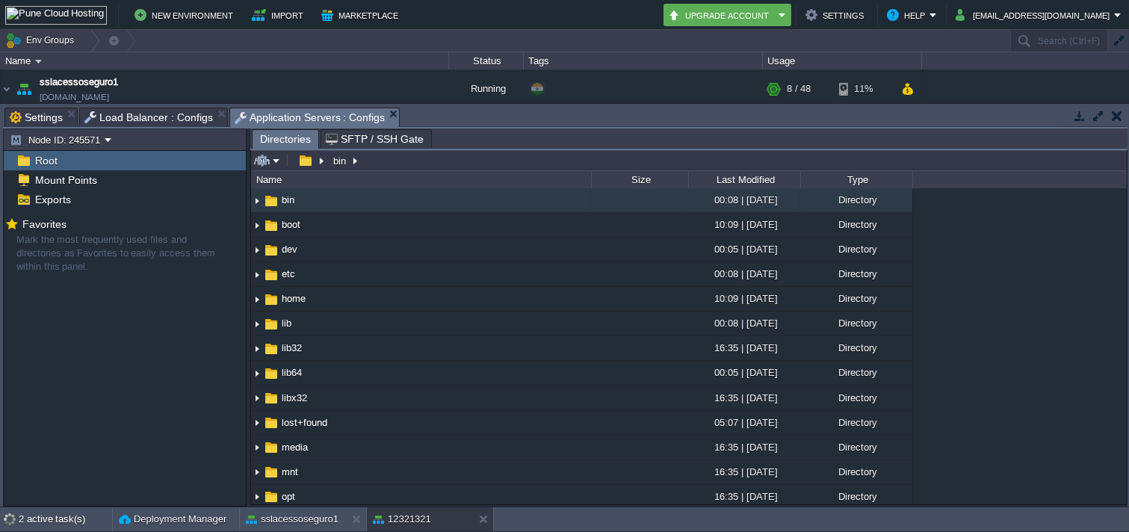
drag, startPoint x: 407, startPoint y: 161, endPoint x: 407, endPoint y: 153, distance: 8.2
click at [407, 161] on input "/bin" at bounding box center [689, 160] width 876 height 21
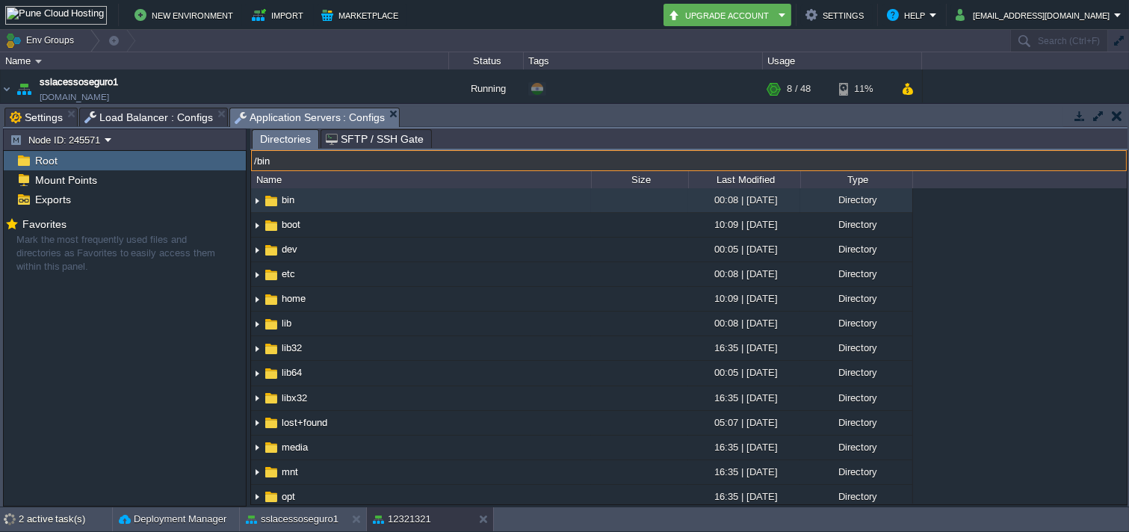
paste input "var/tmp"
type input "/var/tmp"
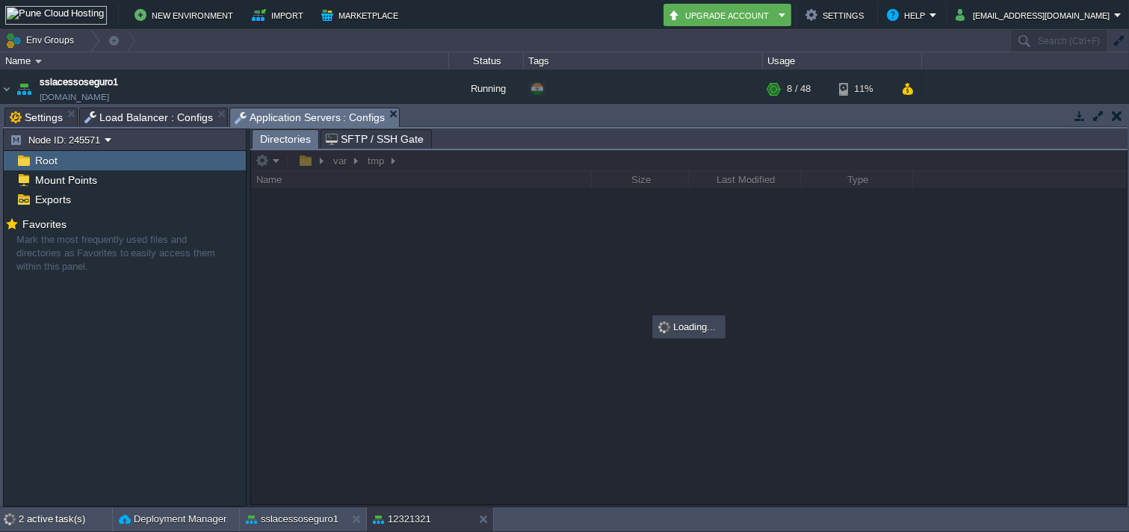
click at [112, 112] on span "Load Balancer : Configs" at bounding box center [148, 117] width 129 height 18
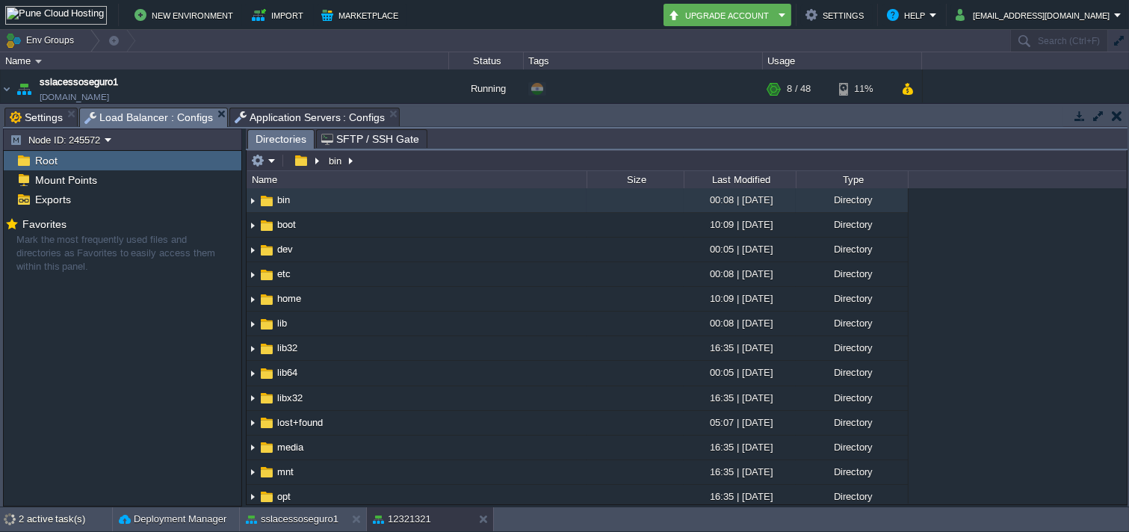
click at [458, 153] on input "/bin" at bounding box center [687, 160] width 881 height 21
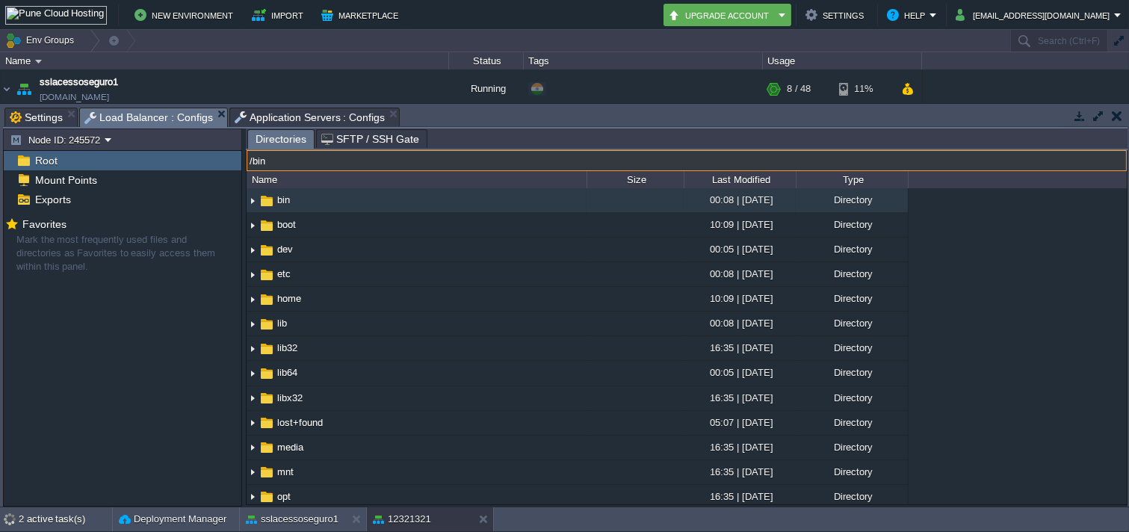
click at [458, 153] on input "/bin" at bounding box center [687, 160] width 881 height 21
paste input "var/tmp"
type input "/var/tmp"
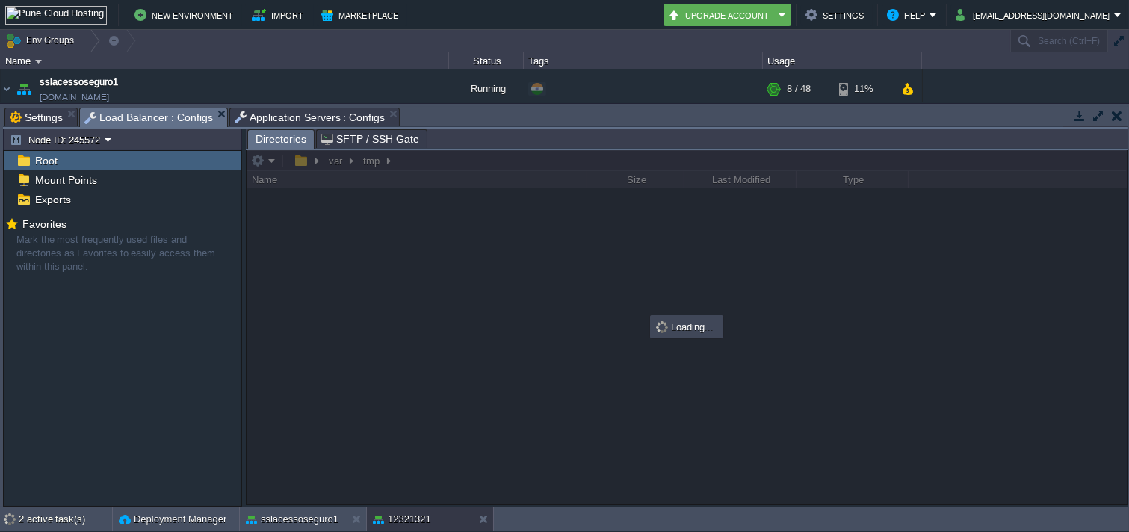
click at [255, 120] on span "Application Servers : Configs" at bounding box center [310, 117] width 151 height 18
click at [270, 159] on div at bounding box center [689, 327] width 876 height 354
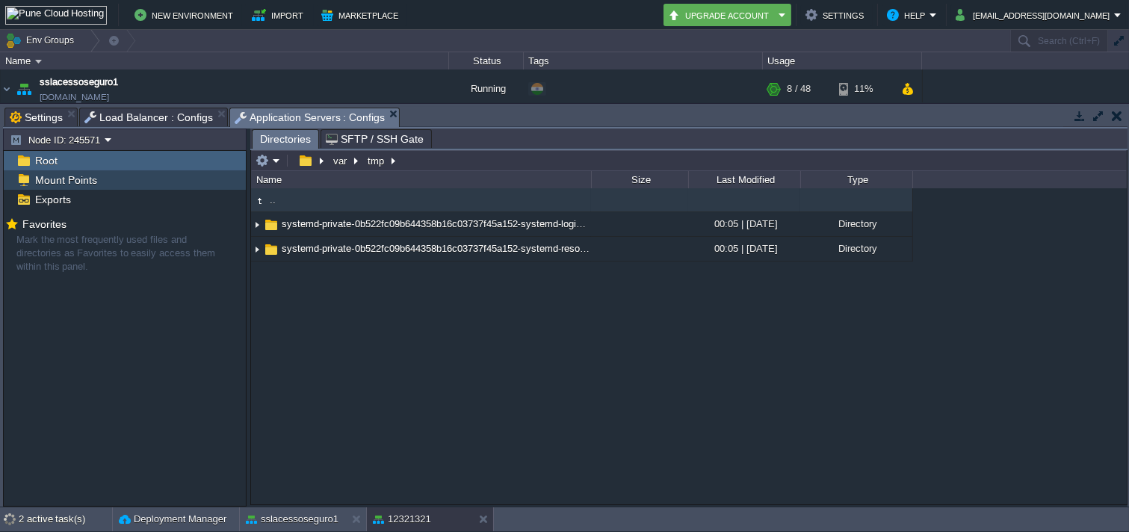
click at [247, 178] on div "Node ID: 245571 Root Mount Points Exports Mark the most frequently used files a…" at bounding box center [565, 318] width 1125 height 378
click at [271, 174] on div "Name" at bounding box center [422, 179] width 339 height 17
click at [271, 170] on td at bounding box center [267, 161] width 29 height 18
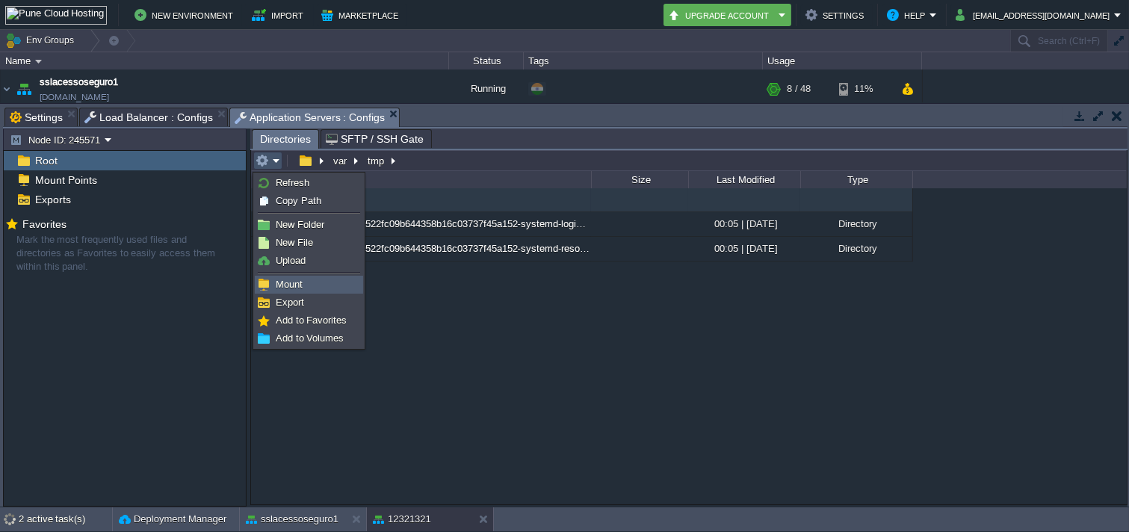
click at [290, 274] on li at bounding box center [309, 273] width 108 height 6
click at [290, 262] on span "Upload" at bounding box center [291, 260] width 30 height 11
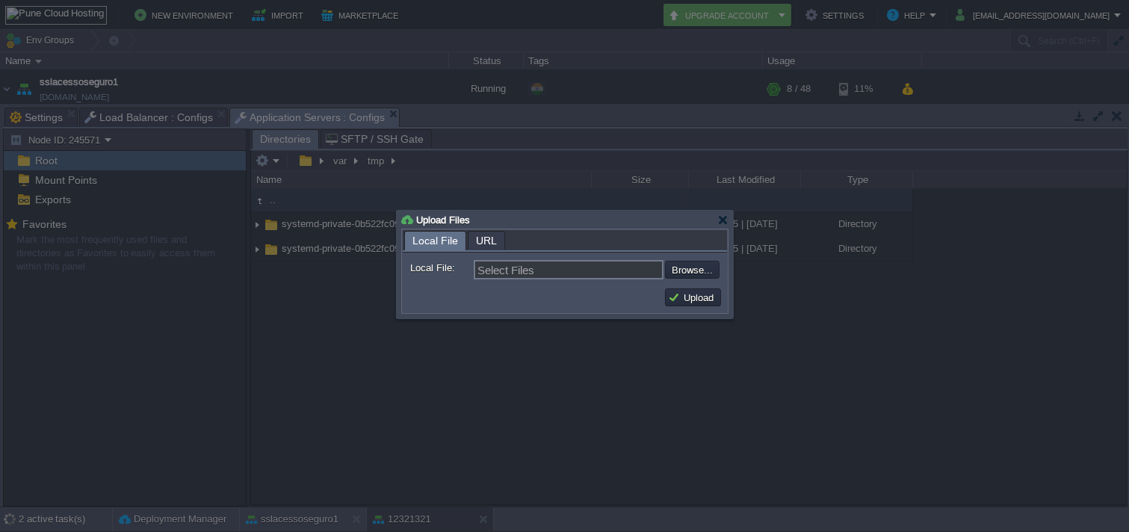
drag, startPoint x: 725, startPoint y: 278, endPoint x: 716, endPoint y: 278, distance: 9.0
click at [716, 278] on form "Local File: Select Files Browse... Comment:" at bounding box center [565, 268] width 324 height 30
click at [712, 278] on input "file" at bounding box center [625, 270] width 189 height 18
type input "C:\fakepath\env.zip"
type input "env.zip"
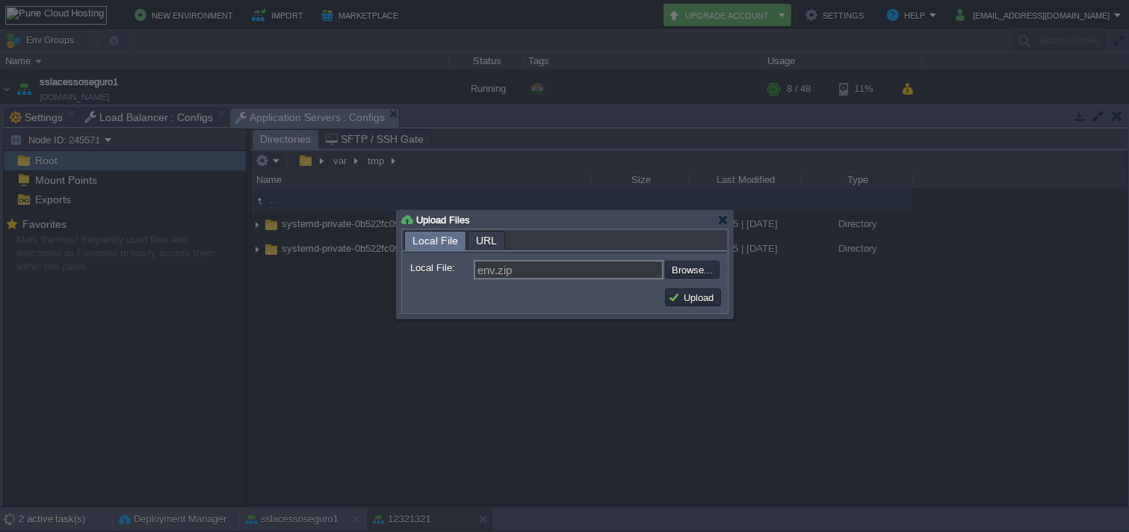
click at [531, 261] on input "file" at bounding box center [625, 270] width 189 height 18
click at [685, 299] on button "Upload" at bounding box center [693, 297] width 50 height 13
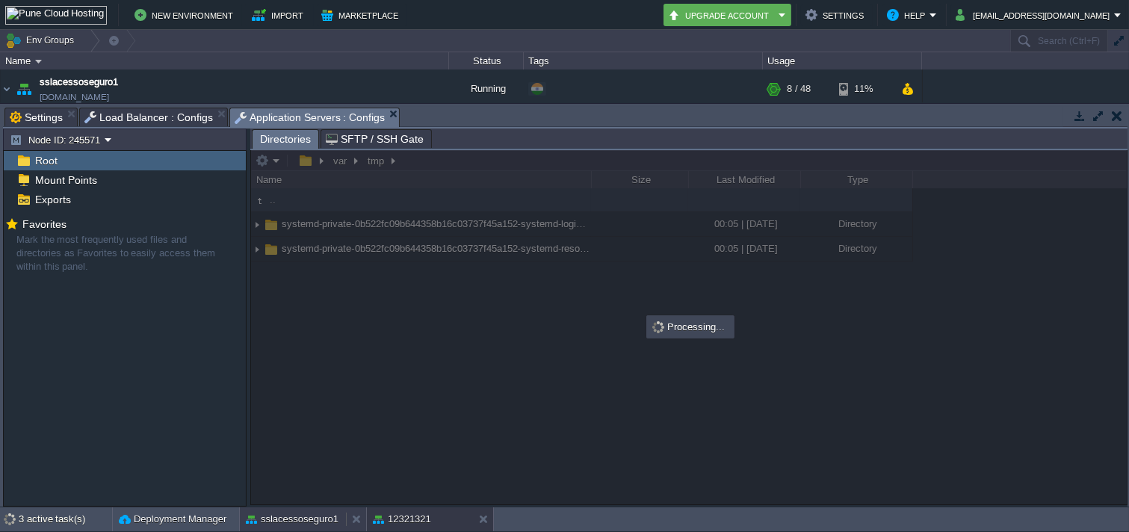
click at [293, 478] on button "sslacessoseguro1" at bounding box center [292, 519] width 93 height 15
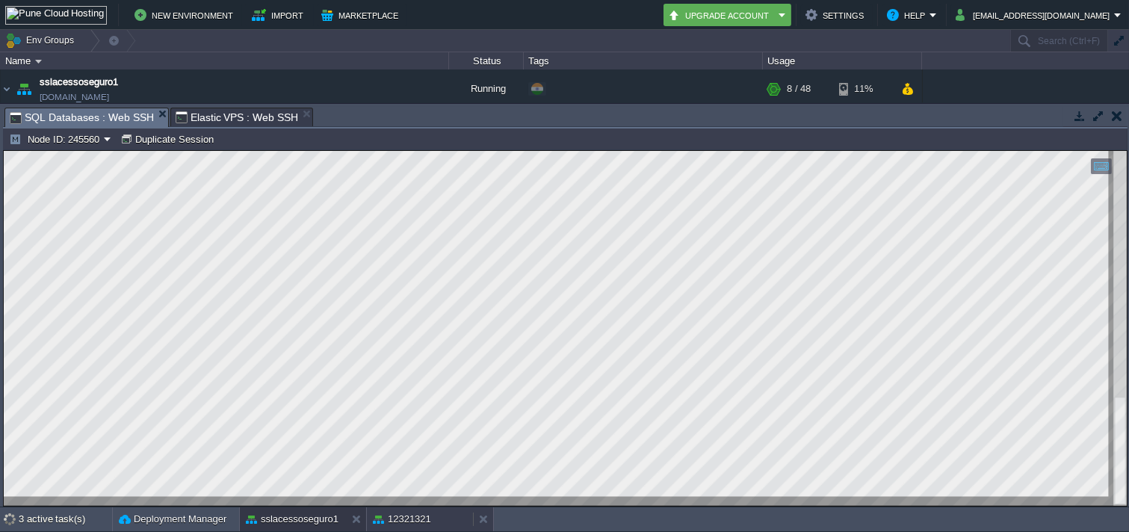
click at [419, 478] on button "12321321" at bounding box center [402, 519] width 58 height 15
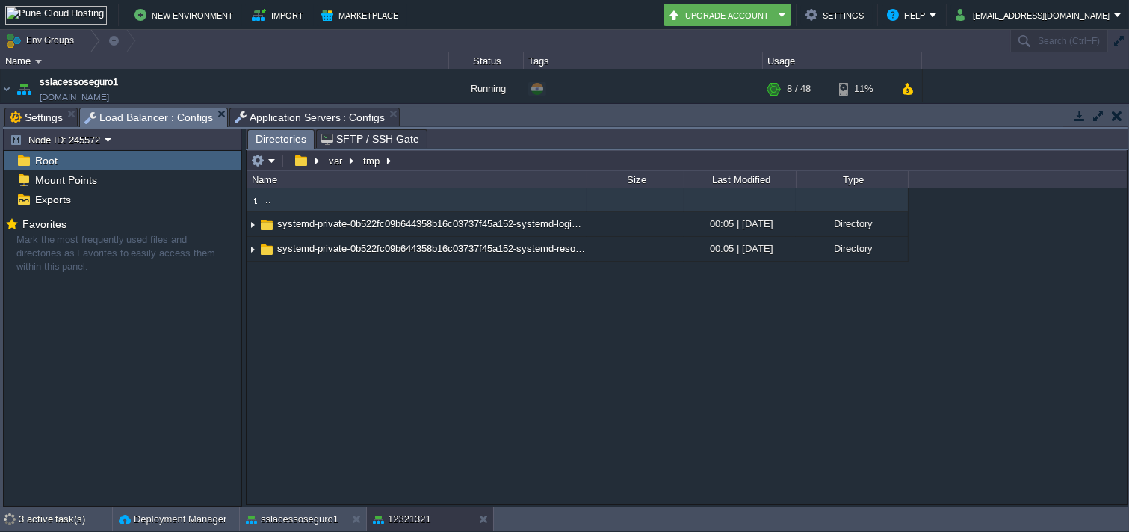
click at [120, 116] on span "Load Balancer : Configs" at bounding box center [148, 117] width 129 height 19
click at [265, 161] on em at bounding box center [263, 160] width 25 height 13
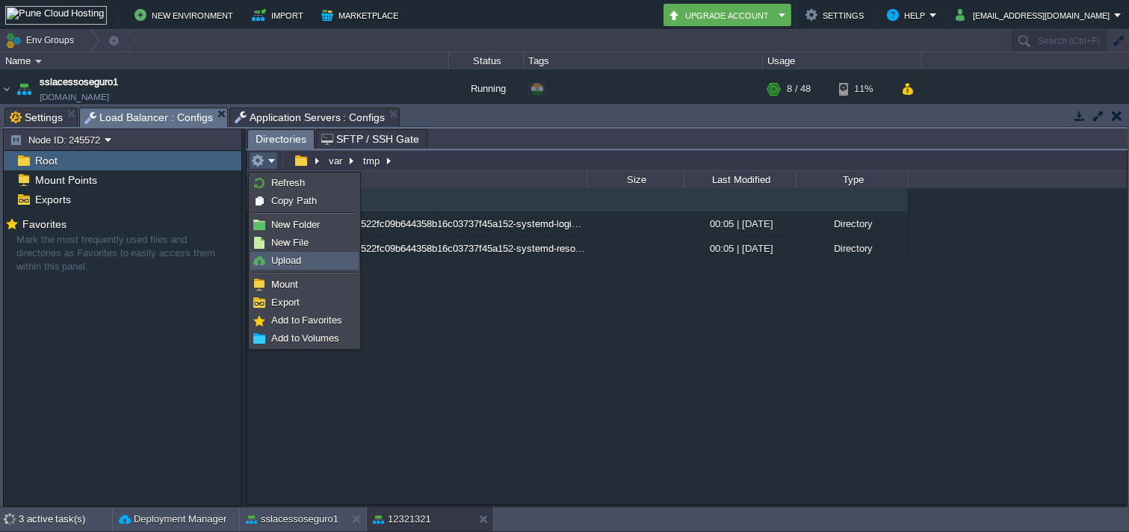
click at [303, 263] on link "Upload" at bounding box center [304, 261] width 107 height 16
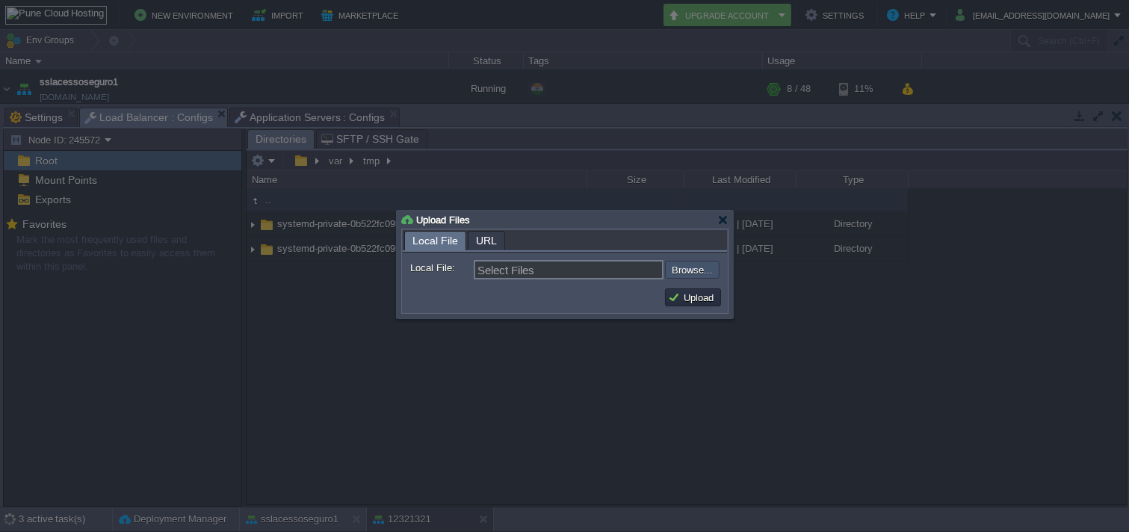
click at [689, 274] on input "file" at bounding box center [625, 270] width 189 height 18
type input "C:\fakepath\env.zip"
type input "env.zip"
click at [685, 290] on td "Upload" at bounding box center [693, 298] width 56 height 18
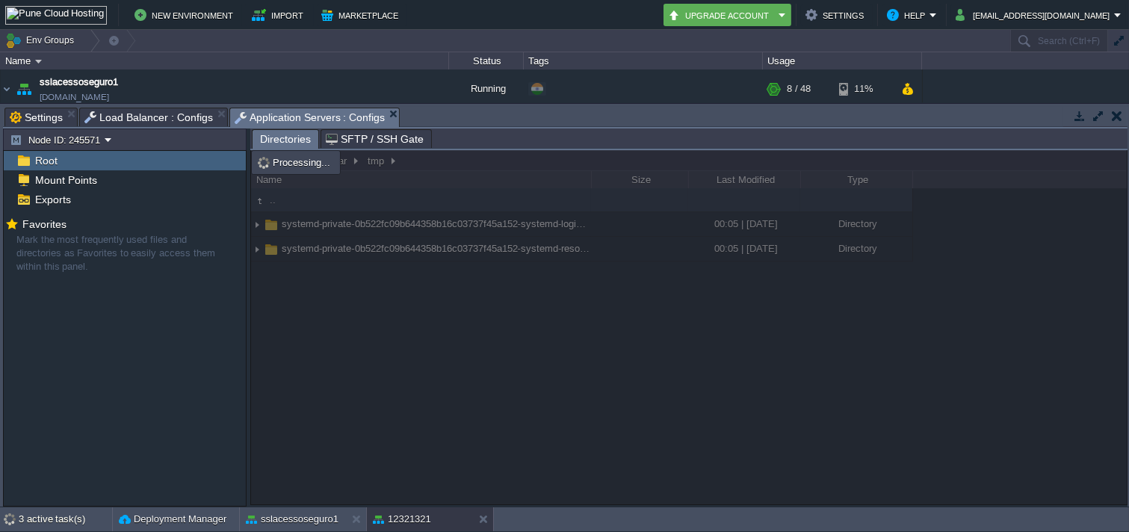
click at [275, 120] on span "Application Servers : Configs" at bounding box center [310, 117] width 151 height 19
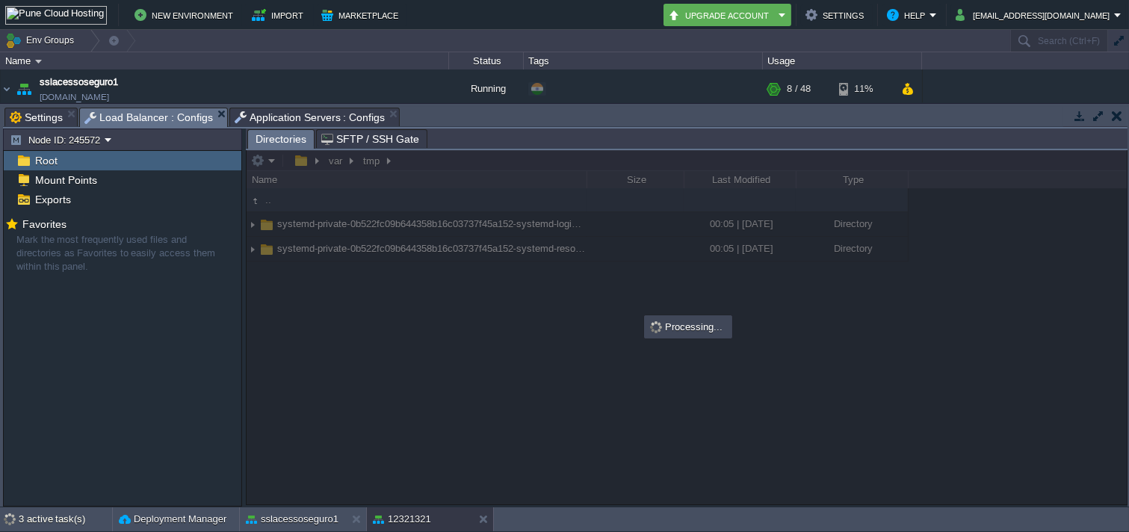
click at [145, 116] on span "Load Balancer : Configs" at bounding box center [148, 117] width 129 height 19
click at [327, 478] on div "4 active task(s) Deployment Manager sslacessoseguro1 12321321" at bounding box center [564, 520] width 1129 height 25
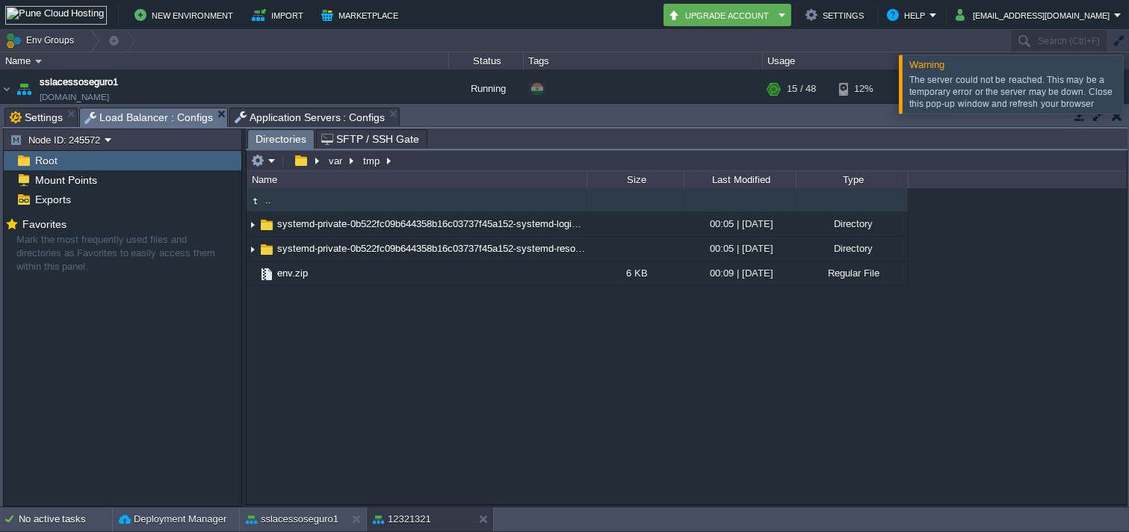
click at [1016, 90] on div at bounding box center [1147, 84] width 0 height 58
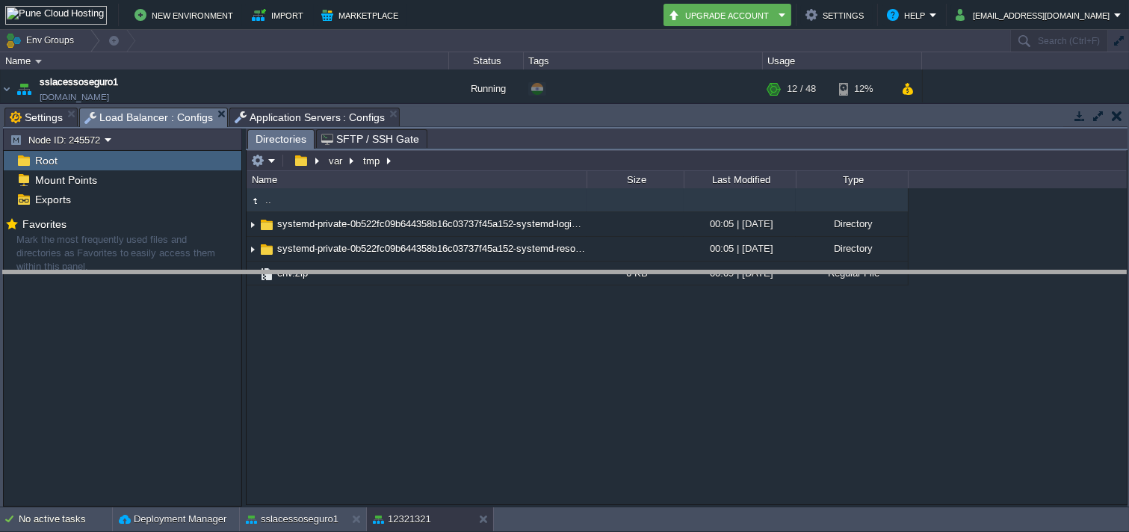
drag, startPoint x: 465, startPoint y: 123, endPoint x: 440, endPoint y: 326, distance: 204.9
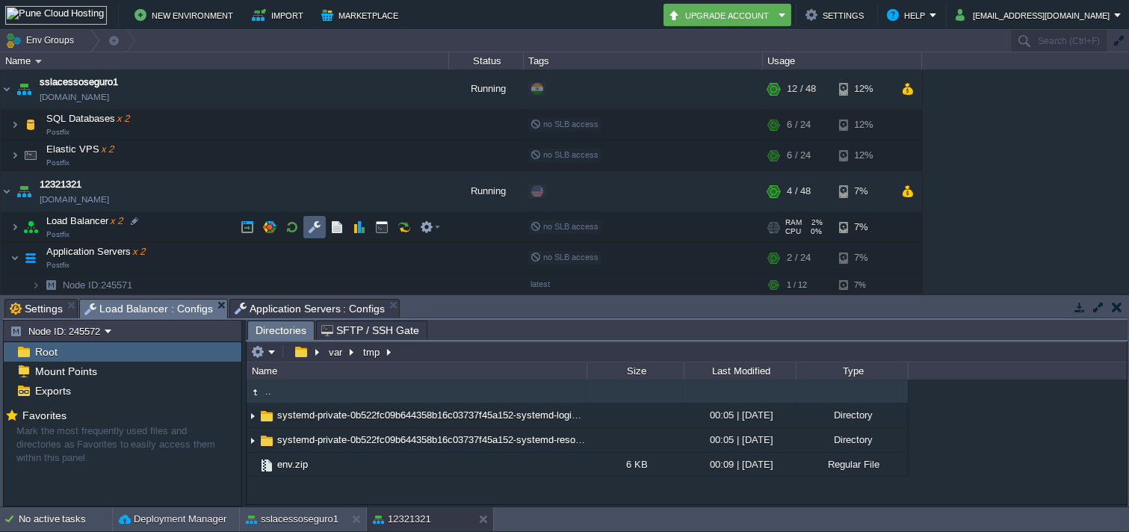
click at [321, 230] on button "button" at bounding box center [314, 227] width 13 height 13
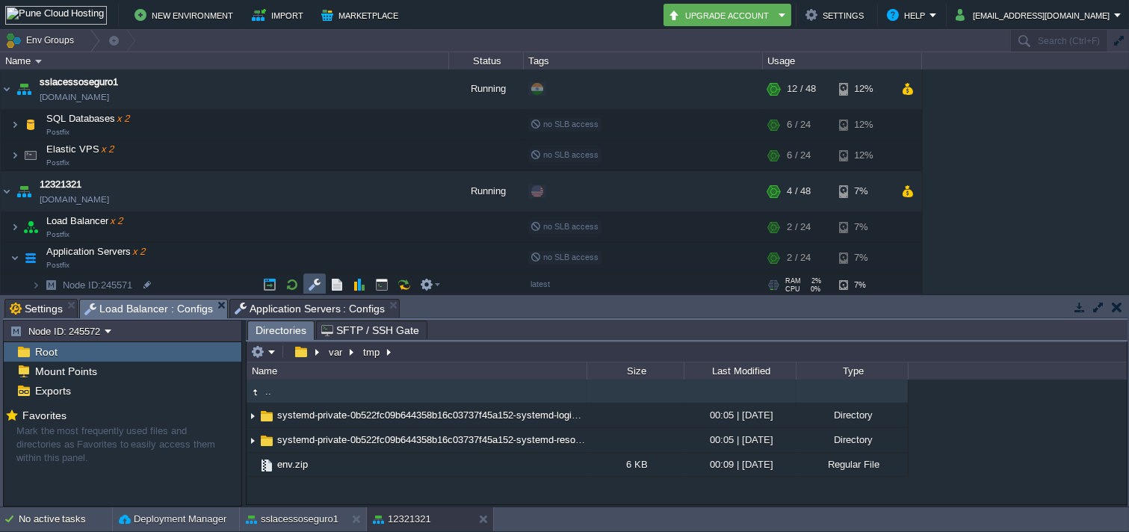
click at [311, 285] on button "button" at bounding box center [314, 284] width 13 height 13
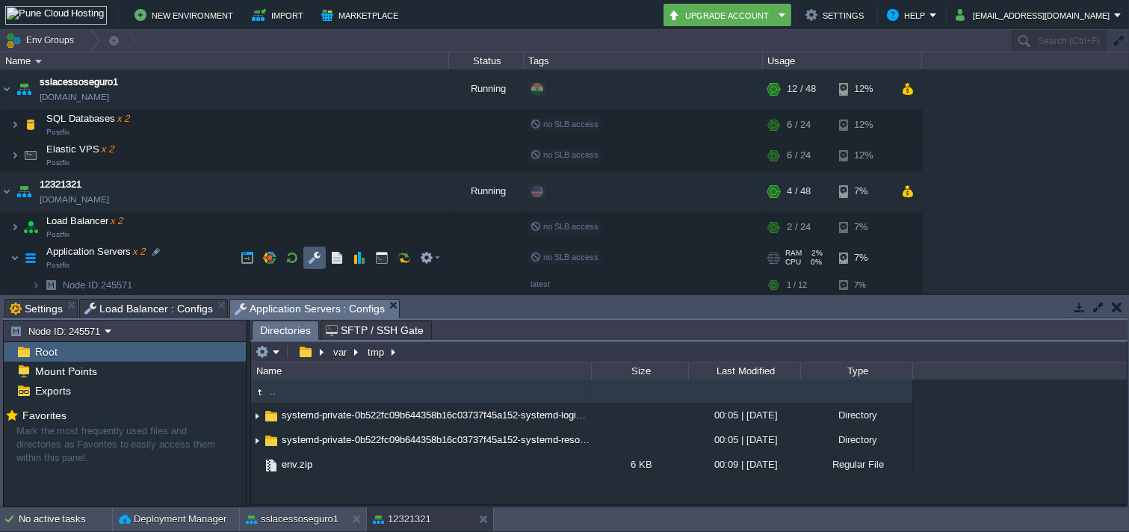
click at [307, 268] on td at bounding box center [314, 258] width 22 height 22
drag, startPoint x: 440, startPoint y: 309, endPoint x: 457, endPoint y: -40, distance: 349.5
click at [457, 0] on html "New Environment Import Marketplace Bonus ₹0.00 Upgrade Account Settings Help mo…" at bounding box center [564, 266] width 1129 height 532
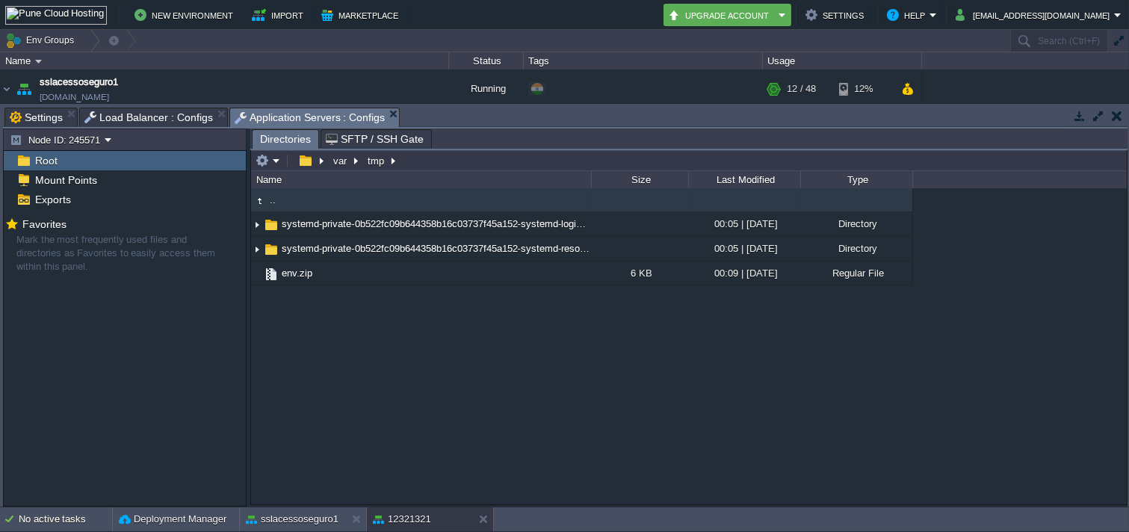
click at [289, 478] on div ".. systemd-private-0b522fc09b644358b16c03737f45a152-systemd-logind.service-hy9Z…" at bounding box center [689, 345] width 876 height 315
click at [273, 478] on button "sslacessoseguro1" at bounding box center [292, 519] width 93 height 15
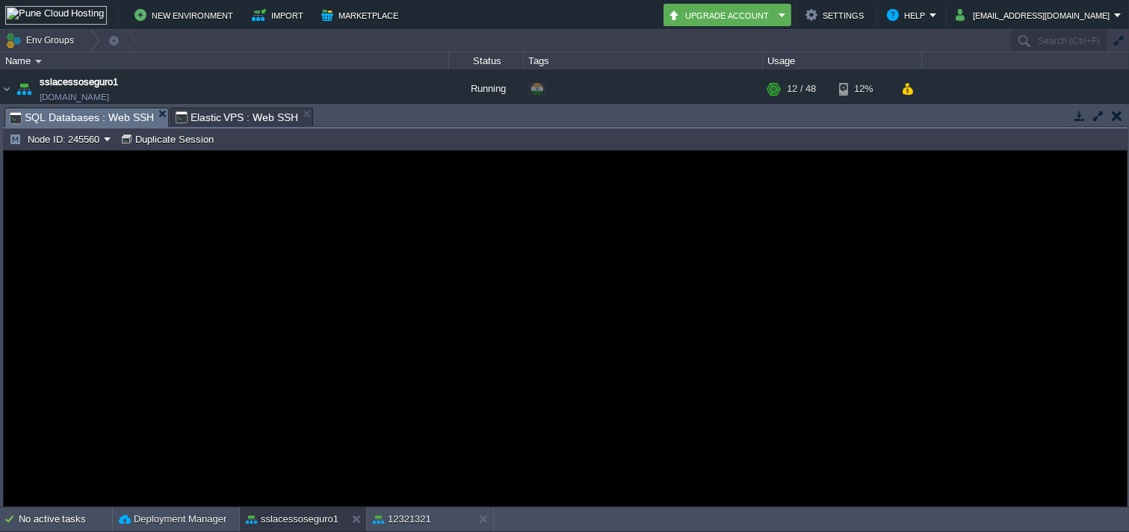
click at [190, 114] on span "Elastic VPS : Web SSH" at bounding box center [237, 117] width 123 height 18
click at [99, 118] on span "SQL Databases : Web SSH" at bounding box center [82, 117] width 144 height 18
click at [1016, 114] on td at bounding box center [1117, 116] width 19 height 18
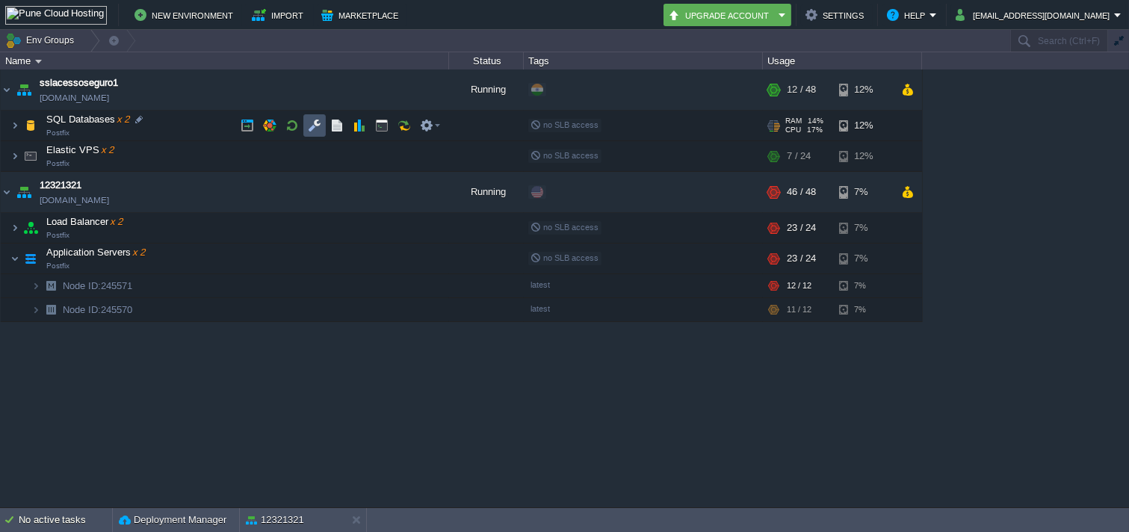
click at [321, 131] on button "button" at bounding box center [314, 125] width 13 height 13
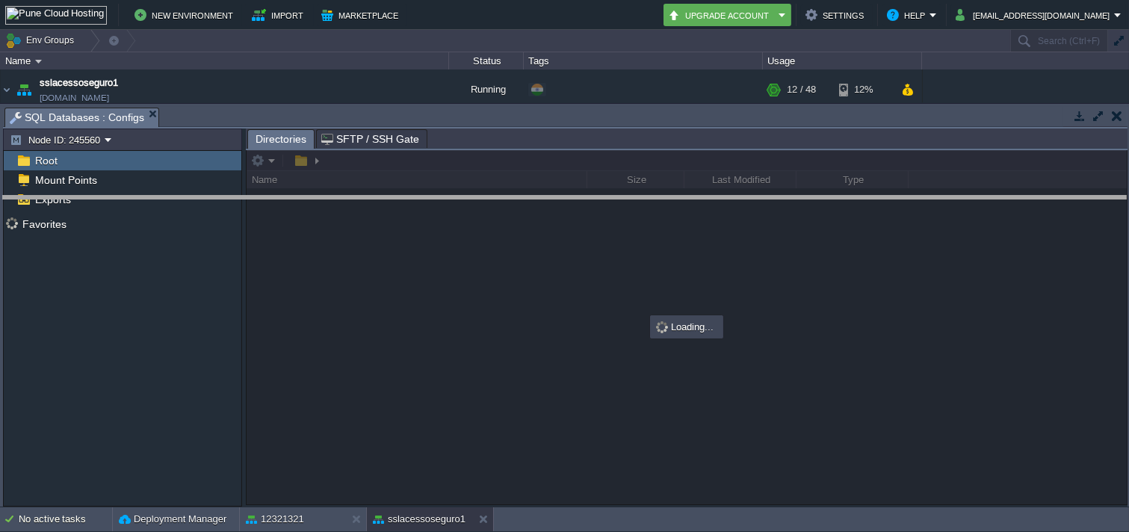
drag, startPoint x: 327, startPoint y: 123, endPoint x: 242, endPoint y: 309, distance: 205.1
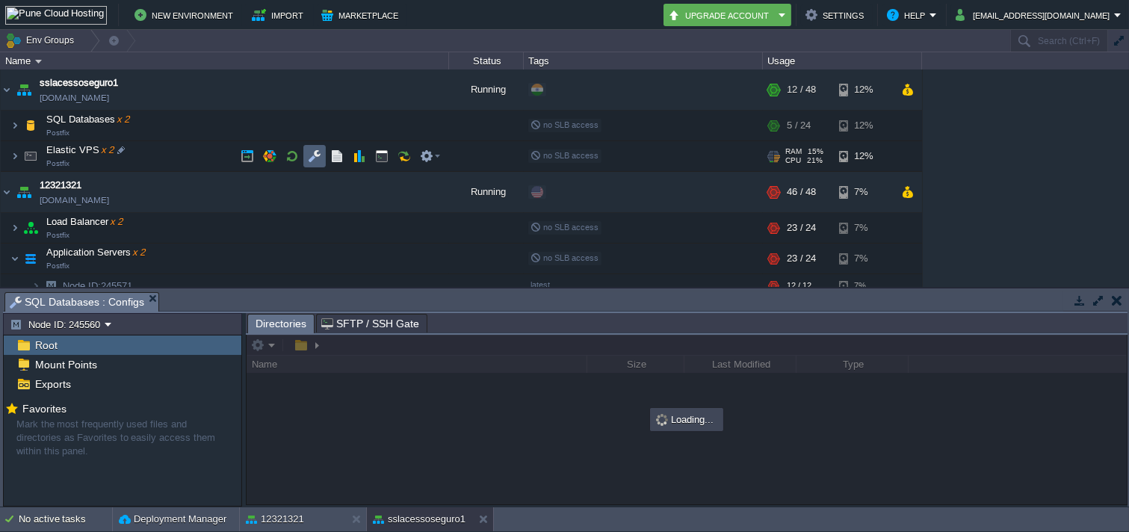
click at [315, 147] on td at bounding box center [314, 156] width 22 height 22
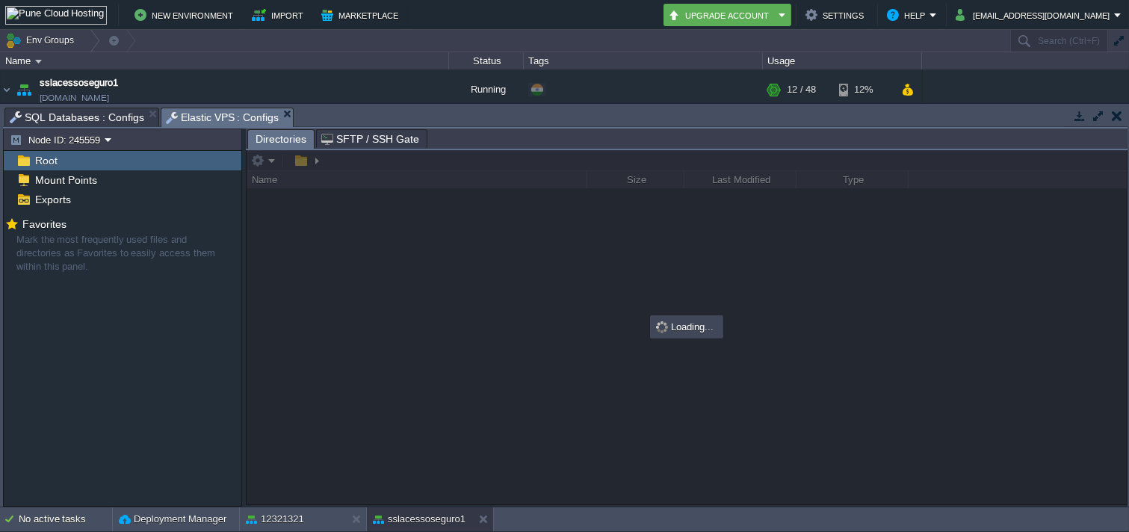
click at [120, 139] on td "Node ID: 245559" at bounding box center [122, 140] width 235 height 18
click at [99, 139] on button "Node ID: 245559" at bounding box center [57, 139] width 95 height 13
click at [93, 185] on link "Node ID: 245561" at bounding box center [61, 179] width 108 height 16
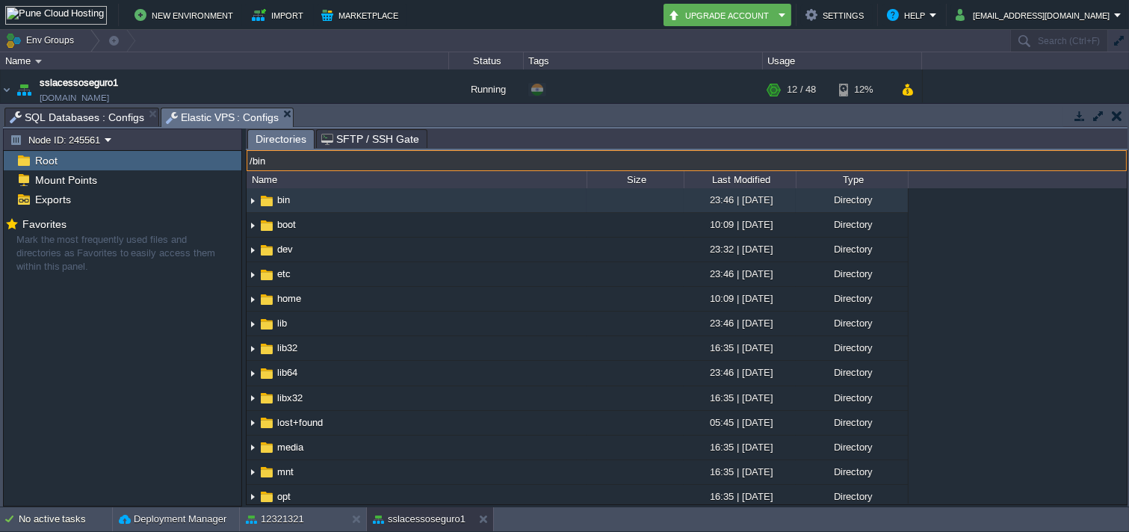
click at [379, 171] on input "/bin" at bounding box center [687, 160] width 881 height 21
type input "/var/tmp"
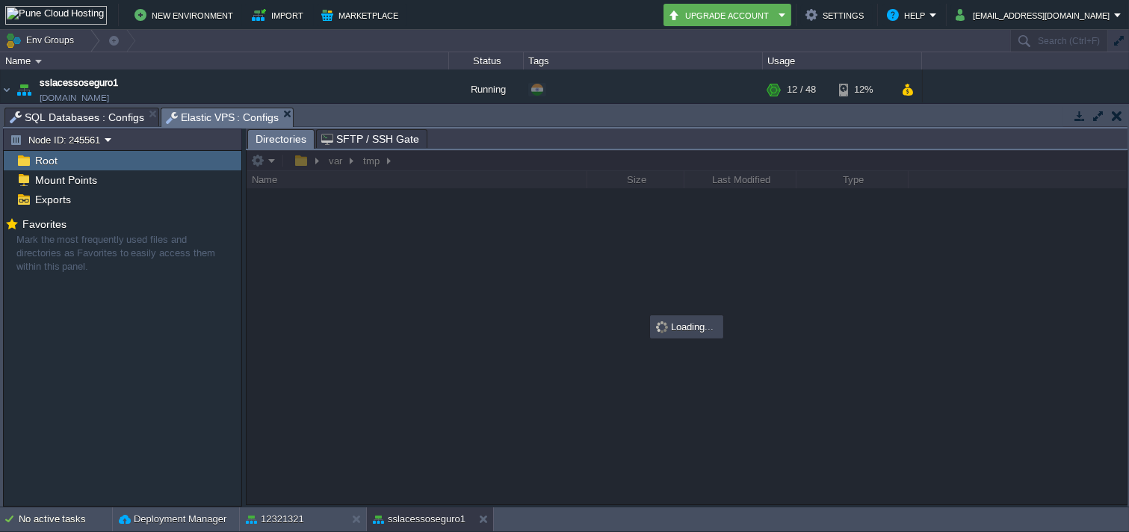
click at [91, 123] on span "SQL Databases : Configs" at bounding box center [77, 117] width 135 height 18
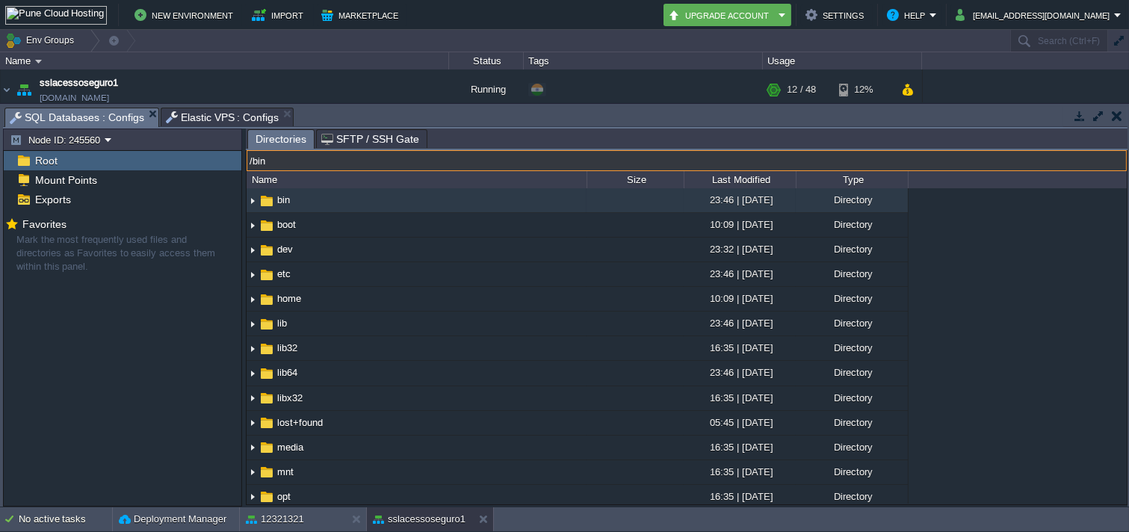
click at [377, 168] on input "/bin" at bounding box center [687, 160] width 881 height 21
type input "/var/tmp"
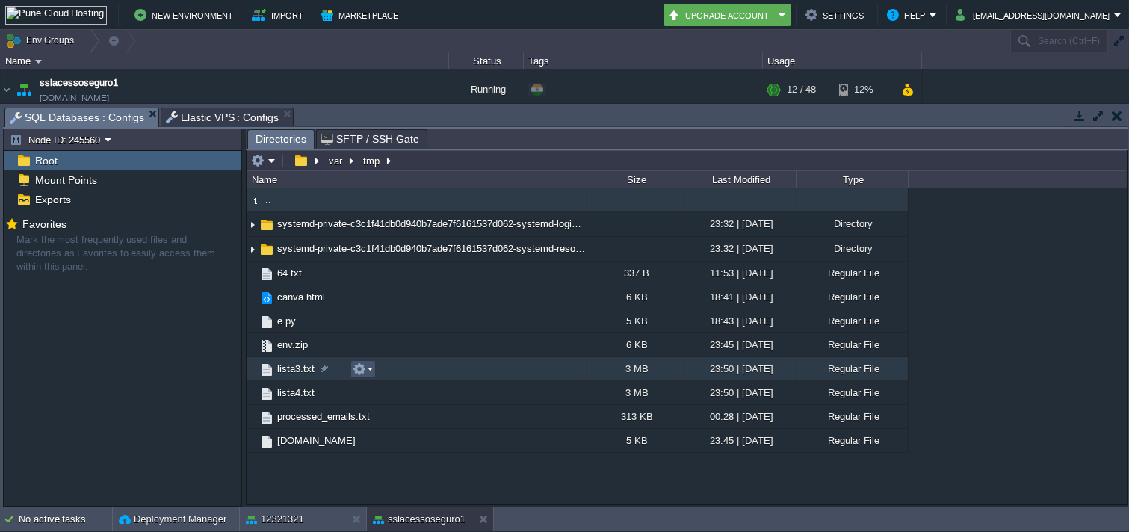
click at [364, 365] on button "button" at bounding box center [359, 369] width 13 height 13
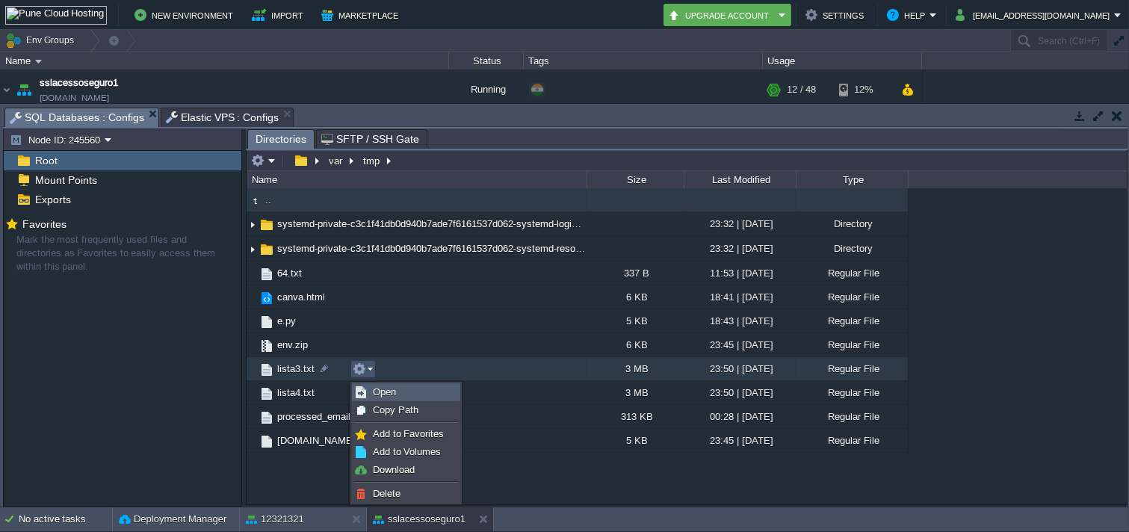
click at [373, 387] on span "Open" at bounding box center [384, 391] width 23 height 11
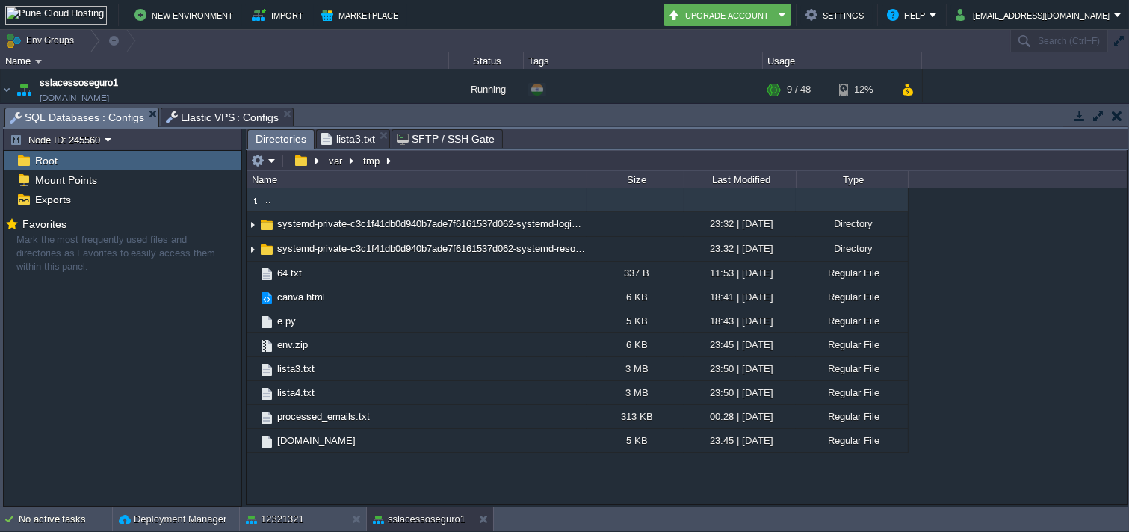
click at [288, 144] on span "Directories" at bounding box center [281, 139] width 51 height 19
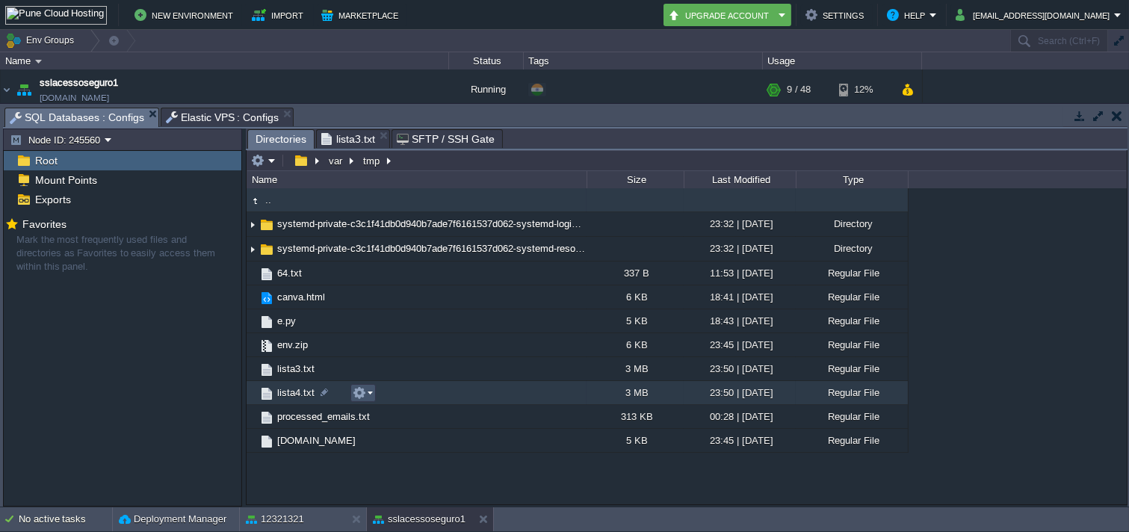
click at [356, 400] on button "button" at bounding box center [359, 392] width 13 height 13
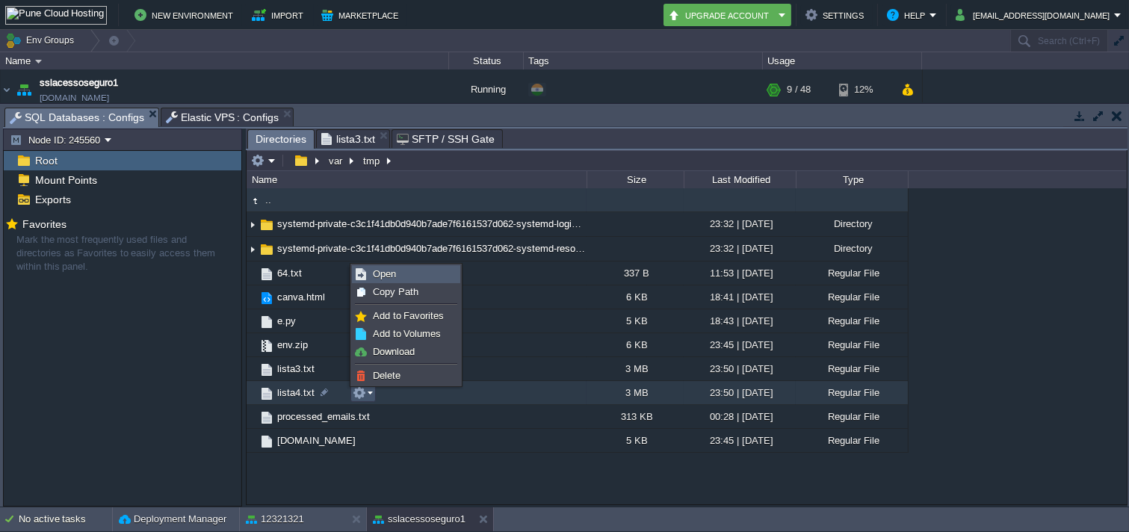
click at [379, 270] on span "Open" at bounding box center [384, 273] width 23 height 11
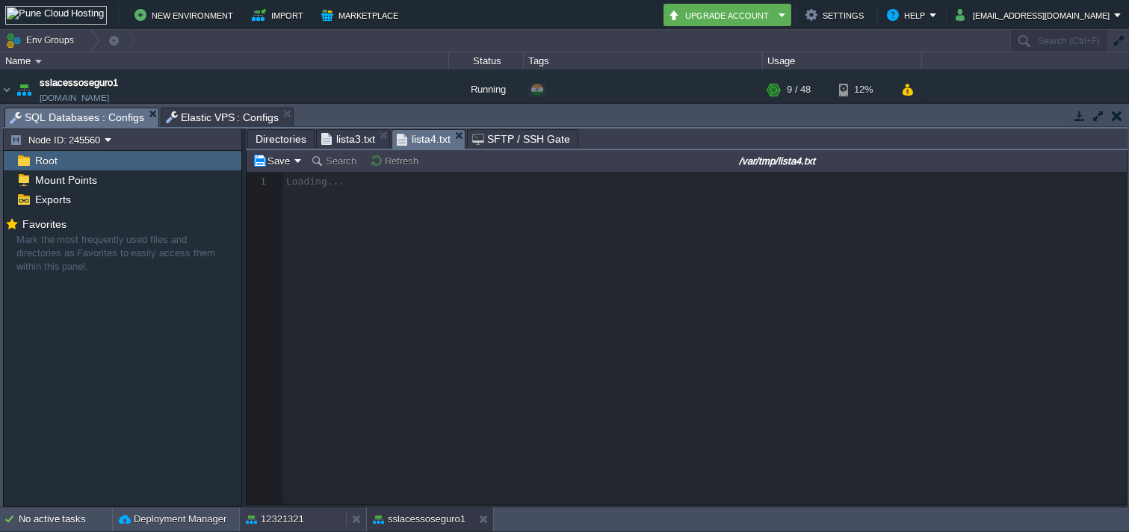
click at [309, 478] on div "12321321" at bounding box center [293, 520] width 106 height 24
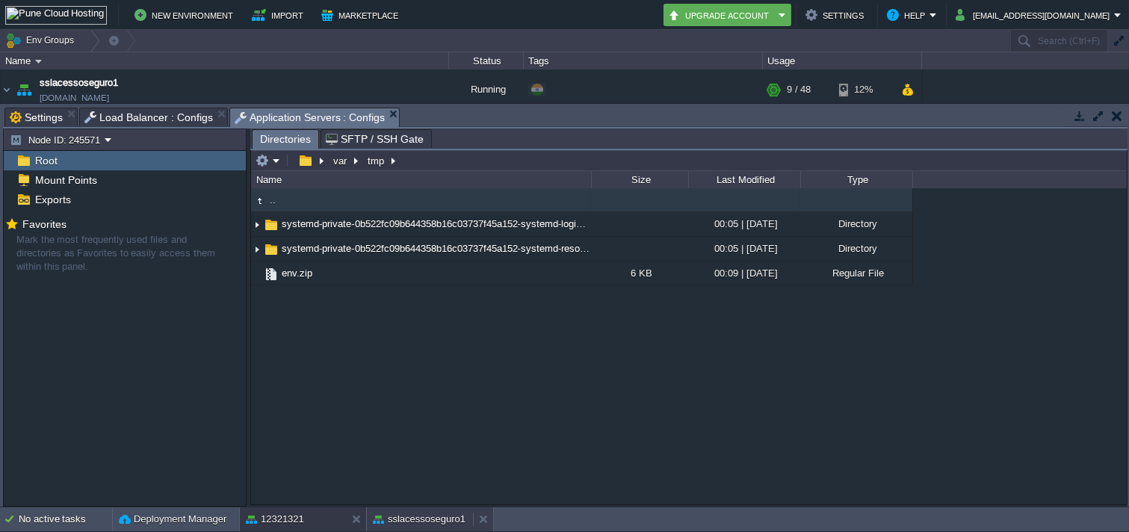
click at [429, 478] on button "sslacessoseguro1" at bounding box center [419, 519] width 93 height 15
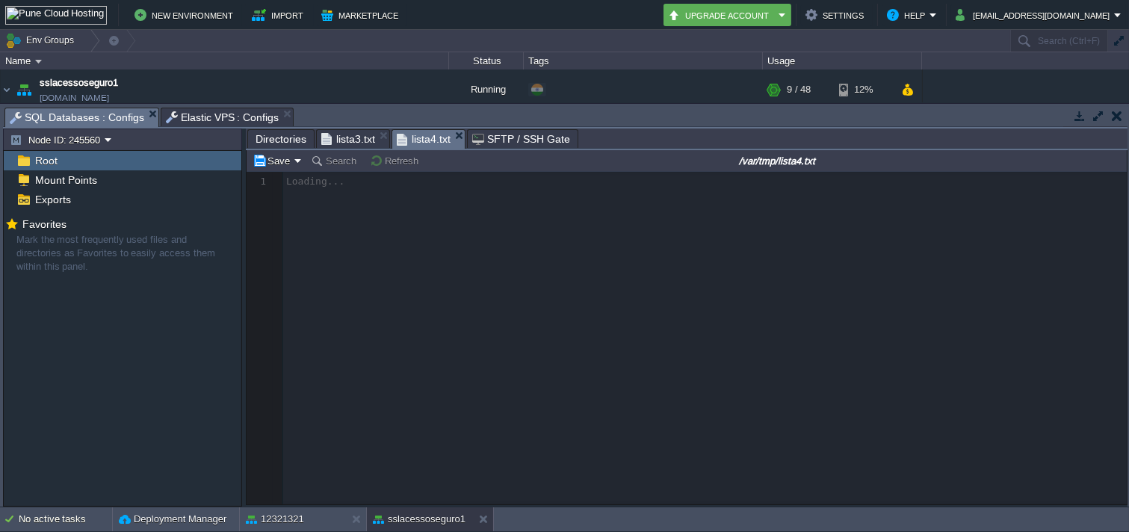
click at [221, 116] on span "Elastic VPS : Configs" at bounding box center [223, 117] width 114 height 18
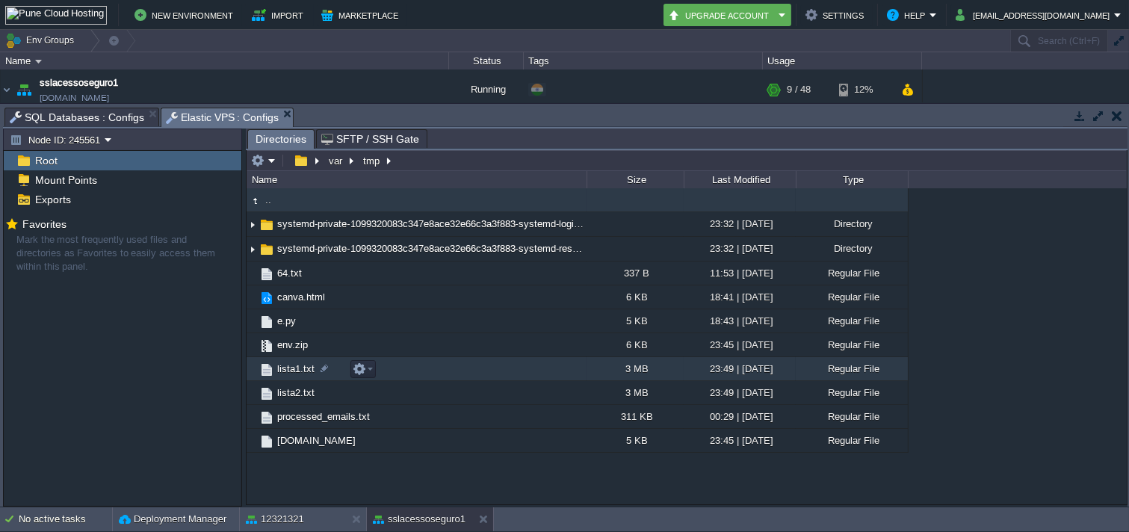
click at [348, 374] on div at bounding box center [360, 369] width 31 height 18
click at [356, 376] on button "button" at bounding box center [359, 369] width 13 height 13
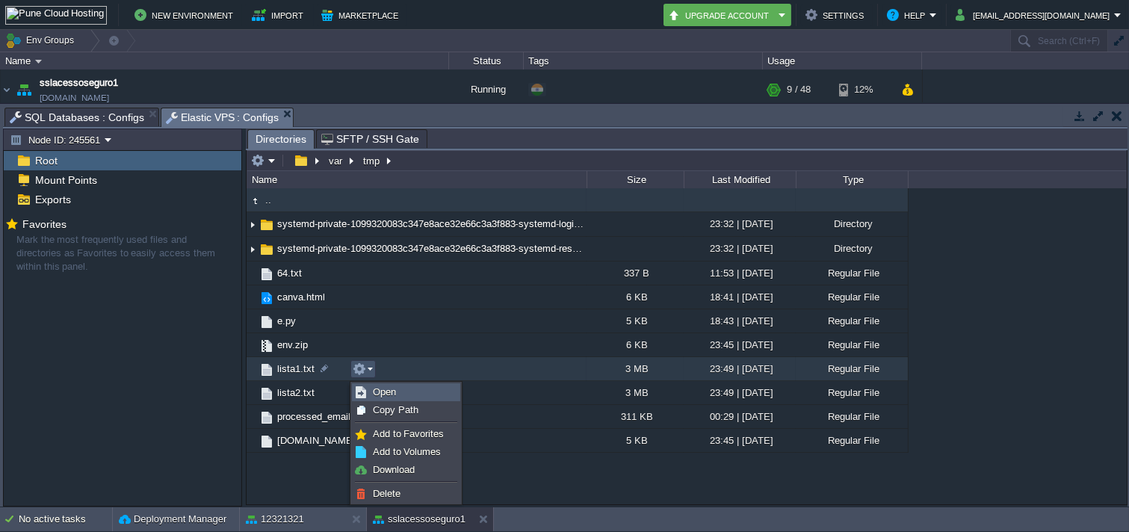
click at [369, 398] on link "Open" at bounding box center [406, 392] width 107 height 16
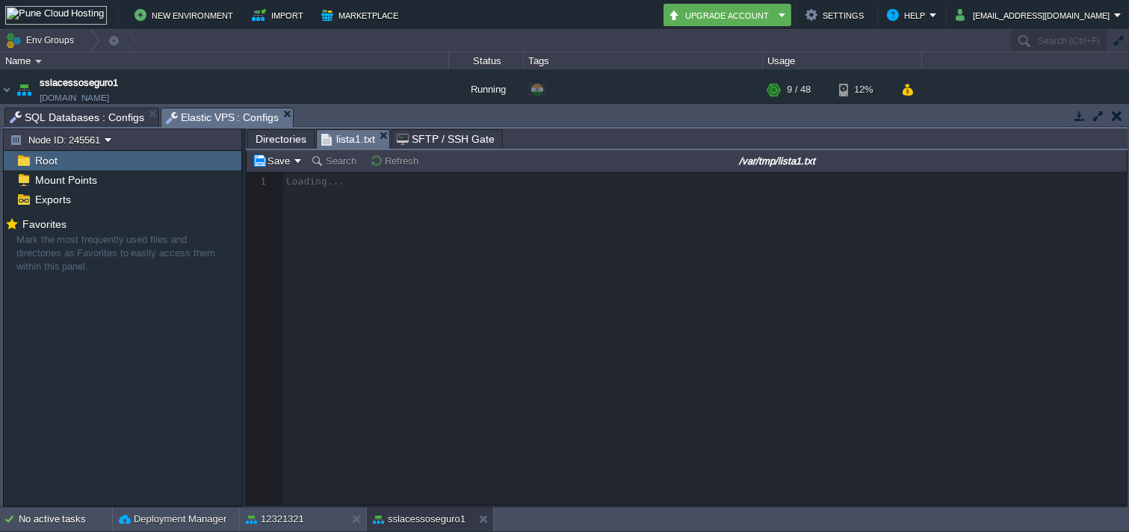
click at [259, 148] on span "Directories" at bounding box center [281, 139] width 51 height 18
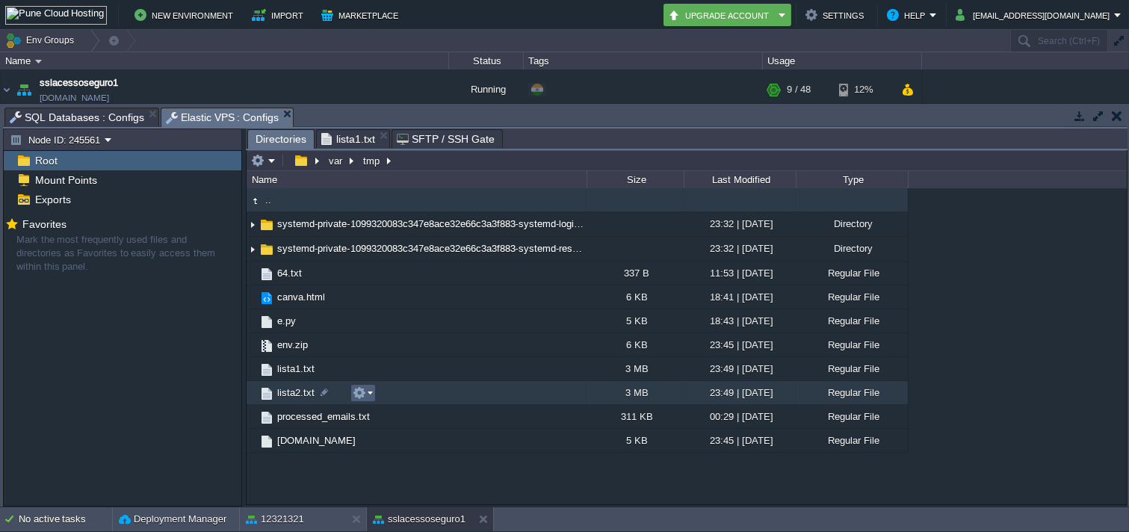
click at [363, 400] on button "button" at bounding box center [359, 392] width 13 height 13
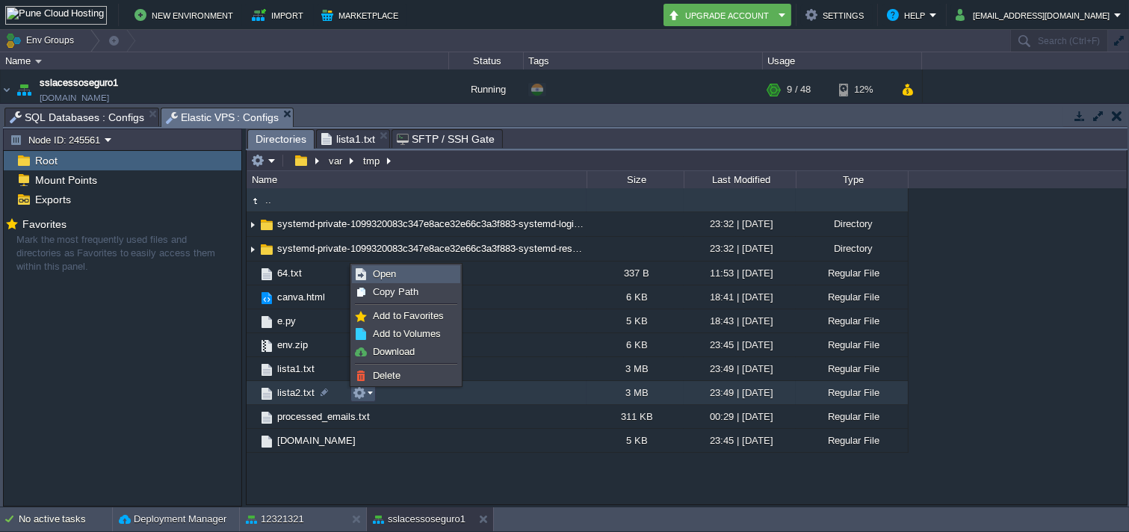
click at [375, 271] on span "Open" at bounding box center [384, 273] width 23 height 11
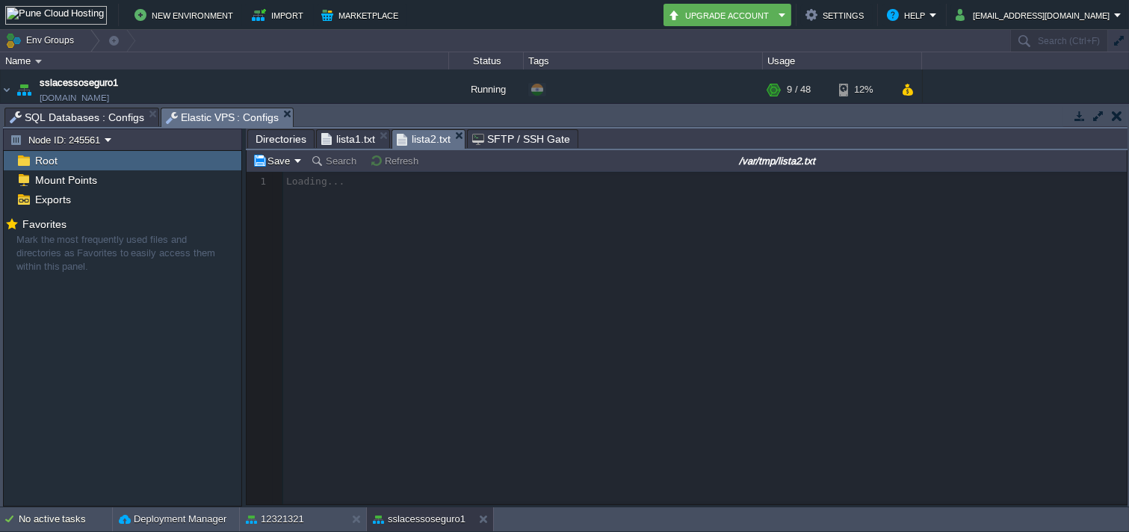
click at [330, 139] on span "lista1.txt" at bounding box center [348, 139] width 54 height 18
click at [325, 478] on div "12321321" at bounding box center [293, 520] width 106 height 24
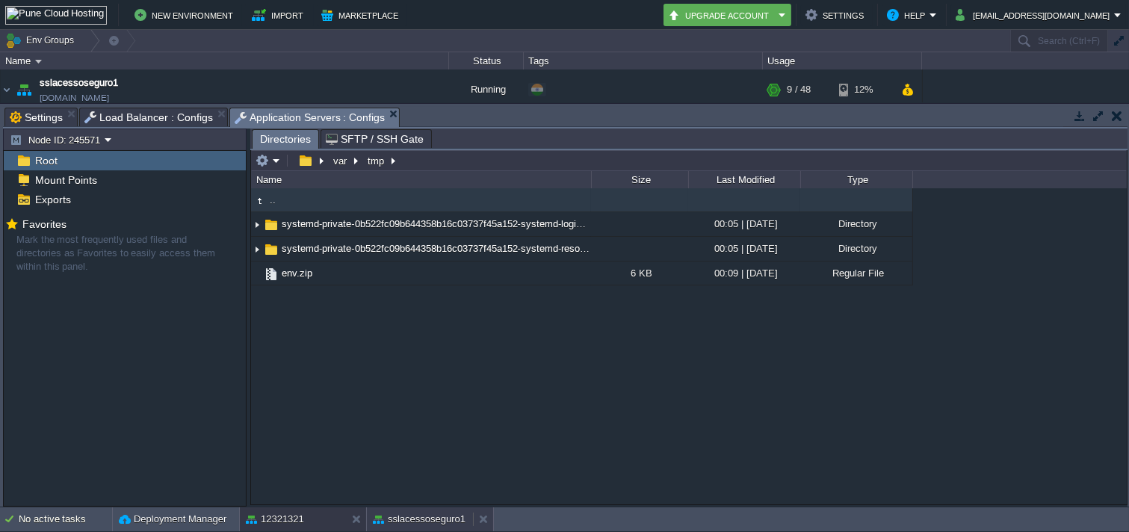
click at [429, 478] on button "sslacessoseguro1" at bounding box center [419, 519] width 93 height 15
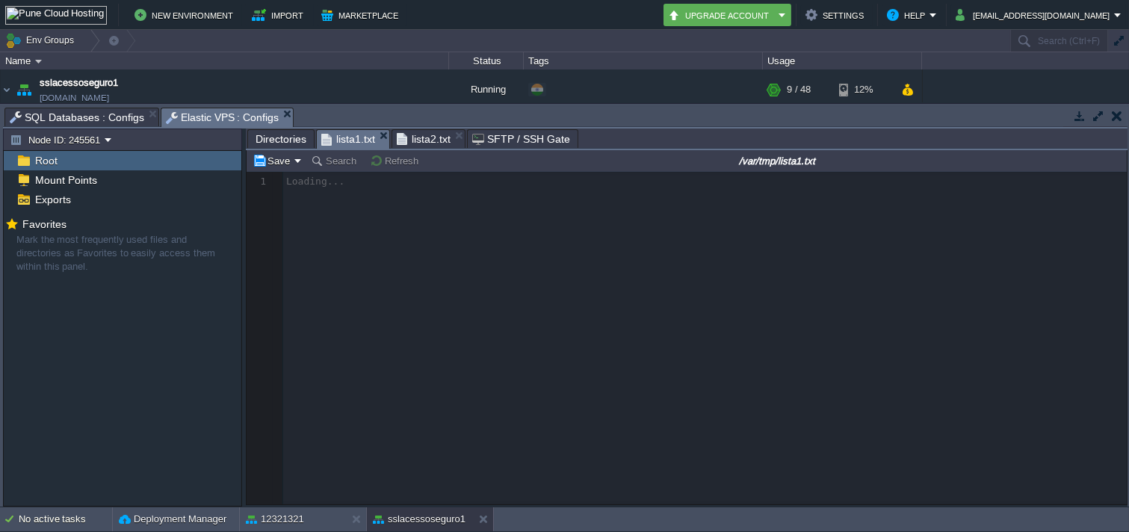
click at [120, 116] on span "SQL Databases : Configs" at bounding box center [77, 117] width 135 height 18
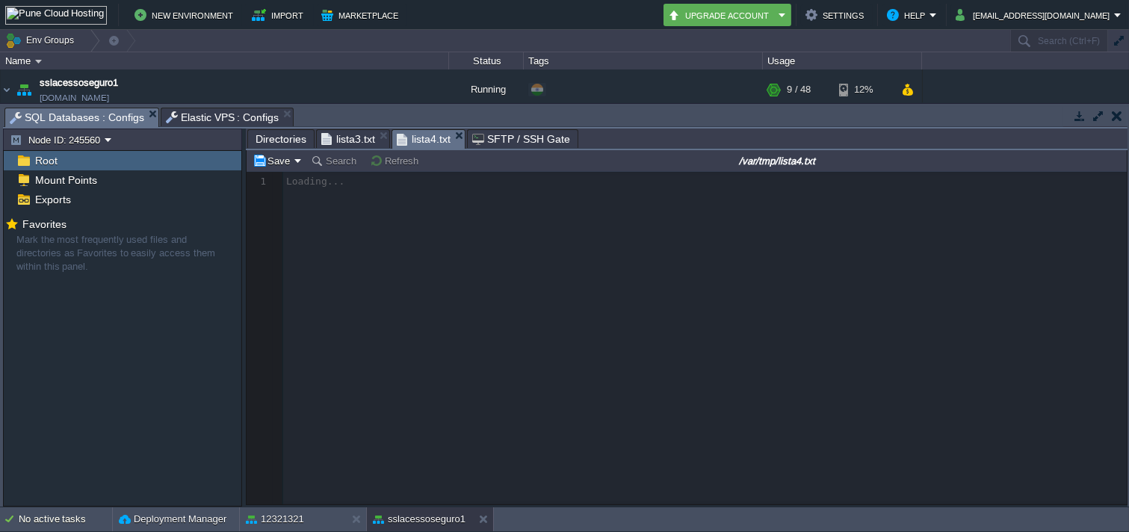
click at [331, 144] on span "lista3.txt" at bounding box center [348, 139] width 54 height 18
click at [434, 137] on span "lista4.txt" at bounding box center [424, 139] width 54 height 18
click at [346, 135] on span "lista3.txt" at bounding box center [348, 139] width 54 height 18
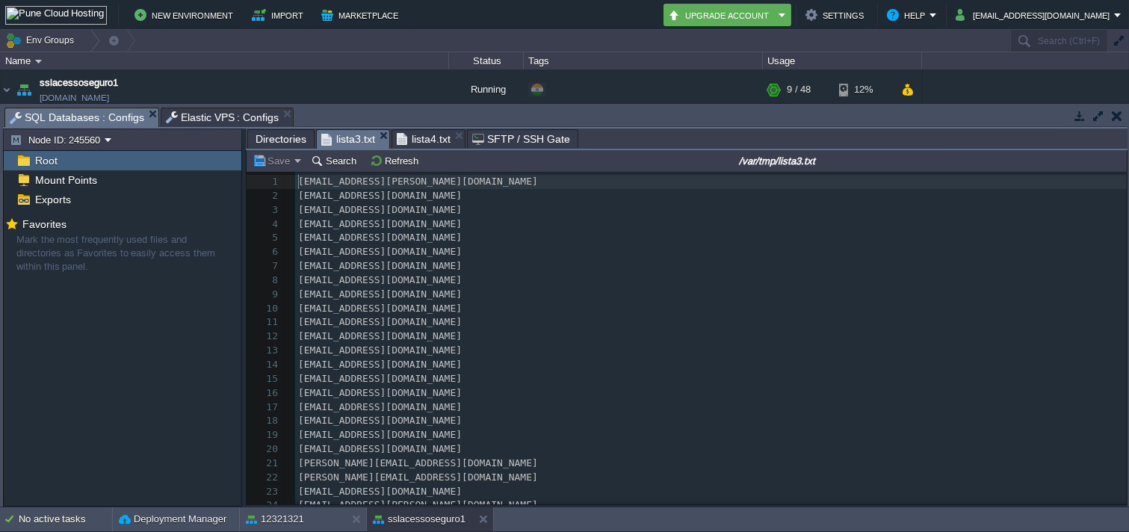
click at [346, 135] on span "lista3.txt" at bounding box center [348, 139] width 54 height 19
drag, startPoint x: 292, startPoint y: 187, endPoint x: 587, endPoint y: 338, distance: 331.0
click at [587, 338] on div "1 [PERSON_NAME][EMAIL_ADDRESS][PERSON_NAME][DOMAIN_NAME] 2 [EMAIL_ADDRESS][DOMA…" at bounding box center [711, 407] width 832 height 465
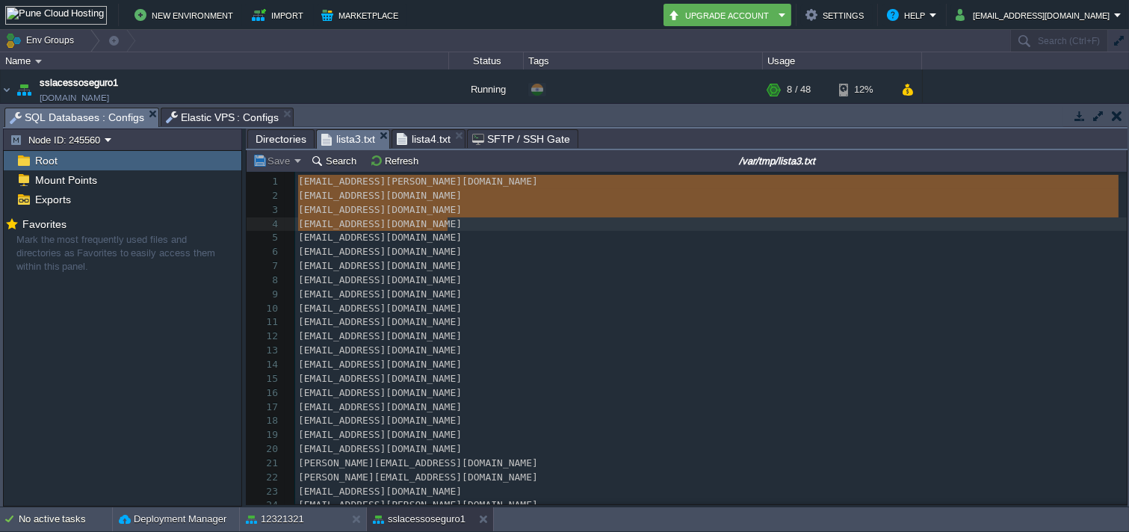
drag, startPoint x: 296, startPoint y: 178, endPoint x: 724, endPoint y: 263, distance: 436.0
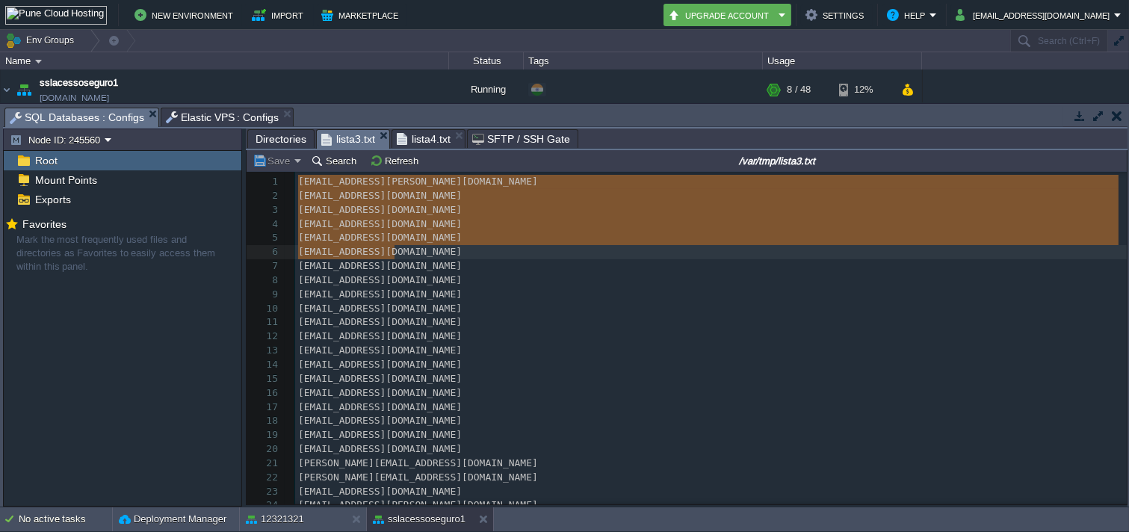
scroll to position [292, 0]
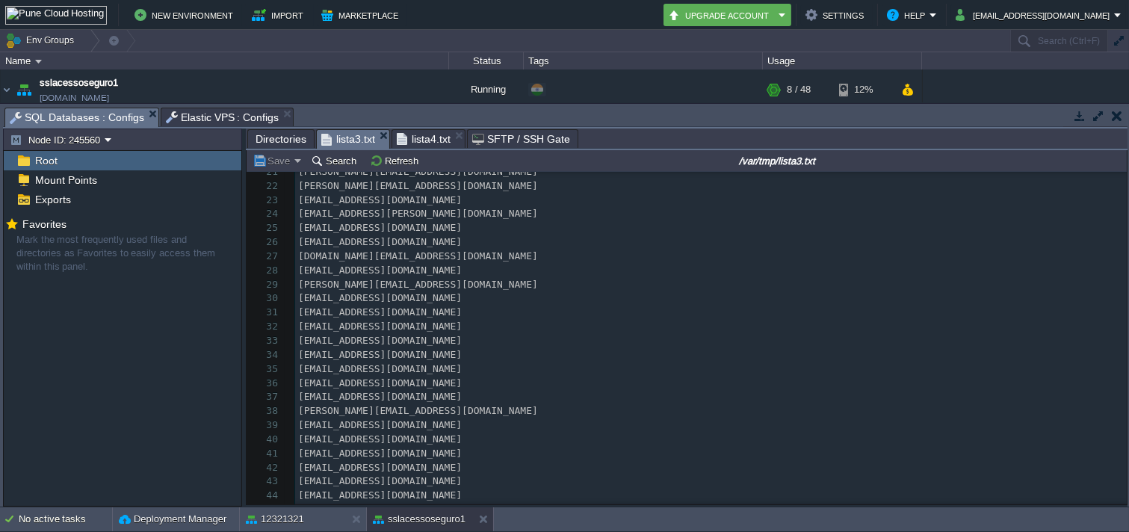
click at [1129, 178] on div "Tasks Activity Log Archive Git / SVN Settings Load Balancer : Configs Applicati…" at bounding box center [565, 305] width 1131 height 403
drag, startPoint x: 1120, startPoint y: 178, endPoint x: 1129, endPoint y: 203, distance: 27.0
click at [1126, 207] on div at bounding box center [1126, 338] width 1 height 333
drag, startPoint x: 1120, startPoint y: 182, endPoint x: 1129, endPoint y: 178, distance: 10.0
click at [1129, 178] on div "Tasks Activity Log Archive Git / SVN Settings Load Balancer : Configs Applicati…" at bounding box center [565, 305] width 1131 height 403
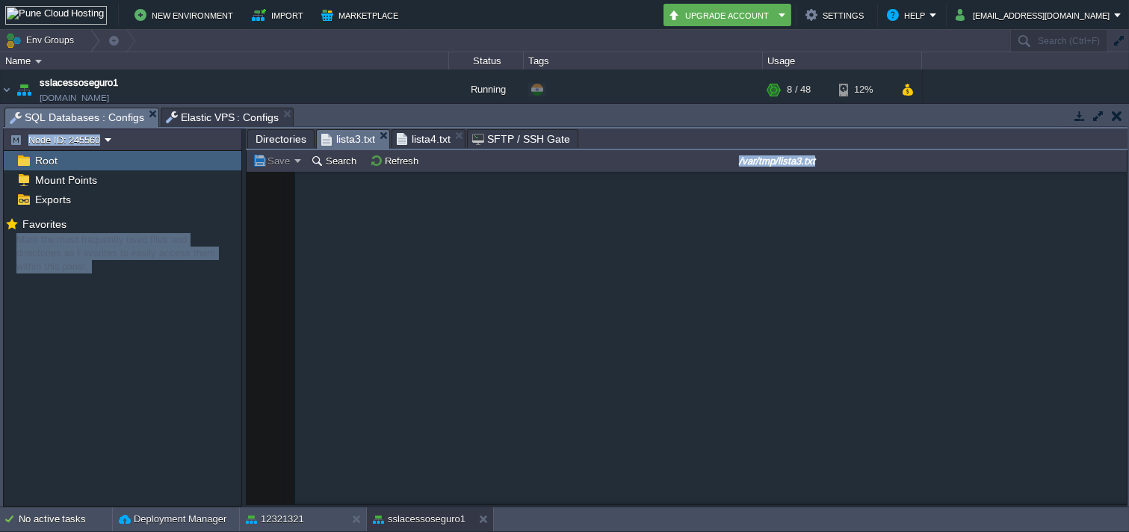
scroll to position [119283, 0]
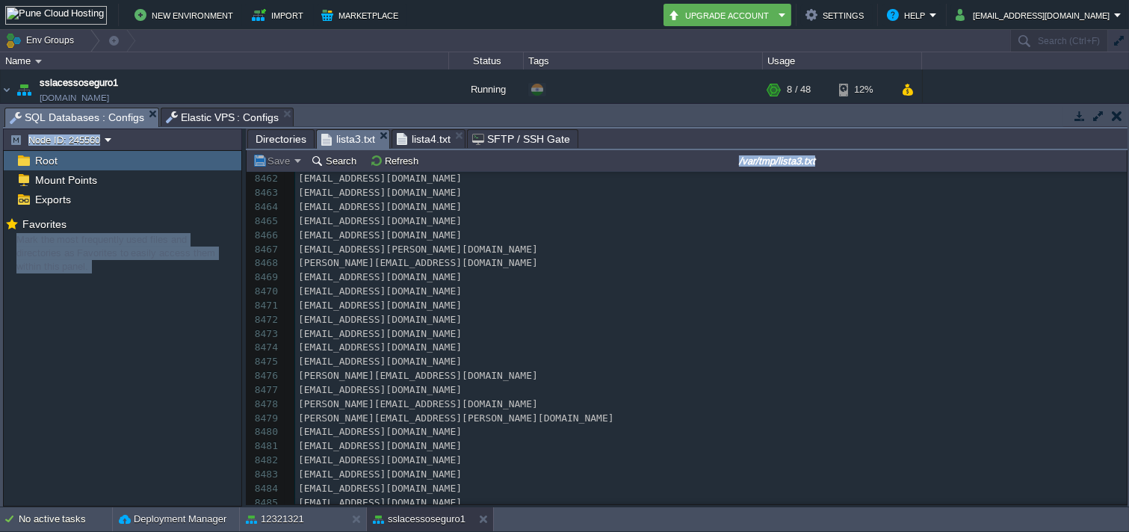
type textarea "-"
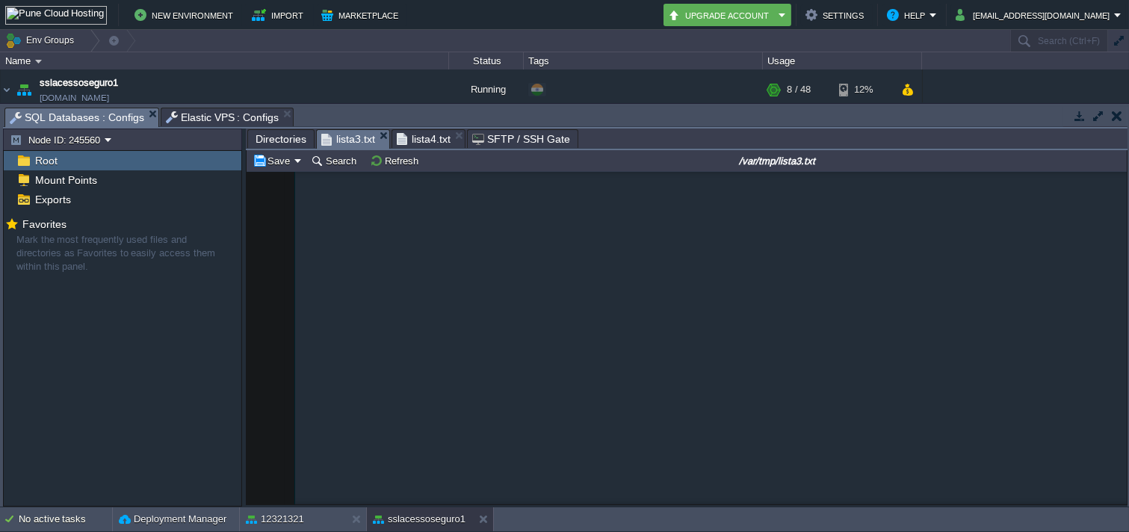
scroll to position [0, 0]
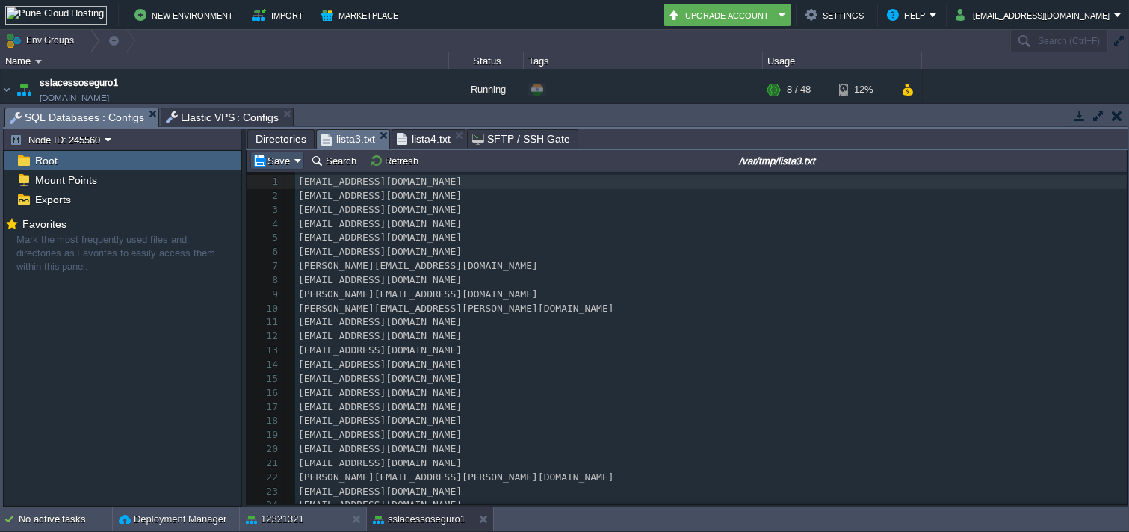
click at [286, 166] on button "Save" at bounding box center [274, 160] width 42 height 13
click at [331, 178] on span "Save only for the current instance" at bounding box center [343, 182] width 145 height 11
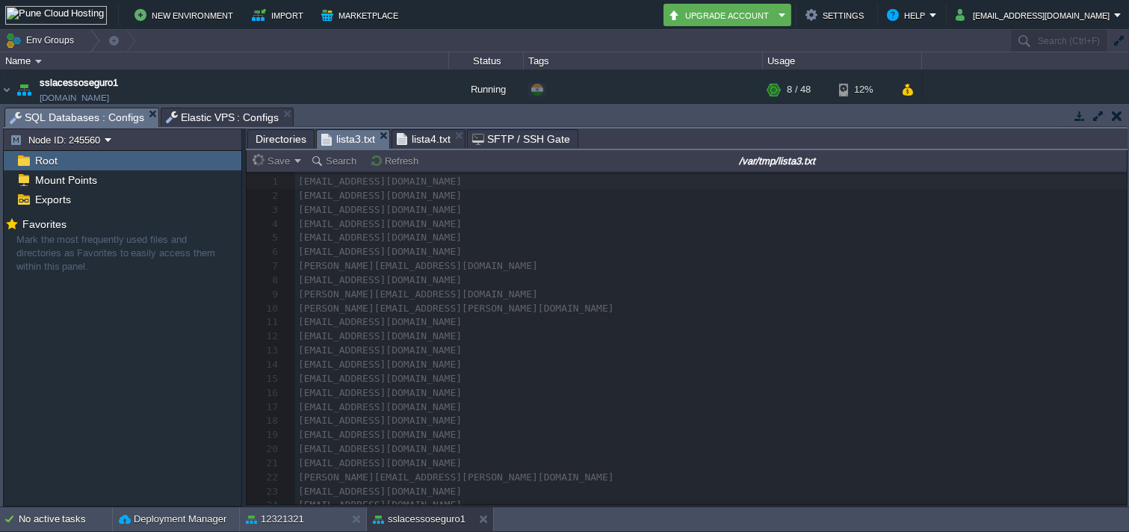
click at [107, 137] on em "Node ID: 245560" at bounding box center [61, 139] width 102 height 13
click at [111, 178] on link "Node ID: 245562" at bounding box center [61, 179] width 108 height 16
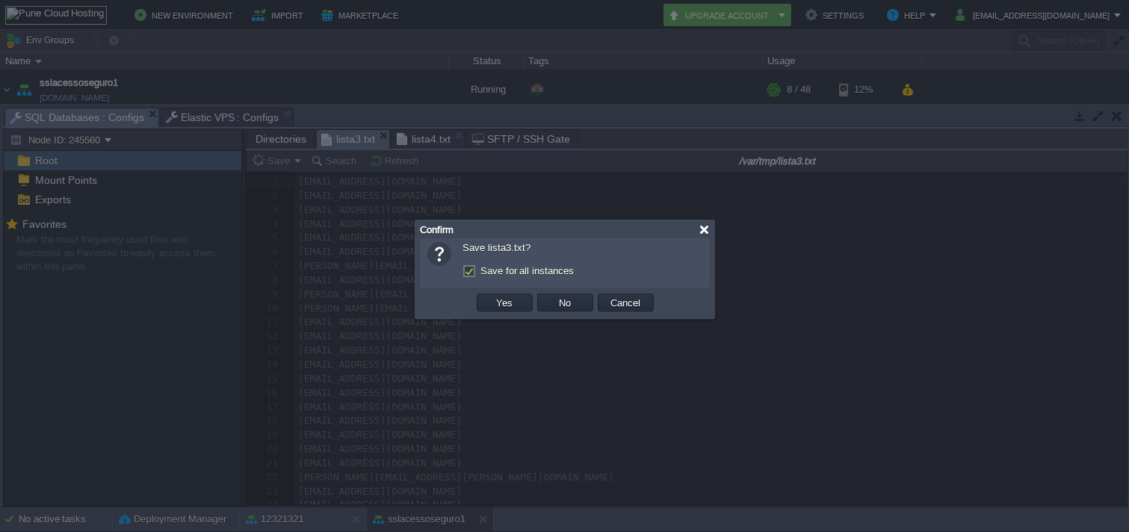
click at [703, 228] on div at bounding box center [704, 229] width 11 height 11
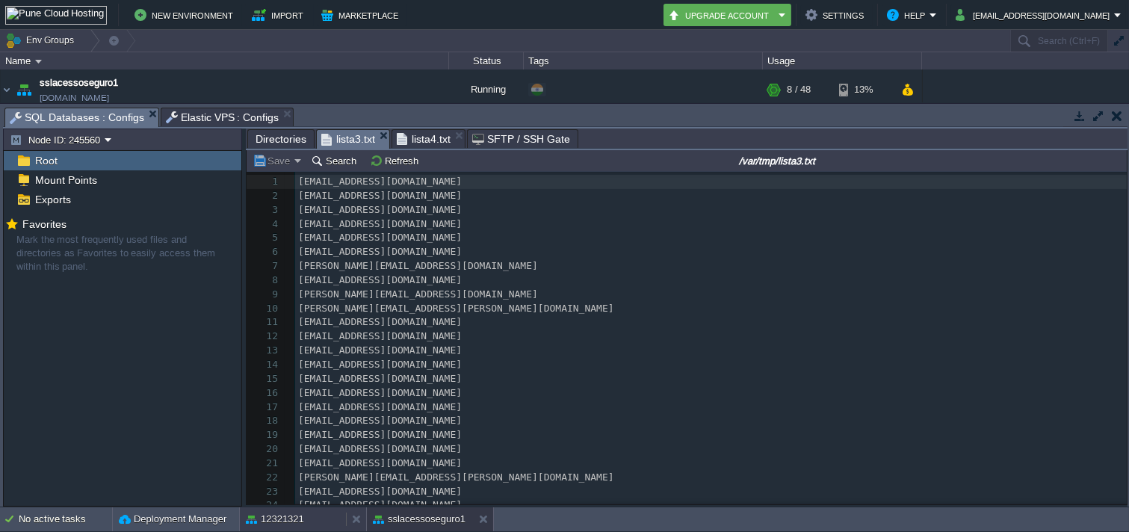
click at [322, 511] on div "12321321" at bounding box center [293, 520] width 106 height 24
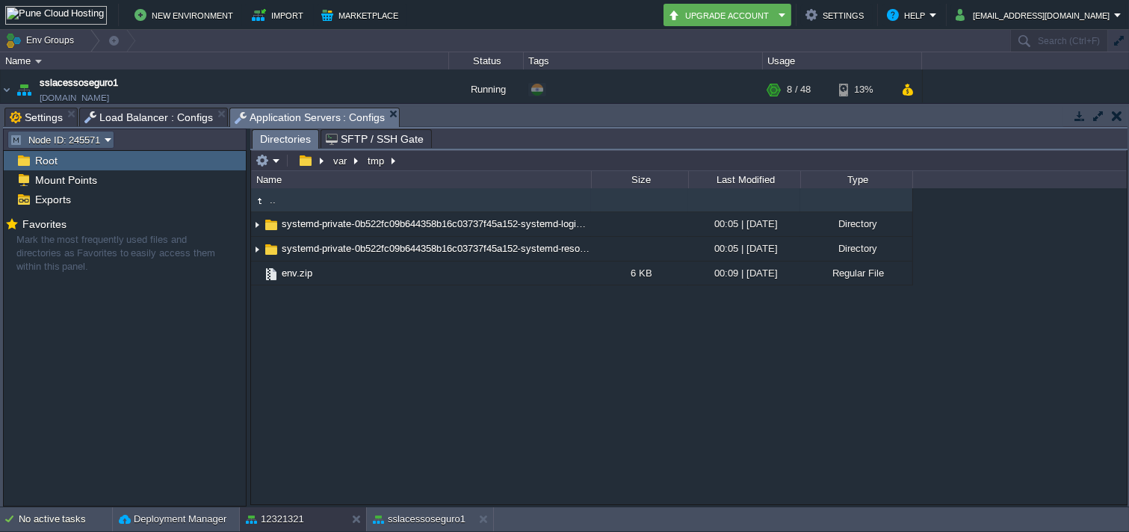
click at [91, 138] on button "Node ID: 245571" at bounding box center [57, 139] width 95 height 13
click at [166, 105] on div "Tasks Activity Log Archive Git / SVN Settings Load Balancer : Configs Applicati…" at bounding box center [565, 305] width 1131 height 403
click at [158, 112] on span "Load Balancer : Configs" at bounding box center [148, 117] width 129 height 18
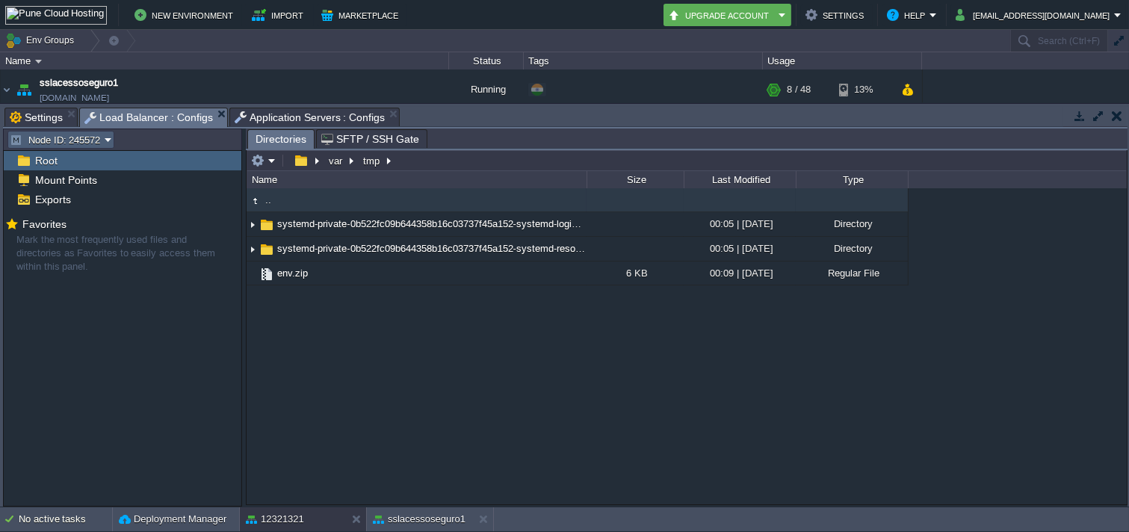
click at [81, 145] on button "Node ID: 245572" at bounding box center [57, 139] width 95 height 13
click at [87, 178] on span "Node ID: 245572" at bounding box center [64, 178] width 72 height 11
click at [262, 166] on button "button" at bounding box center [257, 160] width 13 height 13
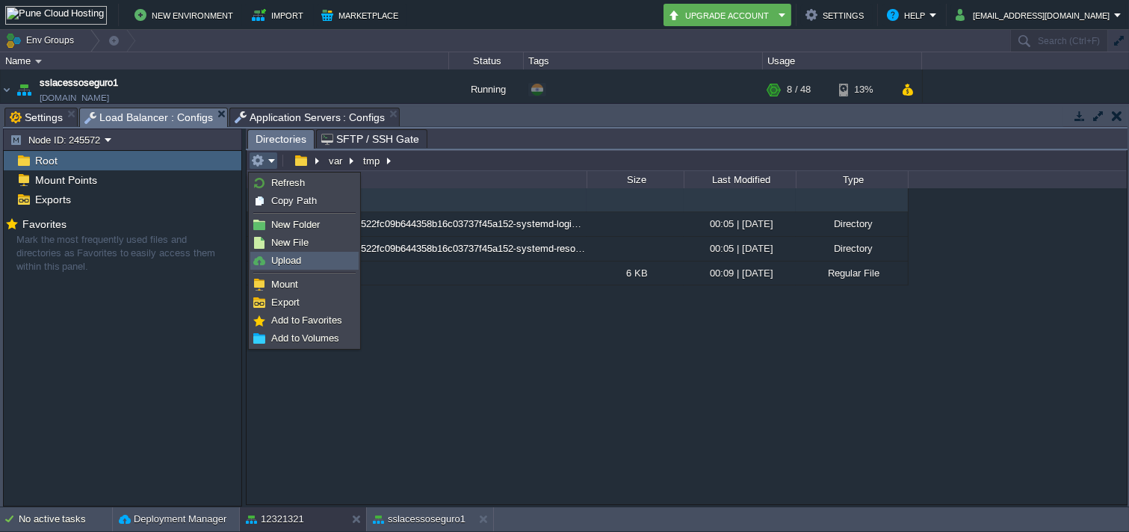
click at [286, 265] on span "Upload" at bounding box center [286, 260] width 30 height 11
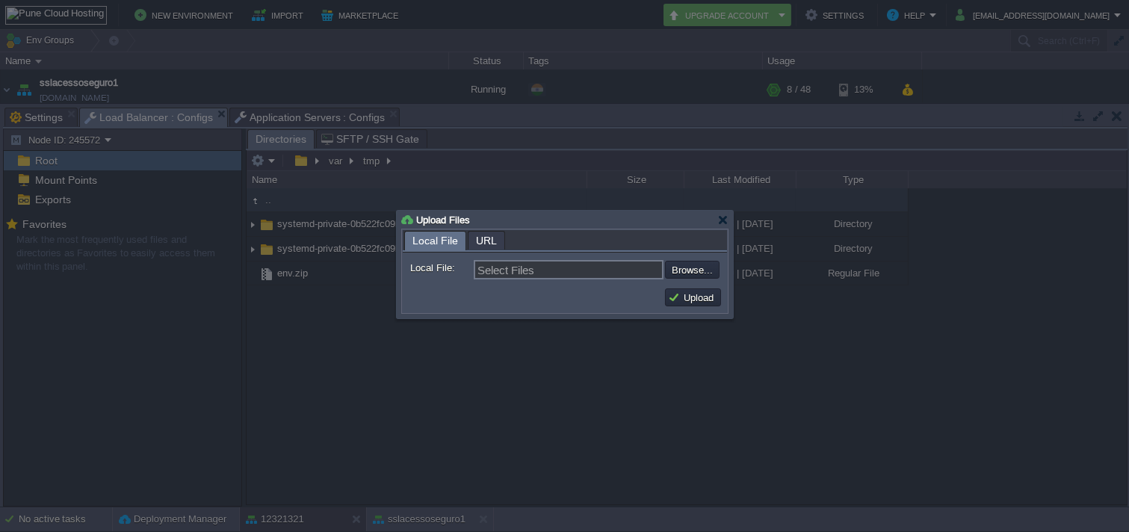
click at [674, 282] on form "Local File: Select Files Browse... Comment:" at bounding box center [565, 268] width 324 height 30
click at [685, 282] on form "Local File: Select Files Browse... Comment:" at bounding box center [565, 268] width 324 height 30
click at [689, 278] on input "file" at bounding box center [625, 270] width 189 height 18
type input "C:\fakepath\lista5.txt"
type input "lista5.txt"
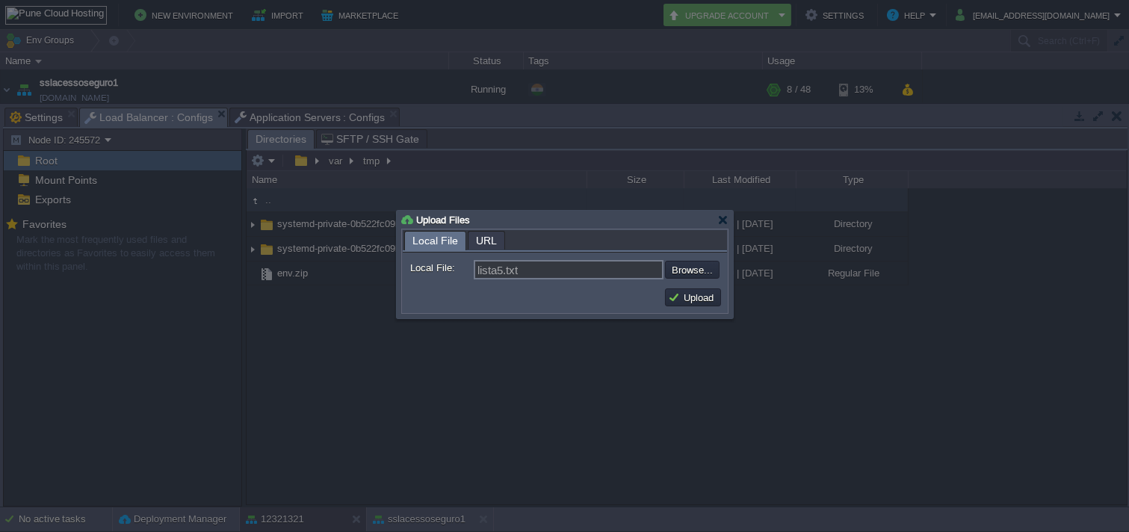
click at [670, 282] on form "Local File: lista5.txt Browse... Comment:" at bounding box center [565, 268] width 324 height 30
click at [678, 278] on input "file" at bounding box center [625, 270] width 189 height 18
type input "C:\fakepath\lista5.txt"
type input "lista5.txt, lista6.txt"
click at [685, 303] on td "Upload" at bounding box center [693, 298] width 56 height 18
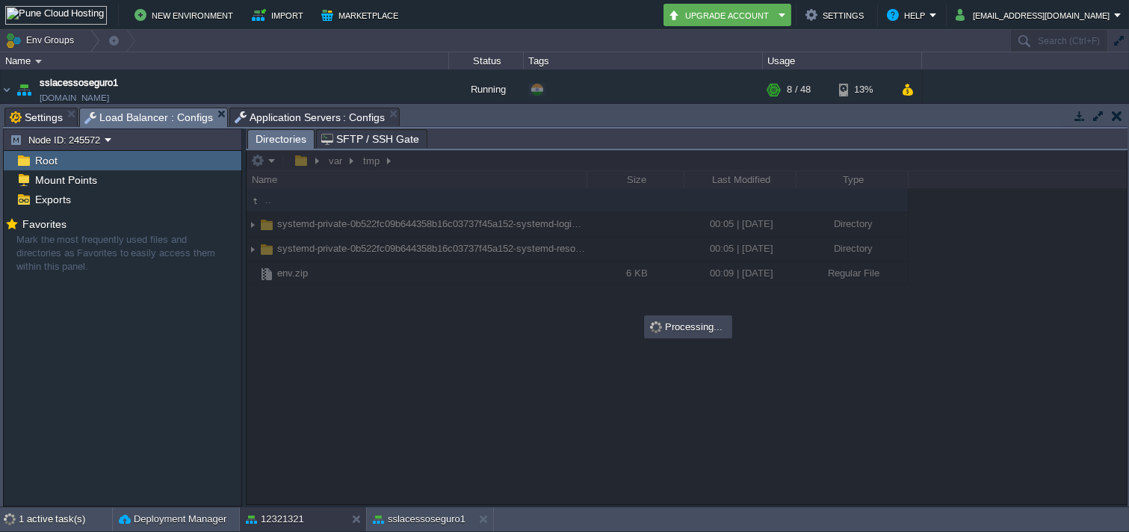
click at [387, 519] on button "sslacessoseguro1" at bounding box center [419, 519] width 93 height 15
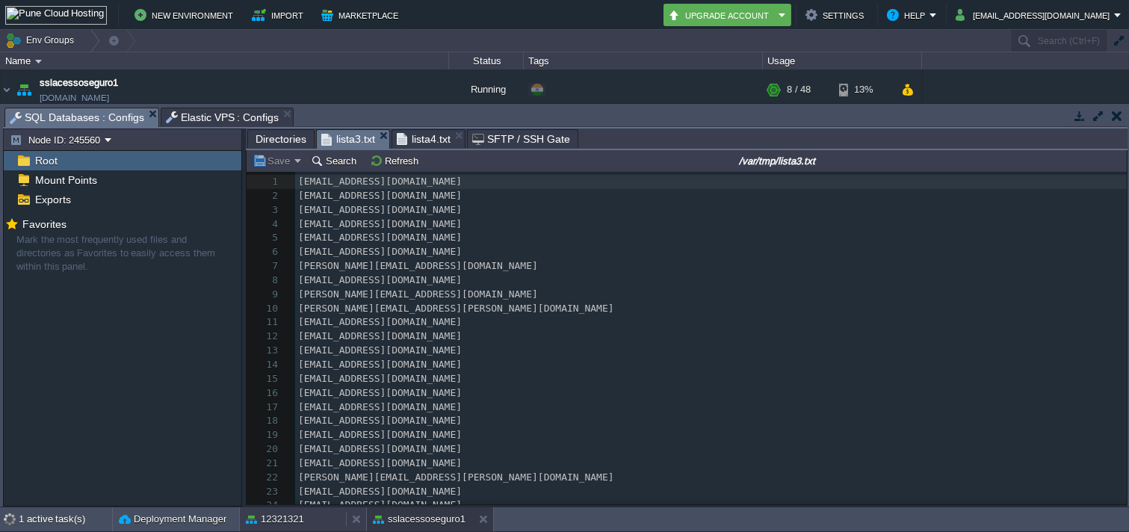
click at [274, 523] on button "12321321" at bounding box center [275, 519] width 58 height 15
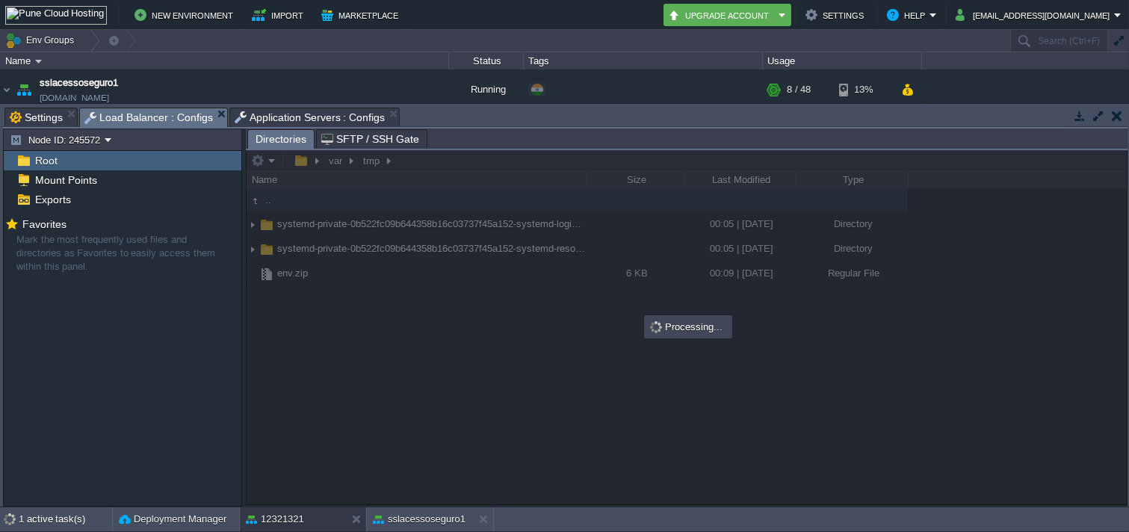
click at [274, 99] on td "sslacessoseguro1 [DOMAIN_NAME]" at bounding box center [225, 90] width 448 height 41
click at [274, 114] on span "Application Servers : Configs" at bounding box center [310, 117] width 151 height 18
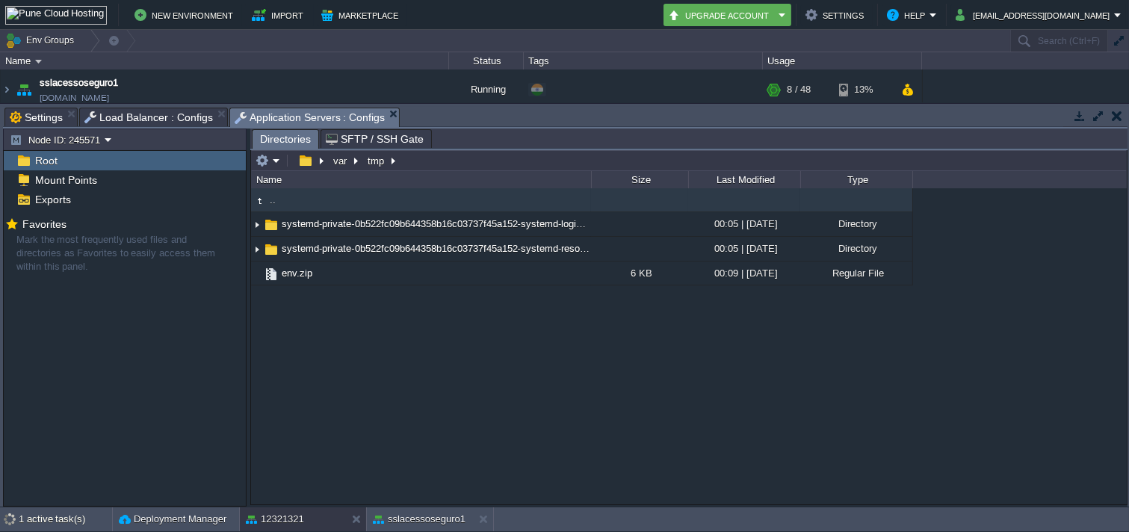
click at [278, 166] on em at bounding box center [268, 160] width 25 height 13
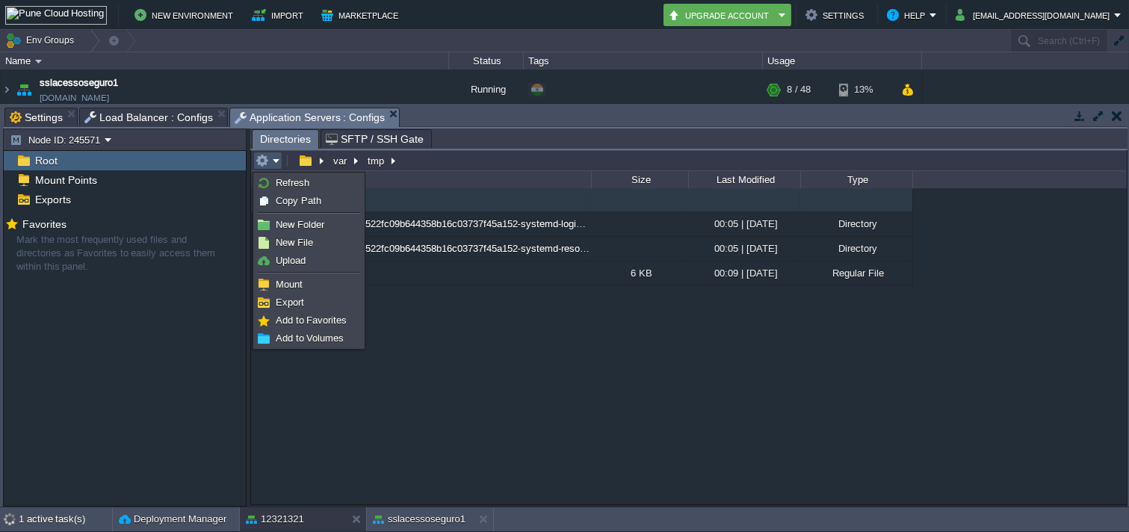
click at [324, 270] on li at bounding box center [309, 273] width 108 height 6
click at [278, 270] on li at bounding box center [309, 273] width 108 height 6
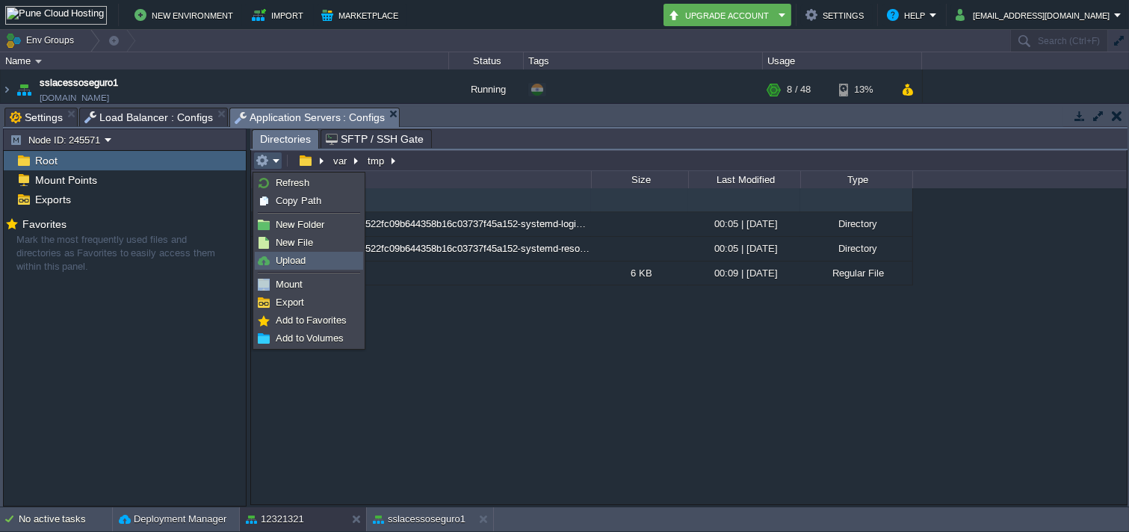
click at [286, 257] on span "Upload" at bounding box center [291, 260] width 30 height 11
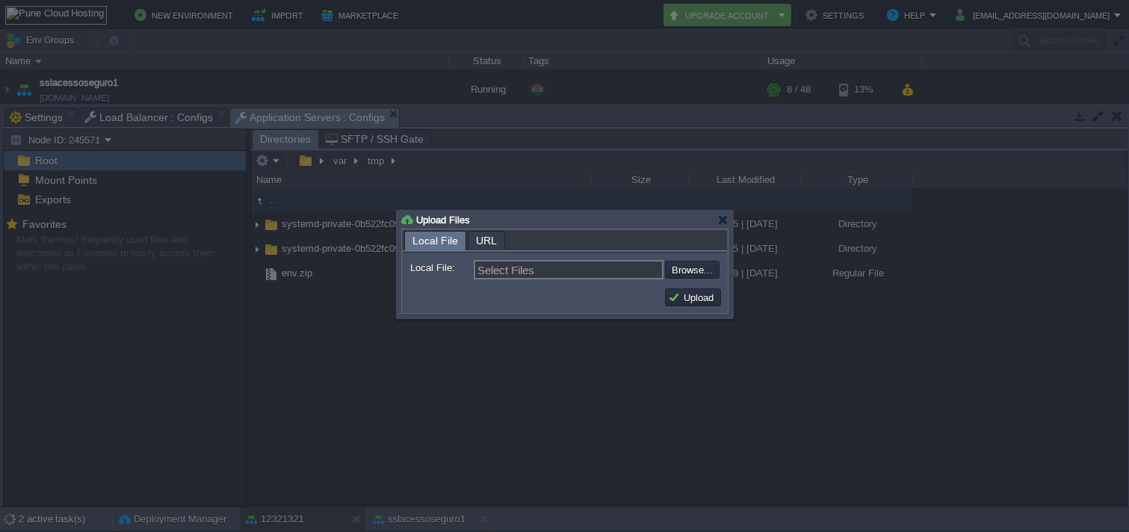
click at [668, 278] on input "file" at bounding box center [625, 270] width 189 height 18
type input "C:\fakepath\lista7.txt"
type input "lista7.txt, lista8.txt"
click at [693, 295] on button "Upload" at bounding box center [693, 297] width 50 height 13
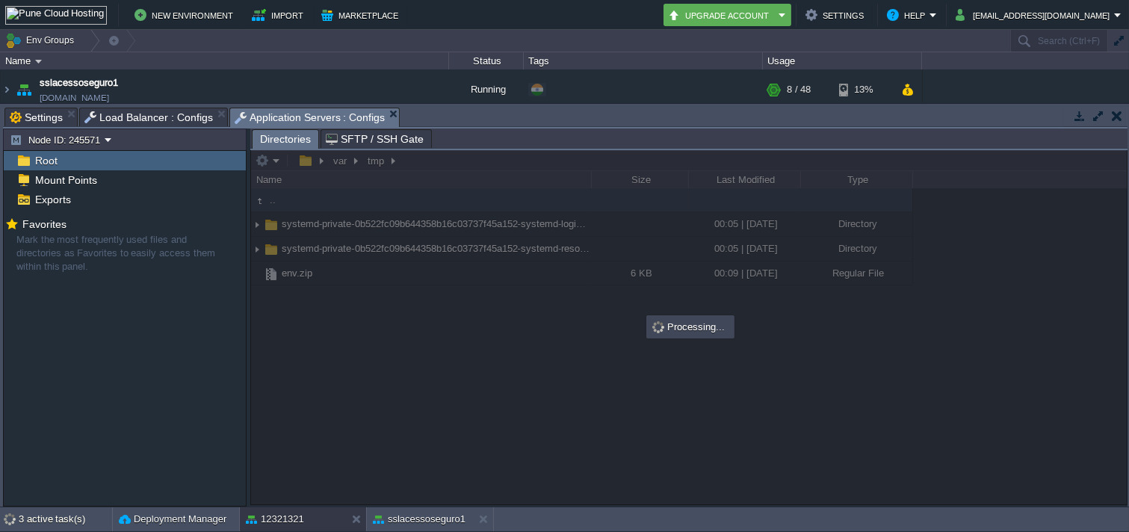
click at [149, 114] on span "Load Balancer : Configs" at bounding box center [148, 117] width 129 height 18
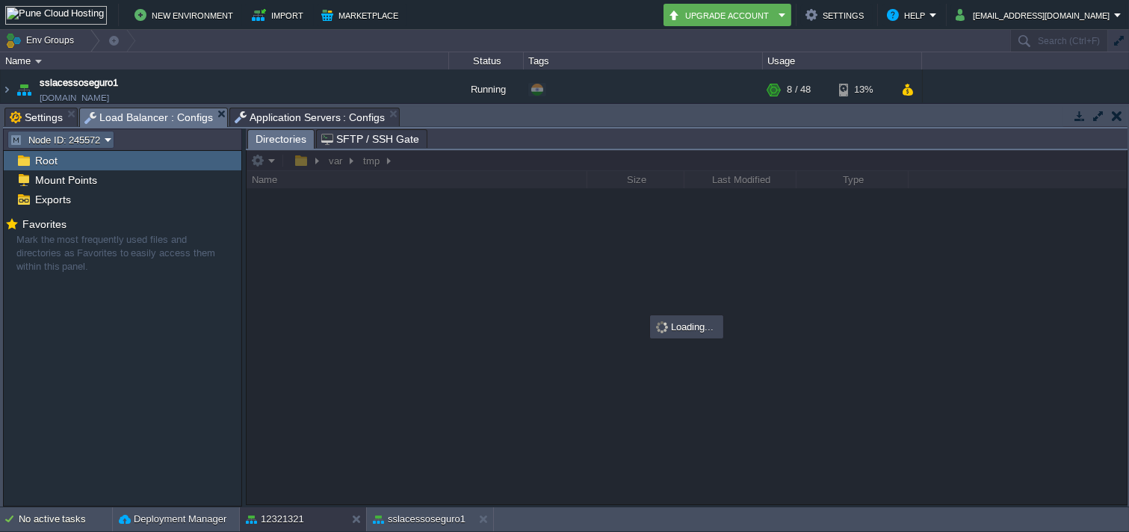
click at [75, 137] on button "Node ID: 245572" at bounding box center [57, 139] width 95 height 13
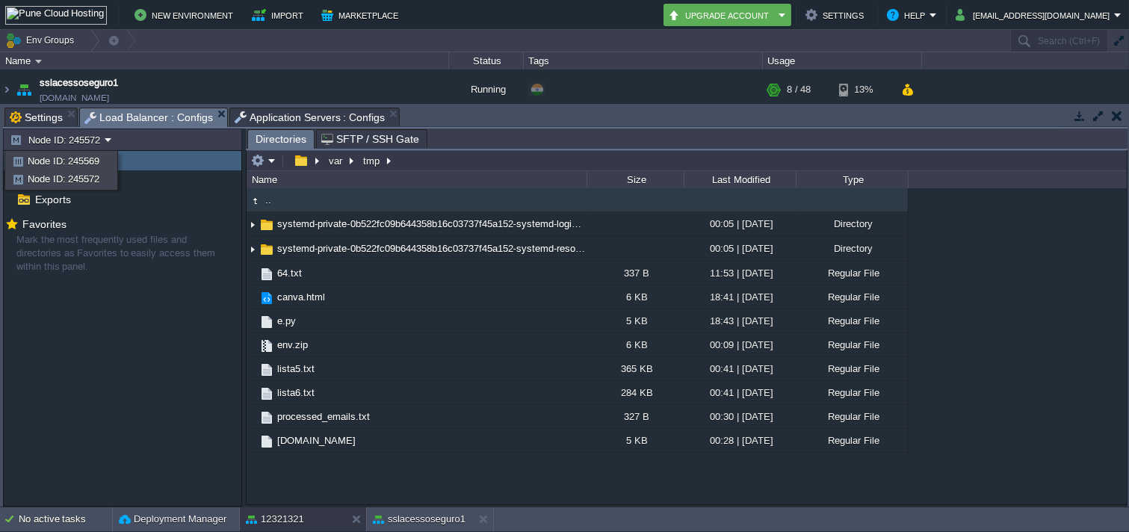
click at [431, 472] on div ".. systemd-private-0b522fc09b644358b16c03737f45a152-systemd-logind.service-BeQd…" at bounding box center [687, 345] width 881 height 315
click at [423, 513] on button "sslacessoseguro1" at bounding box center [419, 519] width 93 height 15
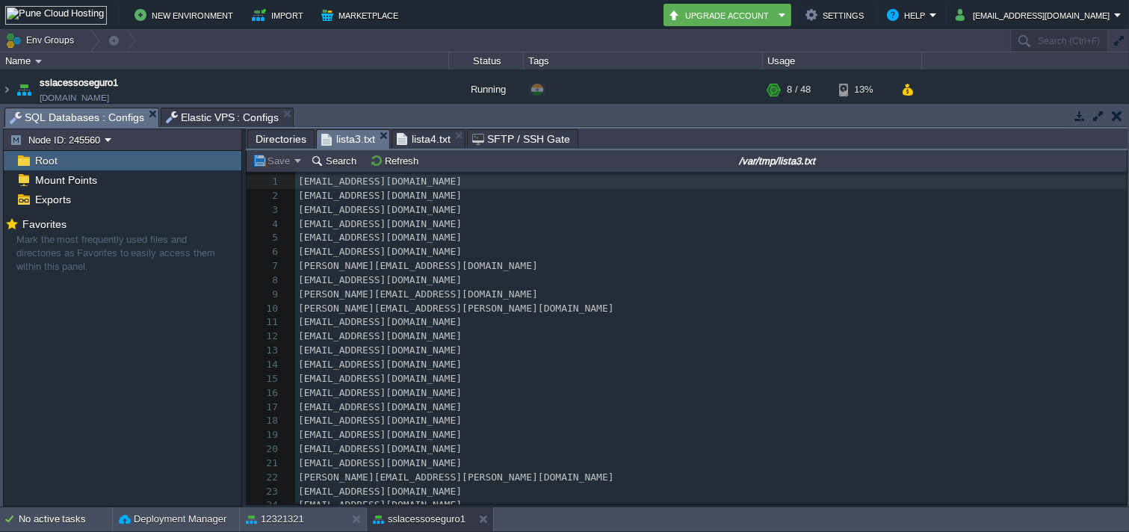
click at [103, 152] on div "Root" at bounding box center [123, 160] width 238 height 19
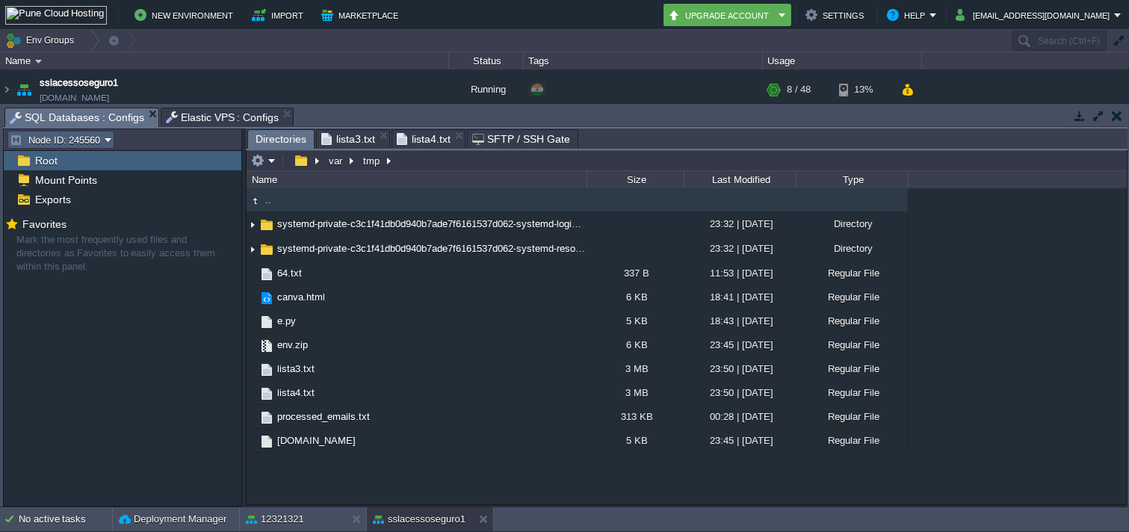
click at [108, 147] on td "Node ID: 245560" at bounding box center [60, 140] width 107 height 18
click at [342, 144] on span "lista3.txt" at bounding box center [348, 139] width 54 height 18
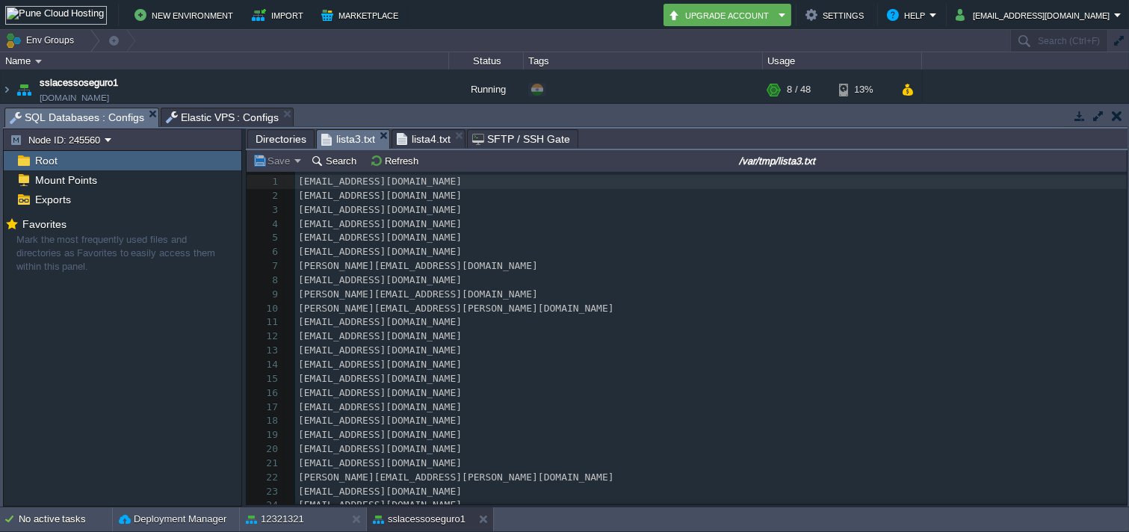
click at [425, 144] on span "lista4.txt" at bounding box center [424, 139] width 54 height 18
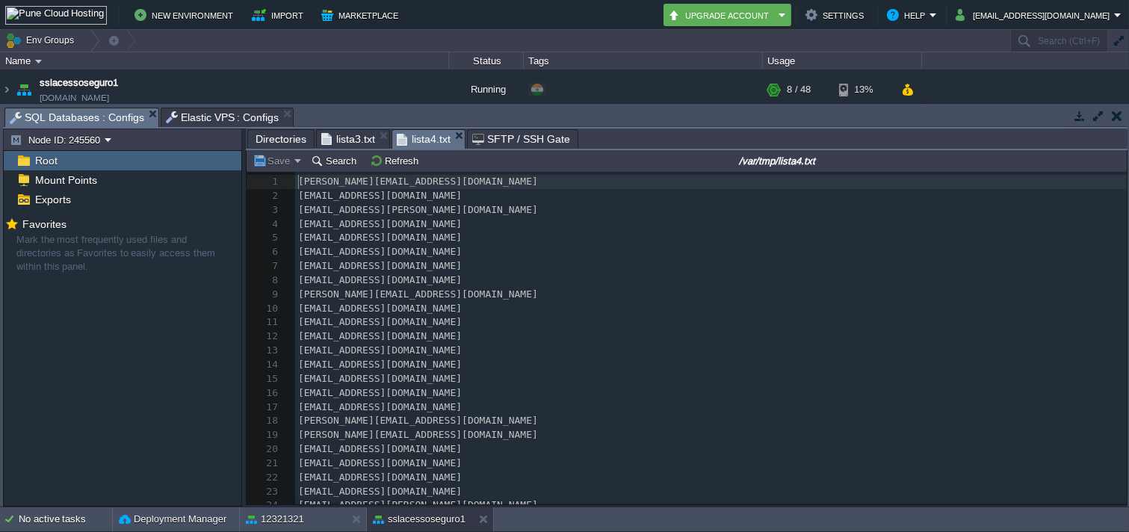
scroll to position [4, 0]
click at [357, 139] on span "lista3.txt" at bounding box center [348, 139] width 54 height 18
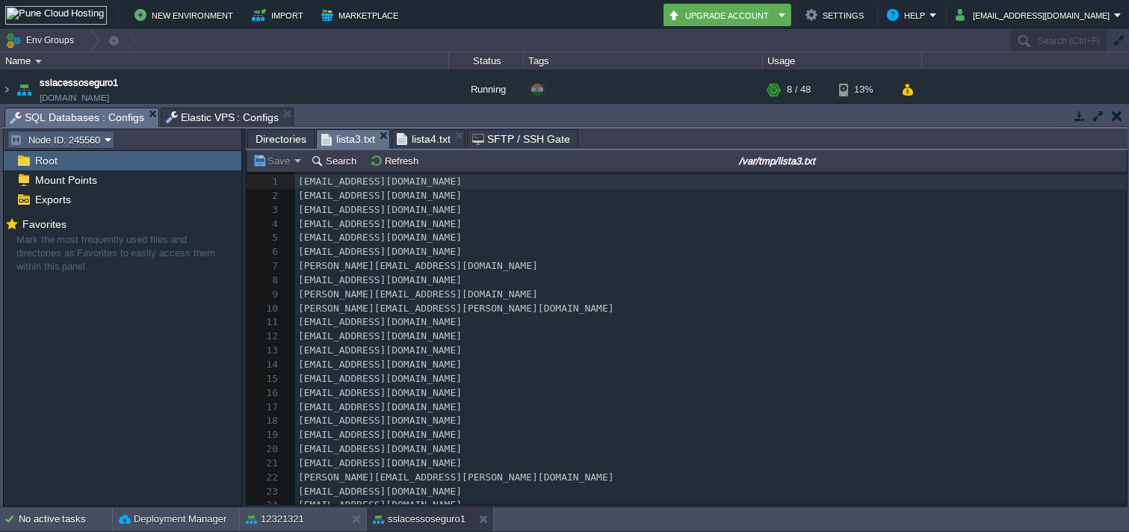
click at [64, 144] on button "Node ID: 245560" at bounding box center [57, 139] width 95 height 13
click at [62, 182] on span "Node ID: 245562" at bounding box center [64, 178] width 72 height 11
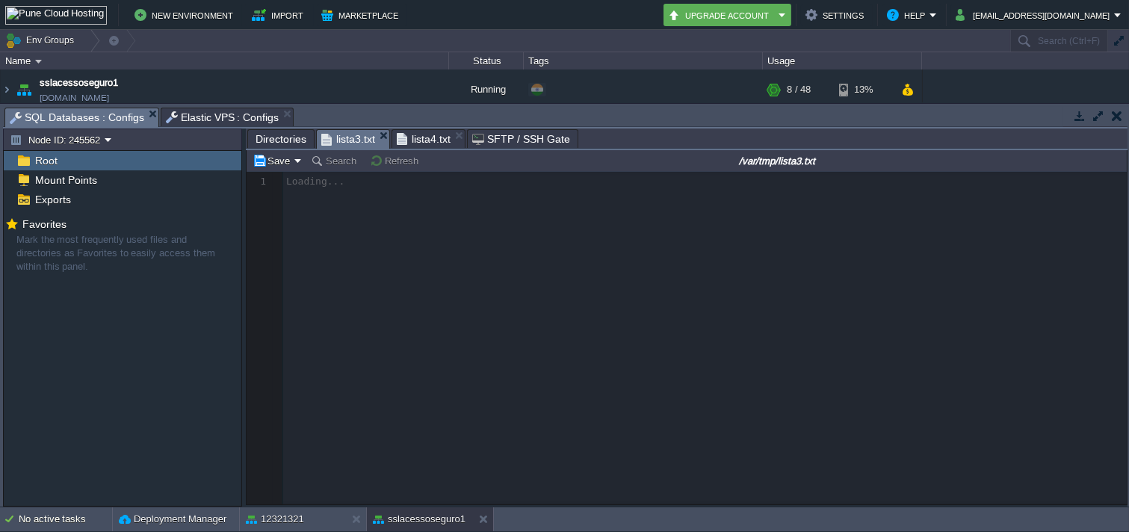
click at [415, 145] on span "lista4.txt" at bounding box center [424, 139] width 54 height 18
click at [91, 132] on td "Node ID: 245562" at bounding box center [60, 140] width 107 height 18
click at [83, 161] on span "Node ID: 245560" at bounding box center [64, 160] width 72 height 11
click at [99, 135] on button "Node ID: 245560" at bounding box center [57, 139] width 95 height 13
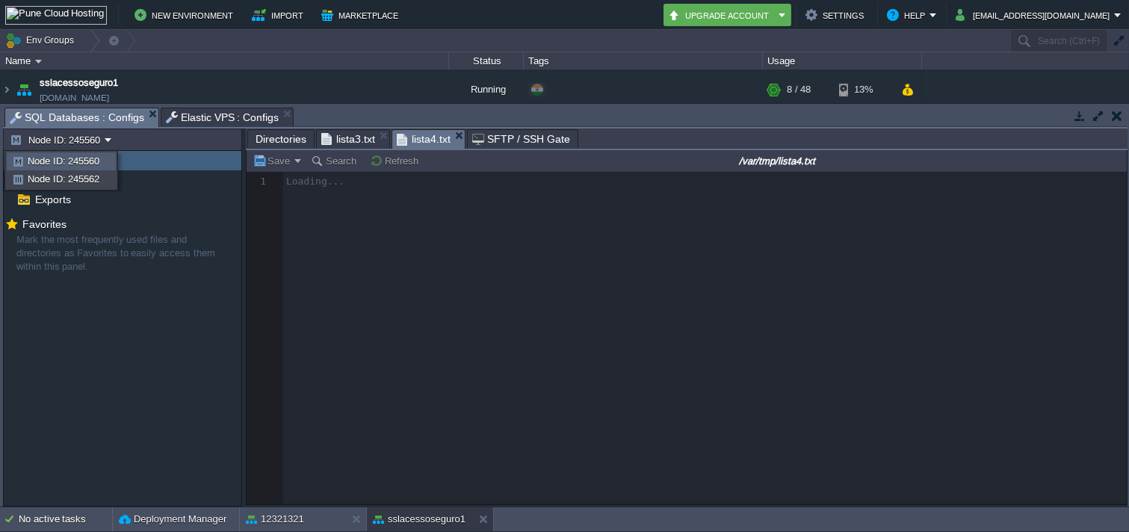
click at [91, 160] on span "Node ID: 245560" at bounding box center [64, 160] width 72 height 11
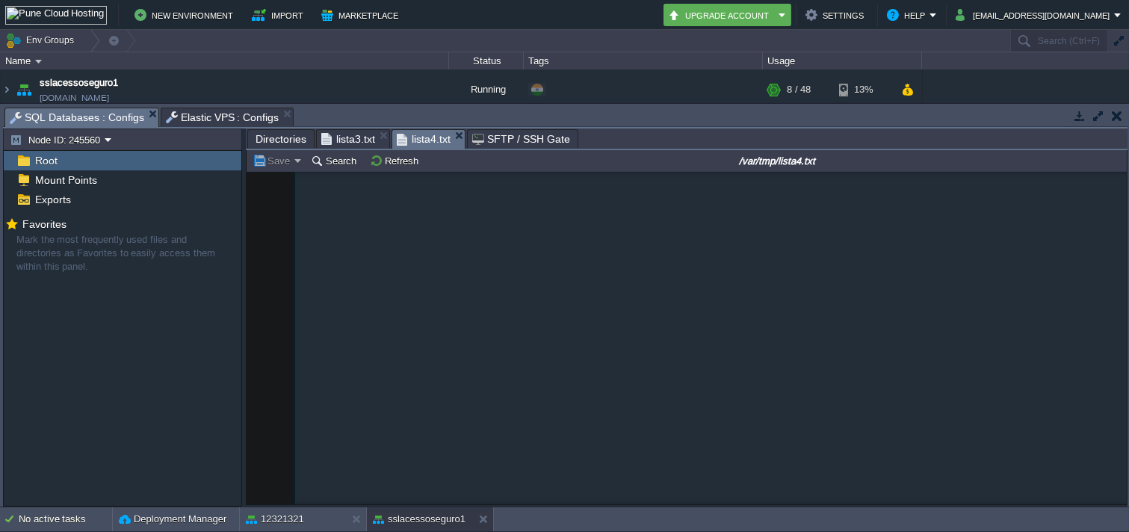
scroll to position [118114, 0]
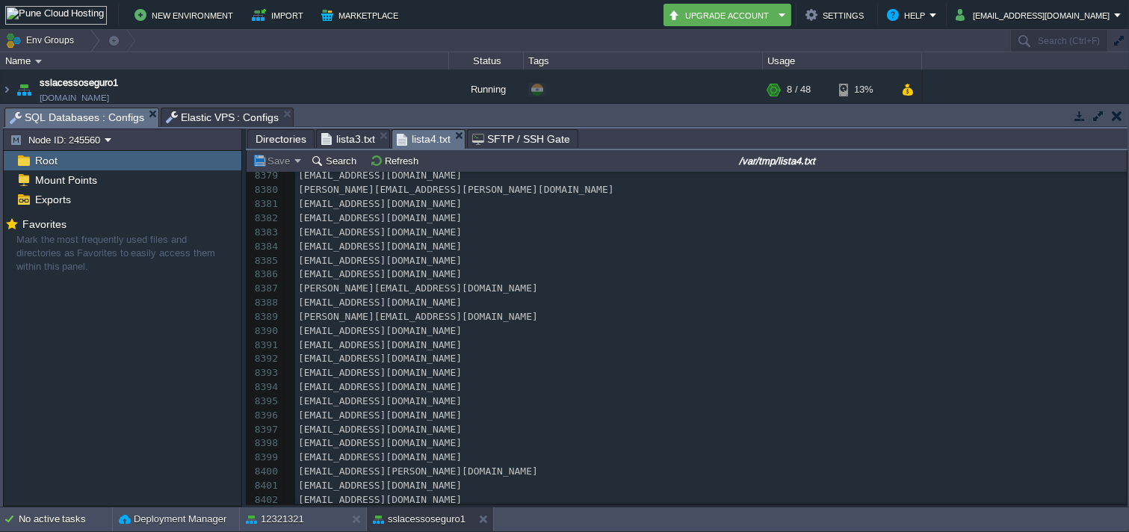
type textarea "-"
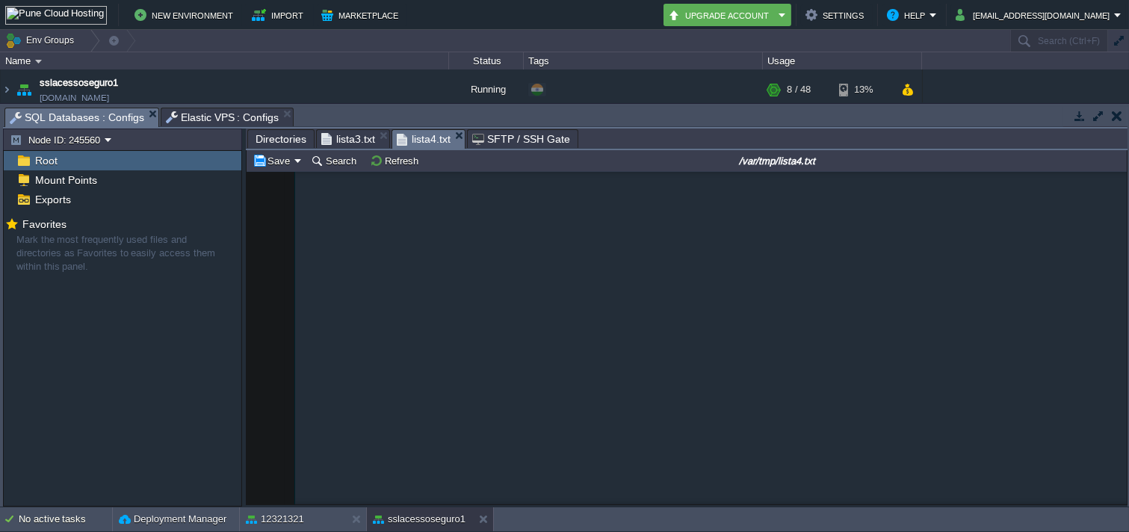
scroll to position [0, 0]
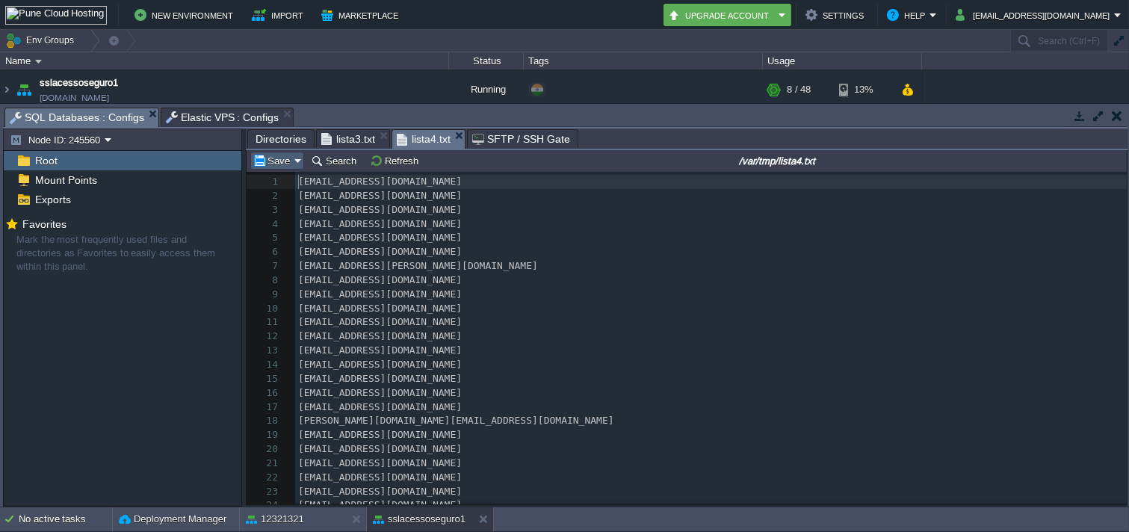
click at [265, 153] on td "Save" at bounding box center [277, 161] width 54 height 18
click at [321, 200] on span "Save for all instances" at bounding box center [317, 200] width 93 height 11
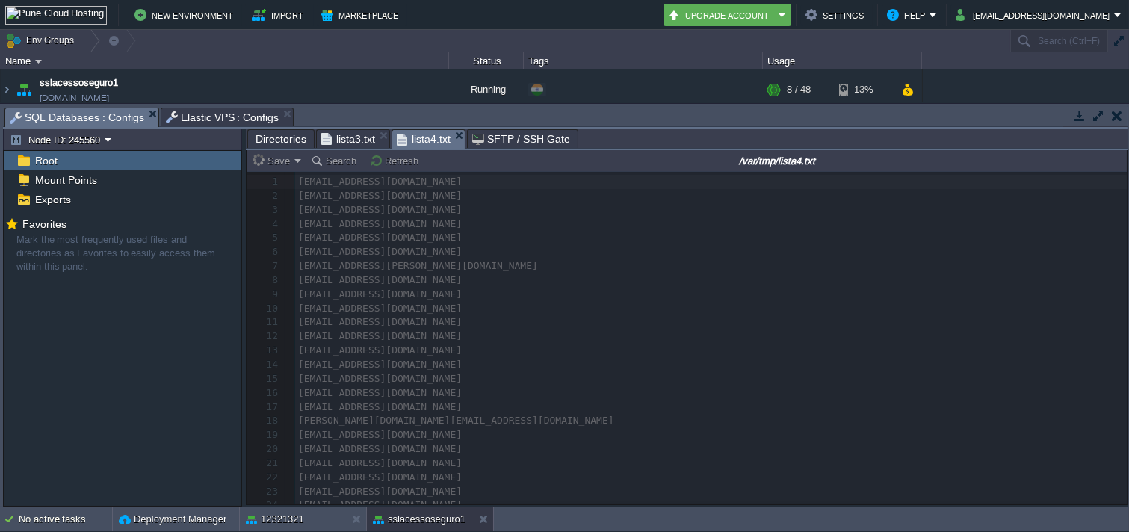
drag, startPoint x: 363, startPoint y: 149, endPoint x: 317, endPoint y: 531, distance: 384.7
click at [363, 148] on span "lista3.txt" at bounding box center [348, 139] width 54 height 18
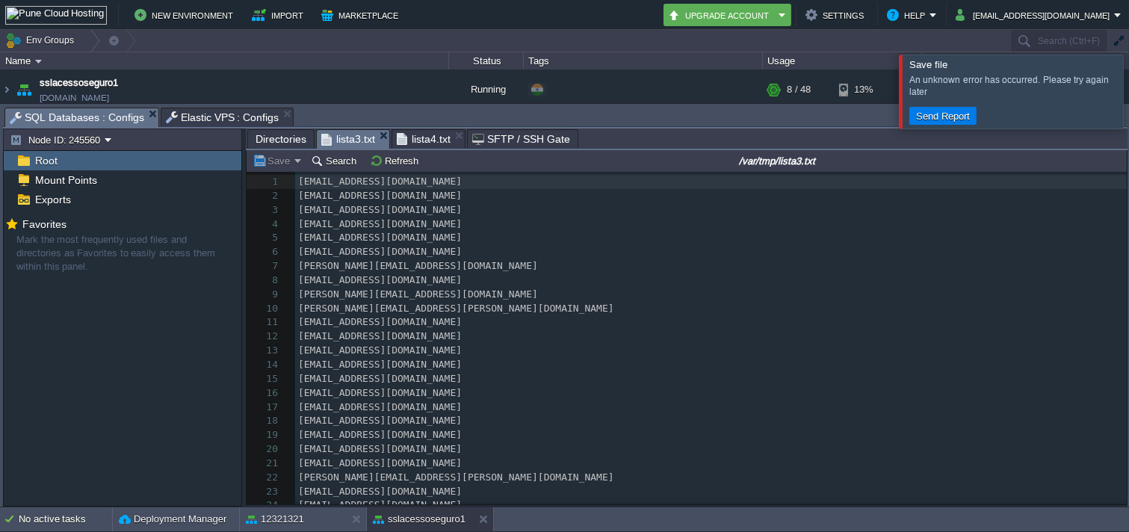
click at [1129, 83] on div at bounding box center [1147, 91] width 0 height 73
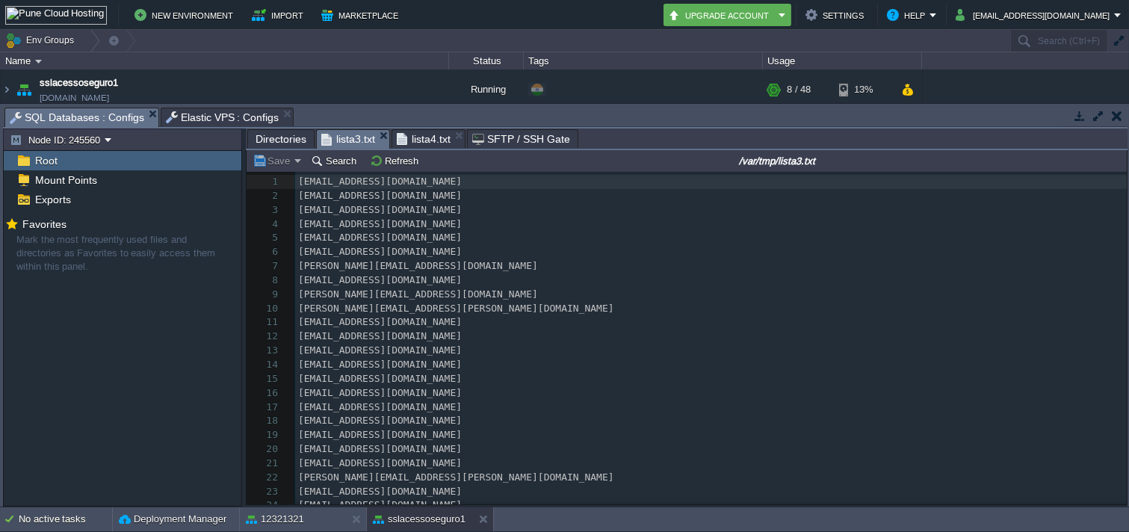
click at [174, 116] on span "Elastic VPS : Configs" at bounding box center [223, 117] width 114 height 18
click at [282, 514] on button "12321321" at bounding box center [275, 519] width 58 height 15
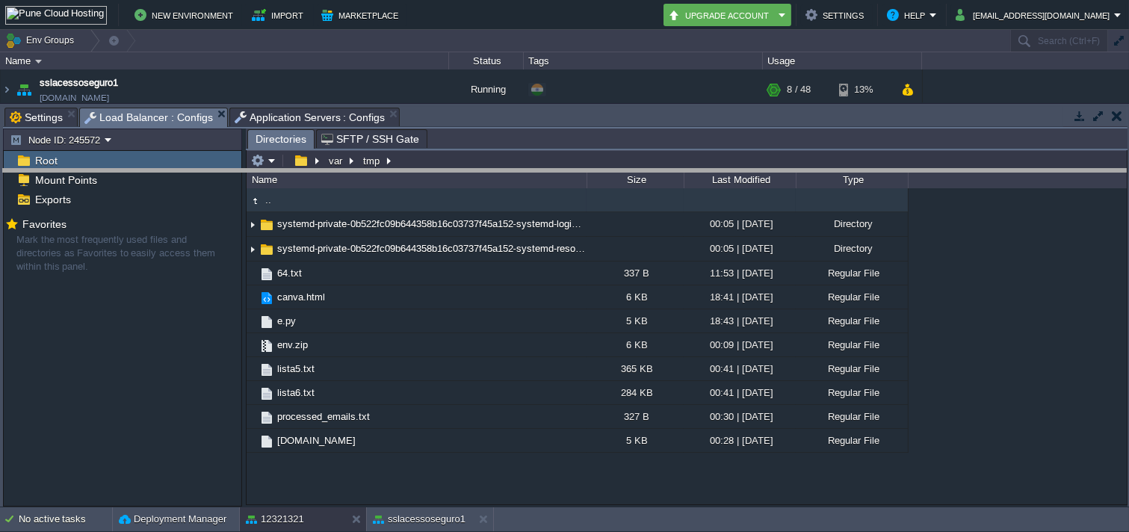
drag, startPoint x: 518, startPoint y: 120, endPoint x: 517, endPoint y: 312, distance: 192.1
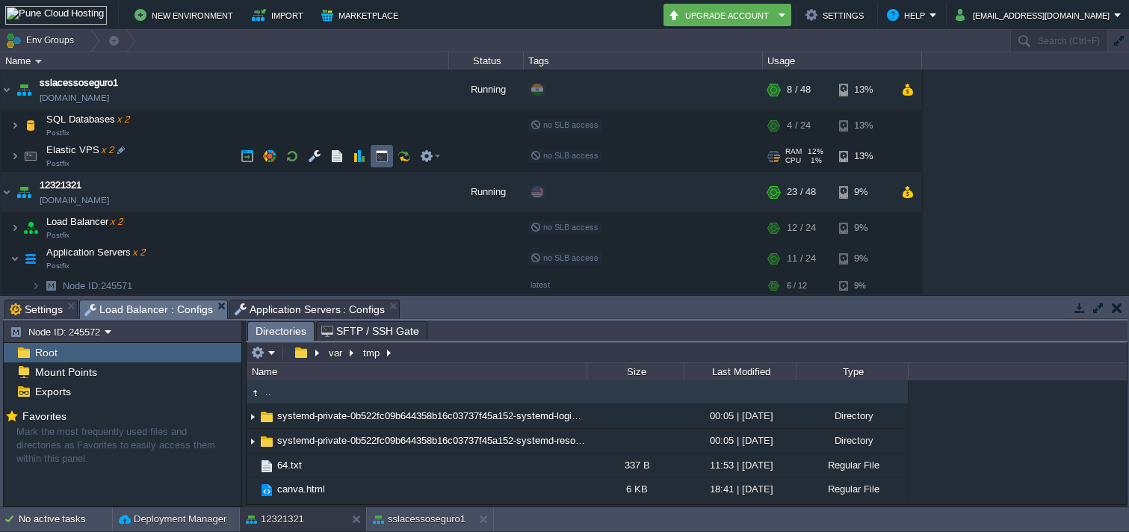
click at [382, 163] on td at bounding box center [382, 156] width 22 height 22
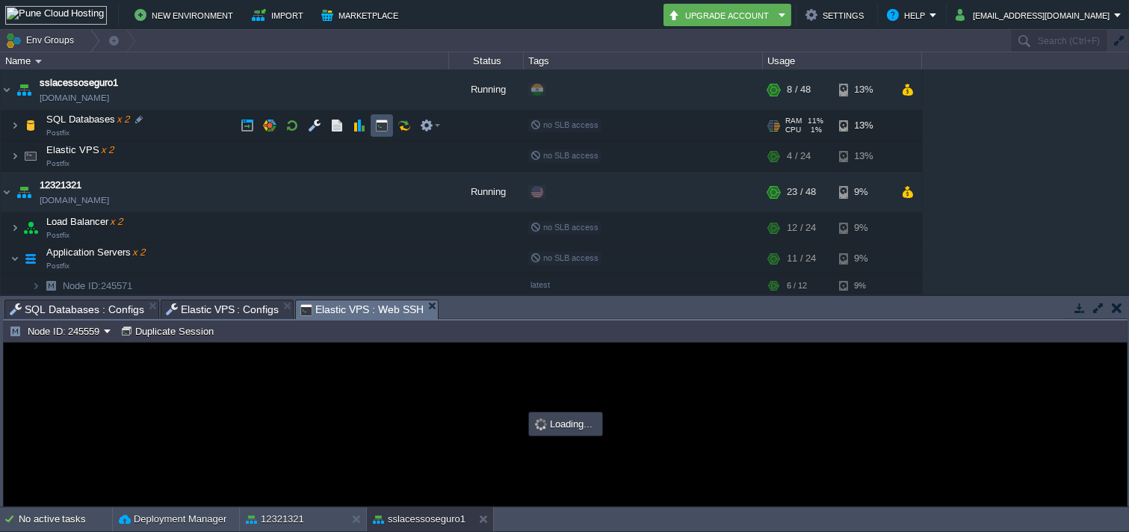
click at [385, 120] on button "button" at bounding box center [381, 125] width 13 height 13
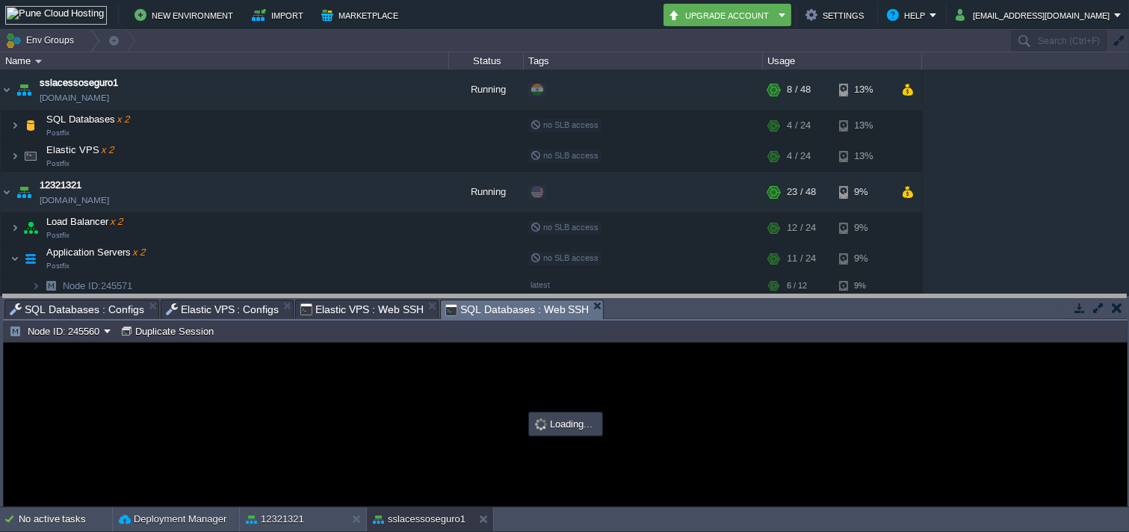
drag, startPoint x: 674, startPoint y: 307, endPoint x: 707, endPoint y: -9, distance: 317.9
click at [707, 0] on html "New Environment Import Marketplace Bonus ₹0.00 Upgrade Account Settings Help mo…" at bounding box center [564, 266] width 1129 height 532
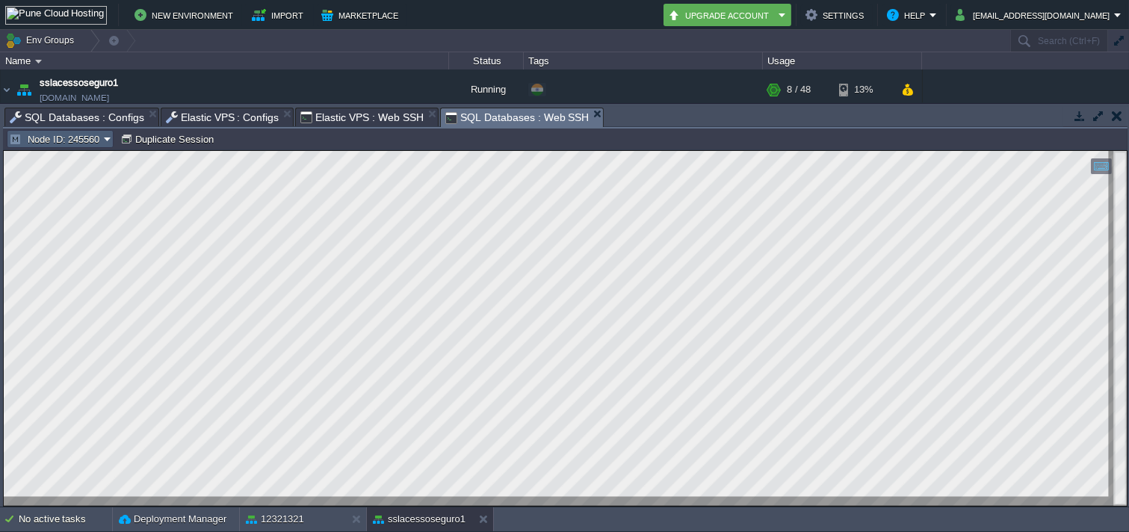
click at [84, 141] on button "Node ID: 245560" at bounding box center [56, 138] width 95 height 13
click at [72, 176] on span "Node ID: 245562" at bounding box center [63, 177] width 72 height 11
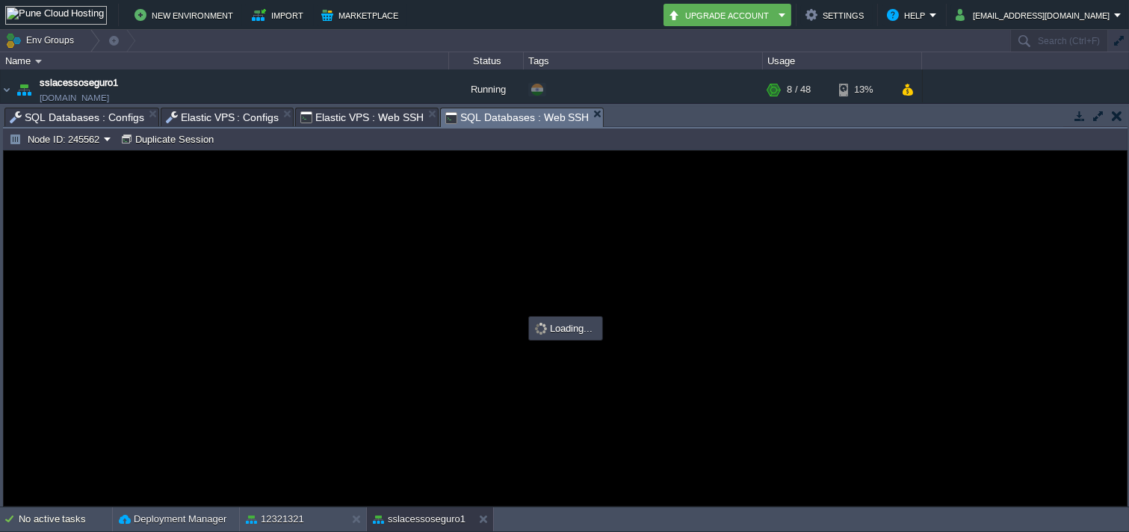
type input "#000000"
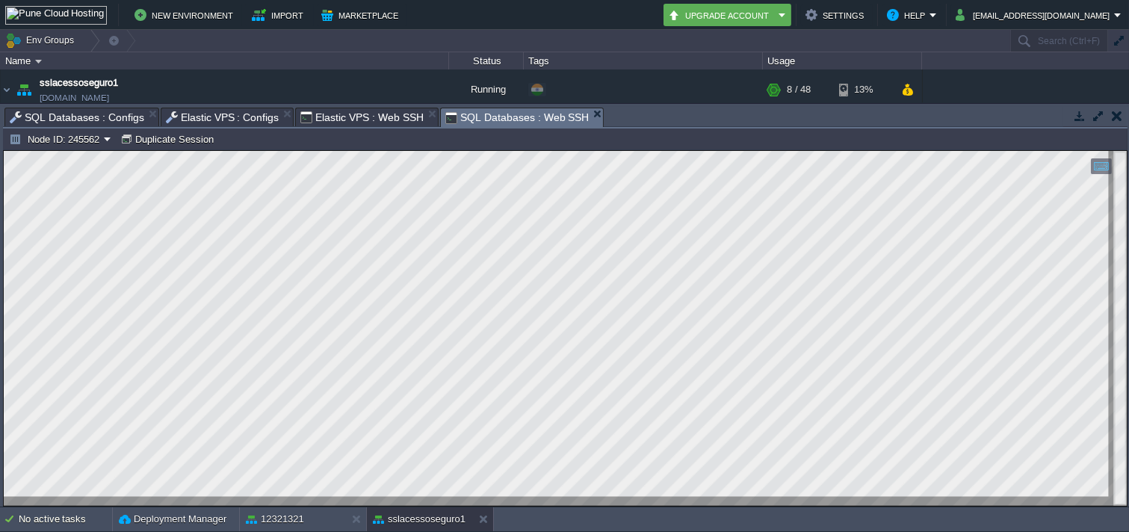
type input "#000000"
click at [321, 120] on span "Elastic VPS : Web SSH" at bounding box center [361, 117] width 123 height 18
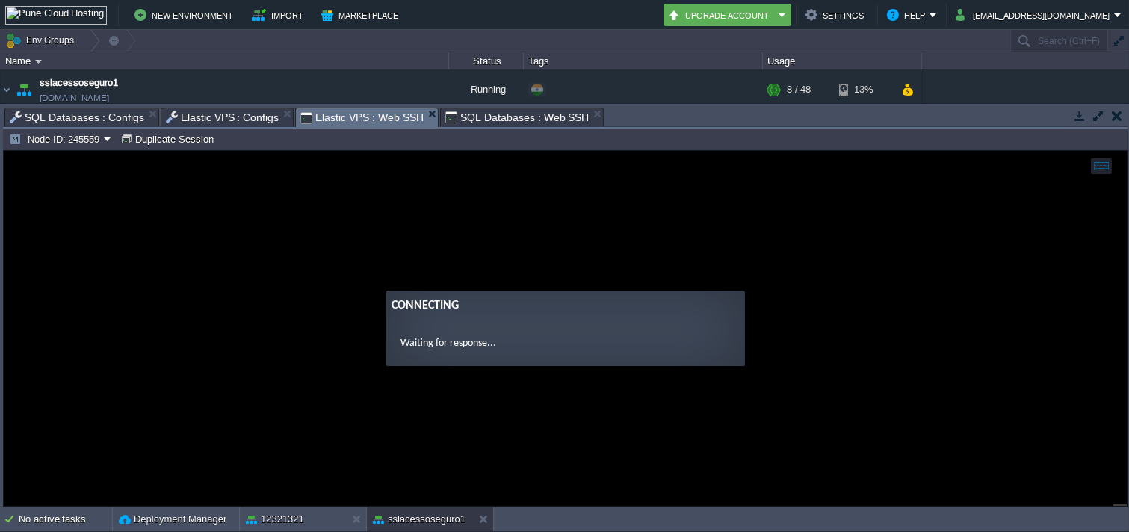
drag, startPoint x: 460, startPoint y: 103, endPoint x: 466, endPoint y: 122, distance: 19.9
click at [466, 105] on div "Tasks Activity Log Archive Git / SVN Settings Load Balancer : Configs Applicati…" at bounding box center [565, 305] width 1131 height 403
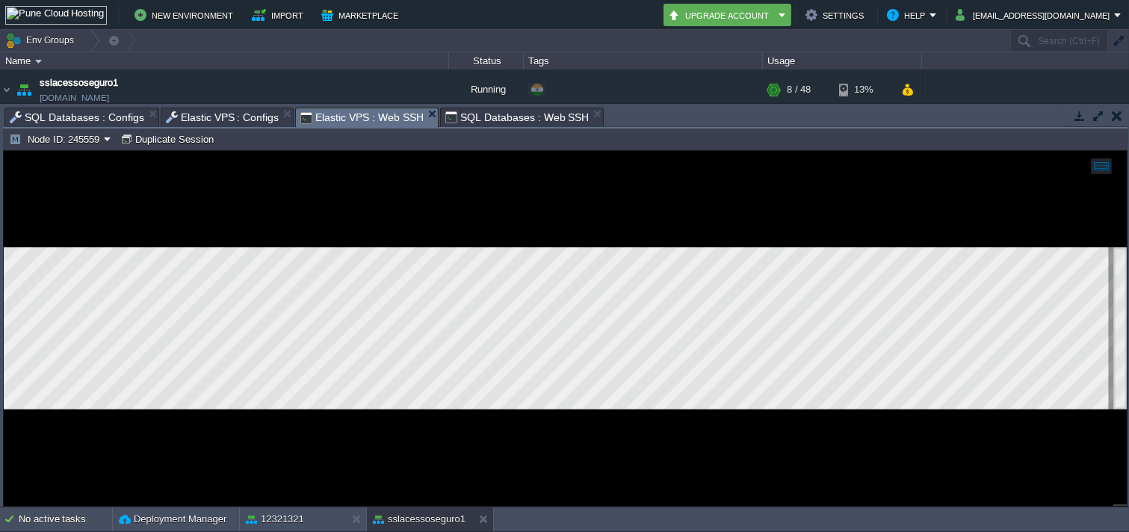
click at [466, 126] on span "SQL Databases : Web SSH" at bounding box center [518, 117] width 144 height 18
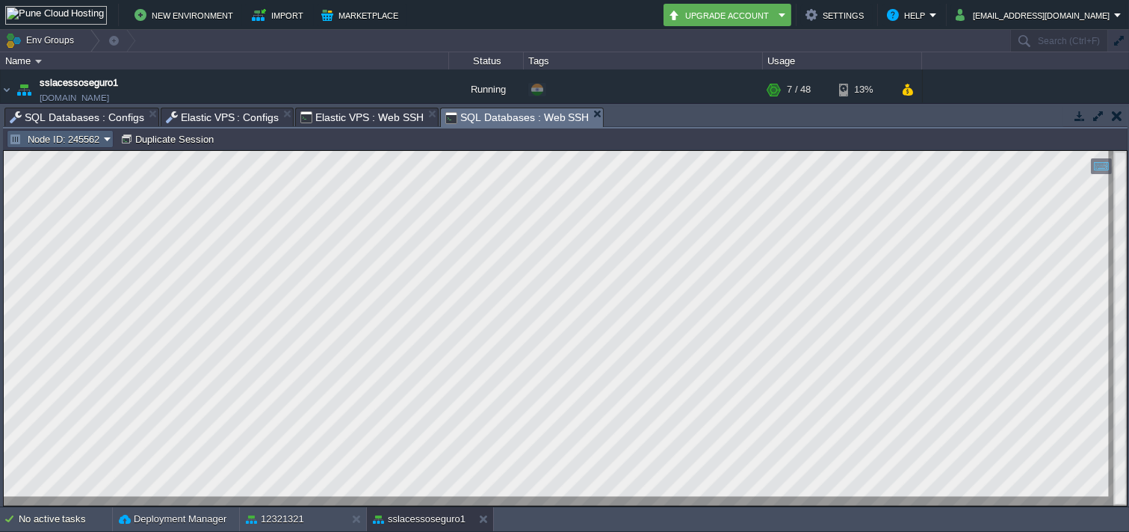
click at [94, 141] on button "Node ID: 245562" at bounding box center [56, 138] width 95 height 13
click at [68, 158] on span "Node ID: 245560" at bounding box center [63, 159] width 72 height 11
click at [342, 124] on span "Elastic VPS : Web SSH" at bounding box center [361, 117] width 123 height 18
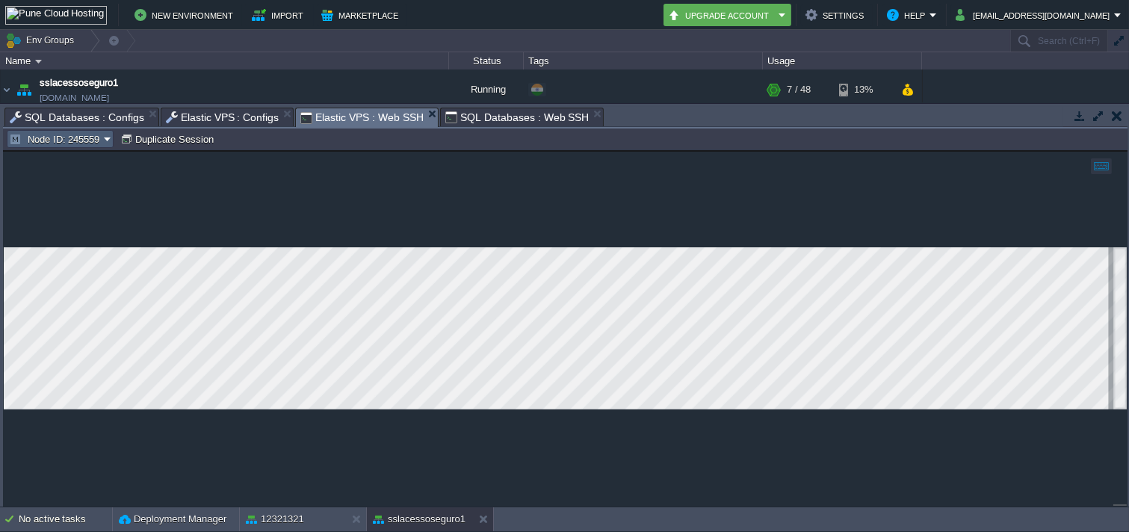
click at [84, 137] on button "Node ID: 245559" at bounding box center [56, 138] width 95 height 13
click at [72, 166] on link "Node ID: 245559" at bounding box center [61, 160] width 108 height 16
click at [97, 145] on button "Node ID: 245559" at bounding box center [56, 138] width 95 height 13
click at [93, 174] on span "Node ID: 245561" at bounding box center [63, 177] width 72 height 11
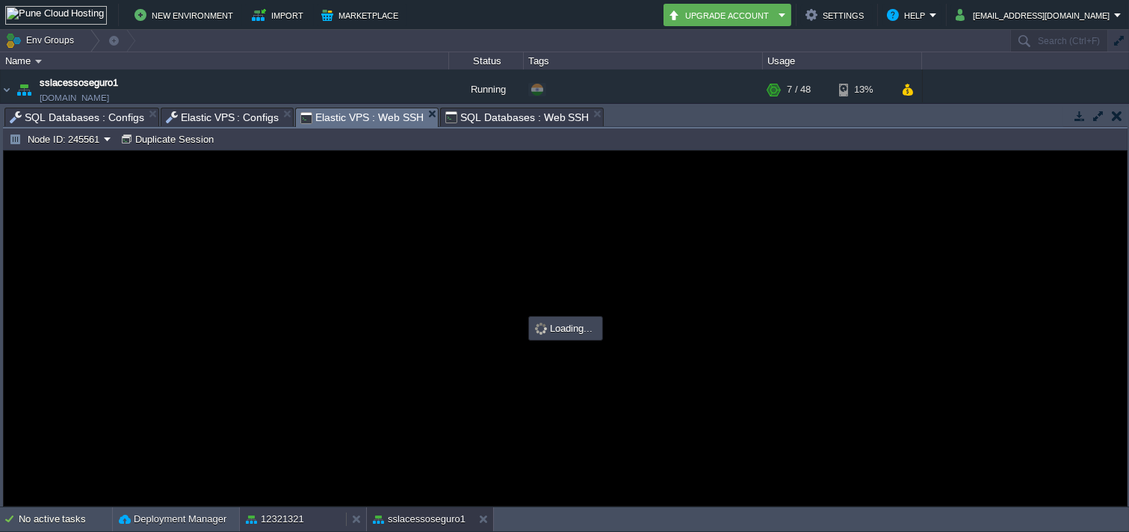
click at [304, 511] on div "12321321" at bounding box center [293, 520] width 106 height 24
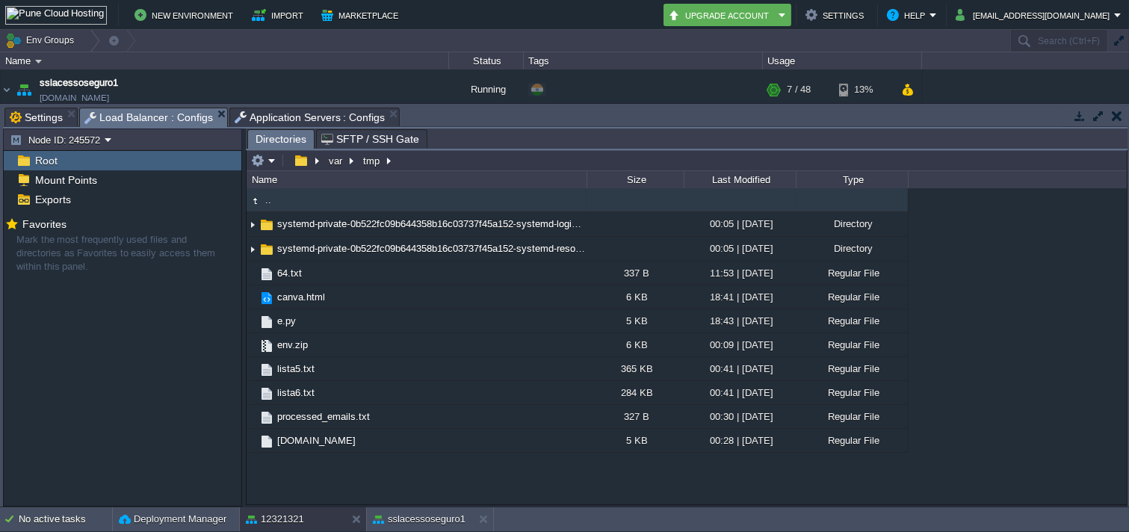
click at [259, 120] on span "Application Servers : Configs" at bounding box center [310, 117] width 151 height 18
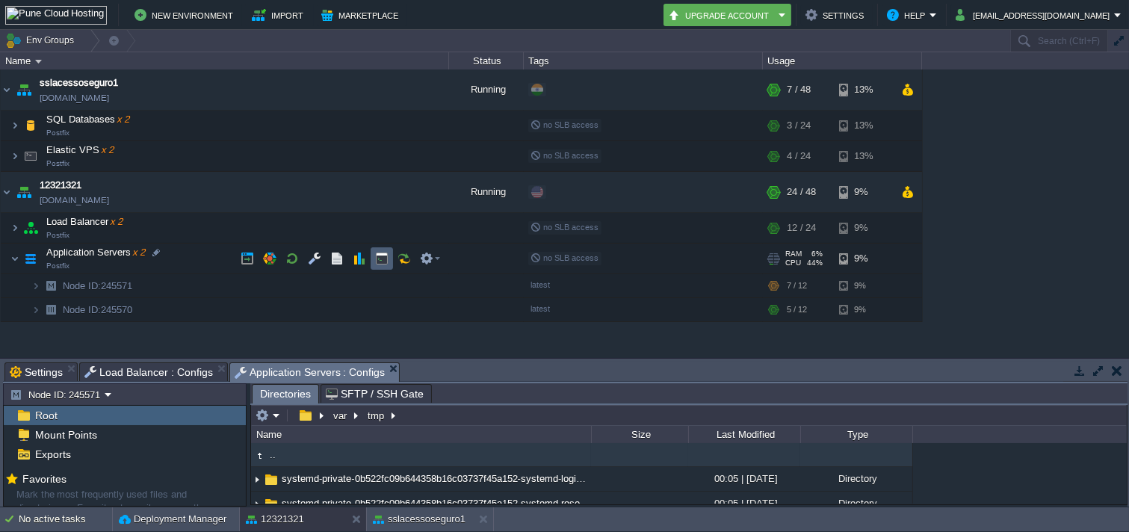
click at [371, 263] on td at bounding box center [382, 258] width 22 height 22
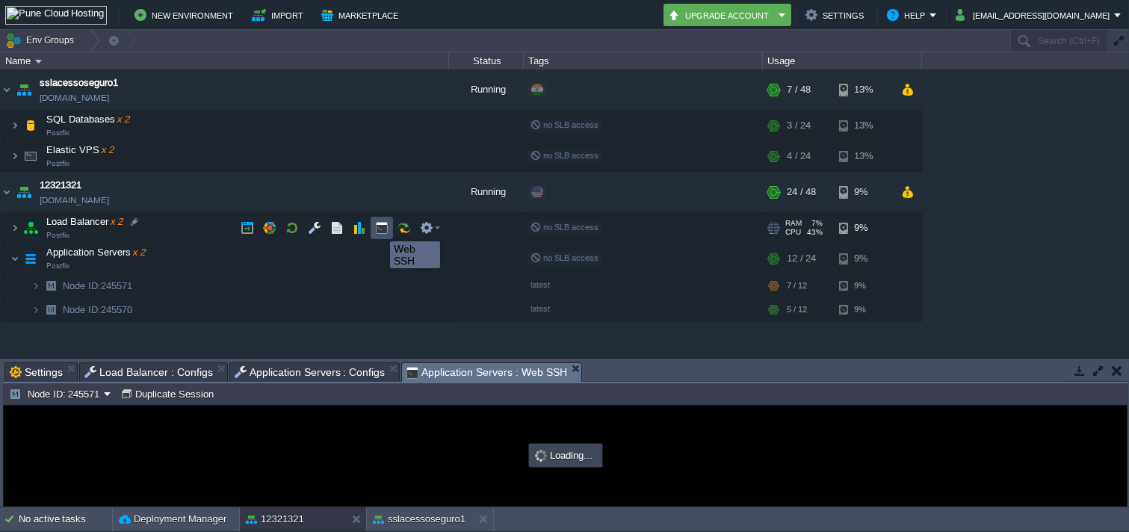
click at [379, 228] on button "button" at bounding box center [381, 227] width 13 height 13
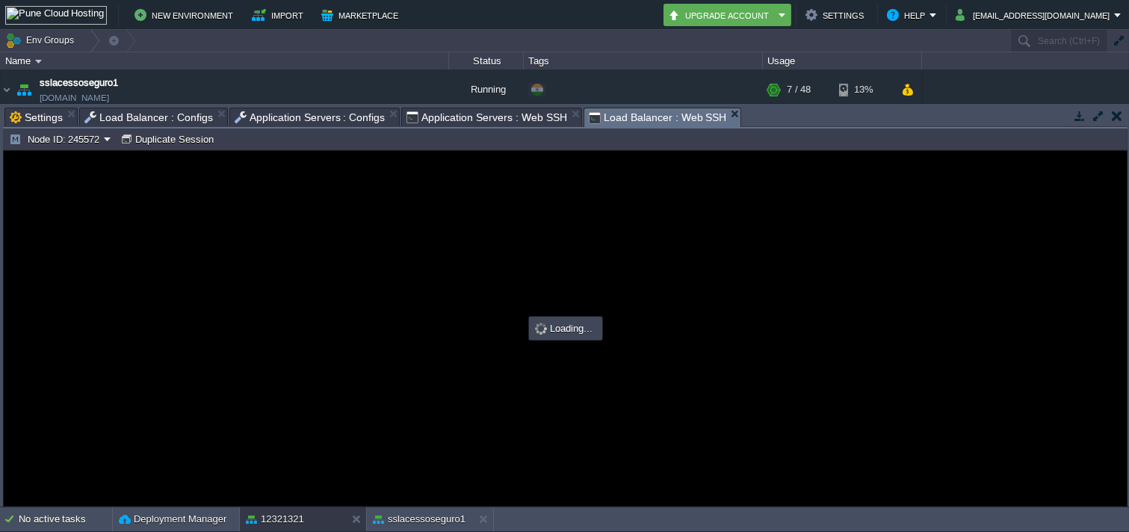
type input "#000000"
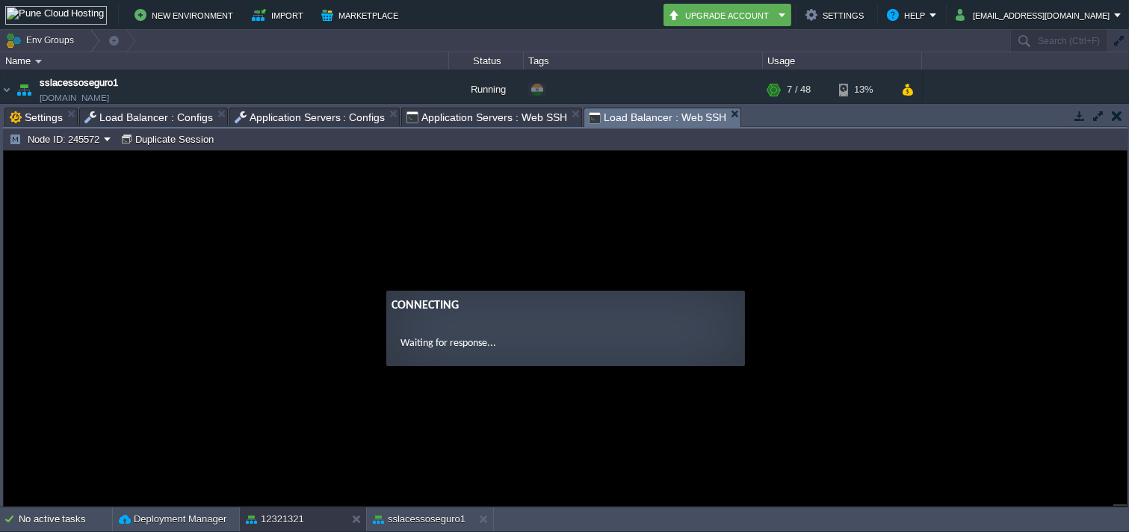
click at [813, 132] on td "Node ID: 245572 Duplicate Session" at bounding box center [565, 139] width 1122 height 18
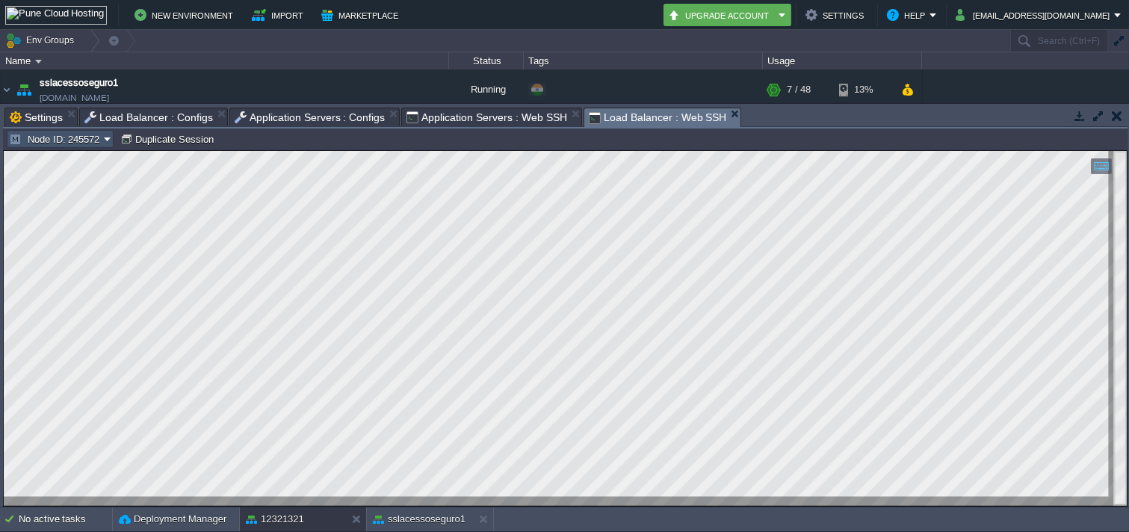
click at [68, 143] on button "Node ID: 245572" at bounding box center [56, 138] width 95 height 13
click at [68, 152] on link "Node ID: 245569" at bounding box center [61, 160] width 108 height 16
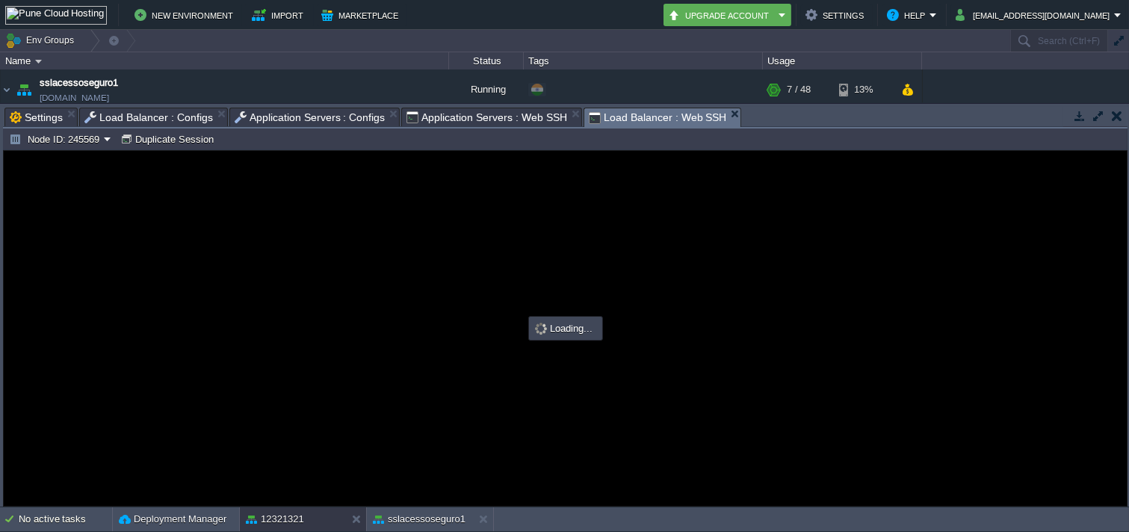
type input "#000000"
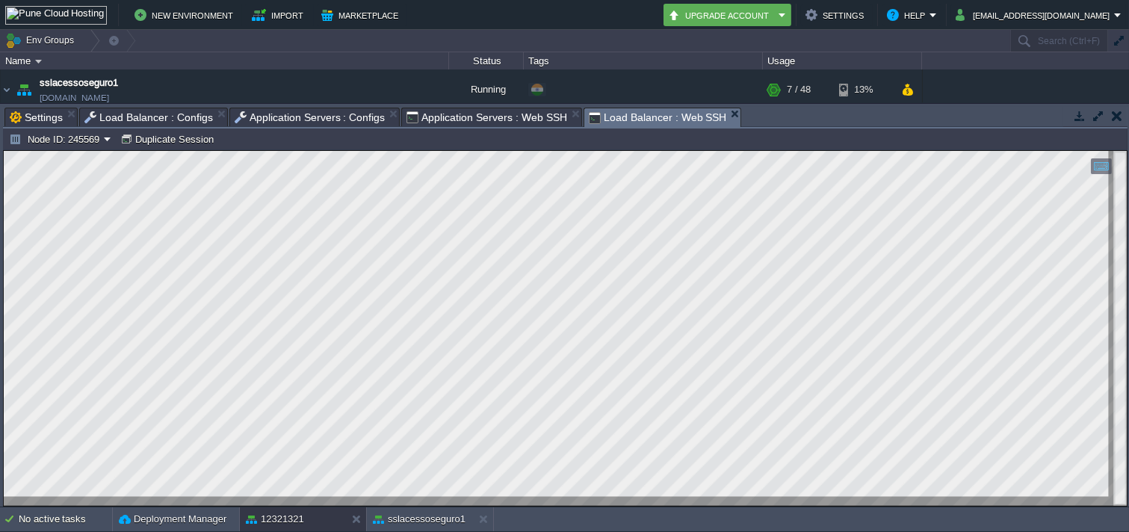
type input "#000000"
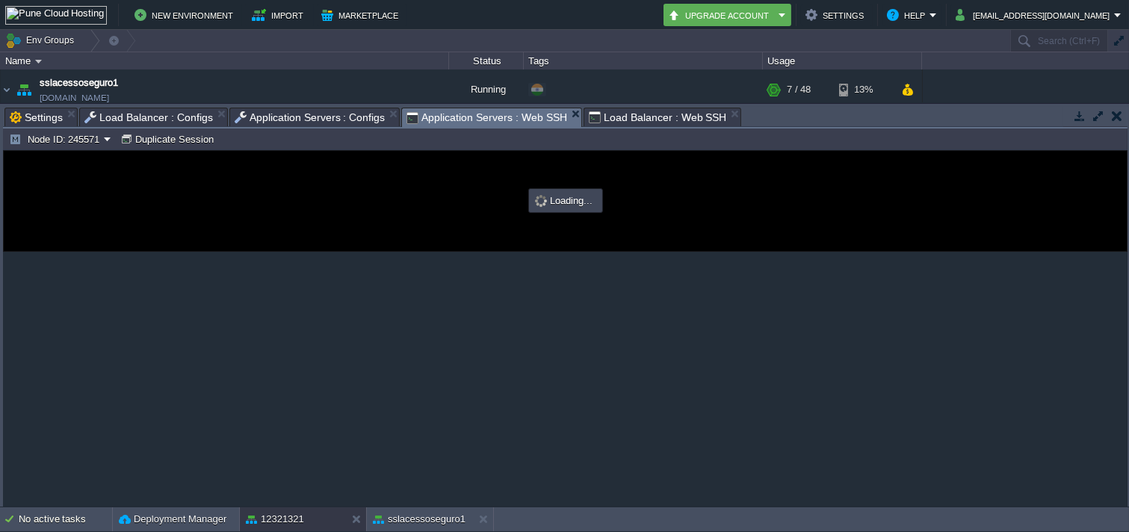
drag, startPoint x: 429, startPoint y: 108, endPoint x: 409, endPoint y: 9, distance: 100.7
click at [429, 108] on span "Application Servers : Web SSH" at bounding box center [487, 117] width 161 height 19
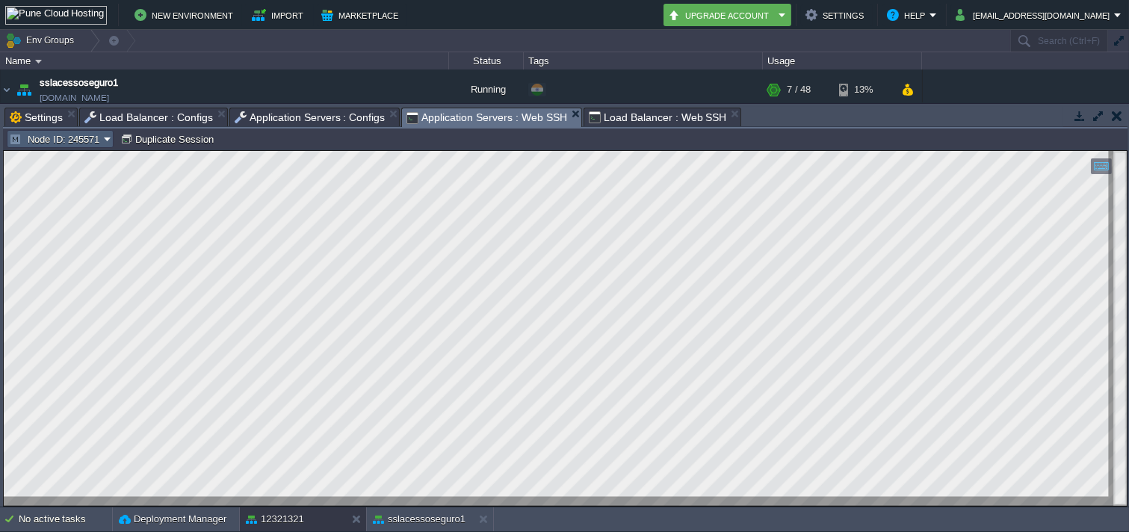
click at [60, 141] on button "Node ID: 245571" at bounding box center [56, 138] width 95 height 13
click at [64, 154] on span "Node ID: 245570" at bounding box center [63, 159] width 72 height 11
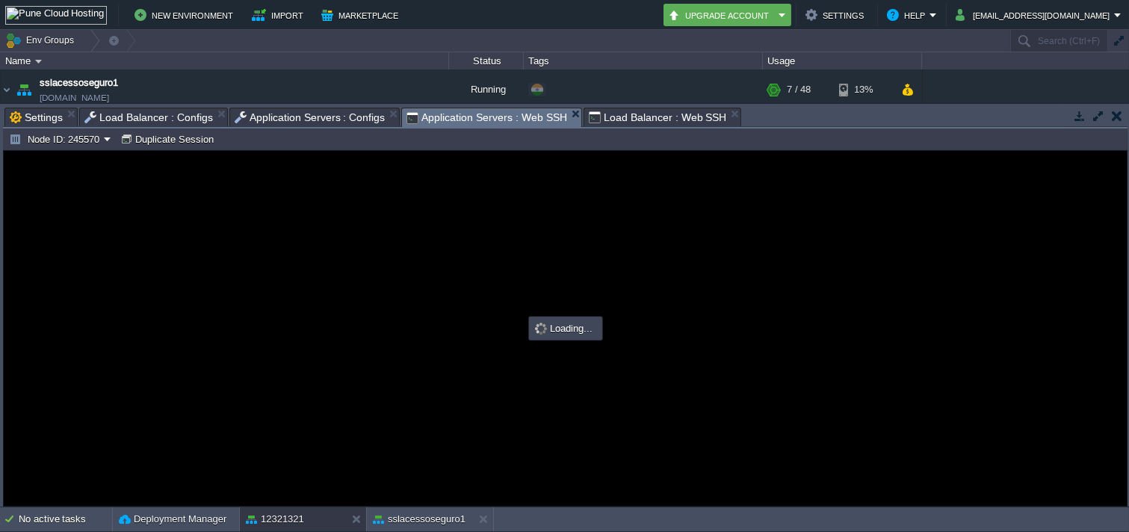
click at [632, 108] on span "Load Balancer : Web SSH" at bounding box center [658, 117] width 138 height 18
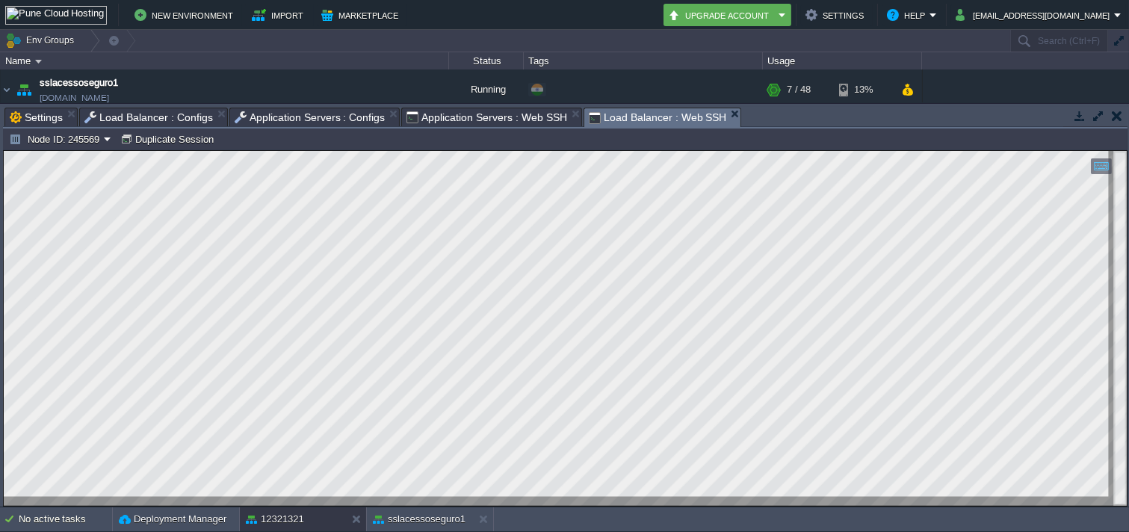
click at [87, 141] on button "Node ID: 245569" at bounding box center [56, 138] width 95 height 13
click at [78, 180] on span "Node ID: 245572" at bounding box center [63, 177] width 72 height 11
type input "#000000"
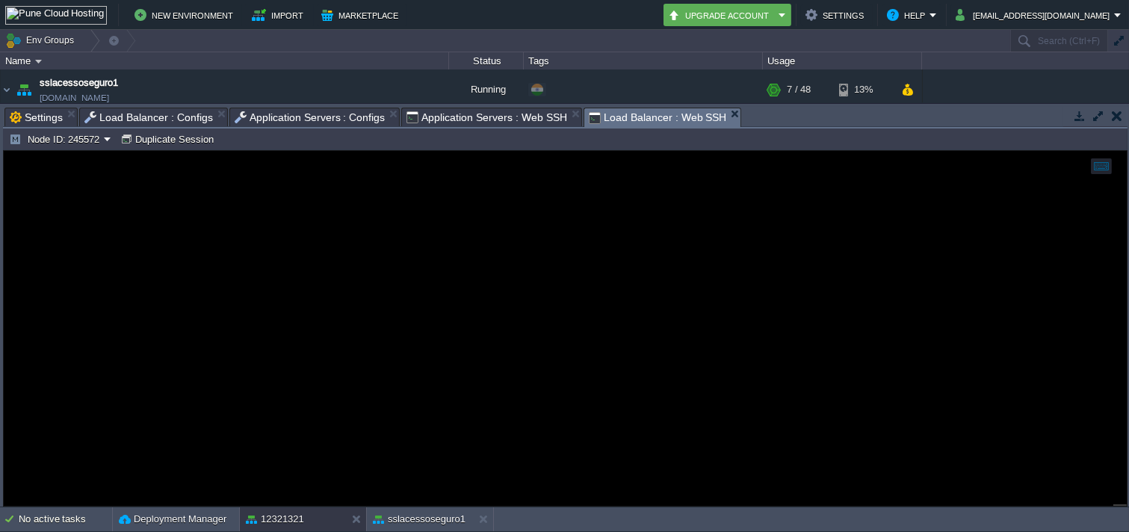
click at [452, 112] on span "Application Servers : Web SSH" at bounding box center [487, 117] width 161 height 18
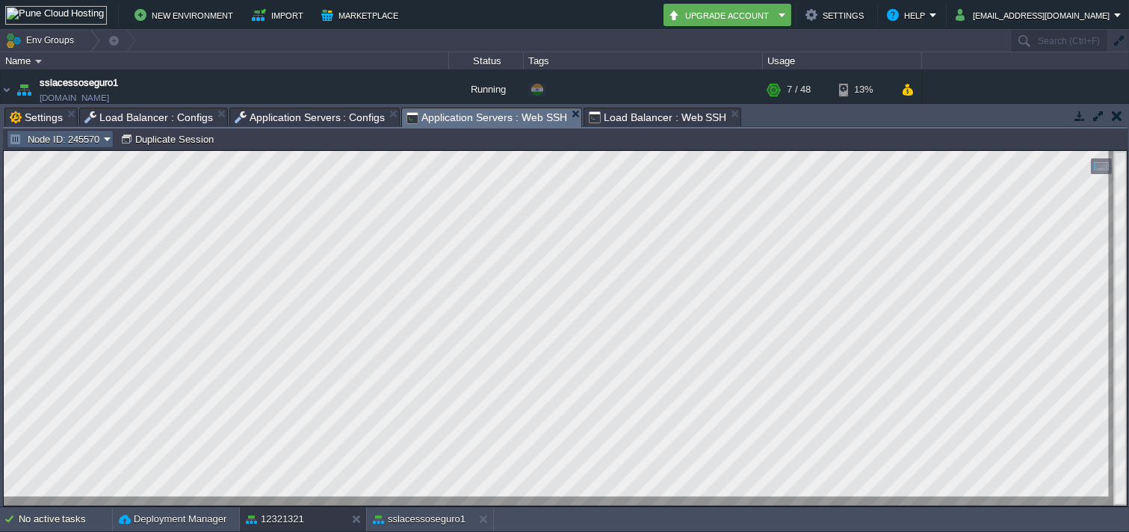
click at [68, 141] on button "Node ID: 245570" at bounding box center [56, 138] width 95 height 13
click at [64, 161] on span "Node ID: 245570" at bounding box center [63, 159] width 72 height 11
click at [70, 132] on button "Node ID: 245570" at bounding box center [56, 138] width 95 height 13
click at [76, 174] on span "Node ID: 245571" at bounding box center [63, 177] width 72 height 11
click at [404, 527] on div "sslacessoseguro1" at bounding box center [420, 520] width 106 height 24
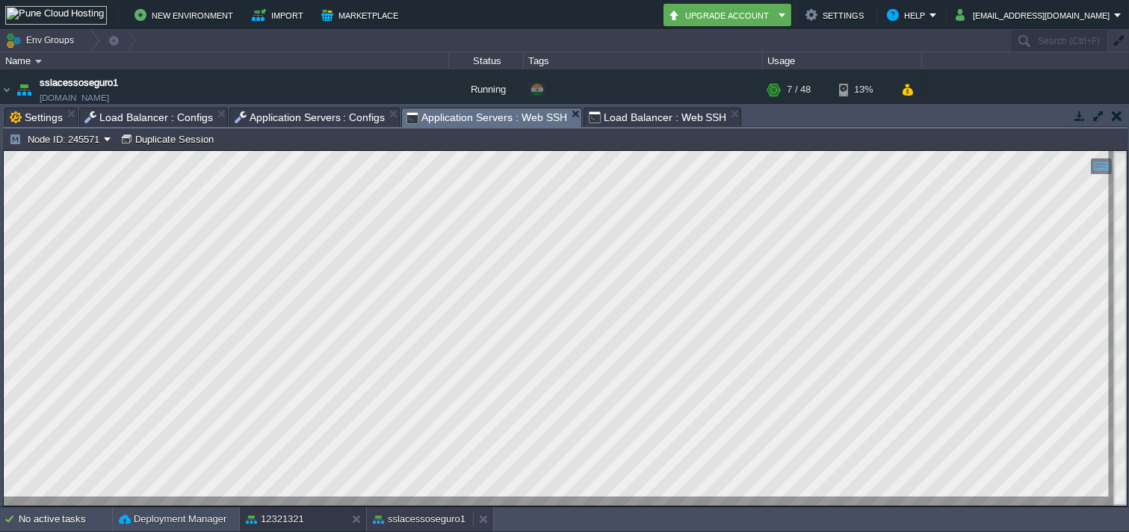
type input "#000000"
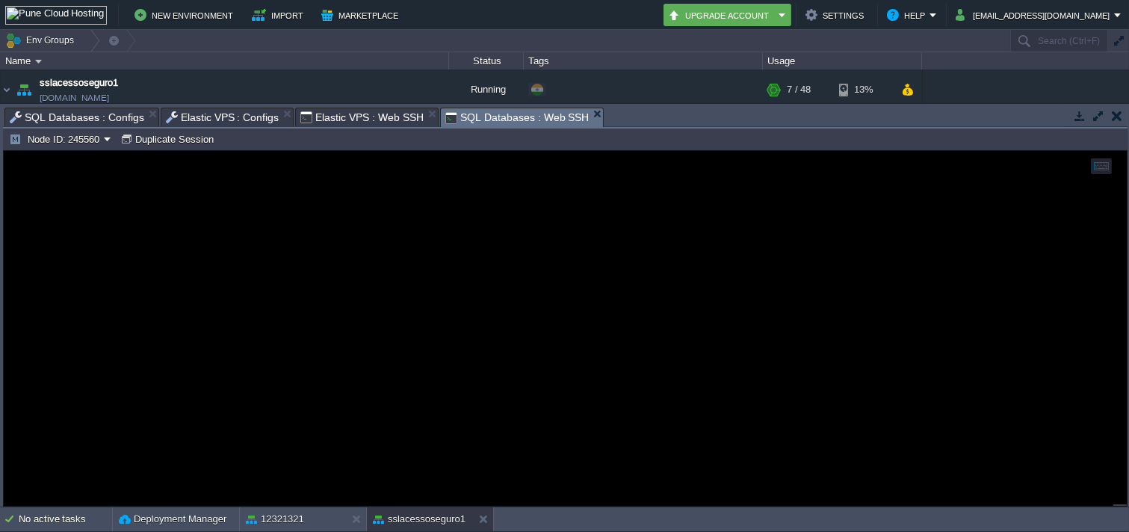
click at [446, 124] on span "SQL Databases : Web SSH" at bounding box center [518, 117] width 144 height 19
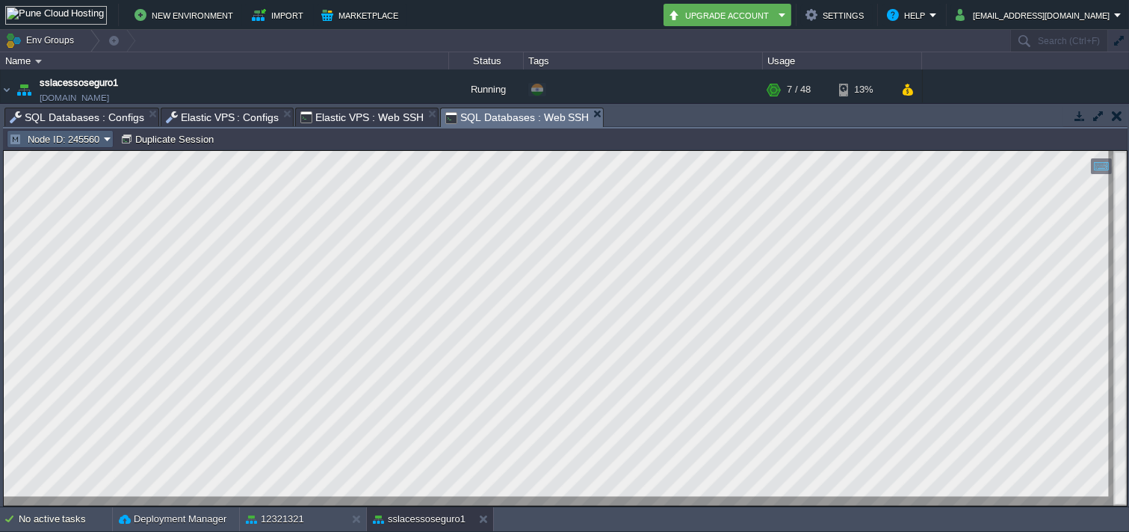
click at [104, 145] on button "Node ID: 245560" at bounding box center [56, 138] width 95 height 13
click at [93, 172] on span "Node ID: 245562" at bounding box center [63, 177] width 72 height 11
click at [312, 116] on span "Elastic VPS : Web SSH" at bounding box center [361, 117] width 123 height 18
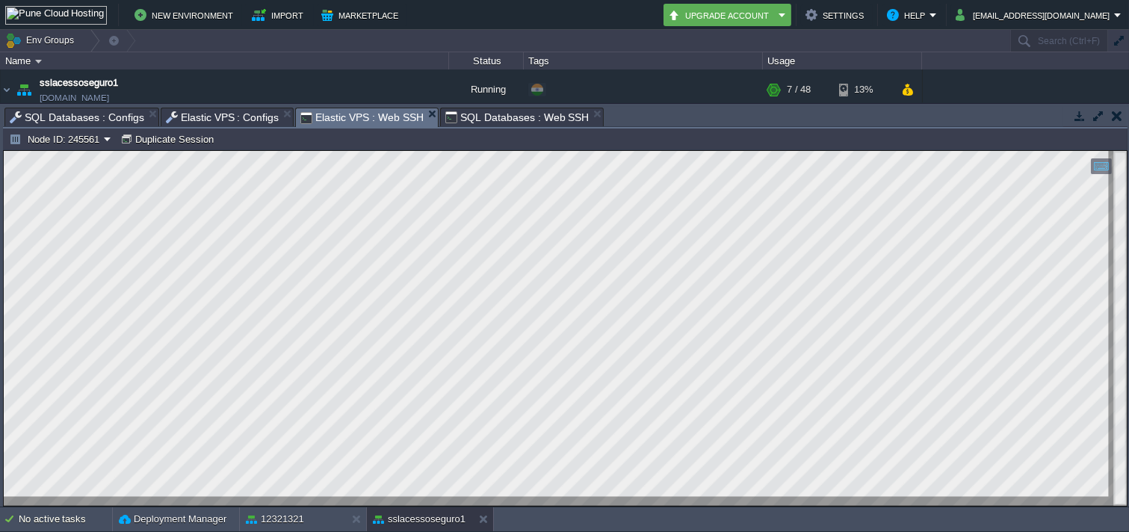
click at [73, 149] on div "Node ID: 245561 Duplicate Session" at bounding box center [565, 140] width 1125 height 22
click at [55, 141] on button "Node ID: 245561" at bounding box center [56, 138] width 95 height 13
click at [57, 158] on span "Node ID: 245559" at bounding box center [63, 159] width 72 height 11
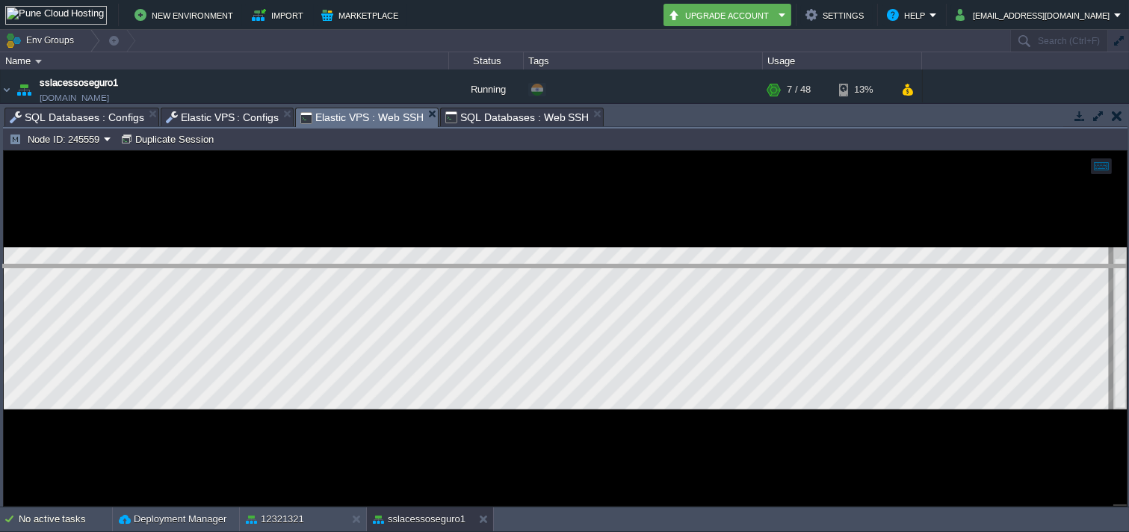
drag, startPoint x: 585, startPoint y: 116, endPoint x: 651, endPoint y: 274, distance: 171.2
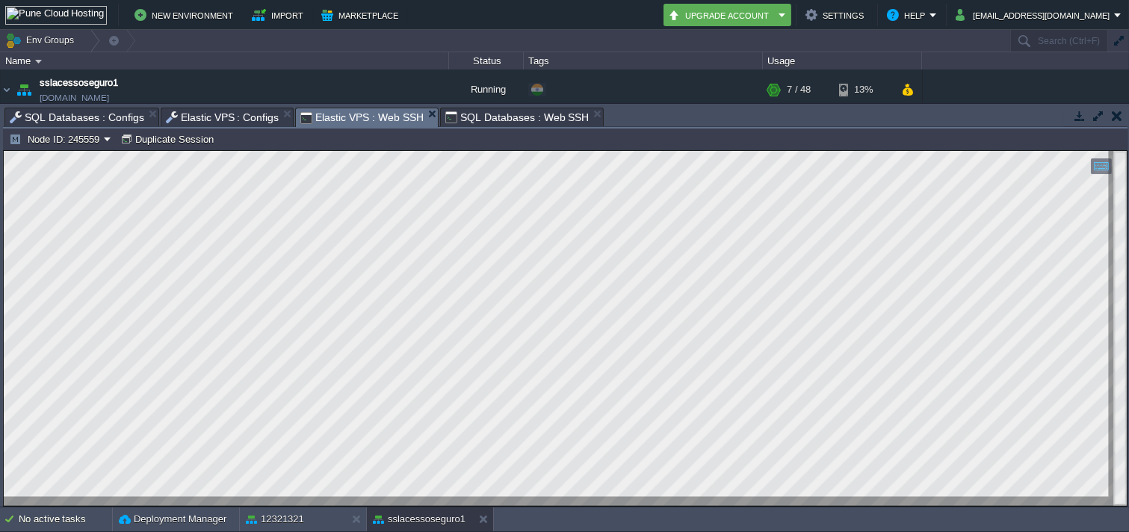
click at [232, 116] on span "Elastic VPS : Configs" at bounding box center [223, 117] width 114 height 18
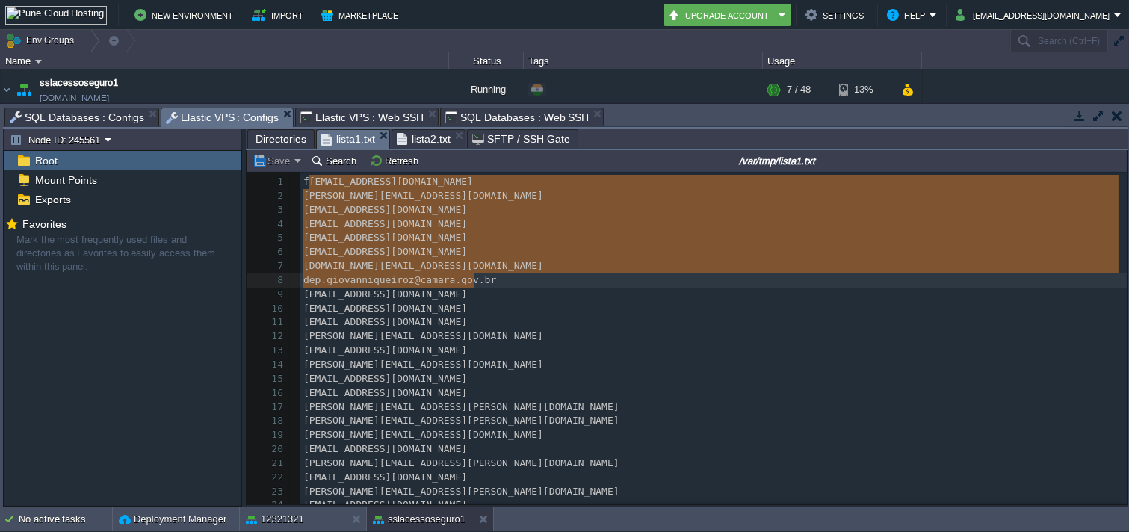
type textarea "indiamantina@netamaral.com.br celio@dulub.com.br v1ro0z@bol.com.br cmmend@agnei…"
drag, startPoint x: 307, startPoint y: 182, endPoint x: 475, endPoint y: 280, distance: 193.6
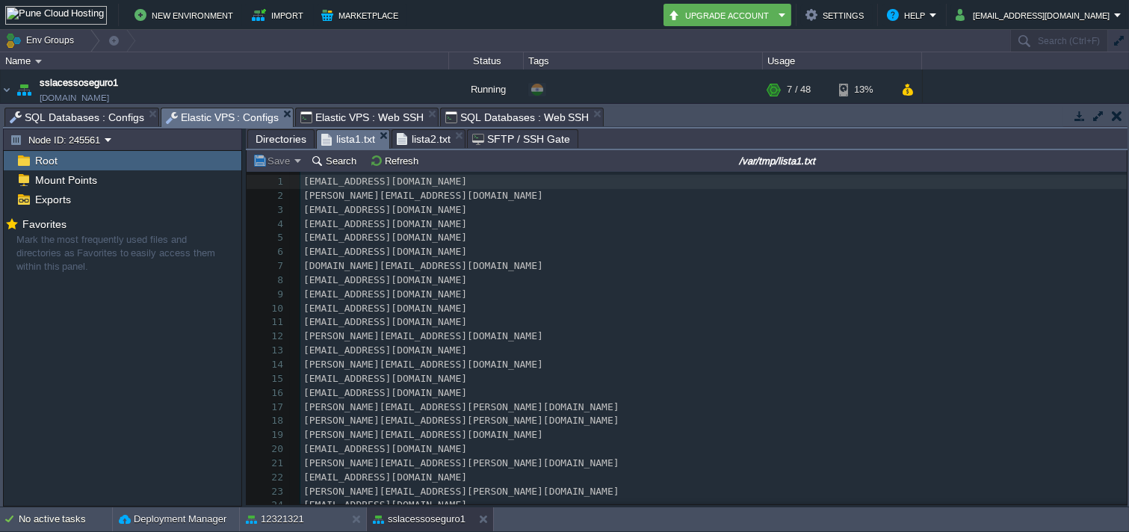
drag, startPoint x: 292, startPoint y: 187, endPoint x: 617, endPoint y: 295, distance: 342.5
click at [605, 280] on div "1 findiamantina@netamaral.com.br 2 celio@dulub.com.br 3 v1ro0z@bol.com.br 4 cmm…" at bounding box center [713, 407] width 827 height 465
drag, startPoint x: 292, startPoint y: 187, endPoint x: 442, endPoint y: 232, distance: 156.3
click at [666, 259] on div "1 findiamantina@netamaral.com.br 2 celio@dulub.com.br 3 v1ro0z@bol.com.br 4 cmm…" at bounding box center [713, 407] width 827 height 465
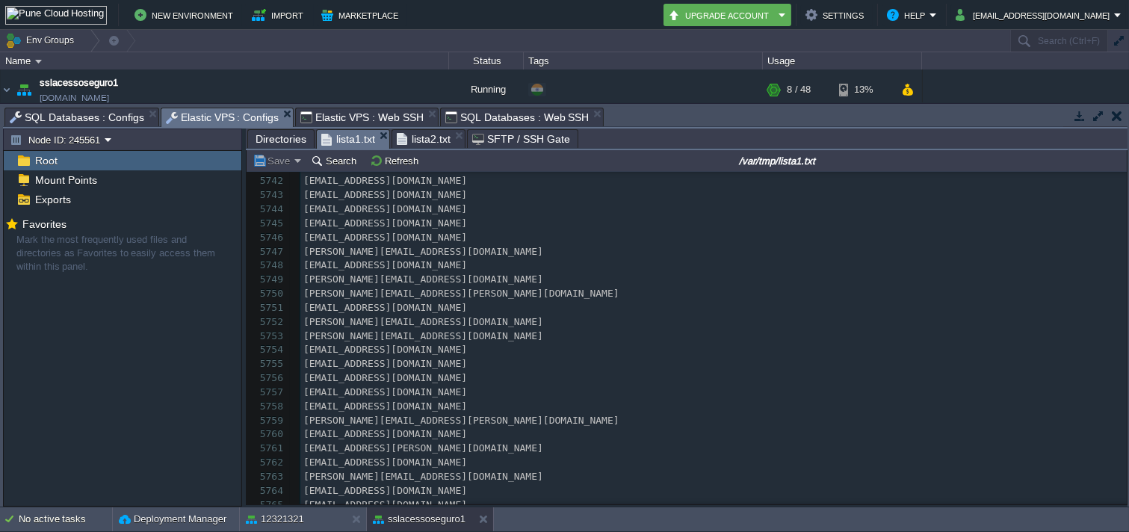
scroll to position [80936, 0]
type textarea "-"
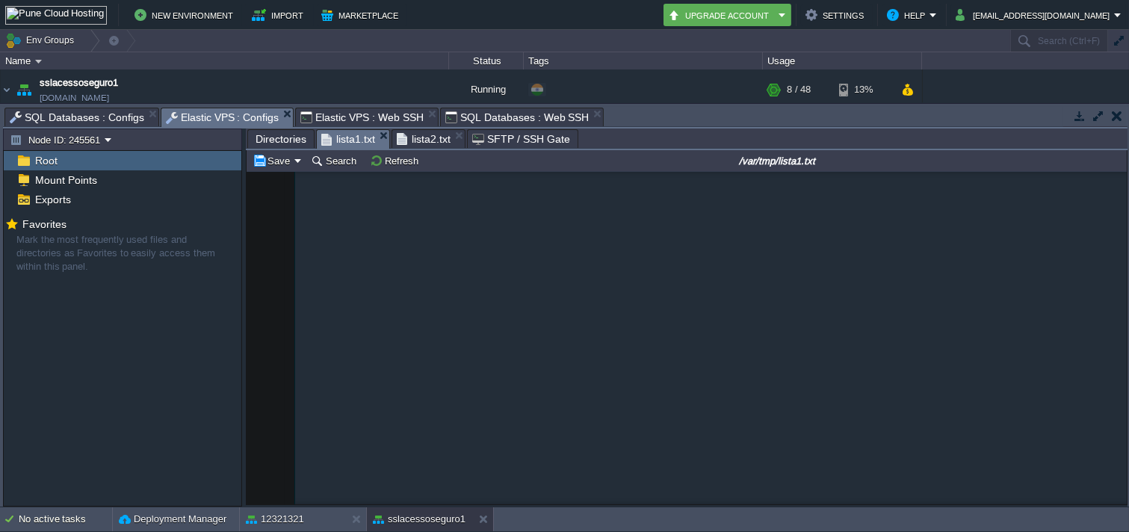
scroll to position [0, 0]
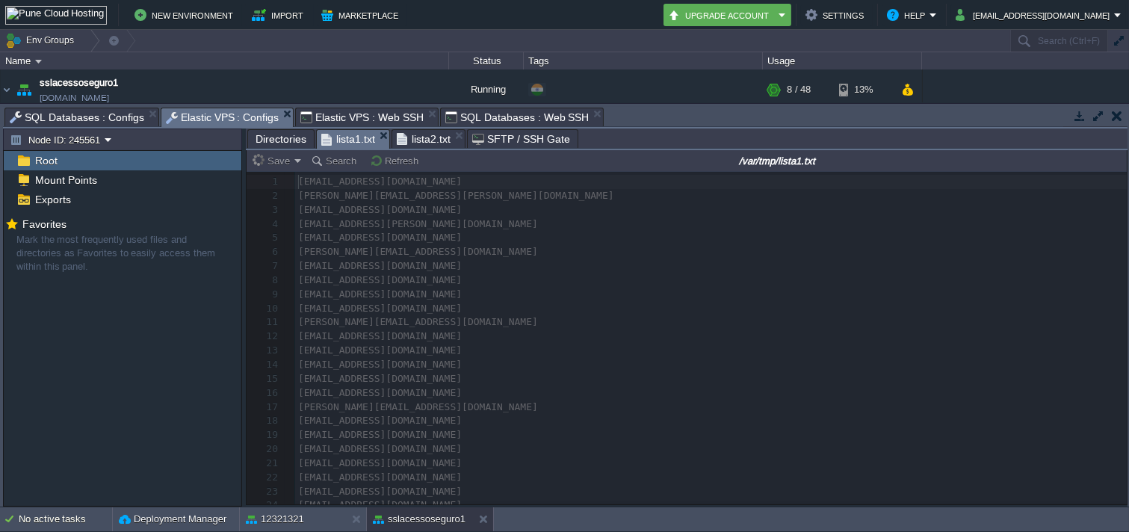
click at [421, 137] on span "lista2.txt" at bounding box center [424, 139] width 54 height 18
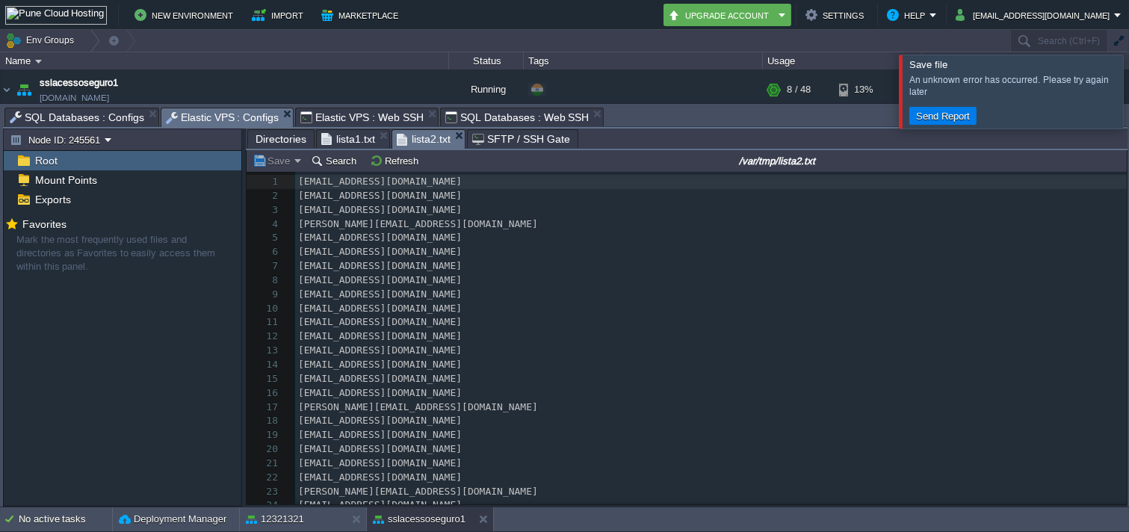
scroll to position [4, 0]
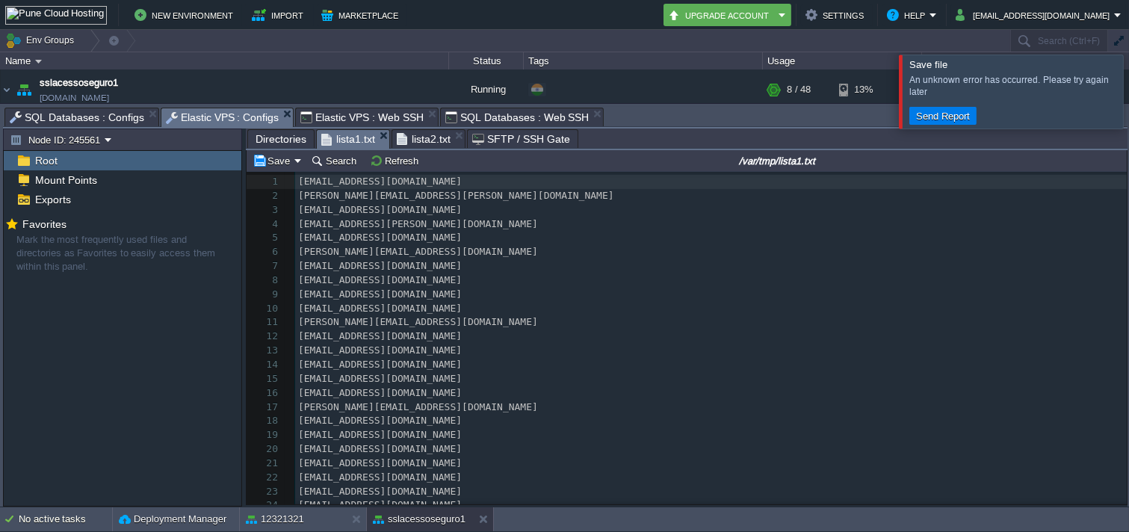
click at [350, 132] on span "lista1.txt" at bounding box center [348, 139] width 54 height 19
click at [288, 166] on em "Save" at bounding box center [277, 160] width 49 height 13
click at [292, 203] on span "Save for all instances" at bounding box center [317, 200] width 93 height 11
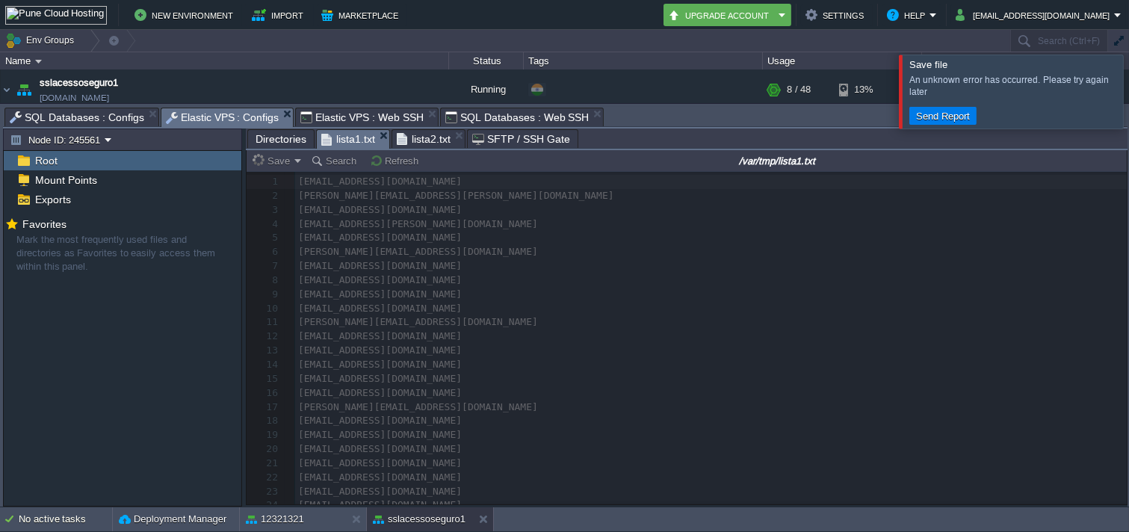
click at [491, 112] on span "SQL Databases : Web SSH" at bounding box center [518, 117] width 144 height 18
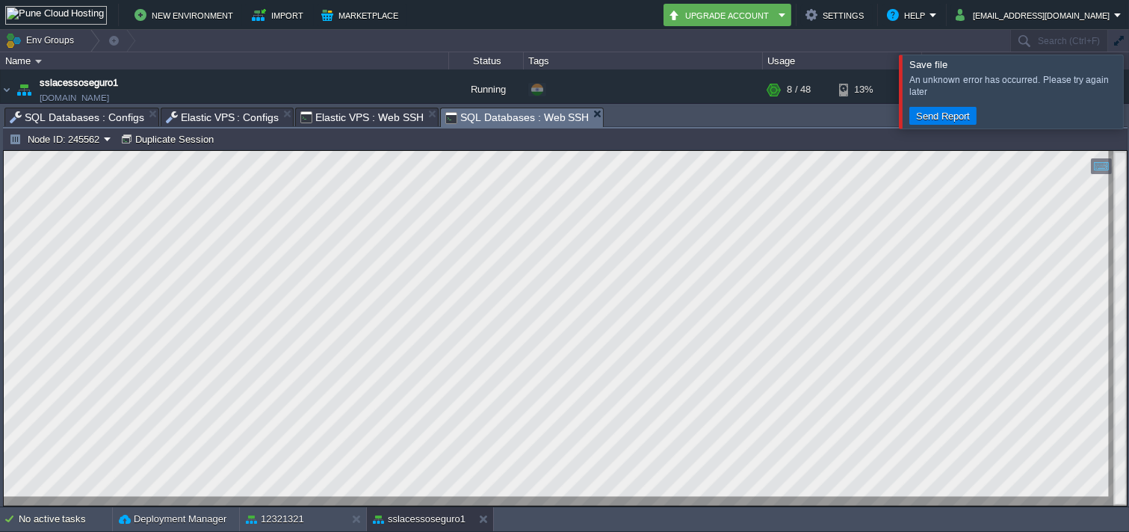
click at [80, 149] on div "Node ID: 245562 Duplicate Session" at bounding box center [565, 140] width 1125 height 22
click at [72, 145] on button "Node ID: 245562" at bounding box center [56, 138] width 95 height 13
click at [68, 159] on span "Node ID: 245560" at bounding box center [63, 159] width 72 height 11
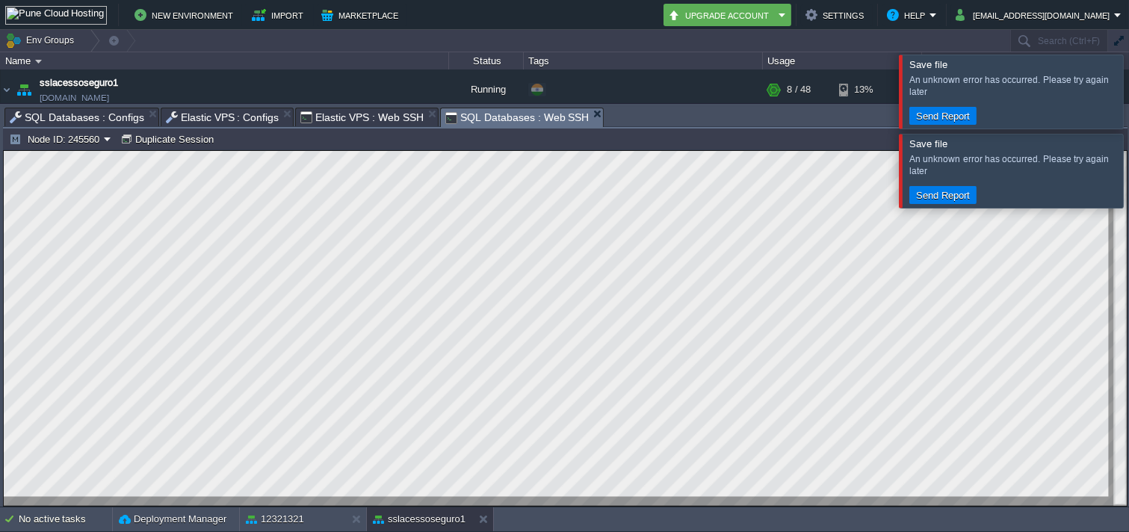
click at [300, 112] on span "Elastic VPS : Web SSH" at bounding box center [361, 117] width 123 height 18
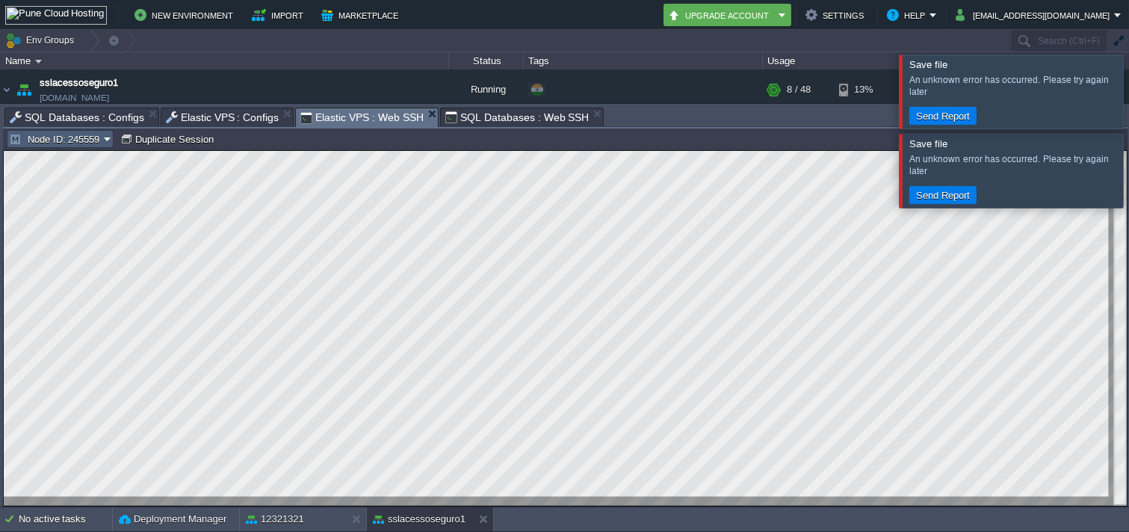
click at [68, 139] on button "Node ID: 245559" at bounding box center [56, 138] width 95 height 13
click at [80, 174] on span "Node ID: 245561" at bounding box center [63, 177] width 72 height 11
click at [304, 512] on div "12321321" at bounding box center [293, 520] width 106 height 24
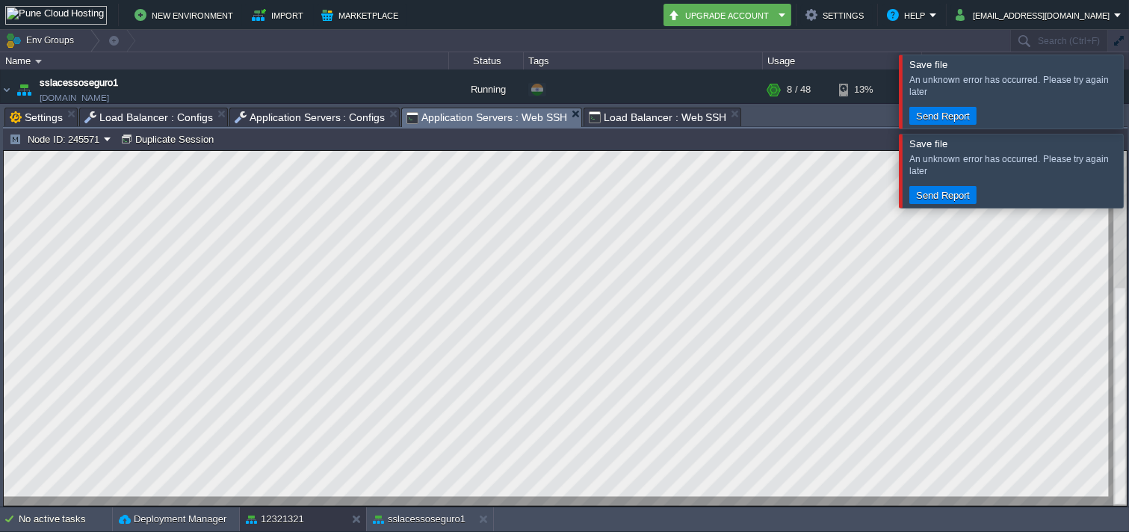
click at [76, 145] on button "Node ID: 245571" at bounding box center [56, 138] width 95 height 13
click at [80, 166] on link "Node ID: 245570" at bounding box center [61, 160] width 108 height 16
click at [617, 124] on span "Load Balancer : Web SSH" at bounding box center [658, 117] width 138 height 18
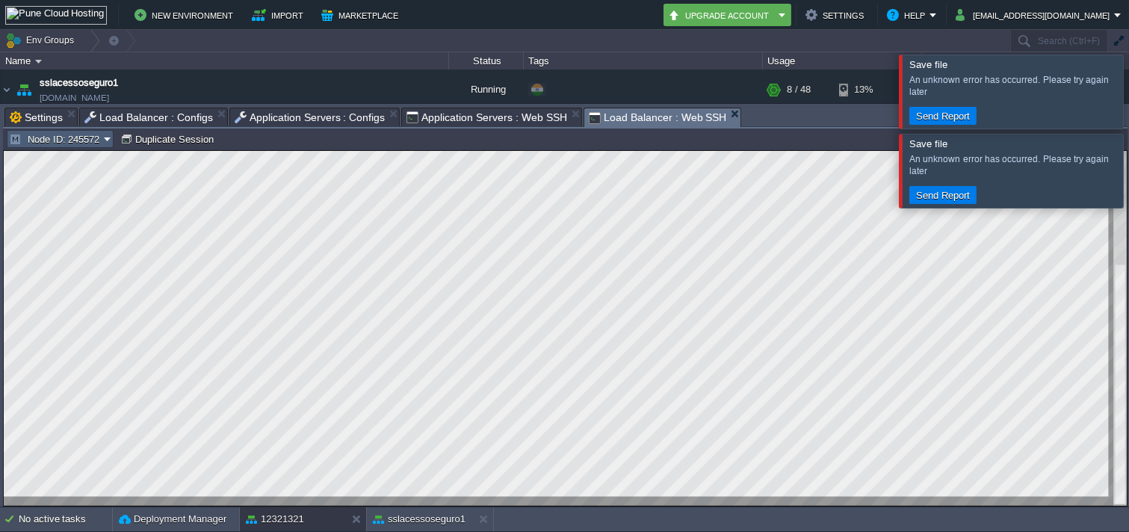
click at [72, 137] on button "Node ID: 245572" at bounding box center [56, 138] width 95 height 13
click at [72, 161] on span "Node ID: 245569" at bounding box center [63, 159] width 72 height 11
click at [1129, 87] on div at bounding box center [1147, 91] width 0 height 73
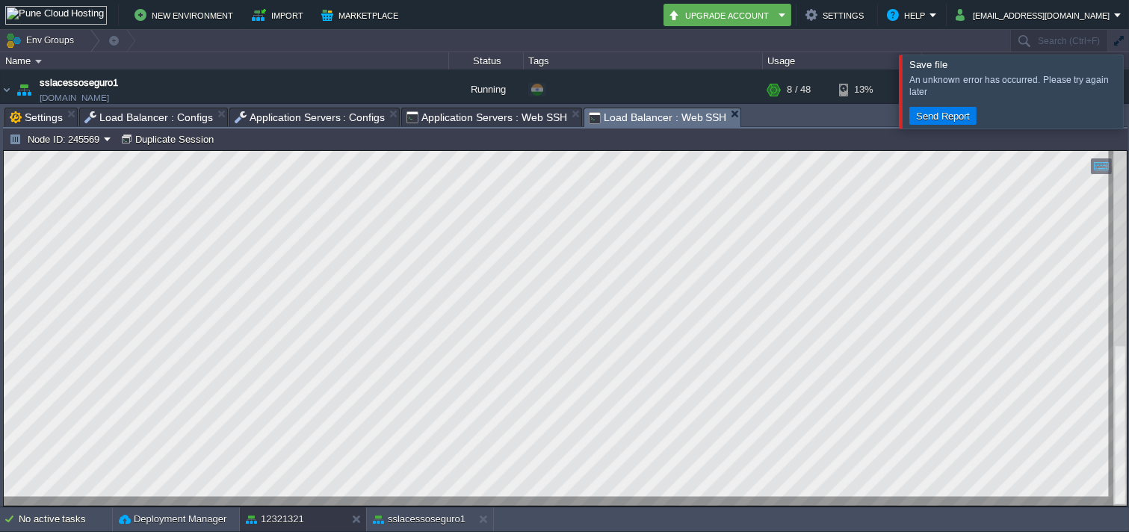
click at [1123, 114] on div at bounding box center [1123, 91] width 0 height 73
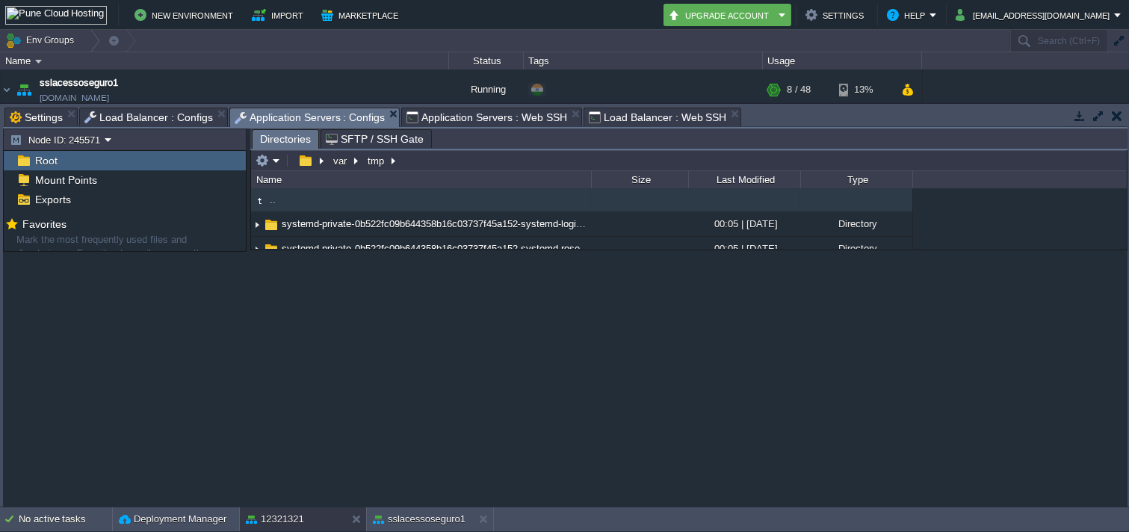
click at [256, 117] on span "Application Servers : Configs" at bounding box center [310, 117] width 151 height 19
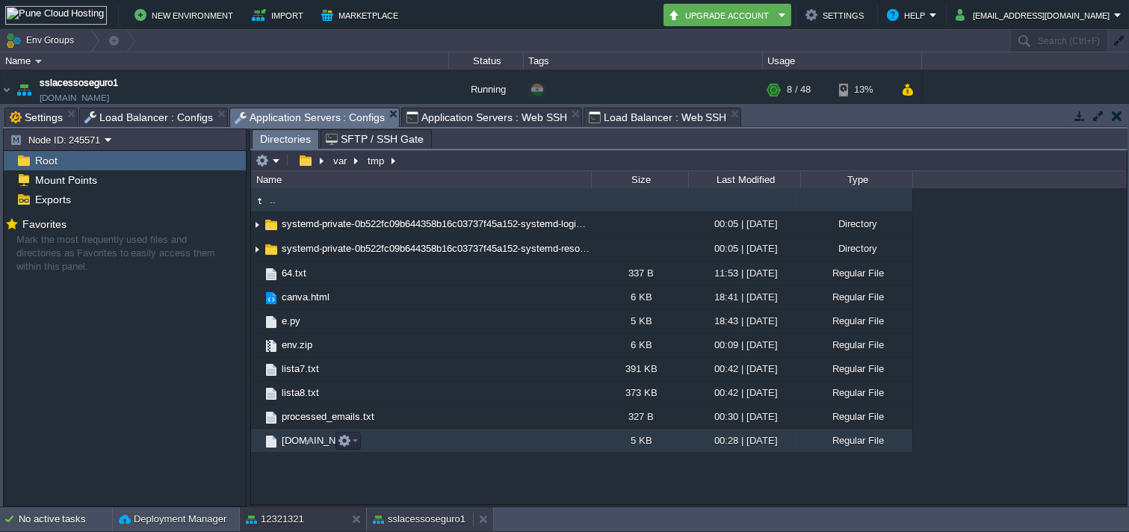
click at [416, 527] on div "sslacessoseguro1" at bounding box center [420, 520] width 106 height 24
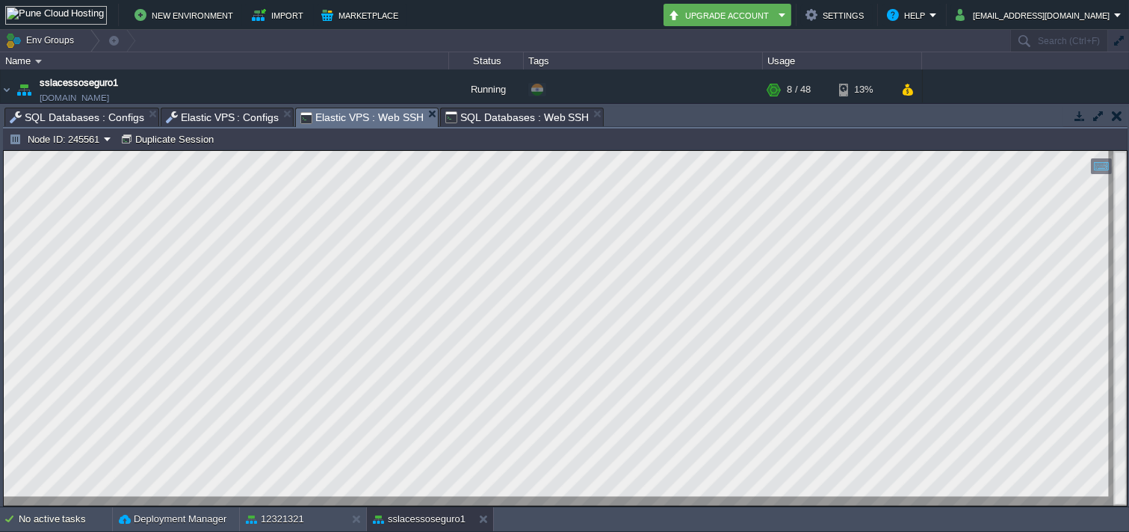
click at [109, 112] on span "SQL Databases : Configs" at bounding box center [77, 117] width 135 height 18
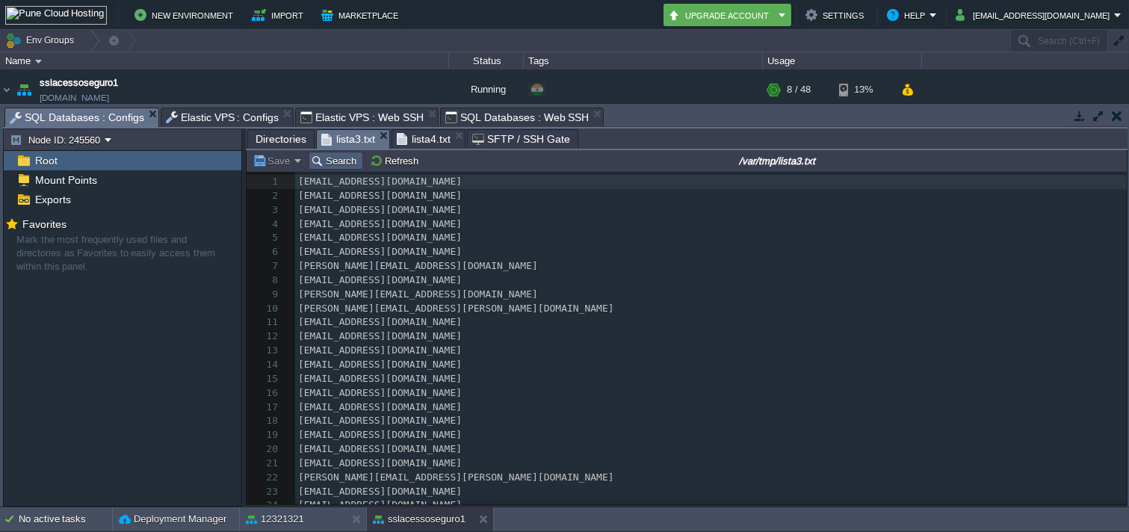
click at [300, 135] on span "Directories" at bounding box center [281, 139] width 51 height 18
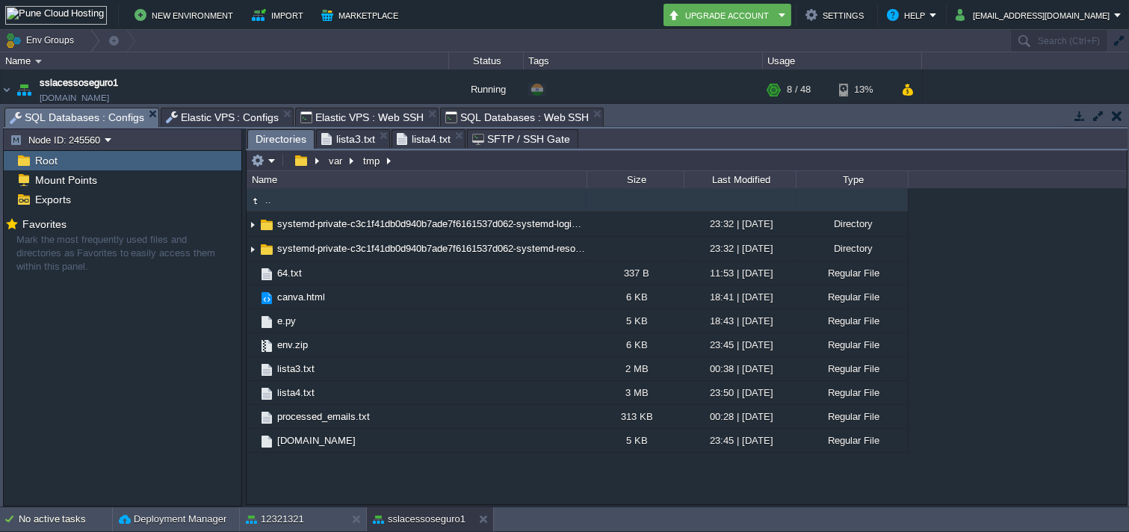
click at [280, 152] on div "var tmp" at bounding box center [322, 160] width 150 height 21
click at [286, 168] on table at bounding box center [305, 161] width 39 height 18
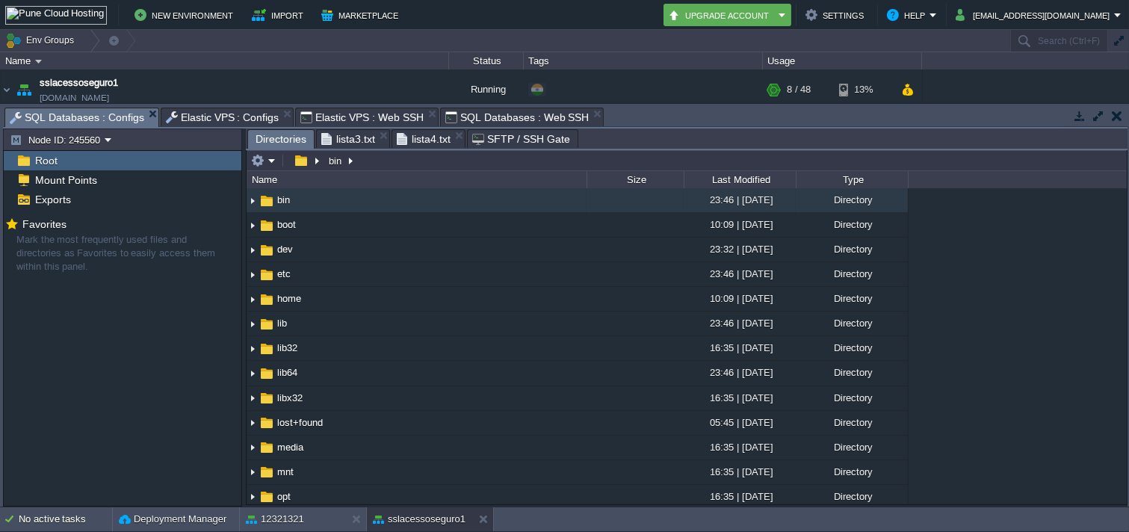
click at [371, 155] on input "text" at bounding box center [687, 160] width 881 height 21
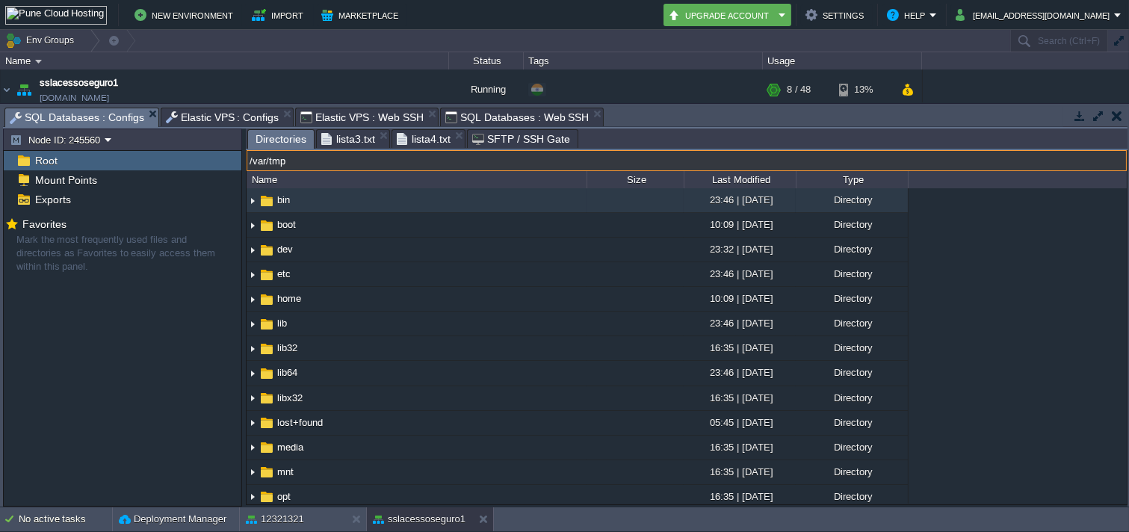
type input "/var/tmp"
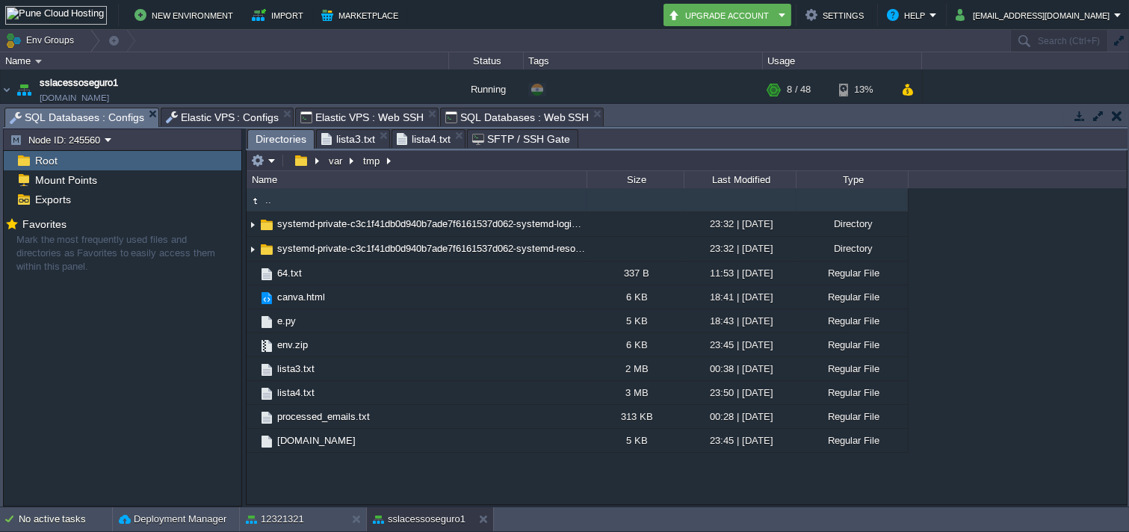
click at [259, 171] on div "var tmp" at bounding box center [322, 160] width 150 height 21
click at [255, 167] on button "button" at bounding box center [257, 160] width 13 height 13
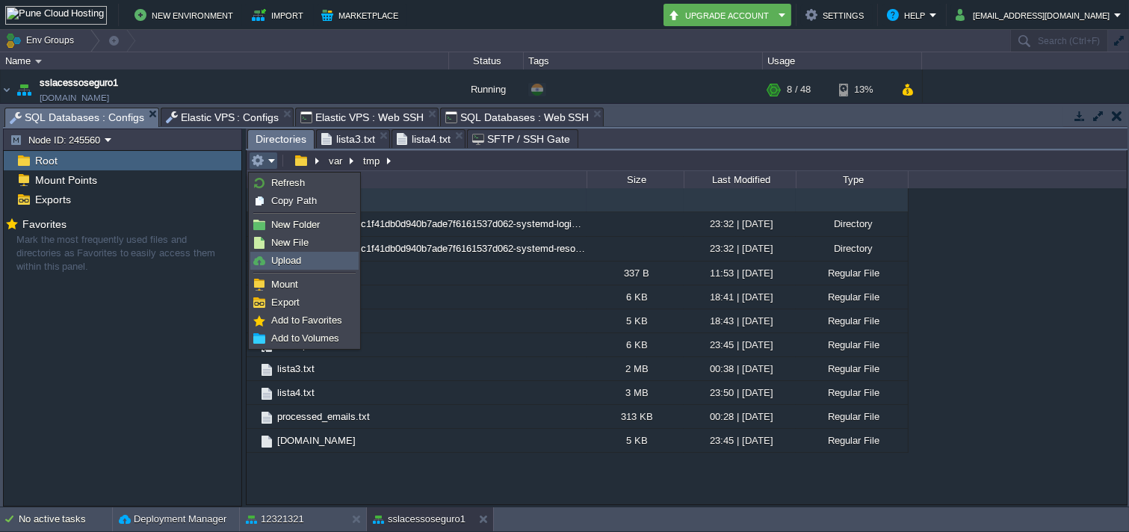
click at [255, 256] on img at bounding box center [259, 261] width 12 height 12
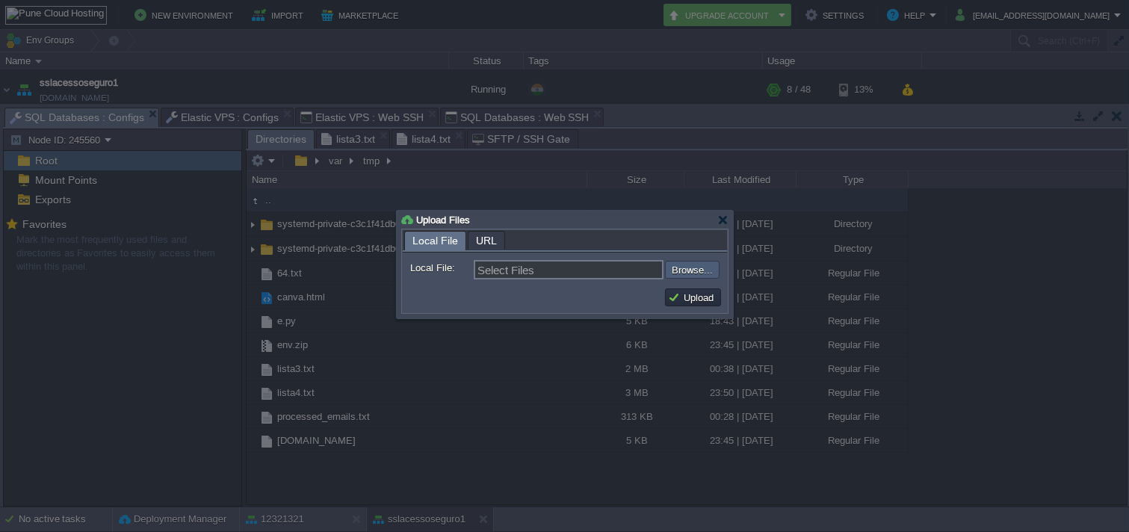
click at [705, 274] on input "file" at bounding box center [625, 270] width 189 height 18
type input "C:\fakepath\lista9.txt"
type input "lista9.txt"
click at [686, 289] on td "Upload" at bounding box center [693, 297] width 61 height 22
click at [686, 299] on button "Upload" at bounding box center [693, 297] width 50 height 13
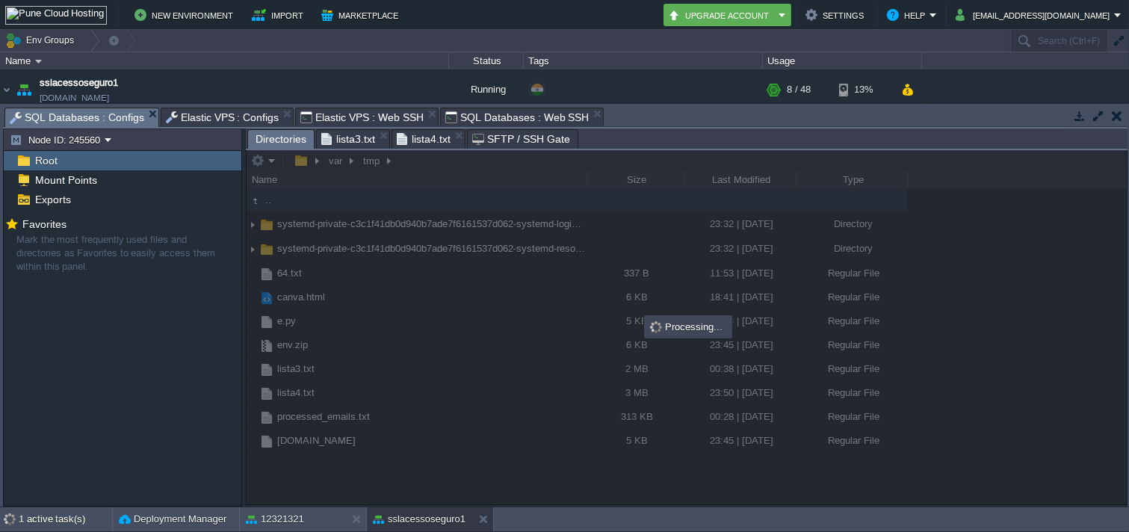
click at [185, 114] on span "Elastic VPS : Configs" at bounding box center [223, 117] width 114 height 18
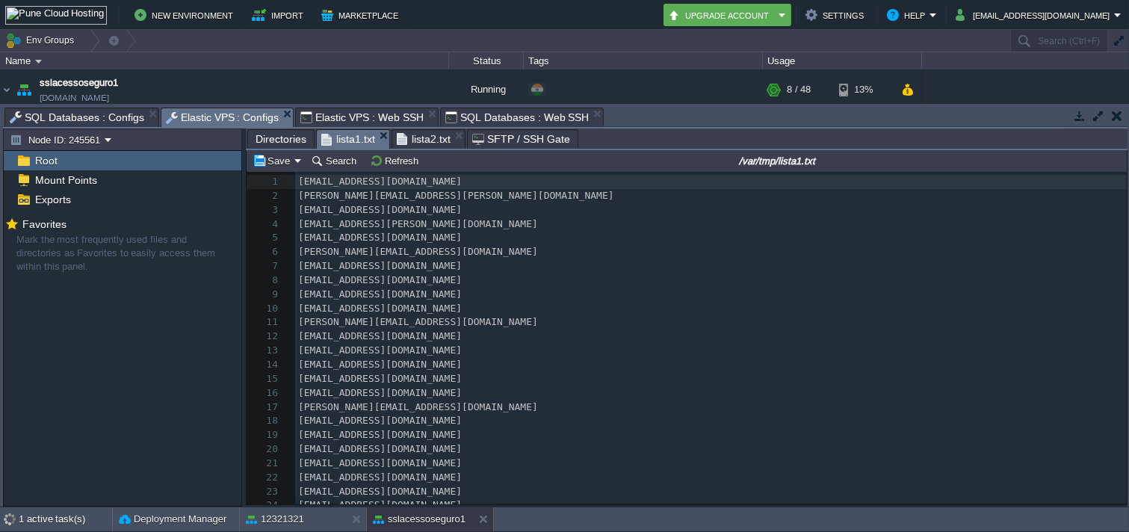
click at [288, 139] on span "Directories" at bounding box center [281, 139] width 51 height 18
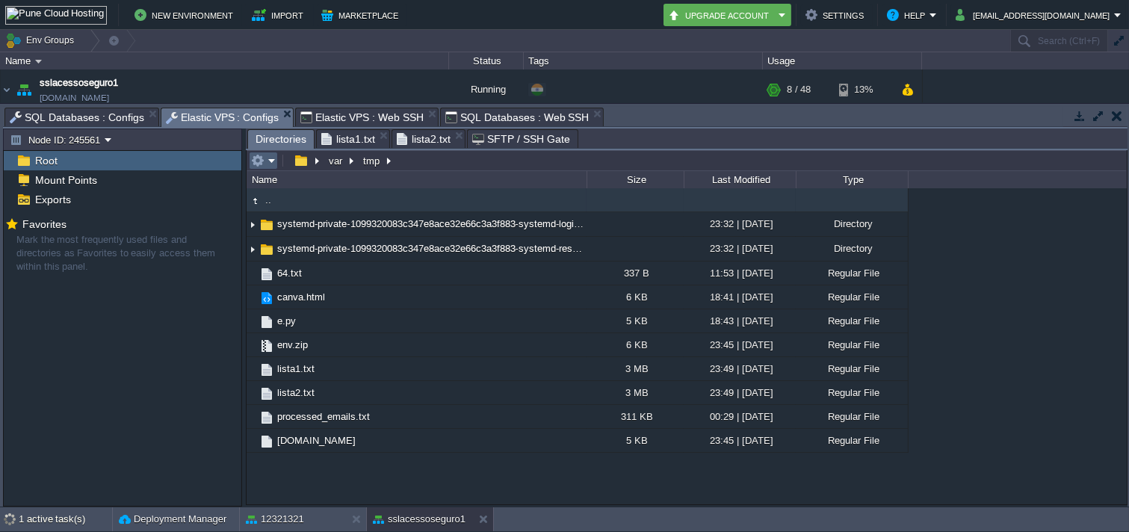
click at [267, 164] on em at bounding box center [263, 160] width 25 height 13
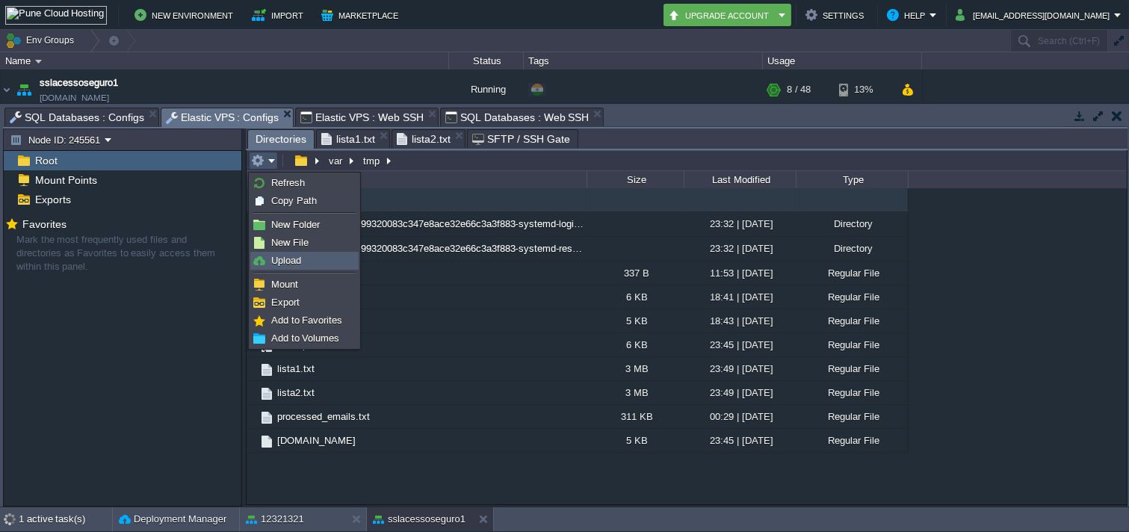
click at [312, 259] on link "Upload" at bounding box center [304, 261] width 107 height 16
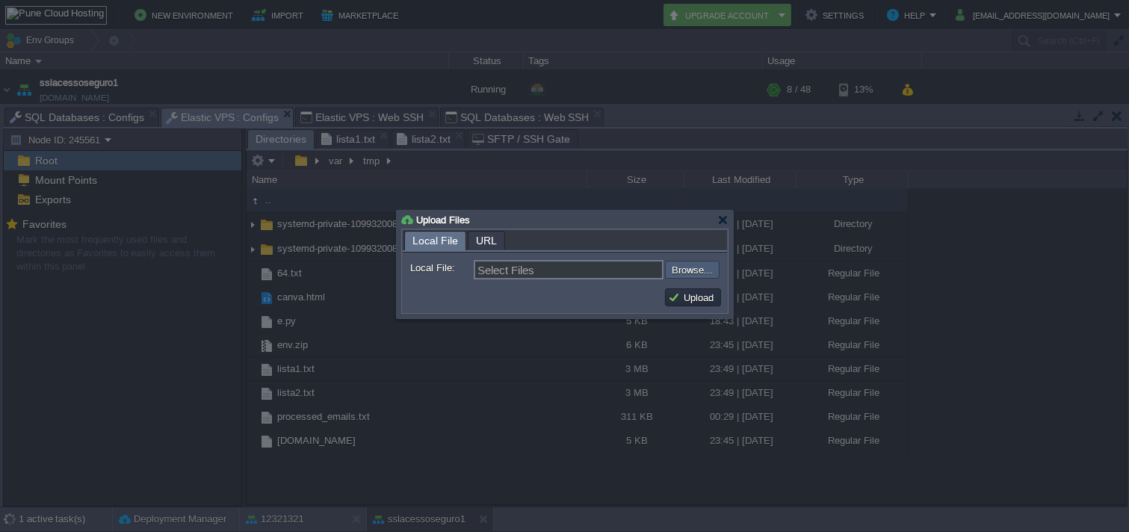
click at [666, 272] on input "file" at bounding box center [625, 270] width 189 height 18
type input "C:\fakepath\lista12.txt"
type input "lista12.txt, lista11.txt"
click at [684, 304] on button "Upload" at bounding box center [693, 297] width 50 height 13
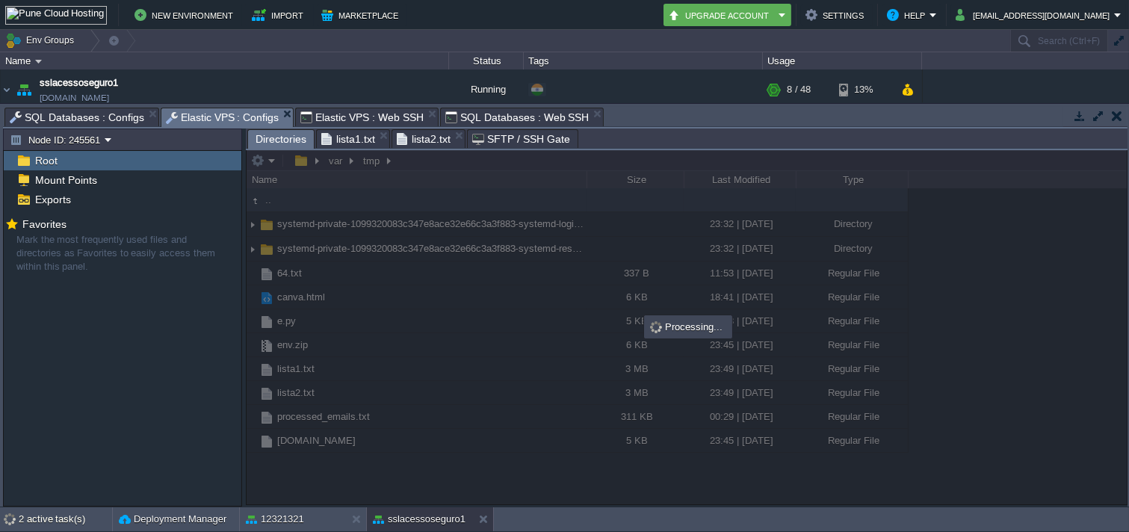
click at [64, 118] on span "SQL Databases : Configs" at bounding box center [77, 117] width 135 height 18
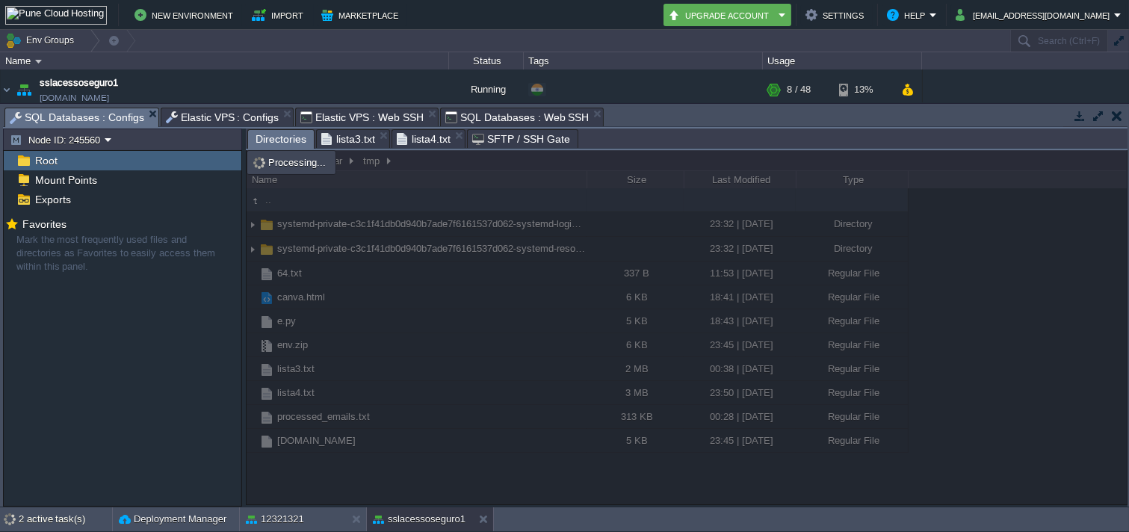
click at [333, 270] on div at bounding box center [687, 327] width 881 height 354
click at [338, 272] on div at bounding box center [687, 327] width 881 height 354
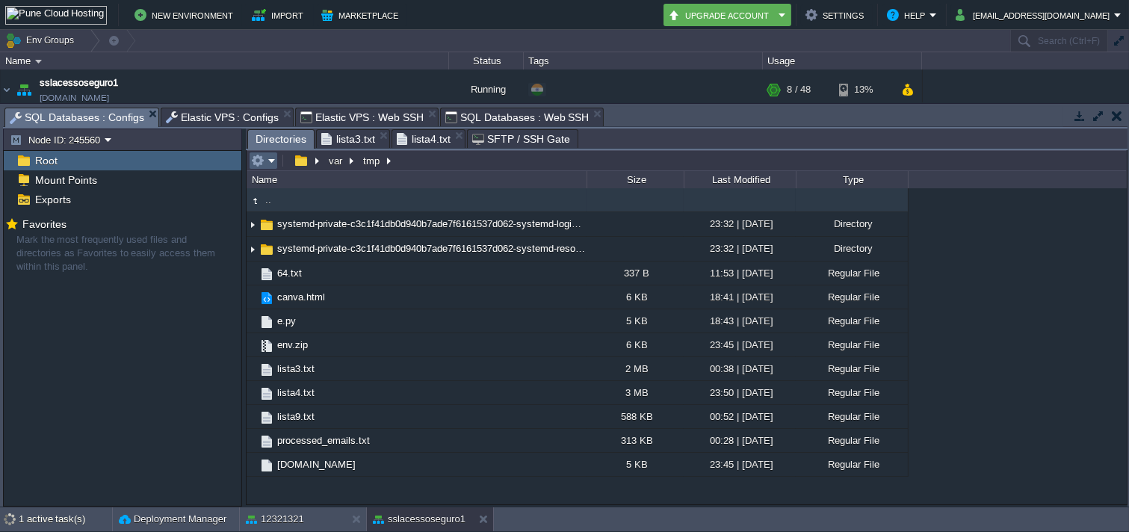
click at [273, 160] on em at bounding box center [263, 160] width 25 height 13
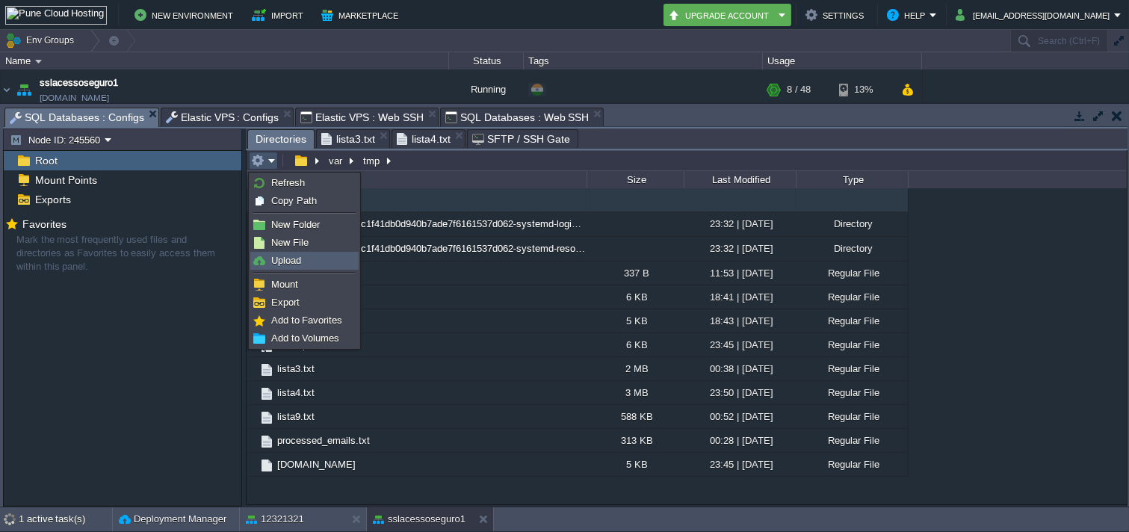
click at [275, 259] on span "Upload" at bounding box center [286, 260] width 30 height 11
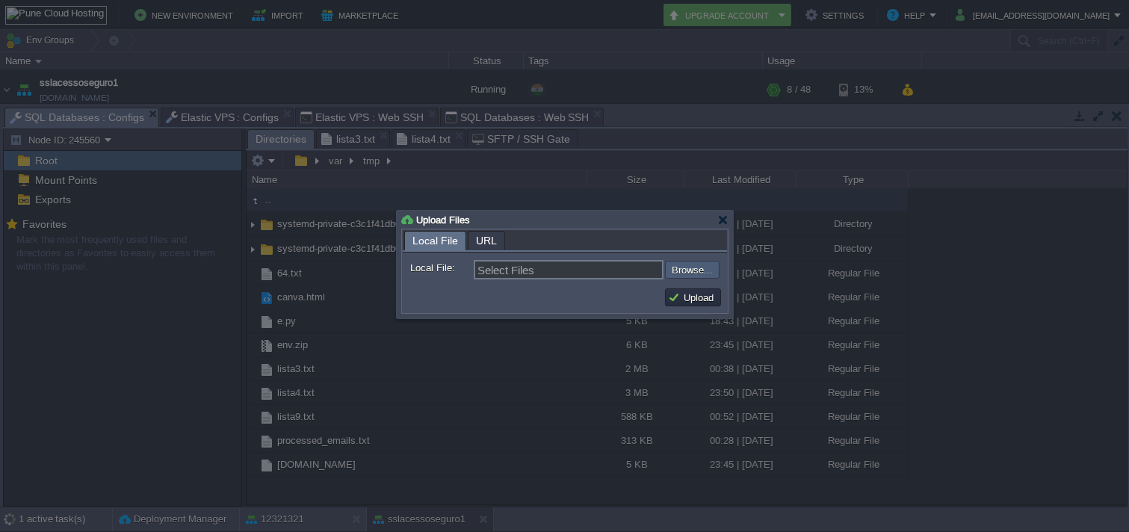
click at [699, 286] on div "Upload" at bounding box center [565, 298] width 324 height 30
click at [680, 272] on input "file" at bounding box center [625, 270] width 189 height 18
type input "C:\fakepath\lista10.txt"
type input "lista10.txt"
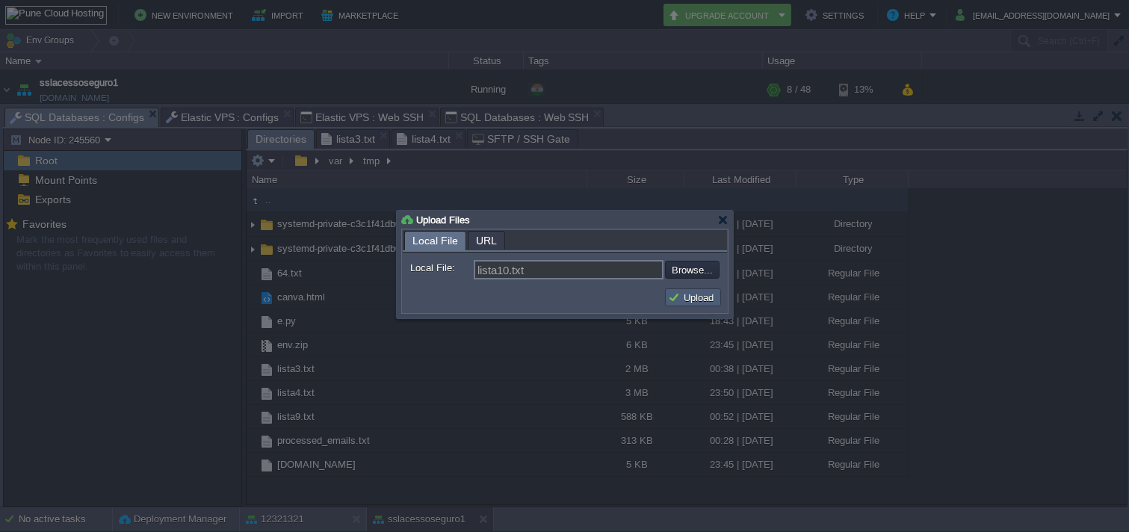
click at [684, 293] on button "Upload" at bounding box center [693, 297] width 50 height 13
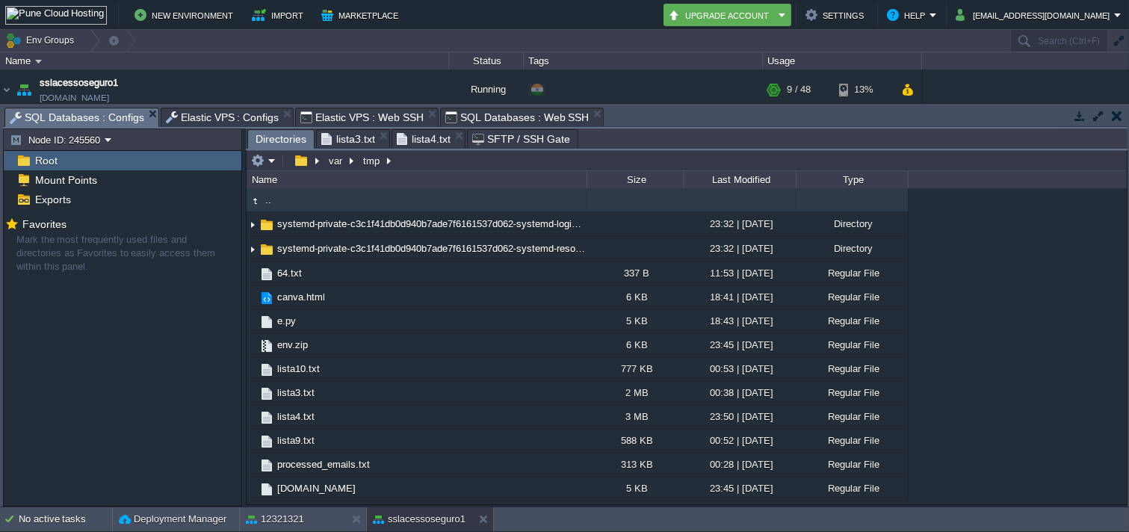
click at [338, 118] on span "Elastic VPS : Web SSH" at bounding box center [361, 117] width 123 height 18
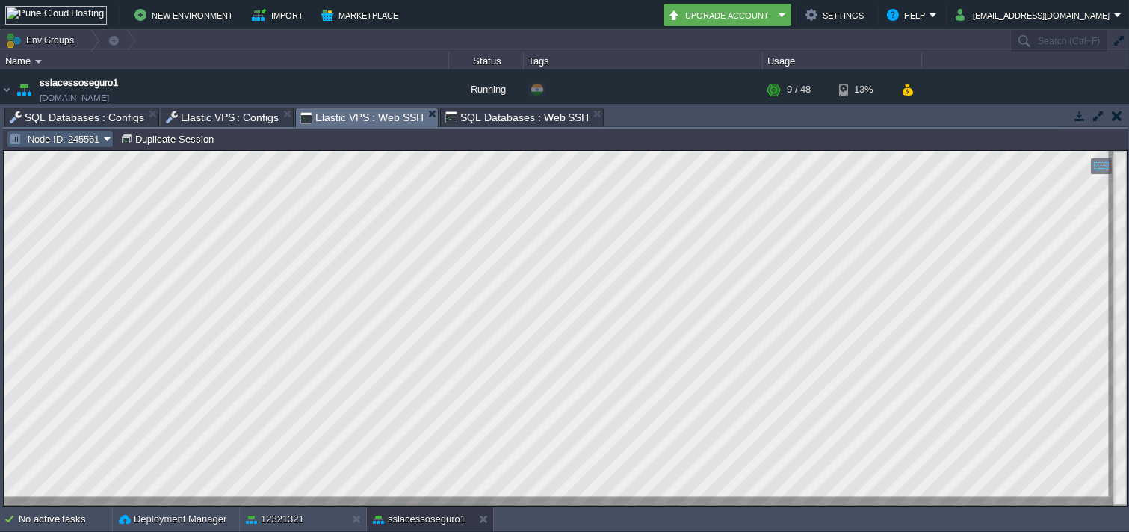
click at [76, 141] on button "Node ID: 245561" at bounding box center [56, 138] width 95 height 13
click at [90, 164] on span "Node ID: 245559" at bounding box center [63, 159] width 72 height 11
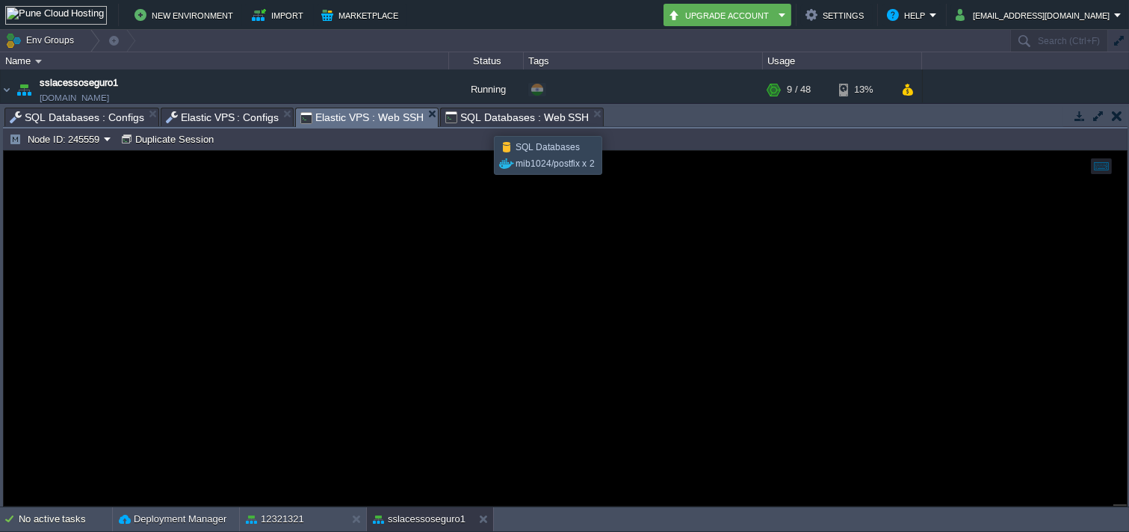
click at [483, 123] on span "SQL Databases : Web SSH" at bounding box center [518, 117] width 144 height 18
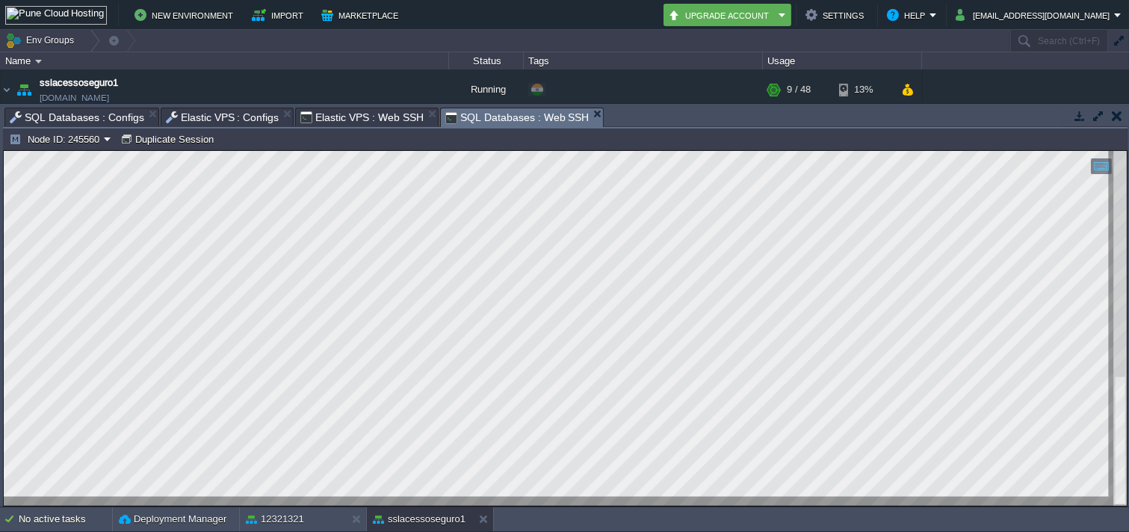
click at [1116, 116] on button "button" at bounding box center [1117, 115] width 10 height 13
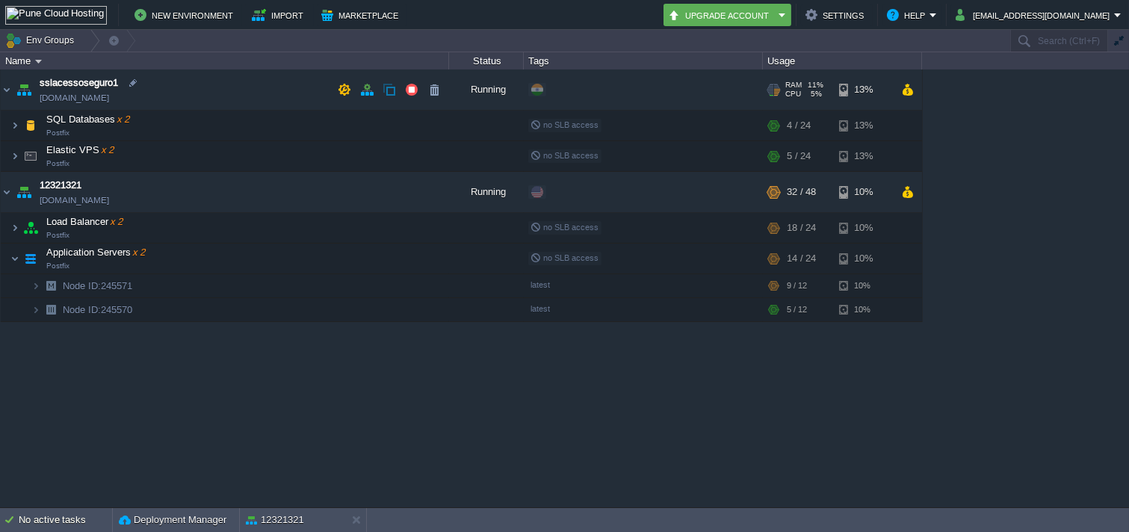
click at [19, 98] on img at bounding box center [23, 90] width 21 height 40
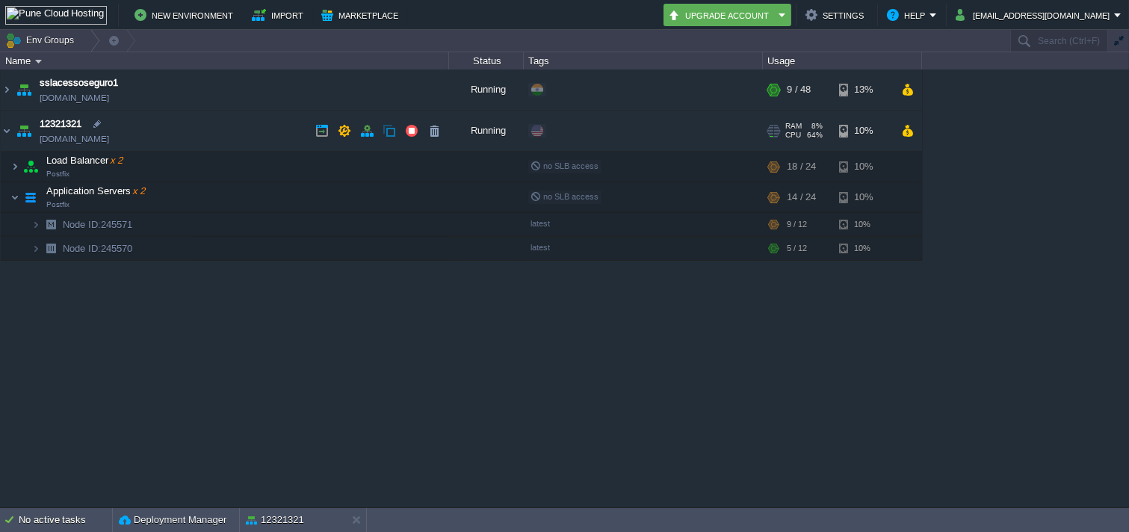
click at [16, 135] on img at bounding box center [23, 131] width 21 height 40
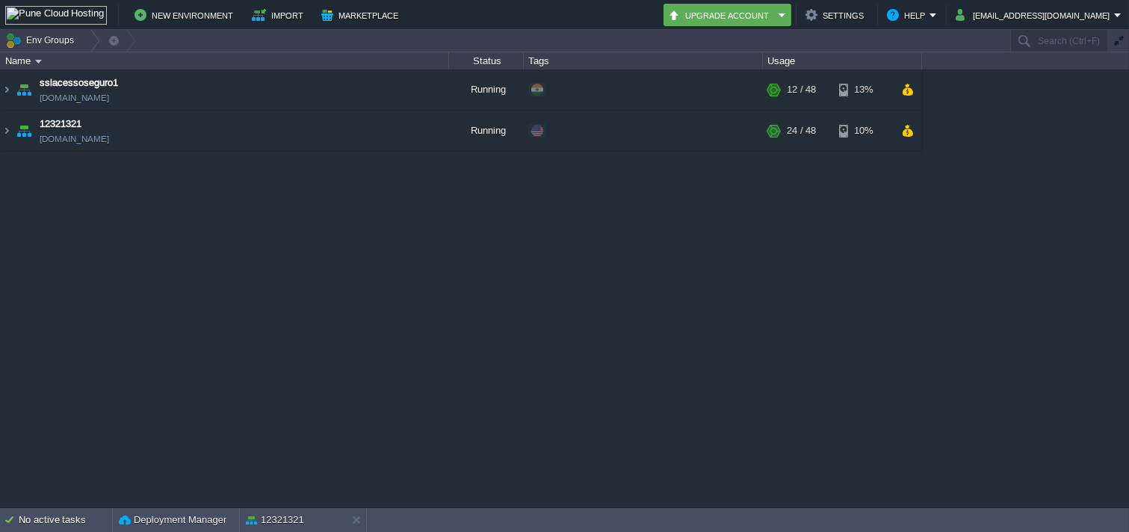
click at [303, 505] on div "sslacessoseguro1 sslacessoseguro1.in1.punecloudhosting.com Running + Add to Env…" at bounding box center [564, 288] width 1129 height 437
click at [306, 508] on div "12321321" at bounding box center [293, 520] width 106 height 24
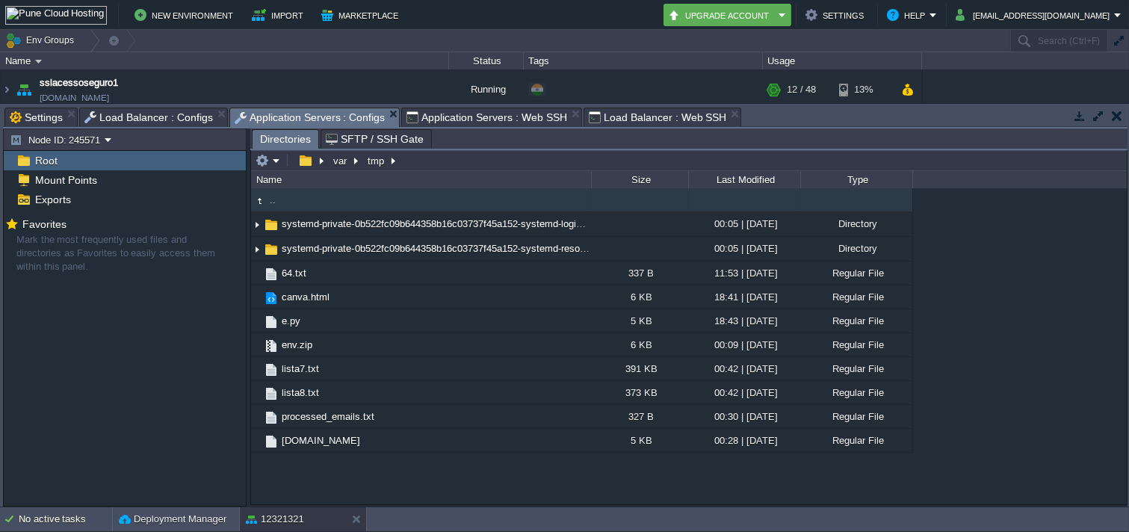
click at [435, 108] on span "Application Servers : Web SSH" at bounding box center [487, 117] width 161 height 18
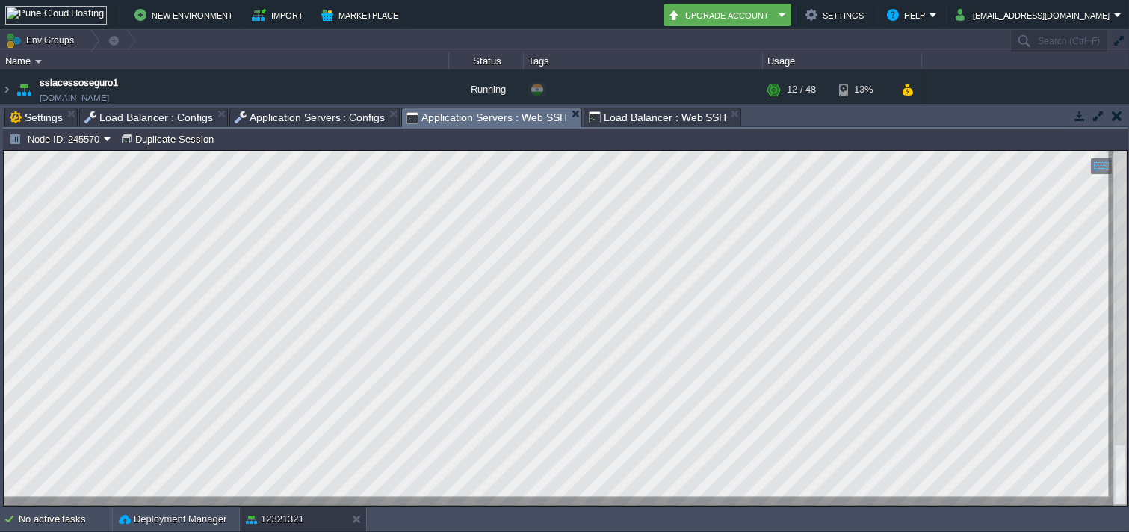
click at [626, 120] on span "Load Balancer : Web SSH" at bounding box center [658, 117] width 138 height 18
click at [55, 129] on div "Tasks Activity Log Archive Git / SVN Settings Load Balancer : Configs Applicati…" at bounding box center [565, 118] width 1125 height 22
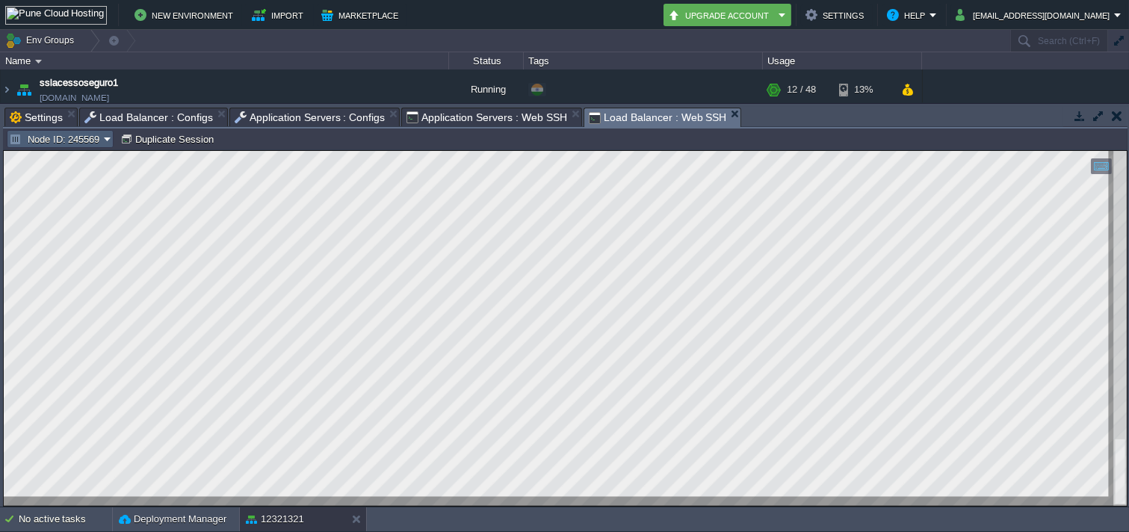
click at [87, 145] on button "Node ID: 245569" at bounding box center [56, 138] width 95 height 13
click at [90, 178] on span "Node ID: 245572" at bounding box center [63, 177] width 72 height 11
drag, startPoint x: 557, startPoint y: 116, endPoint x: 543, endPoint y: 108, distance: 16.4
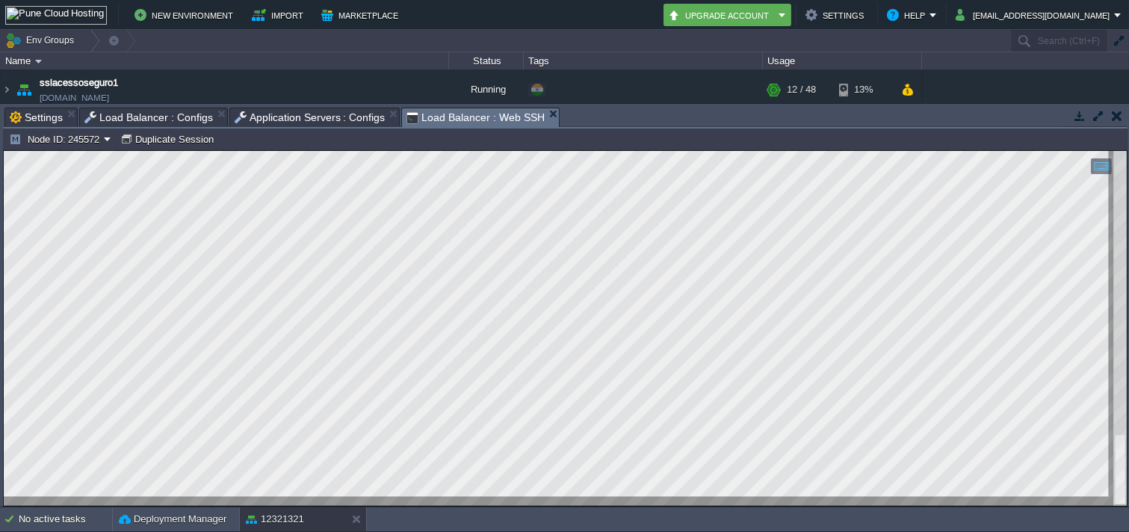
click at [532, 112] on em "Load Balancer : Web SSH" at bounding box center [483, 117] width 152 height 19
click at [526, 112] on span "Load Balancer : Web SSH" at bounding box center [476, 117] width 138 height 19
click at [536, 108] on em "Load Balancer : Web SSH" at bounding box center [483, 117] width 152 height 19
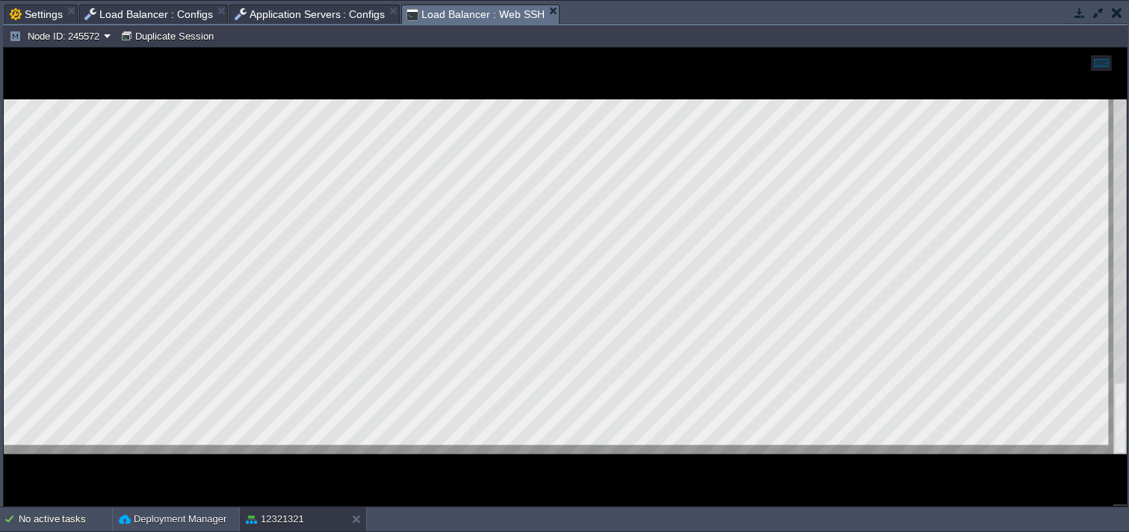
click at [543, 12] on em "Load Balancer : Web SSH" at bounding box center [483, 14] width 152 height 19
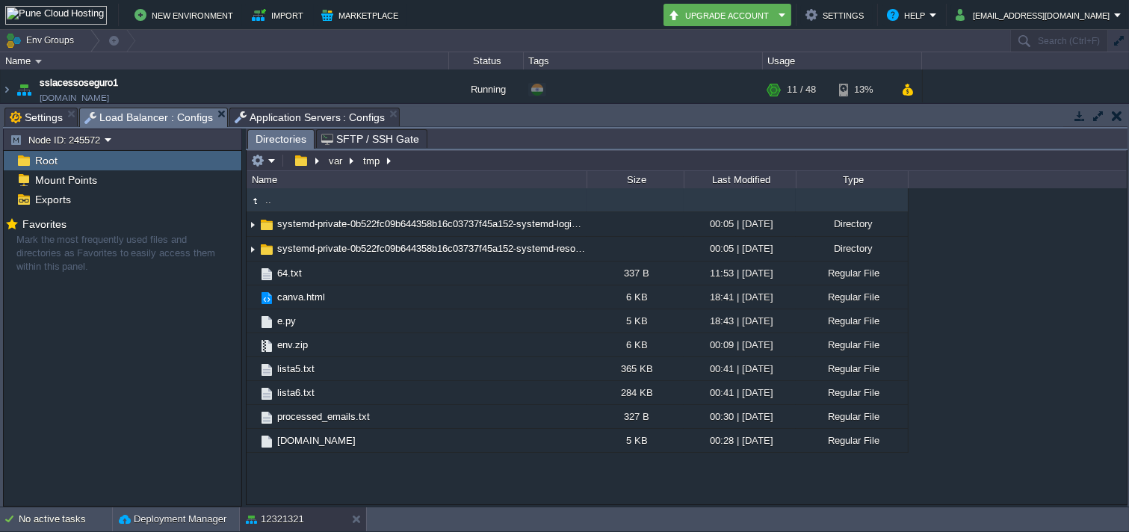
click at [143, 117] on span "Load Balancer : Configs" at bounding box center [148, 117] width 129 height 19
click at [338, 108] on span "Application Servers : Configs" at bounding box center [310, 117] width 151 height 18
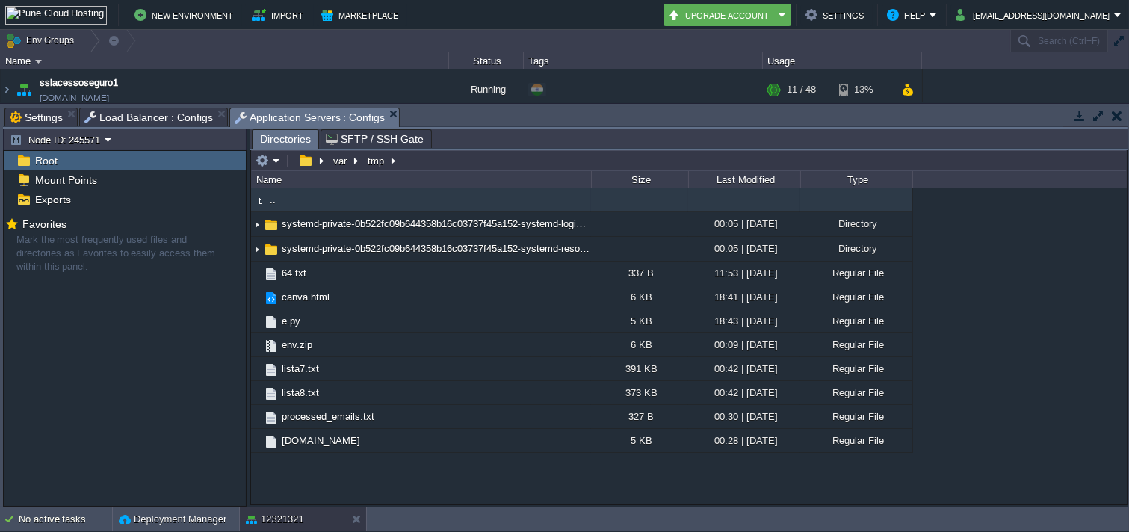
click at [1118, 109] on button "button" at bounding box center [1117, 115] width 10 height 13
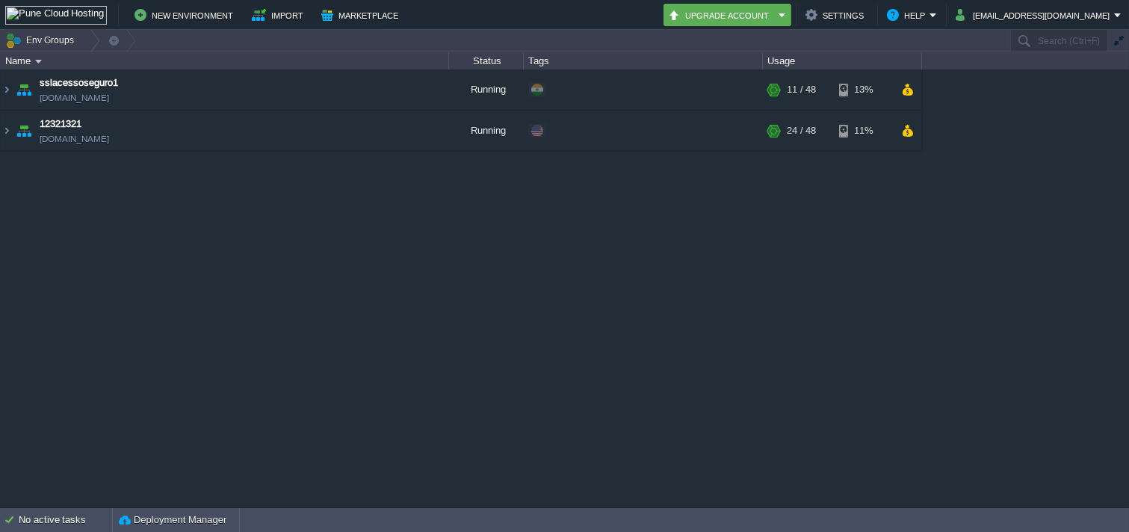
click at [0, 124] on table "sslacessoseguro1 sslacessoseguro1.in1.punecloudhosting.com Running + Add to Env…" at bounding box center [461, 111] width 923 height 82
click at [10, 141] on img at bounding box center [7, 131] width 12 height 40
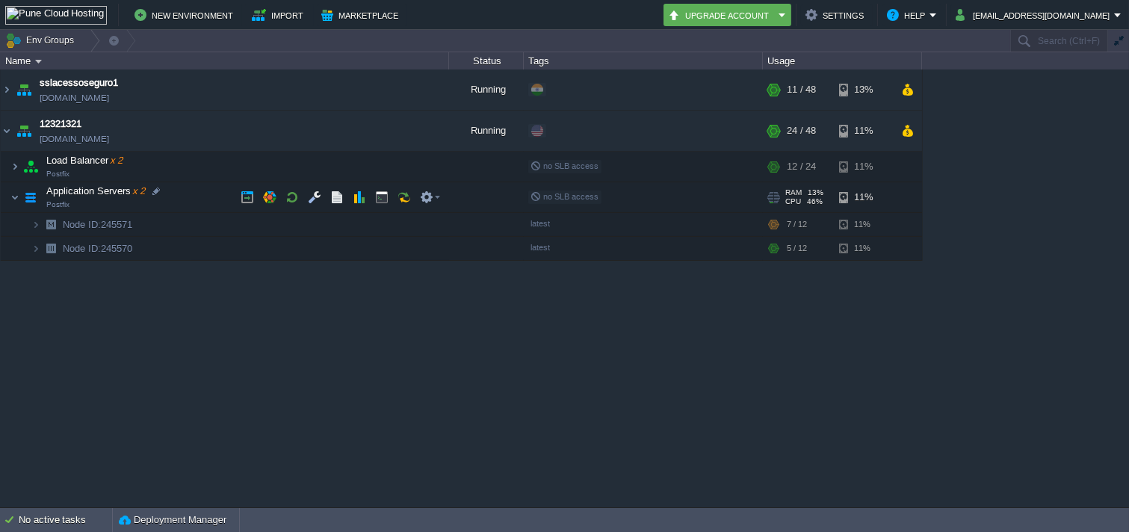
click at [25, 197] on img at bounding box center [30, 197] width 21 height 30
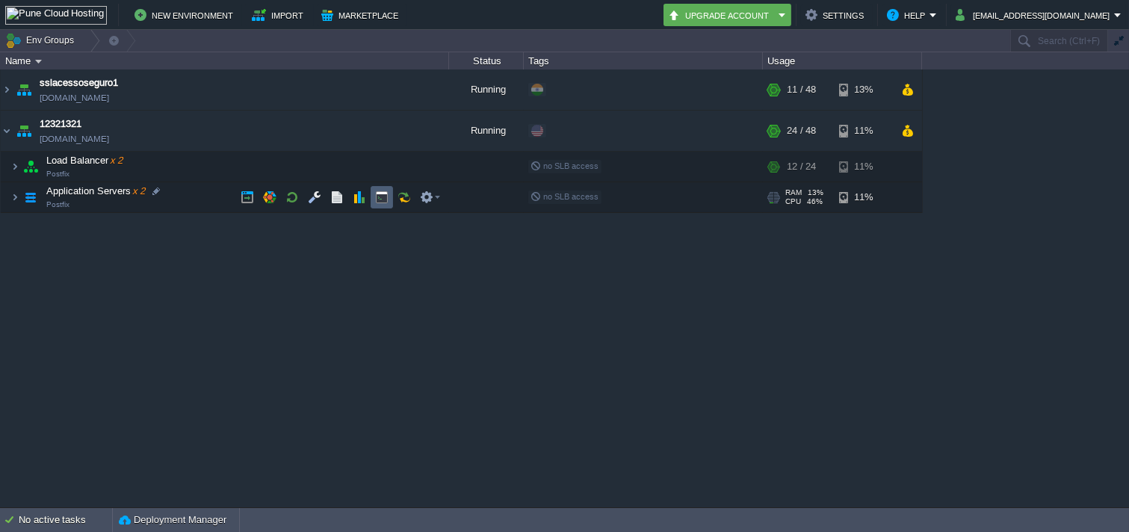
click at [390, 199] on td at bounding box center [382, 197] width 22 height 22
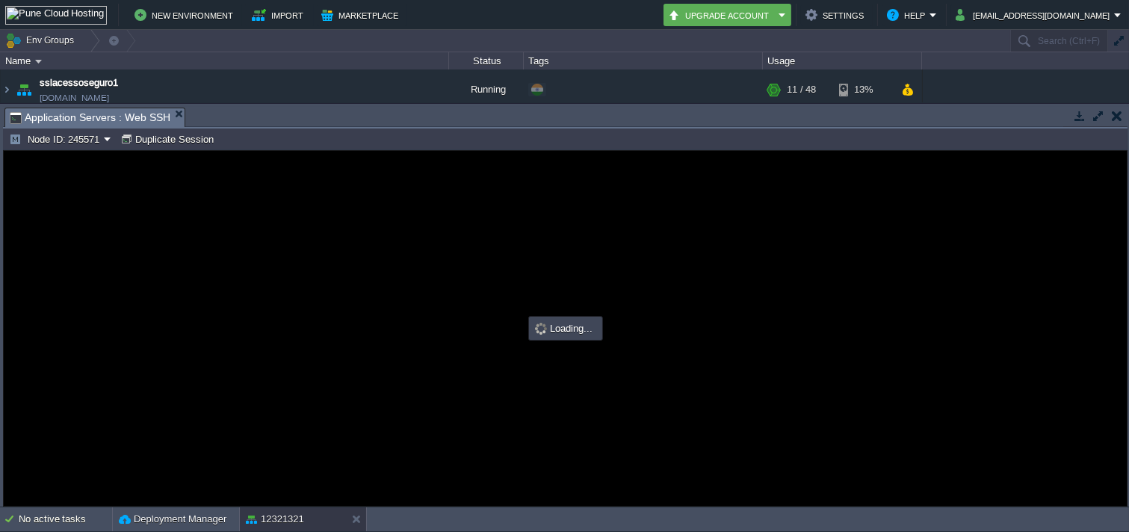
click at [407, 105] on div "Tasks Activity Log Archive Git / SVN Application Servers : Web SSH Upload Delet…" at bounding box center [565, 305] width 1131 height 403
drag, startPoint x: 407, startPoint y: 109, endPoint x: 382, endPoint y: 299, distance: 191.5
click at [382, 299] on body "New Environment Import Marketplace Bonus ₹0.00 Upgrade Account Settings Help mo…" at bounding box center [564, 266] width 1129 height 532
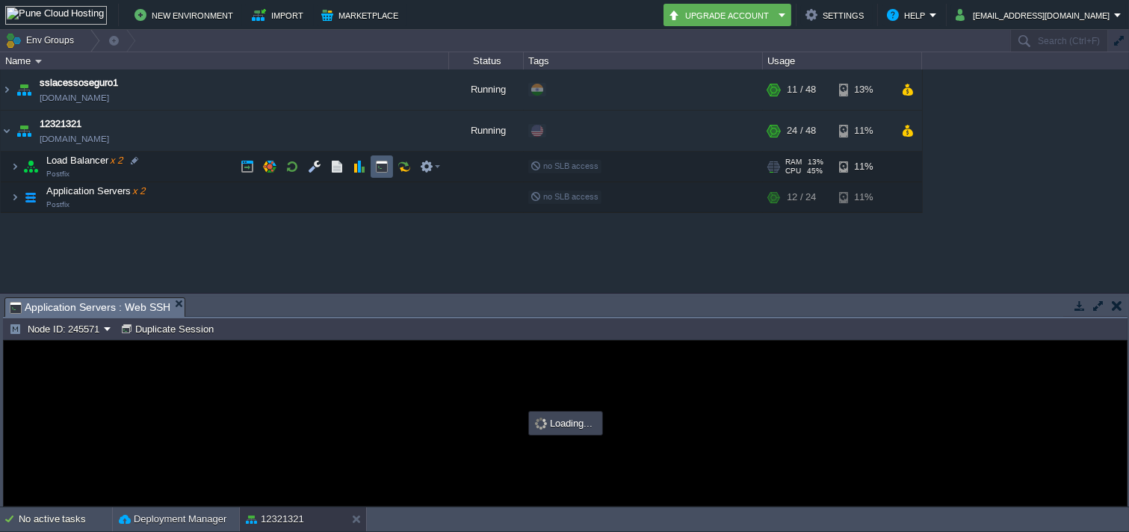
click at [390, 163] on td at bounding box center [382, 166] width 22 height 22
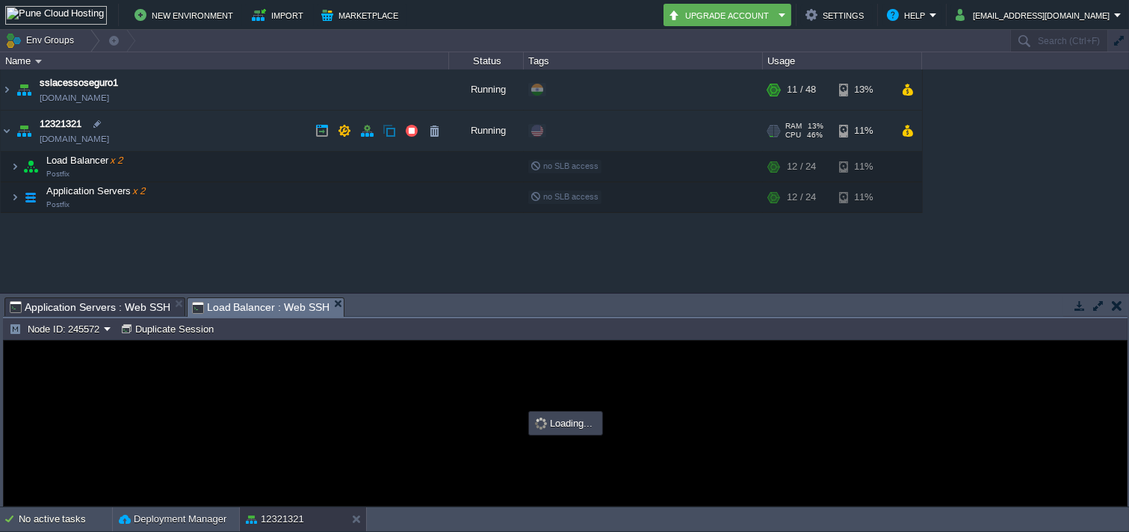
click at [23, 124] on img at bounding box center [23, 131] width 21 height 40
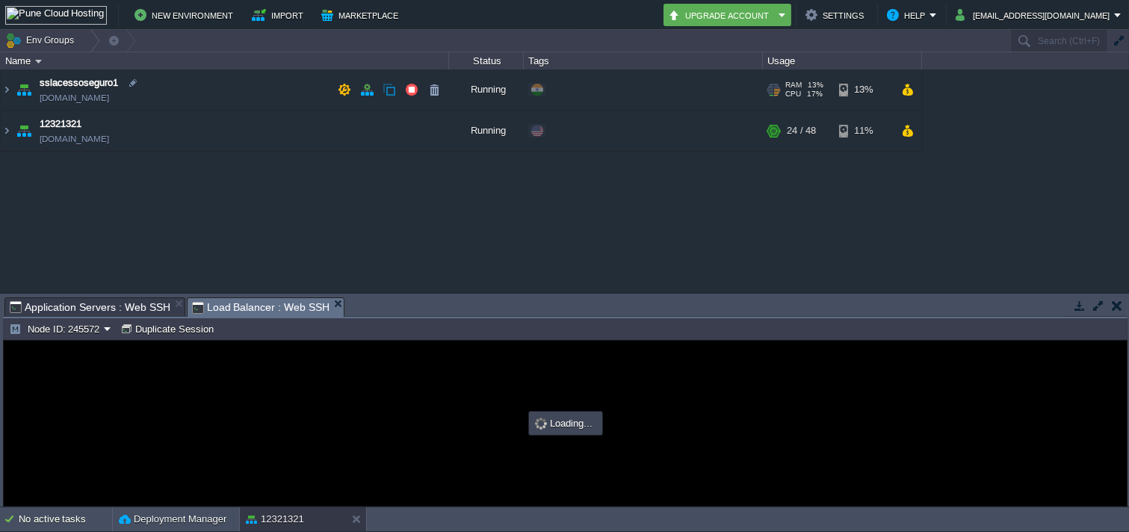
click at [16, 87] on img at bounding box center [23, 90] width 21 height 40
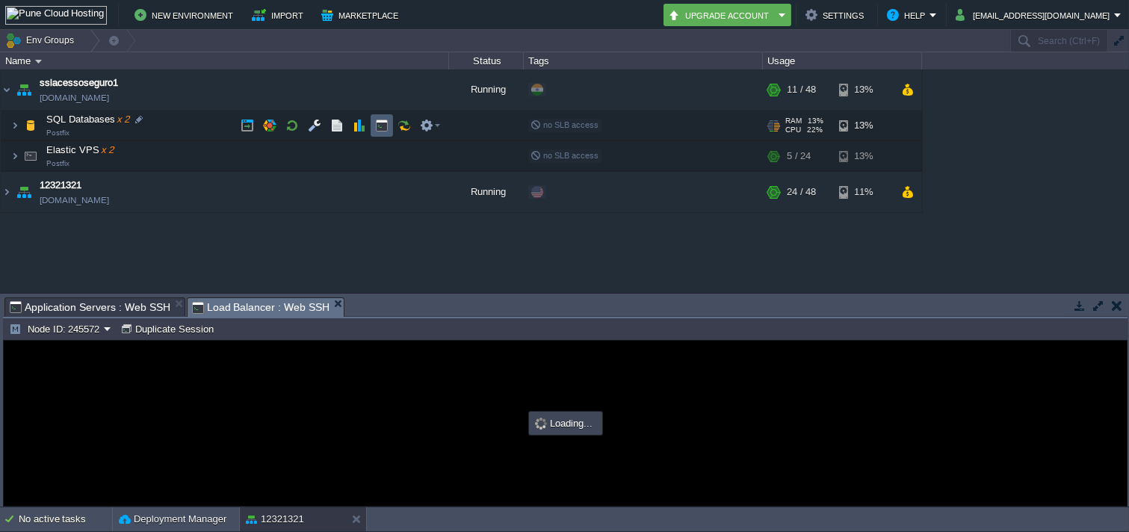
click at [382, 129] on button "button" at bounding box center [381, 125] width 13 height 13
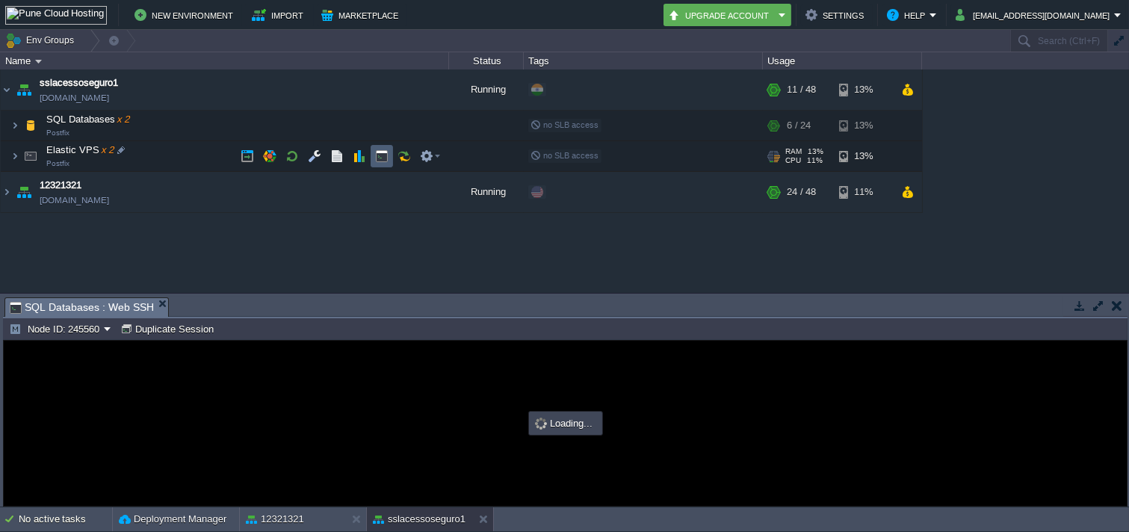
click at [386, 167] on td at bounding box center [382, 156] width 22 height 22
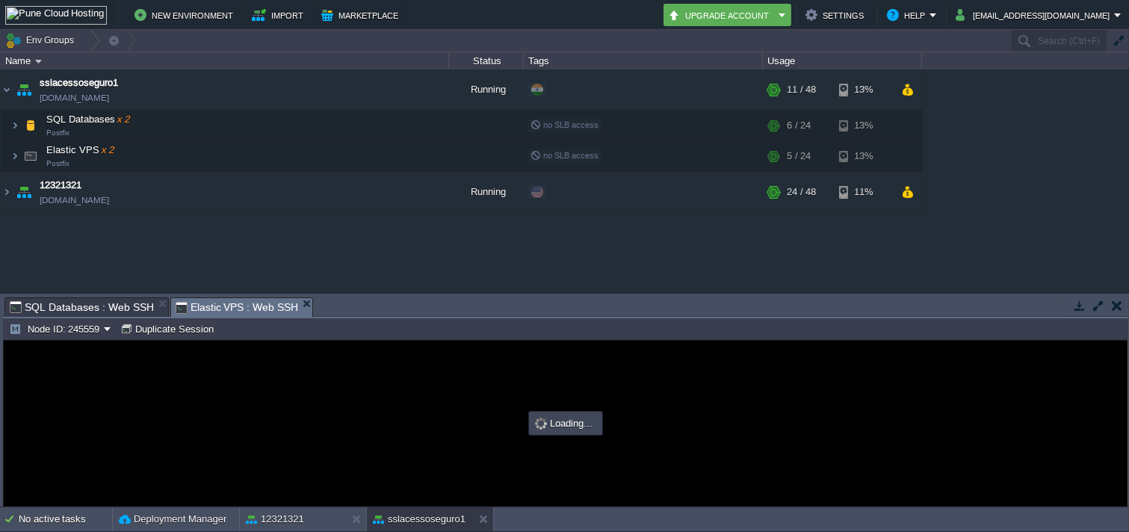
drag, startPoint x: 407, startPoint y: 299, endPoint x: 444, endPoint y: -48, distance: 348.8
click at [444, 0] on html "New Environment Import Marketplace Bonus ₹0.00 Upgrade Account Settings Help mo…" at bounding box center [564, 266] width 1129 height 532
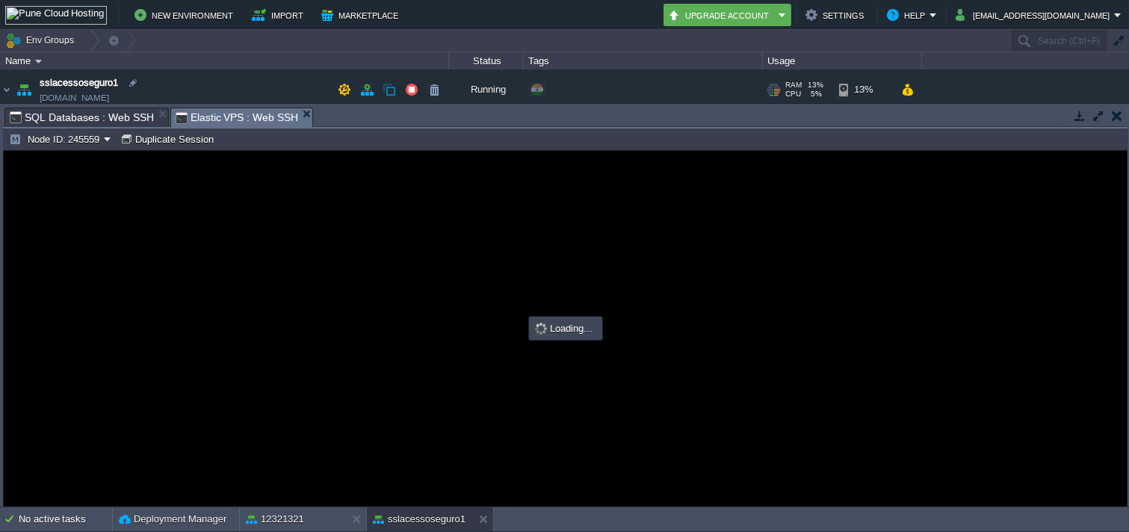
type input "#000000"
click at [678, 149] on div "Node ID: 245559 Duplicate Session" at bounding box center [565, 140] width 1125 height 22
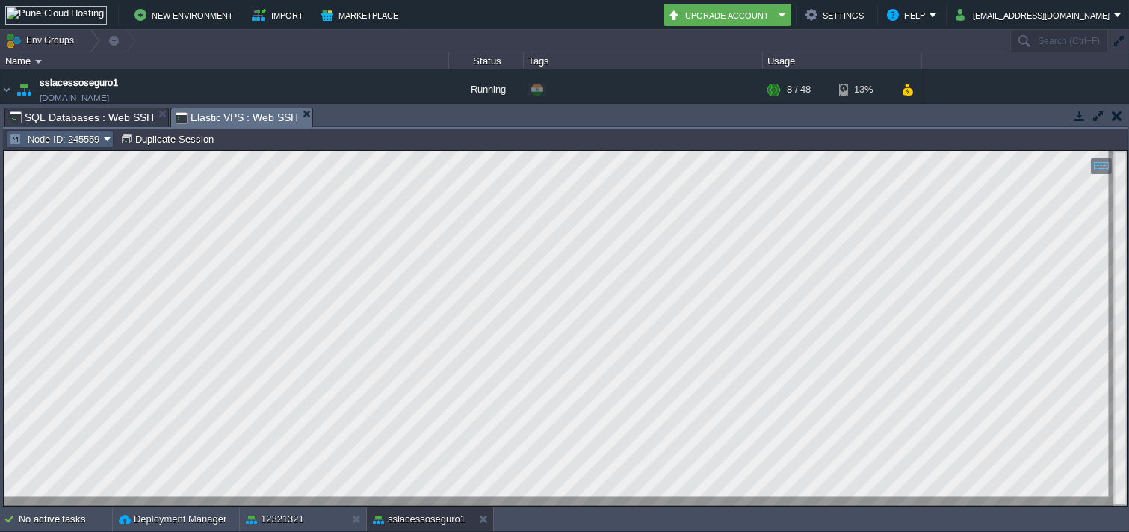
click at [31, 132] on button "Node ID: 245559" at bounding box center [56, 138] width 95 height 13
click at [76, 170] on link "Node ID: 245561" at bounding box center [61, 178] width 108 height 16
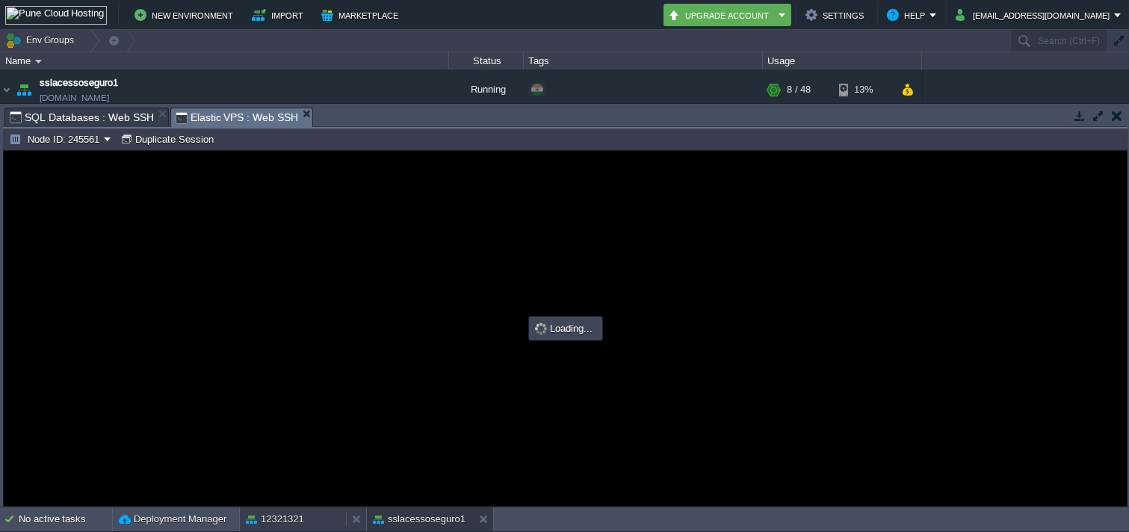
drag, startPoint x: 295, startPoint y: 520, endPoint x: 286, endPoint y: 523, distance: 8.7
click at [290, 523] on button "12321321" at bounding box center [275, 519] width 58 height 15
type input "#000000"
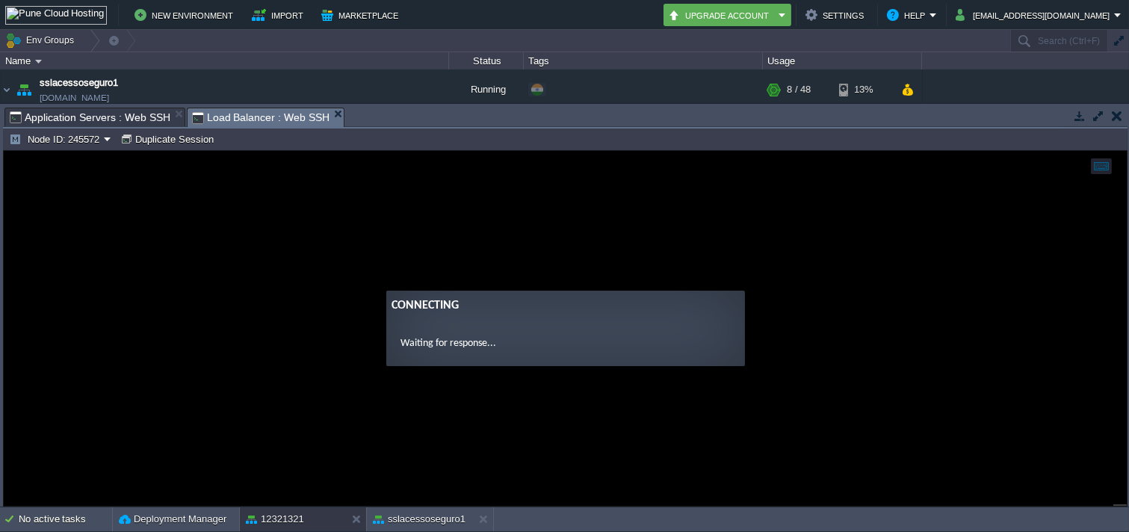
type input "#000000"
click at [88, 116] on span "Application Servers : Web SSH" at bounding box center [90, 117] width 161 height 18
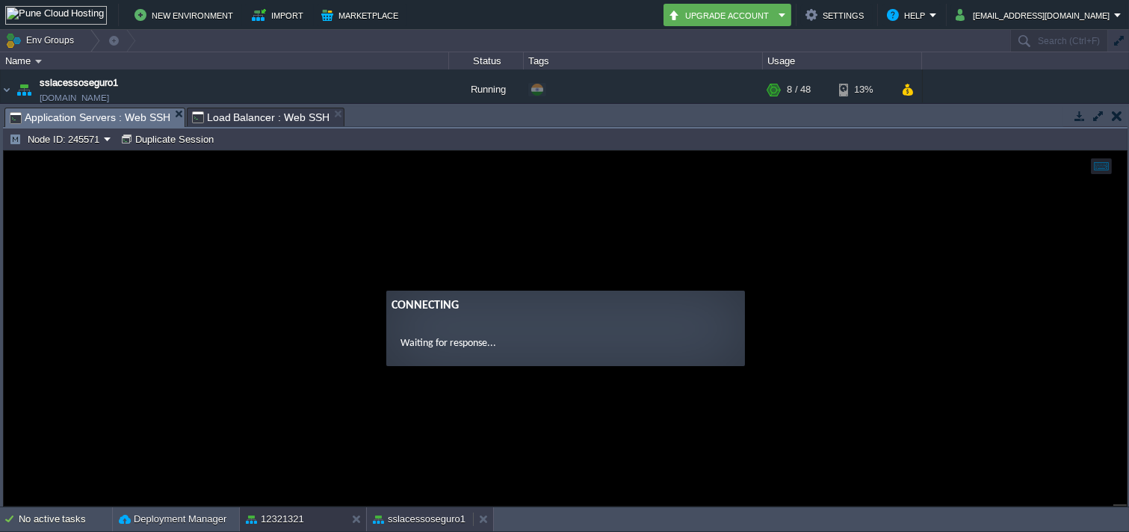
click at [407, 514] on button "sslacessoseguro1" at bounding box center [419, 519] width 93 height 15
type input "#000000"
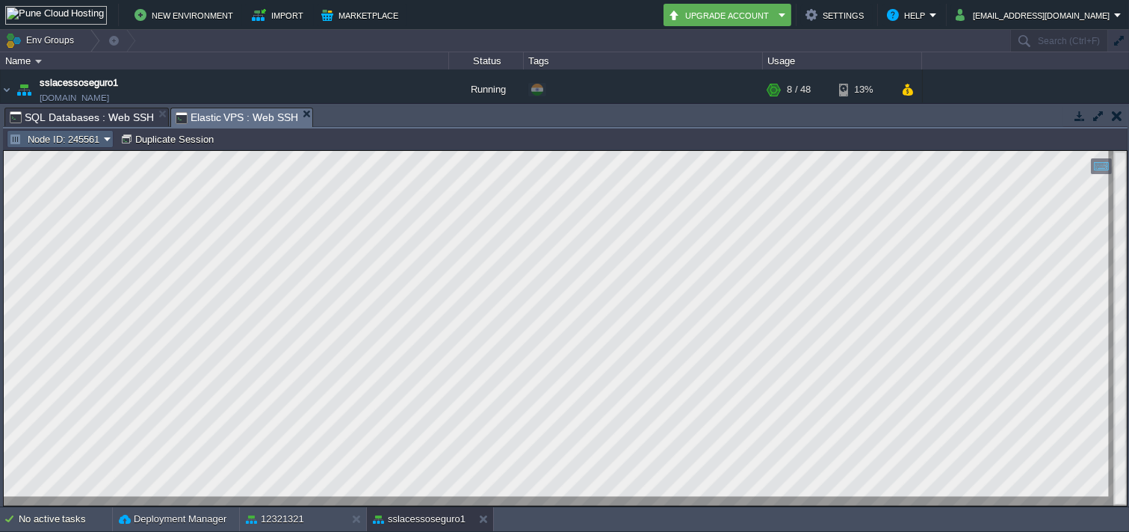
click at [66, 141] on button "Node ID: 245561" at bounding box center [56, 138] width 95 height 13
click at [70, 152] on link "Node ID: 245559" at bounding box center [61, 160] width 108 height 16
click at [315, 519] on div "12321321" at bounding box center [293, 520] width 106 height 24
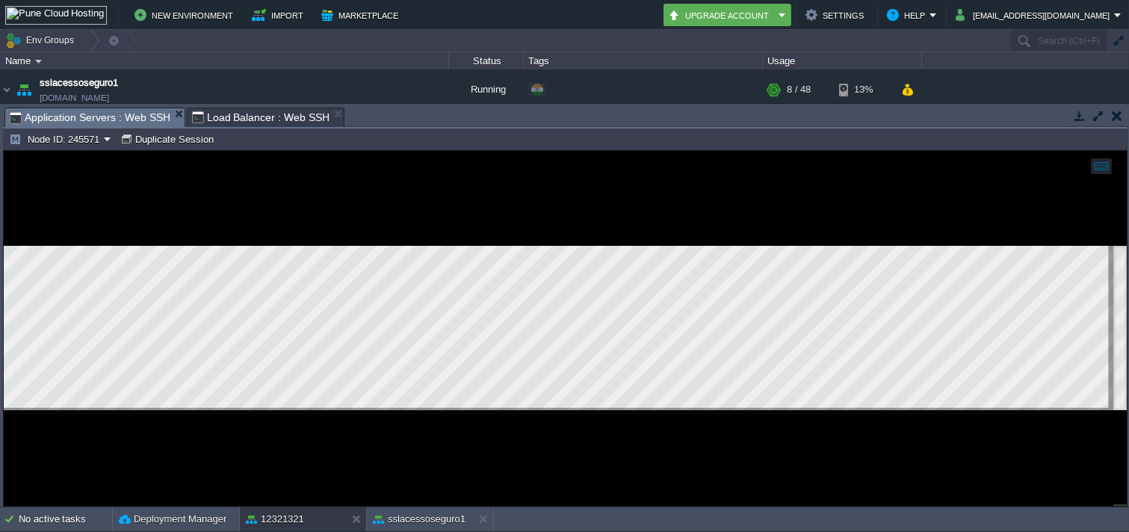
click at [81, 149] on div "Node ID: 245571 Duplicate Session" at bounding box center [565, 140] width 1125 height 22
click at [76, 132] on button "Node ID: 245571" at bounding box center [56, 138] width 95 height 13
drag, startPoint x: 88, startPoint y: 172, endPoint x: 87, endPoint y: 17, distance: 154.7
click at [88, 172] on span "Node ID: 245571" at bounding box center [63, 177] width 72 height 11
click at [91, 149] on div "Node ID: 245571 Duplicate Session" at bounding box center [565, 140] width 1125 height 22
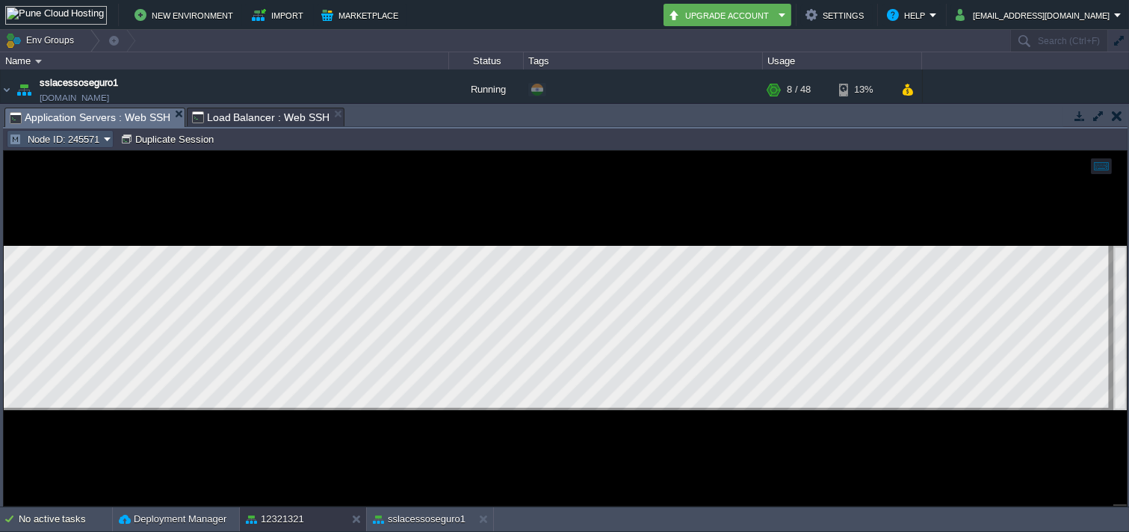
click at [83, 141] on button "Node ID: 245571" at bounding box center [56, 138] width 95 height 13
click at [78, 155] on span "Node ID: 245570" at bounding box center [63, 159] width 72 height 11
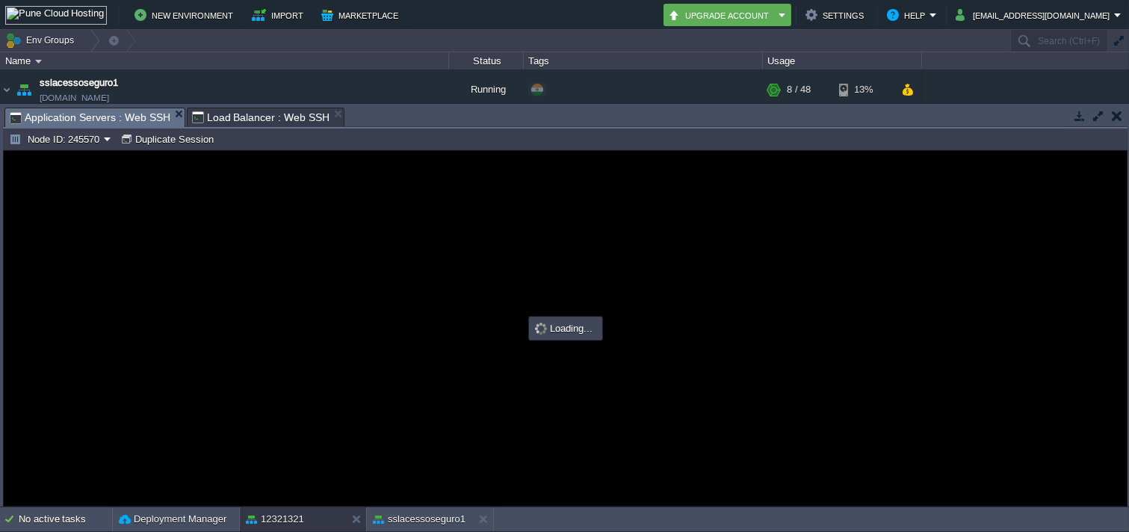
click at [249, 116] on span "Load Balancer : Web SSH" at bounding box center [261, 117] width 138 height 18
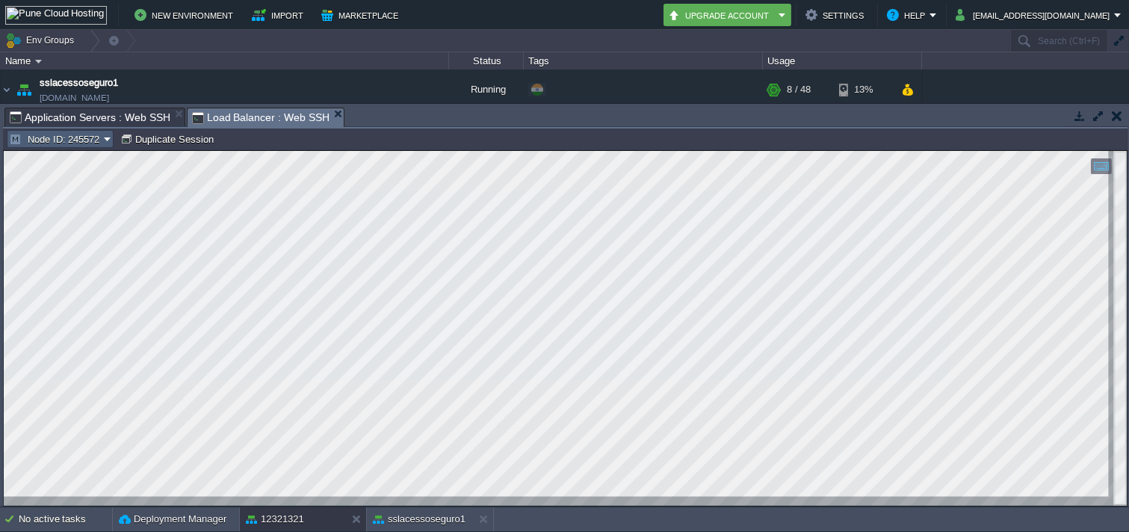
click at [91, 141] on button "Node ID: 245572" at bounding box center [56, 138] width 95 height 13
click at [91, 178] on span "Node ID: 245572" at bounding box center [63, 177] width 72 height 11
click at [99, 137] on button "Node ID: 245572" at bounding box center [56, 138] width 95 height 13
click at [95, 152] on link "Node ID: 245569" at bounding box center [61, 160] width 108 height 16
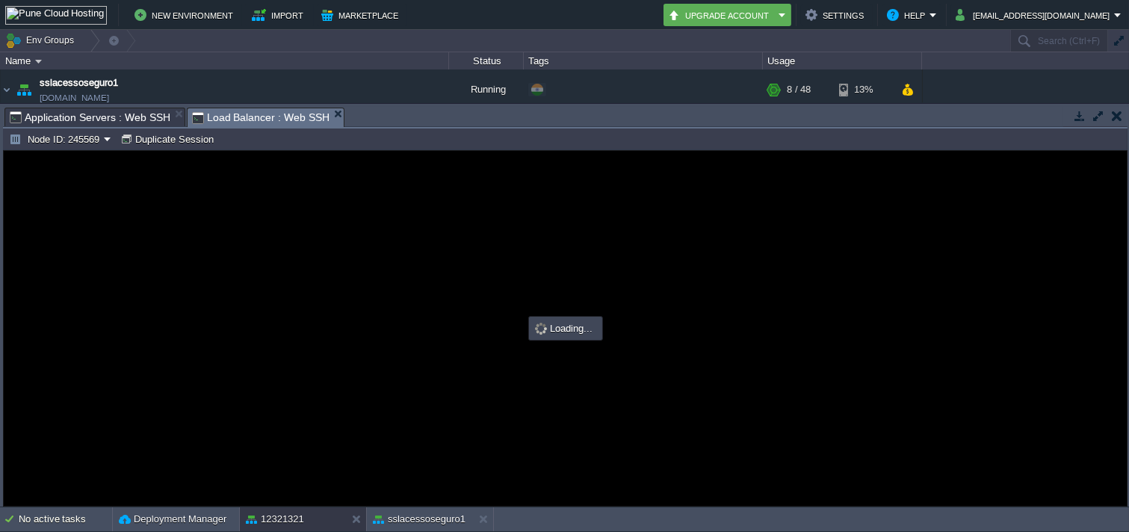
type input "#000000"
click at [91, 120] on span "Application Servers : Web SSH" at bounding box center [90, 117] width 161 height 18
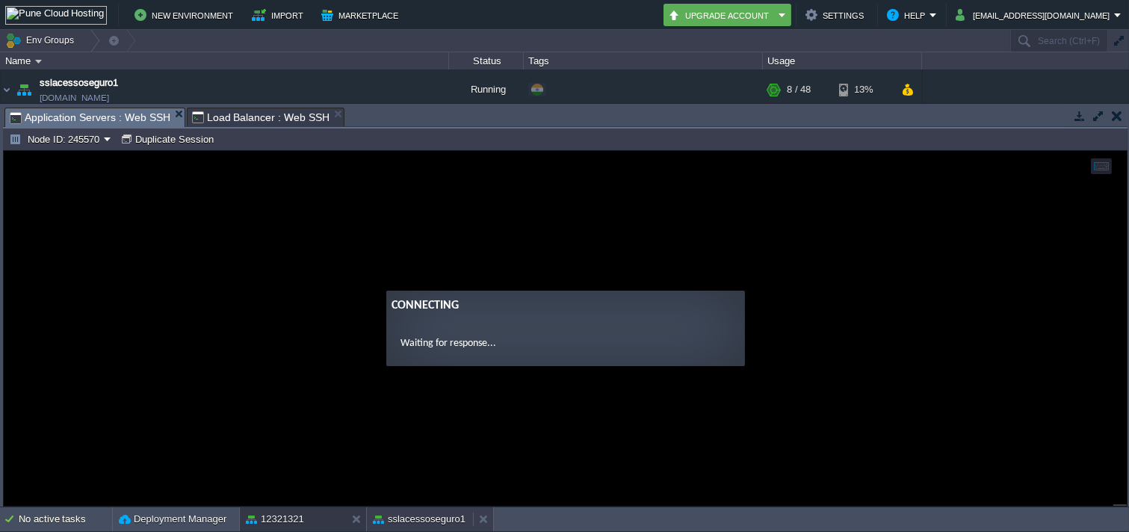
click at [425, 523] on button "sslacessoseguro1" at bounding box center [419, 519] width 93 height 15
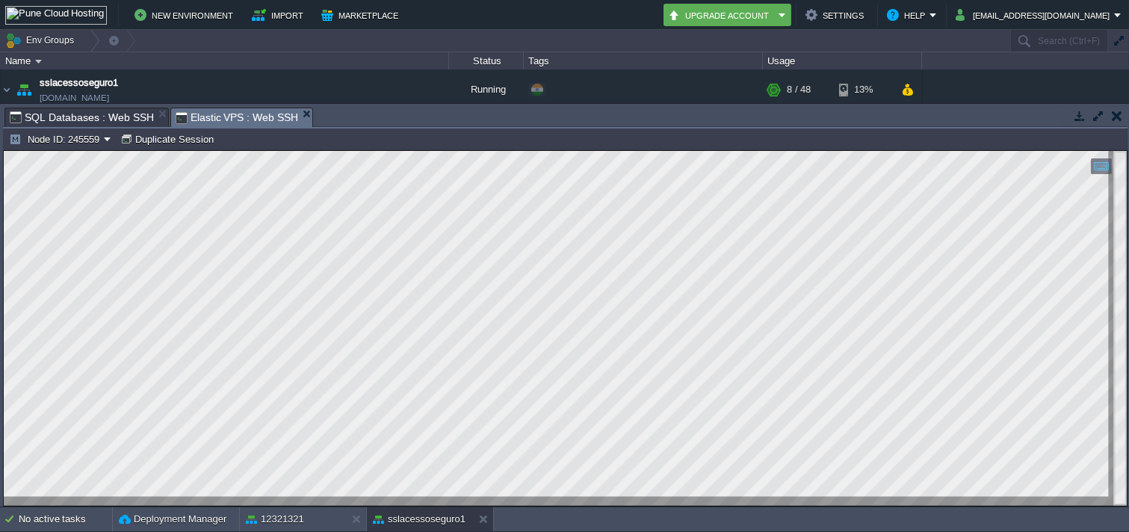
click at [70, 145] on button "Node ID: 245559" at bounding box center [56, 138] width 95 height 13
click at [70, 159] on span "Node ID: 245559" at bounding box center [63, 159] width 72 height 11
click at [75, 135] on button "Node ID: 245559" at bounding box center [56, 138] width 95 height 13
click at [75, 187] on li "Node ID: 245561" at bounding box center [60, 178] width 109 height 18
click at [87, 129] on div "Tasks Activity Log Archive Git / SVN Application Servers : Web SSH Load Balance…" at bounding box center [565, 118] width 1125 height 22
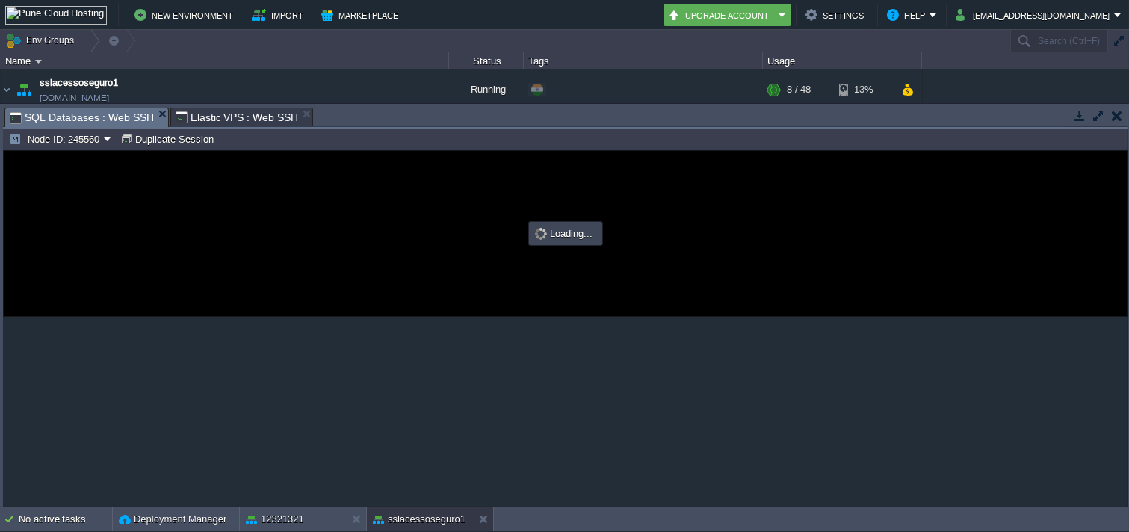
click at [87, 120] on span "SQL Databases : Web SSH" at bounding box center [82, 117] width 144 height 19
type input "#000000"
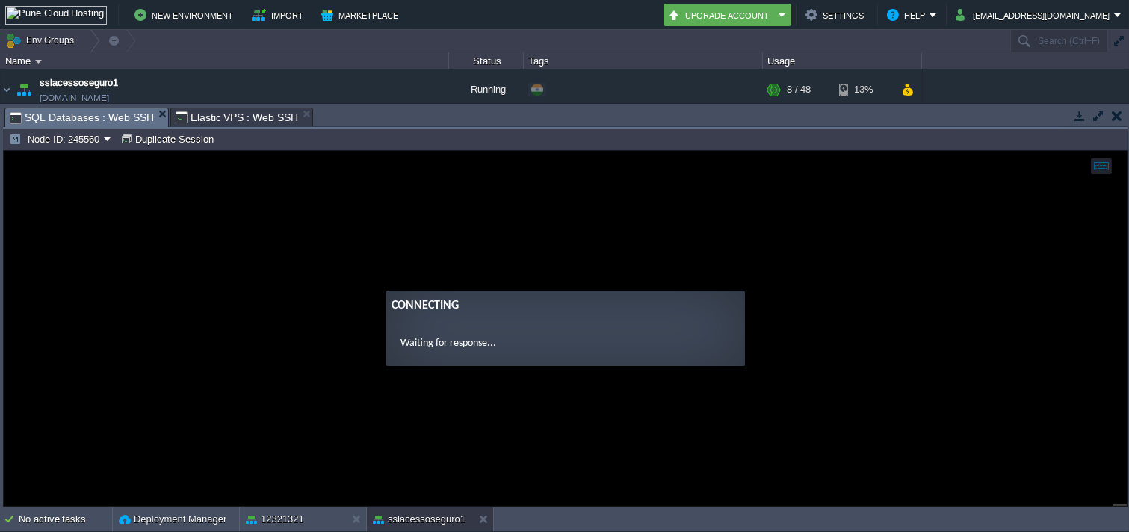
click at [91, 141] on button "Node ID: 245560" at bounding box center [56, 138] width 95 height 13
click at [78, 172] on span "Node ID: 245562" at bounding box center [63, 177] width 72 height 11
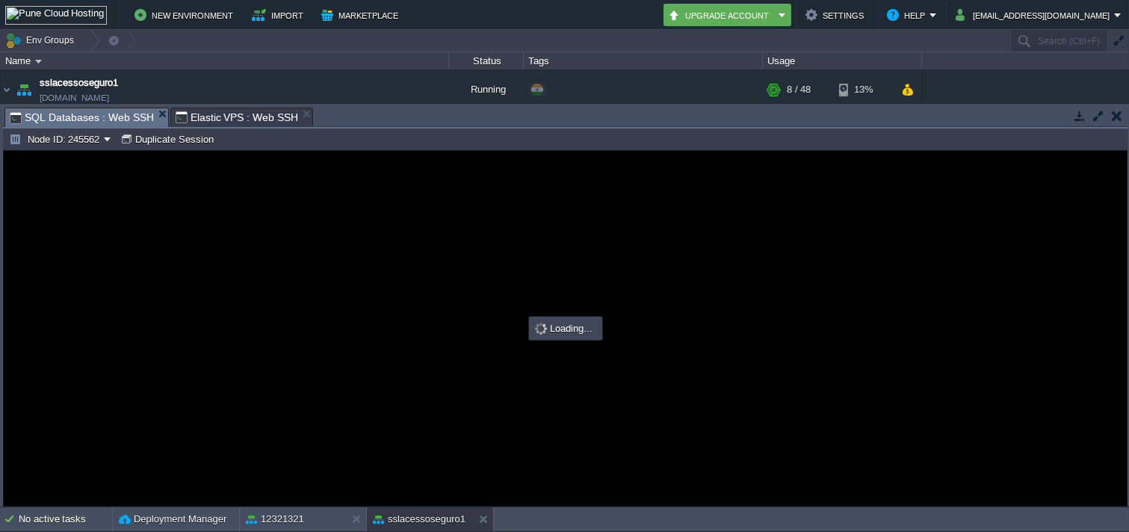
click at [80, 153] on div at bounding box center [565, 328] width 1123 height 355
click at [84, 141] on button "Node ID: 245562" at bounding box center [56, 138] width 95 height 13
click at [78, 159] on span "Node ID: 245560" at bounding box center [63, 159] width 72 height 11
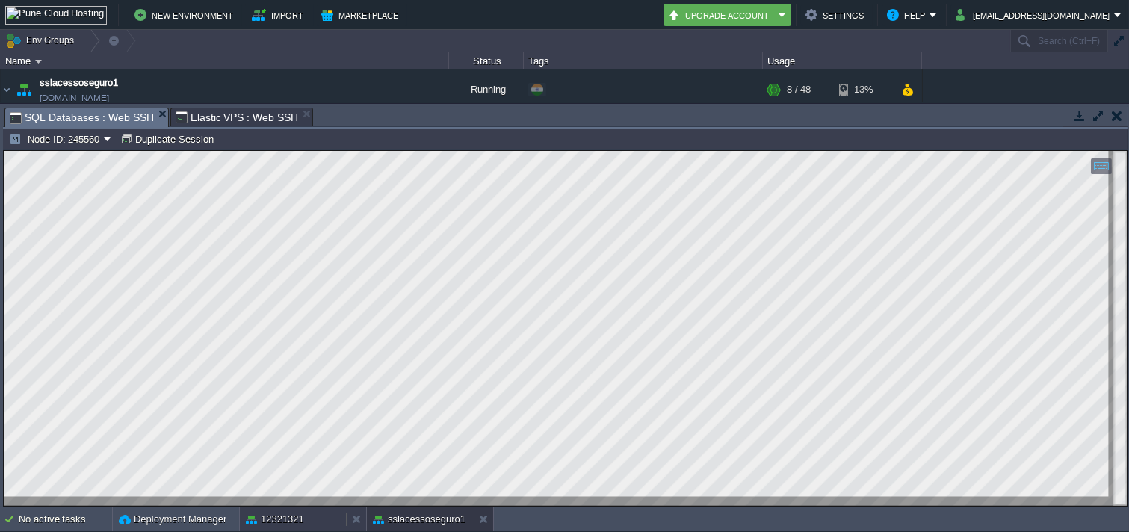
click at [295, 519] on button "12321321" at bounding box center [275, 519] width 58 height 15
click at [46, 137] on button "Node ID: 245570" at bounding box center [56, 138] width 95 height 13
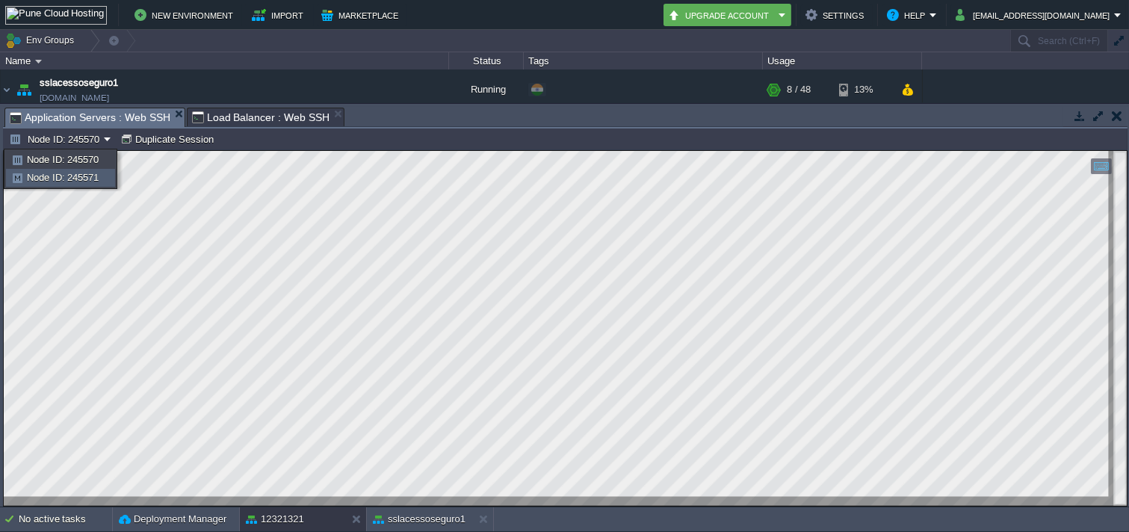
click at [80, 174] on span "Node ID: 245571" at bounding box center [63, 177] width 72 height 11
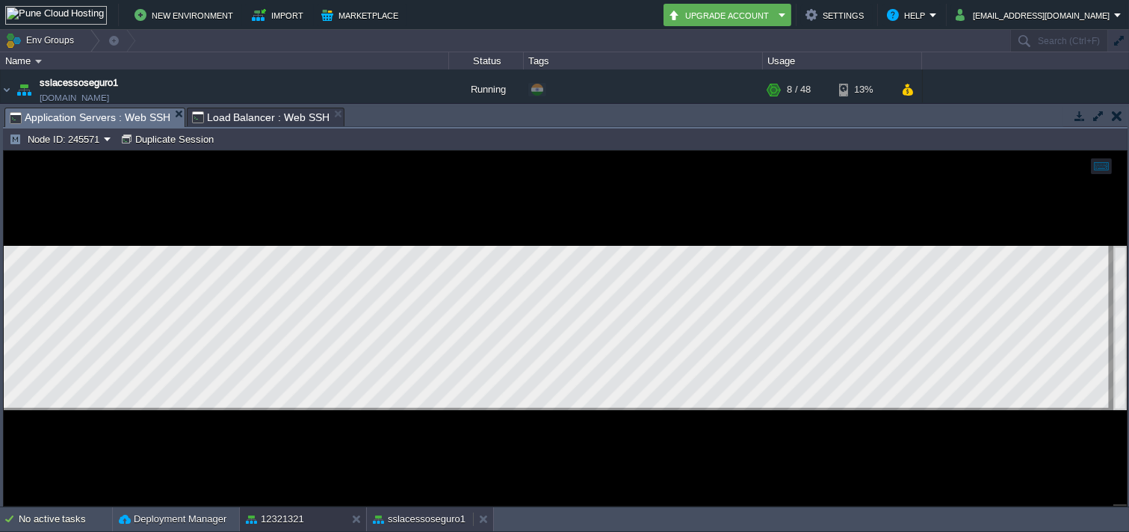
click at [419, 523] on button "sslacessoseguro1" at bounding box center [419, 519] width 93 height 15
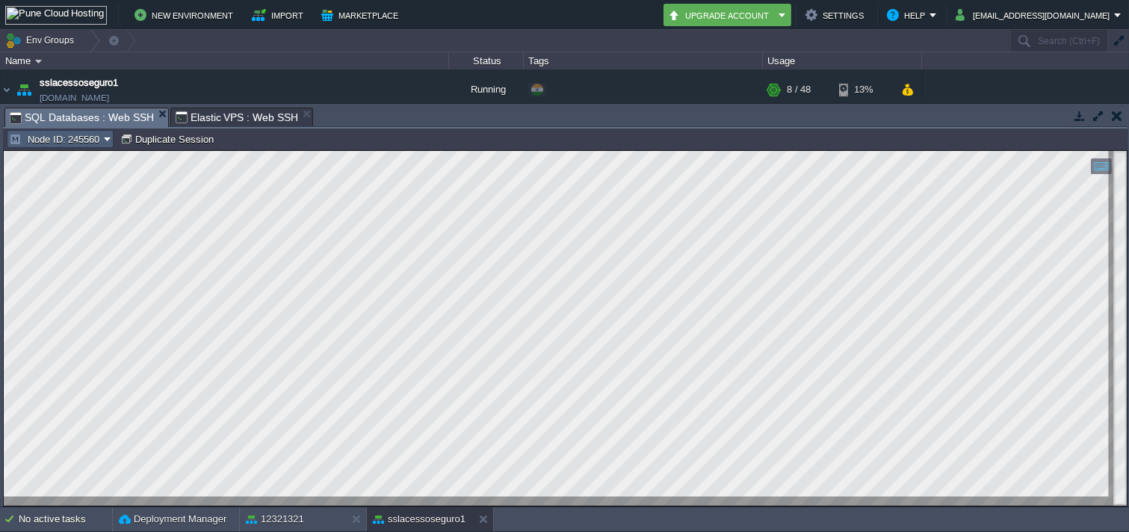
click at [93, 137] on button "Node ID: 245560" at bounding box center [56, 138] width 95 height 13
click at [87, 176] on span "Node ID: 245562" at bounding box center [63, 177] width 72 height 11
type input "#000000"
click at [76, 124] on span "SQL Databases : Web SSH" at bounding box center [82, 117] width 144 height 19
click at [64, 132] on button "Node ID: 245562" at bounding box center [56, 138] width 95 height 13
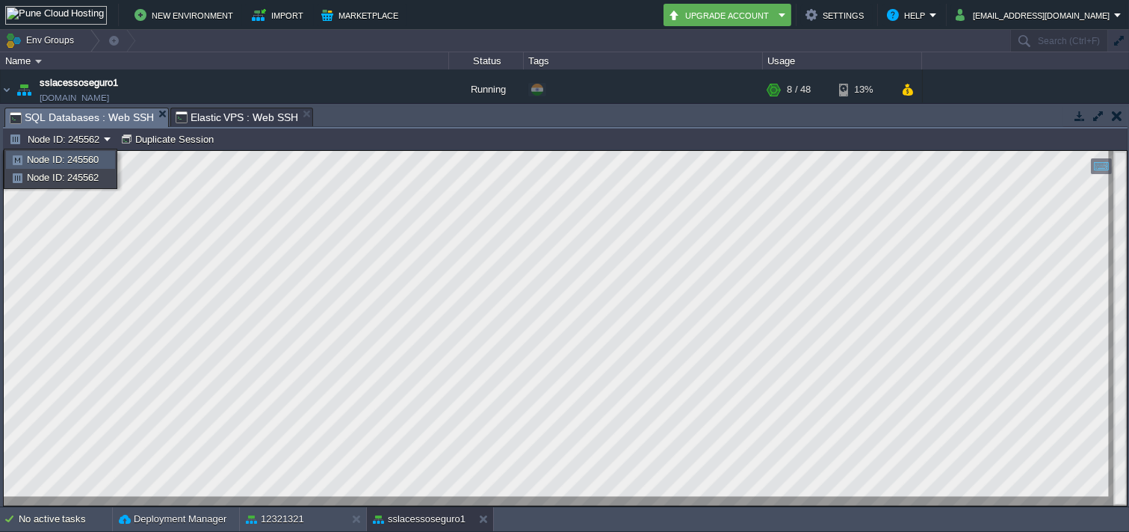
click at [65, 161] on span "Node ID: 245560" at bounding box center [63, 159] width 72 height 11
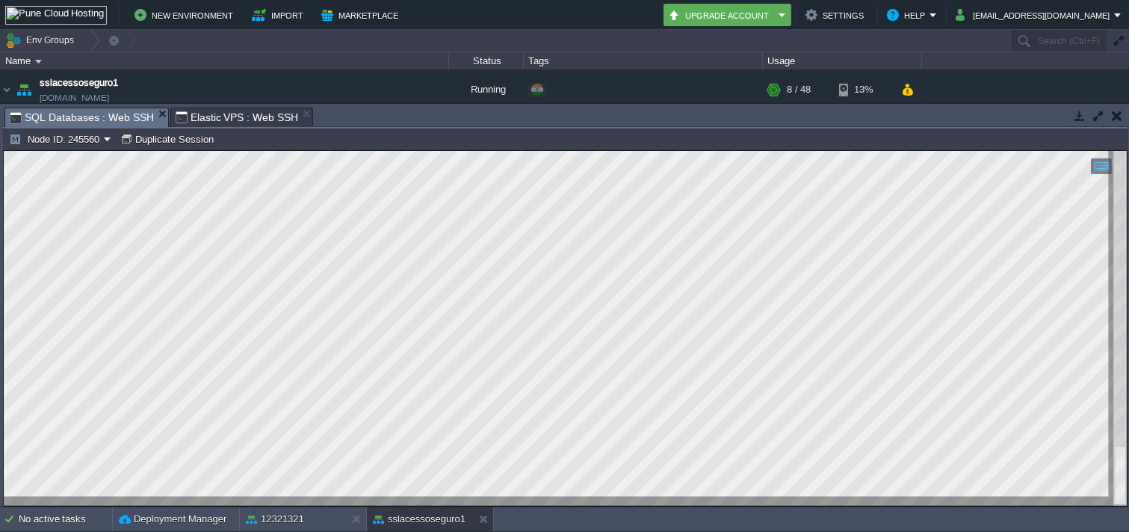
click at [197, 124] on span "Elastic VPS : Web SSH" at bounding box center [237, 117] width 123 height 18
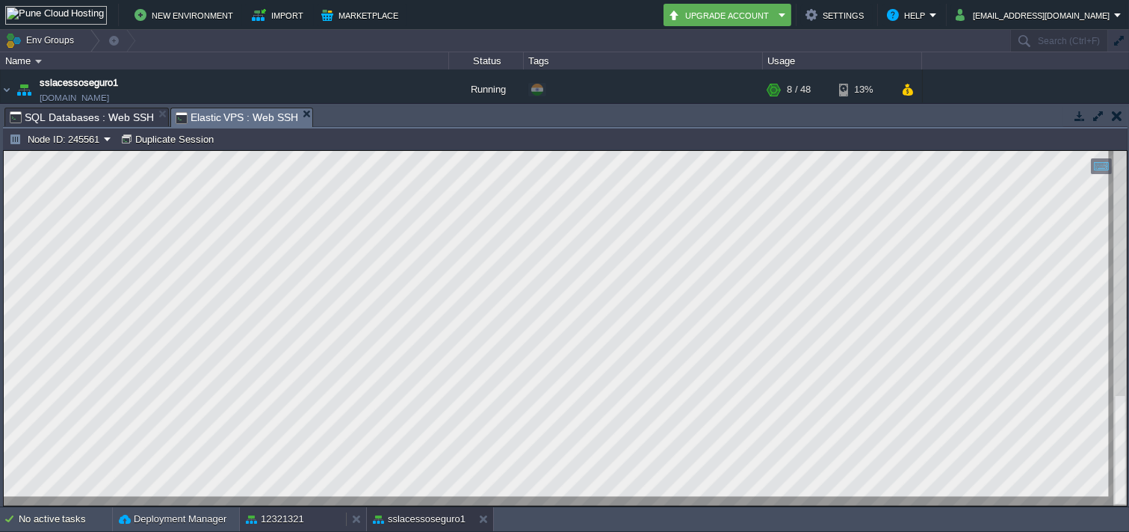
click at [302, 523] on div "12321321" at bounding box center [293, 520] width 106 height 24
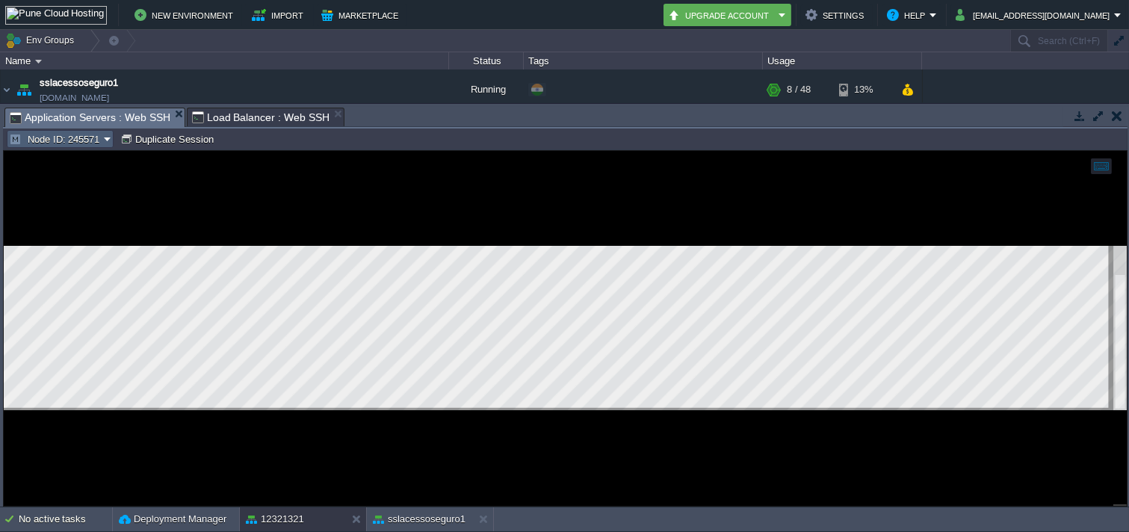
click at [73, 141] on button "Node ID: 245571" at bounding box center [56, 138] width 95 height 13
click at [73, 167] on link "Node ID: 245570" at bounding box center [61, 160] width 108 height 16
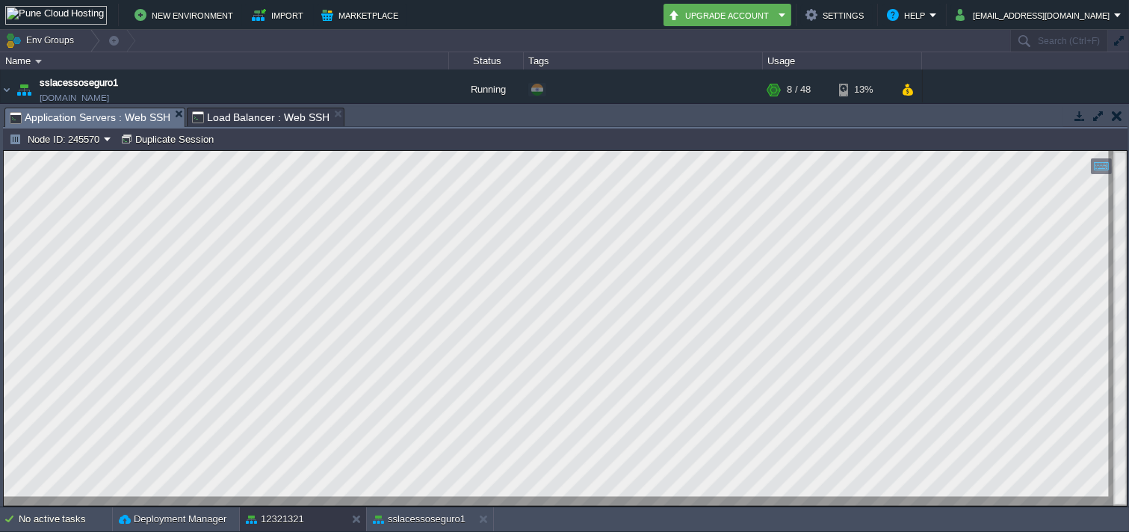
type input "#000000"
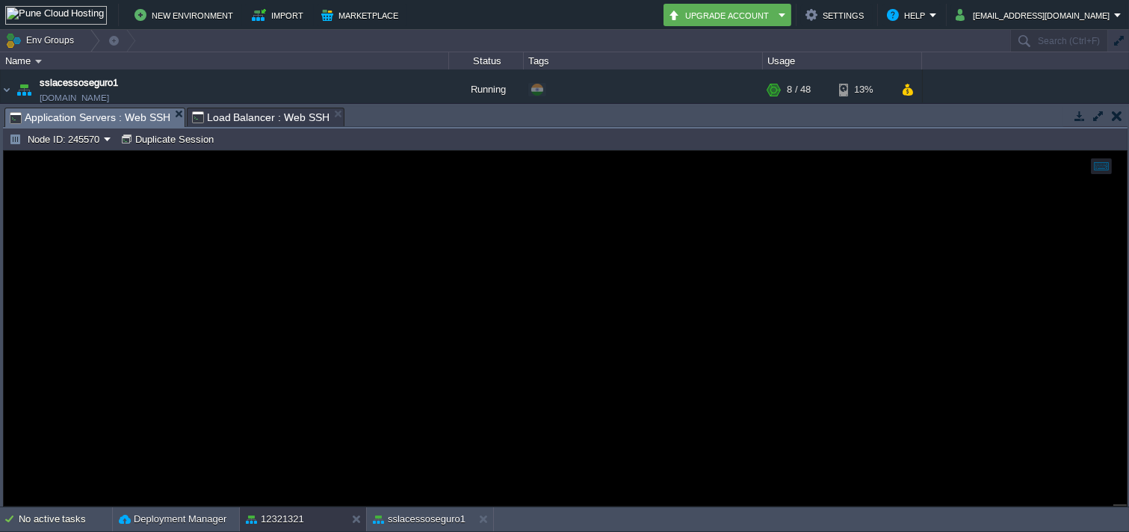
click at [256, 109] on span "Load Balancer : Web SSH" at bounding box center [261, 117] width 138 height 18
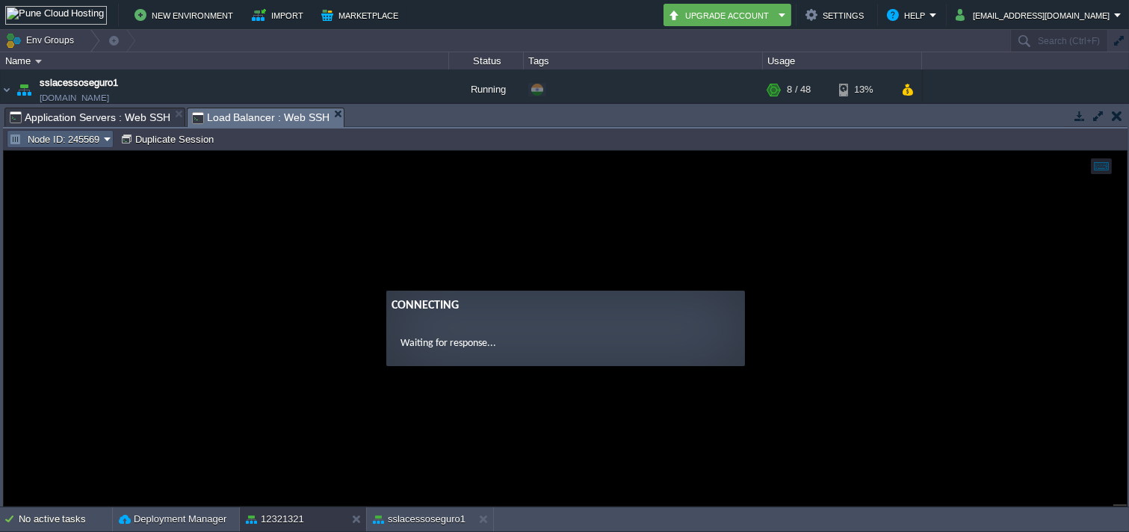
click at [80, 139] on button "Node ID: 245569" at bounding box center [56, 138] width 95 height 13
click at [71, 178] on span "Node ID: 245572" at bounding box center [63, 177] width 72 height 11
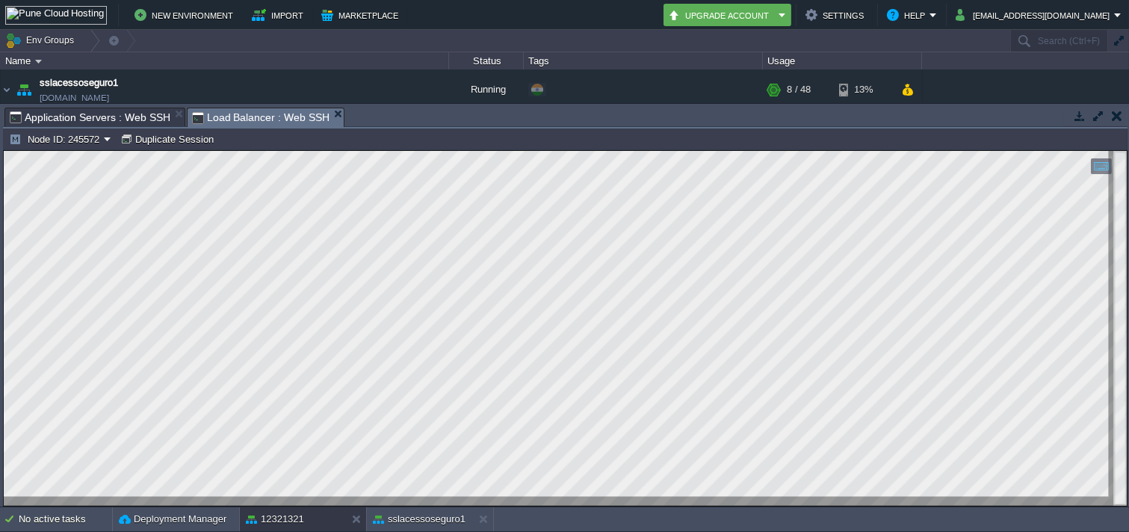
click at [82, 149] on div "Node ID: 245572 Duplicate Session" at bounding box center [565, 140] width 1125 height 22
click at [78, 145] on button "Node ID: 245572" at bounding box center [56, 138] width 95 height 13
click at [75, 154] on span "Node ID: 245569" at bounding box center [63, 159] width 72 height 11
drag, startPoint x: 400, startPoint y: 519, endPoint x: 392, endPoint y: 517, distance: 8.4
click at [392, 517] on button "sslacessoseguro1" at bounding box center [419, 519] width 93 height 15
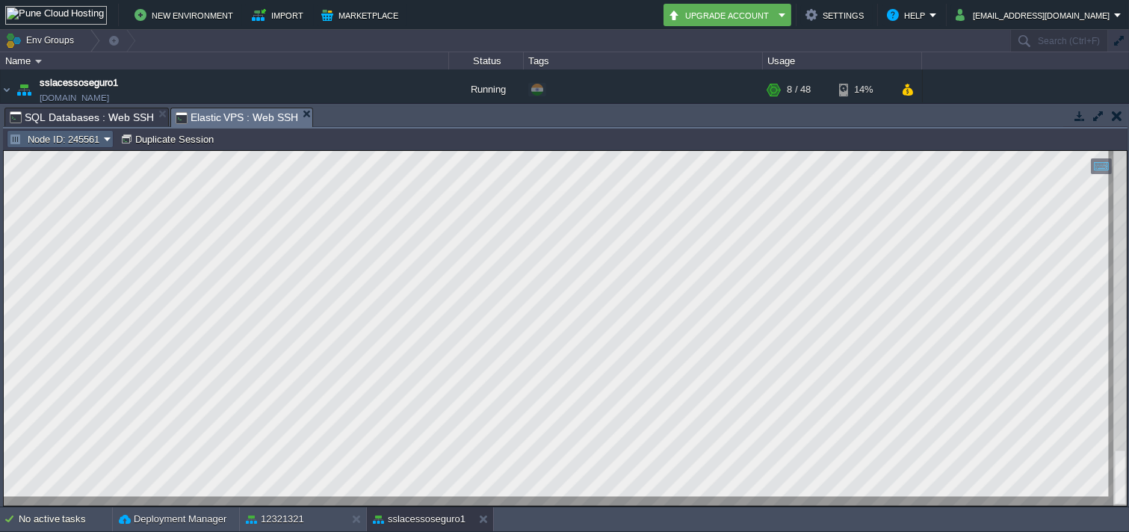
click at [80, 147] on td "Node ID: 245561" at bounding box center [60, 139] width 107 height 18
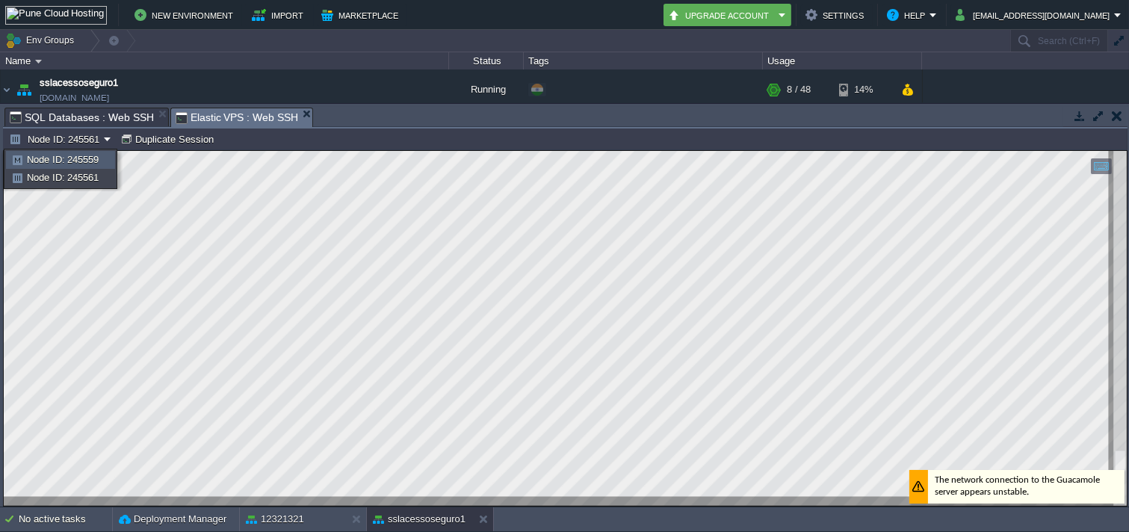
click at [88, 155] on span "Node ID: 245559" at bounding box center [63, 159] width 72 height 11
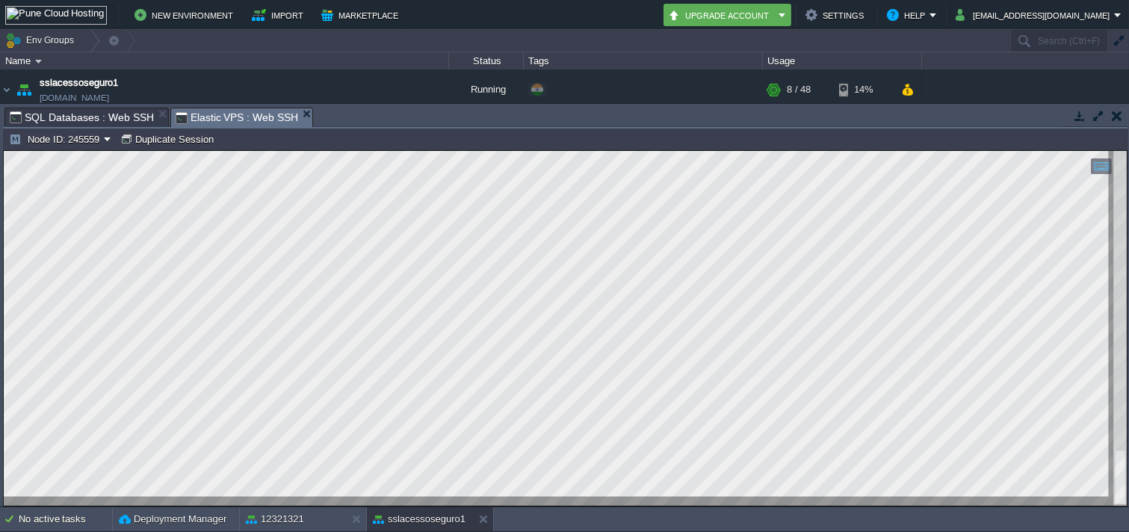
click at [101, 110] on span "SQL Databases : Web SSH" at bounding box center [82, 117] width 144 height 18
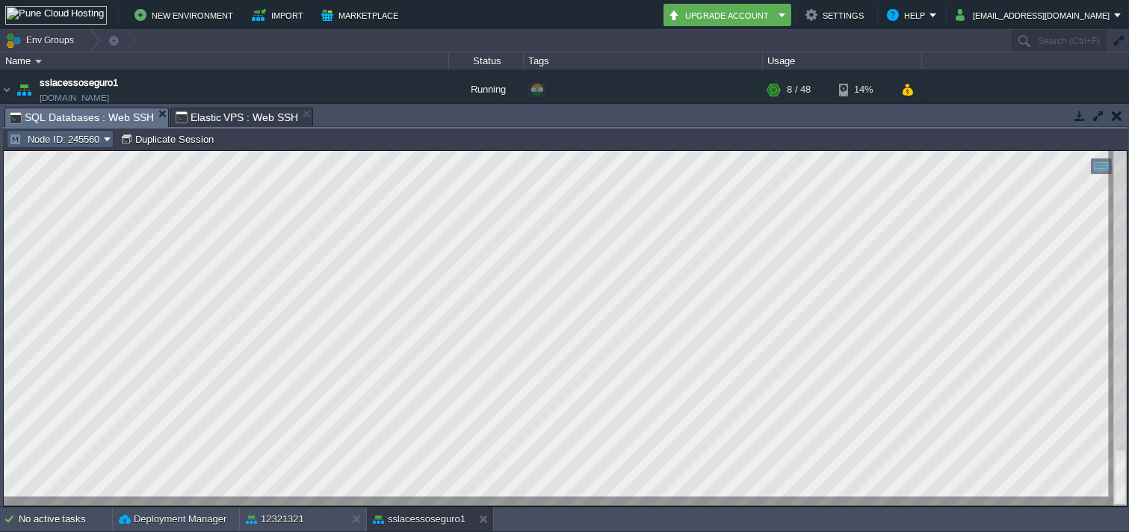
click at [76, 139] on button "Node ID: 245560" at bounding box center [56, 138] width 95 height 13
click at [72, 185] on link "Node ID: 245562" at bounding box center [61, 178] width 108 height 16
click at [267, 511] on div "12321321" at bounding box center [293, 520] width 106 height 24
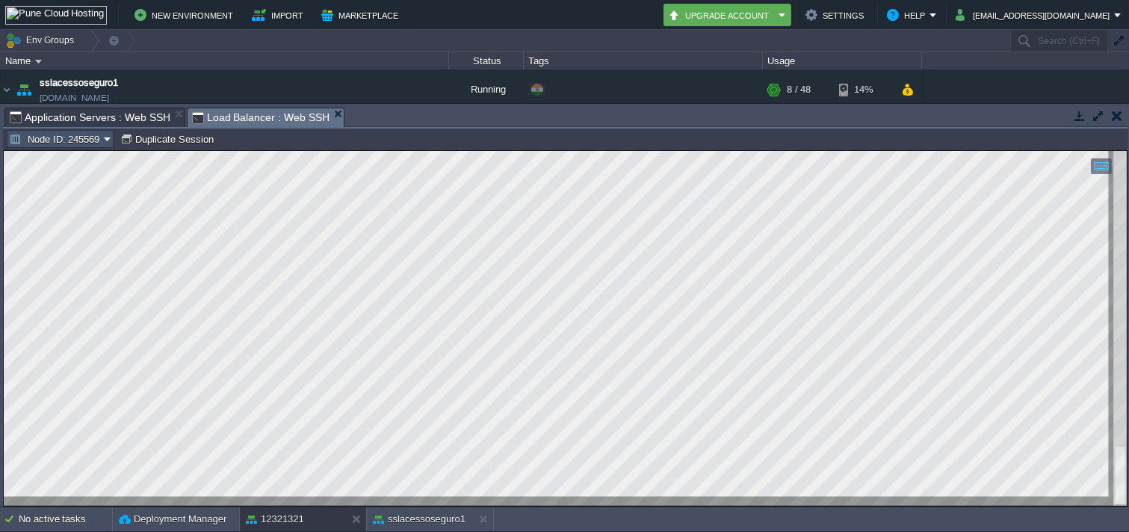
click at [64, 139] on button "Node ID: 245569" at bounding box center [56, 138] width 95 height 13
click at [64, 174] on span "Node ID: 245572" at bounding box center [63, 177] width 72 height 11
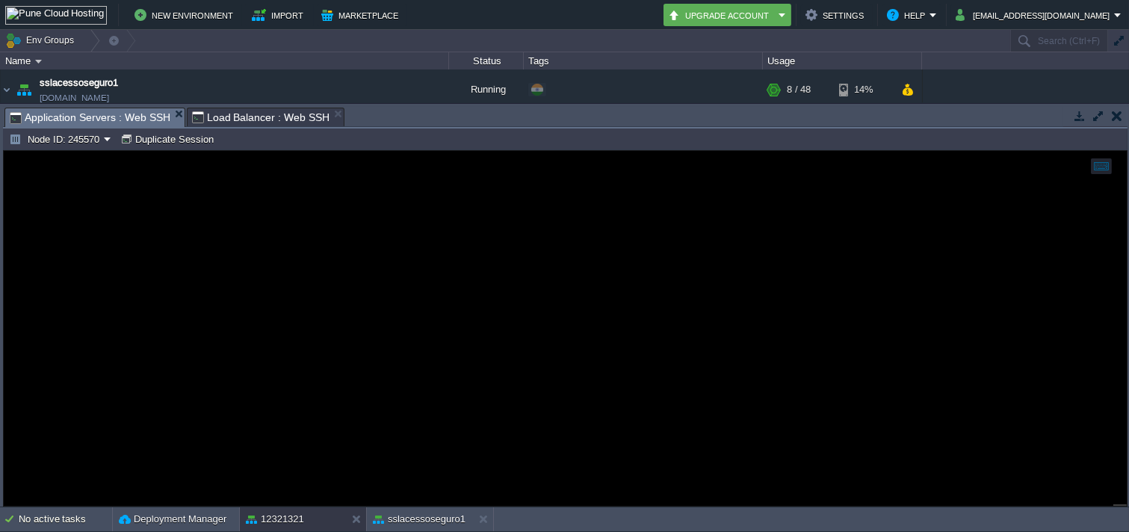
click at [84, 114] on span "Application Servers : Web SSH" at bounding box center [90, 117] width 161 height 19
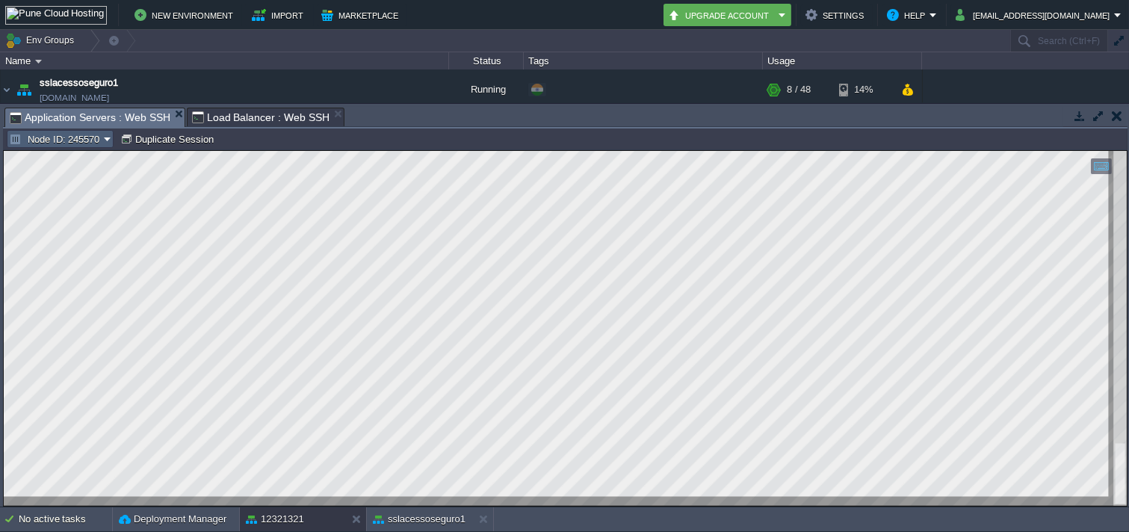
click at [88, 132] on button "Node ID: 245570" at bounding box center [56, 138] width 95 height 13
click at [80, 174] on span "Node ID: 245571" at bounding box center [63, 177] width 72 height 11
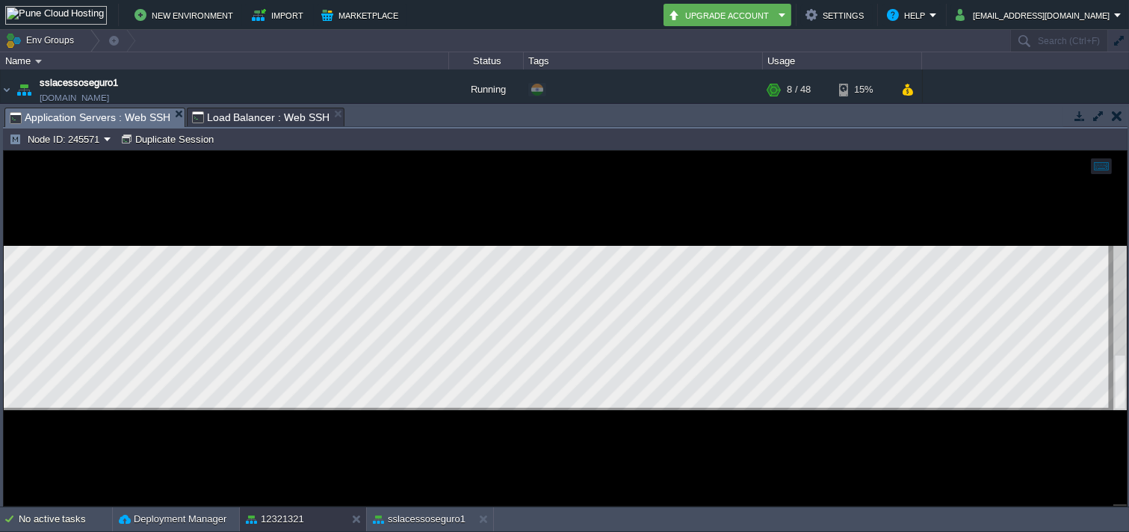
click at [84, 149] on div "Node ID: 245571 Duplicate Session" at bounding box center [565, 140] width 1125 height 22
click at [80, 141] on button "Node ID: 245571" at bounding box center [56, 138] width 95 height 13
click at [76, 161] on span "Node ID: 245570" at bounding box center [63, 159] width 72 height 11
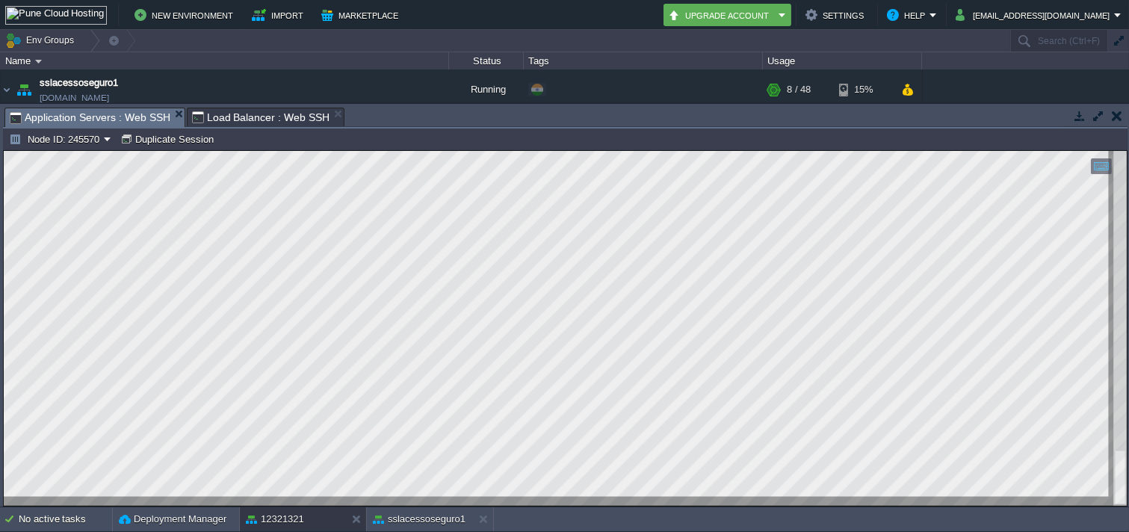
click at [235, 120] on span "Load Balancer : Web SSH" at bounding box center [261, 117] width 138 height 18
click at [75, 149] on div "Node ID: 245572 Duplicate Session" at bounding box center [565, 140] width 1125 height 22
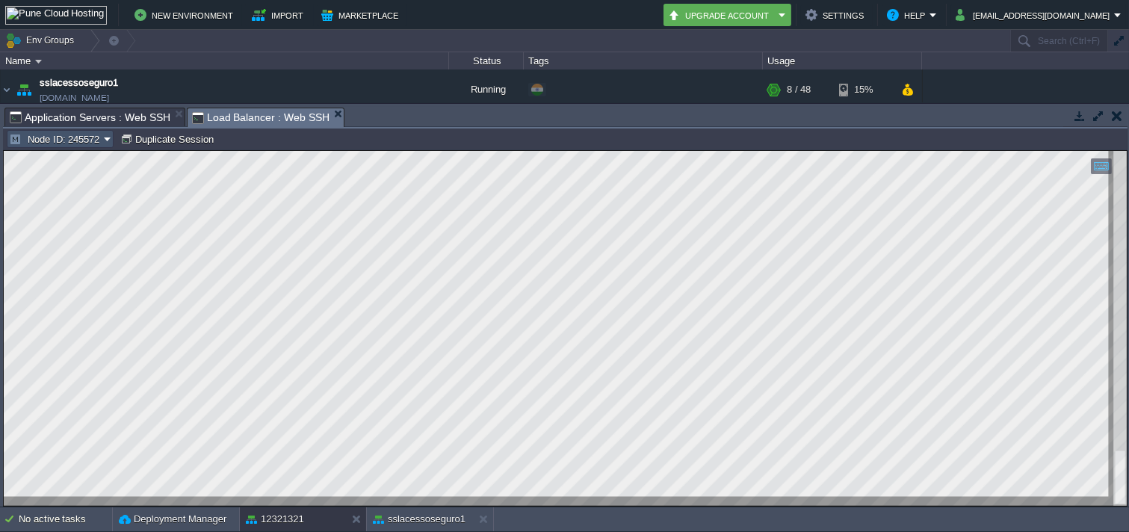
click at [70, 145] on button "Node ID: 245572" at bounding box center [56, 138] width 95 height 13
click at [68, 161] on span "Node ID: 245569" at bounding box center [63, 159] width 72 height 11
click at [413, 512] on button "sslacessoseguro1" at bounding box center [419, 519] width 93 height 15
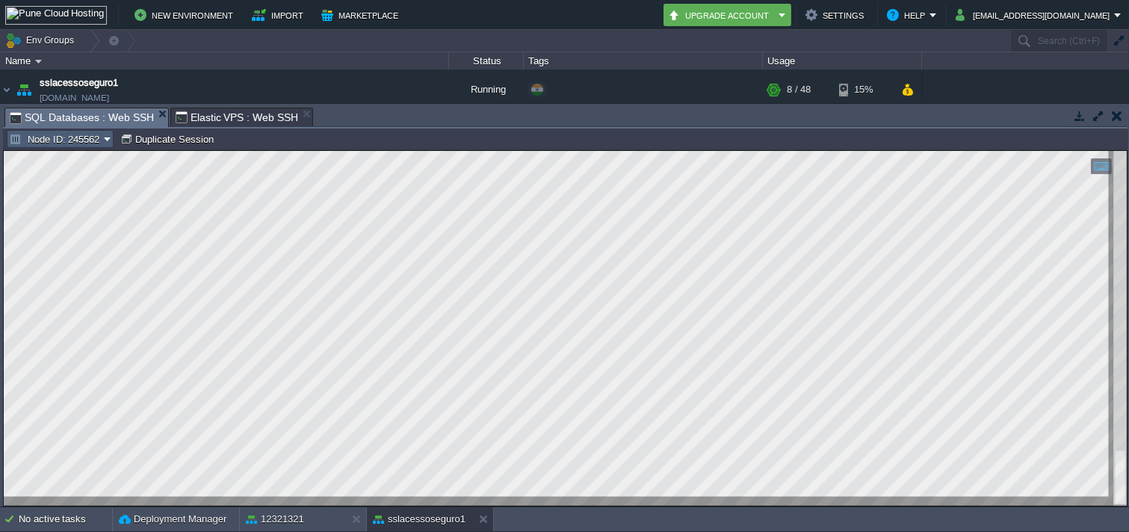
click at [80, 145] on button "Node ID: 245562" at bounding box center [56, 138] width 95 height 13
click at [80, 149] on ul "Node ID: 245560 Node ID: 245562" at bounding box center [60, 168] width 112 height 39
click at [80, 167] on link "Node ID: 245560" at bounding box center [61, 160] width 108 height 16
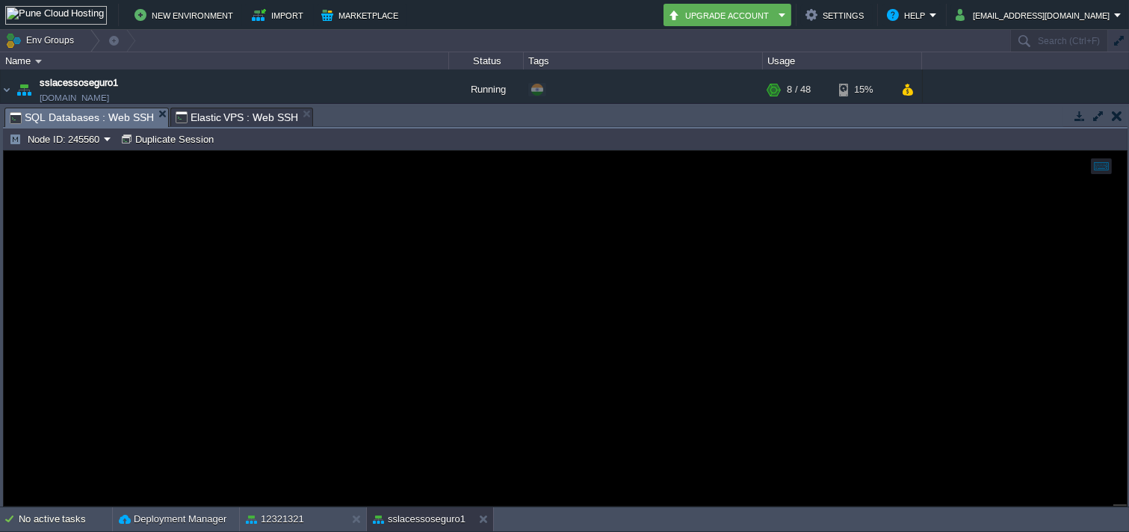
click at [226, 120] on span "Elastic VPS : Web SSH" at bounding box center [237, 117] width 123 height 18
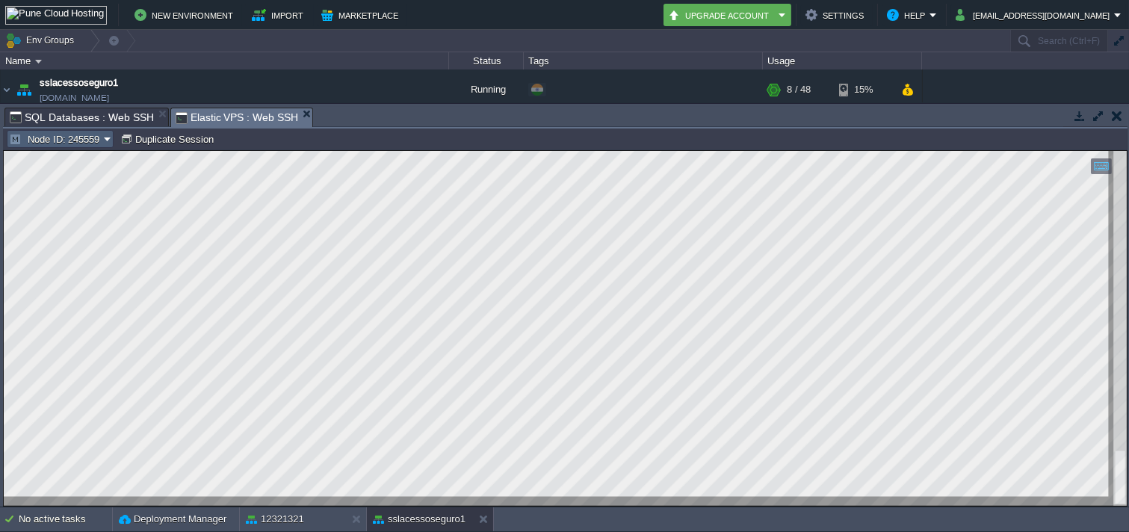
click at [75, 145] on button "Node ID: 245559" at bounding box center [56, 138] width 95 height 13
click at [75, 152] on link "Node ID: 245559" at bounding box center [61, 160] width 108 height 16
drag, startPoint x: 94, startPoint y: 141, endPoint x: 80, endPoint y: 184, distance: 45.6
click at [94, 141] on button "Node ID: 245559" at bounding box center [56, 138] width 95 height 13
click at [86, 166] on link "Node ID: 245559" at bounding box center [61, 160] width 108 height 16
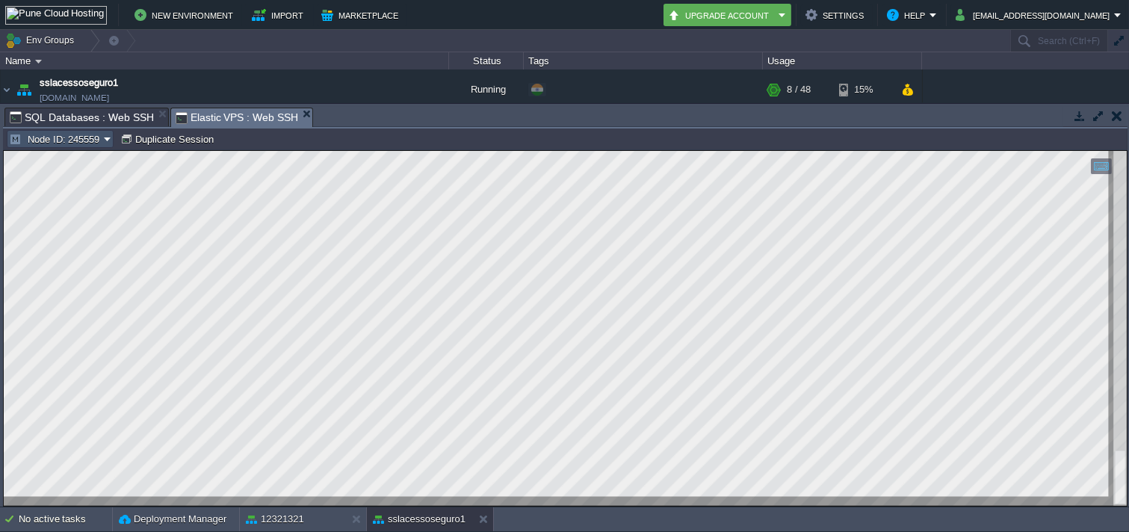
click at [88, 145] on button "Node ID: 245559" at bounding box center [56, 138] width 95 height 13
click at [76, 166] on link "Node ID: 245559" at bounding box center [61, 160] width 108 height 16
click at [84, 137] on button "Node ID: 245559" at bounding box center [56, 138] width 95 height 13
click at [88, 178] on span "Node ID: 245561" at bounding box center [63, 177] width 72 height 11
drag, startPoint x: 93, startPoint y: 131, endPoint x: 84, endPoint y: 127, distance: 9.0
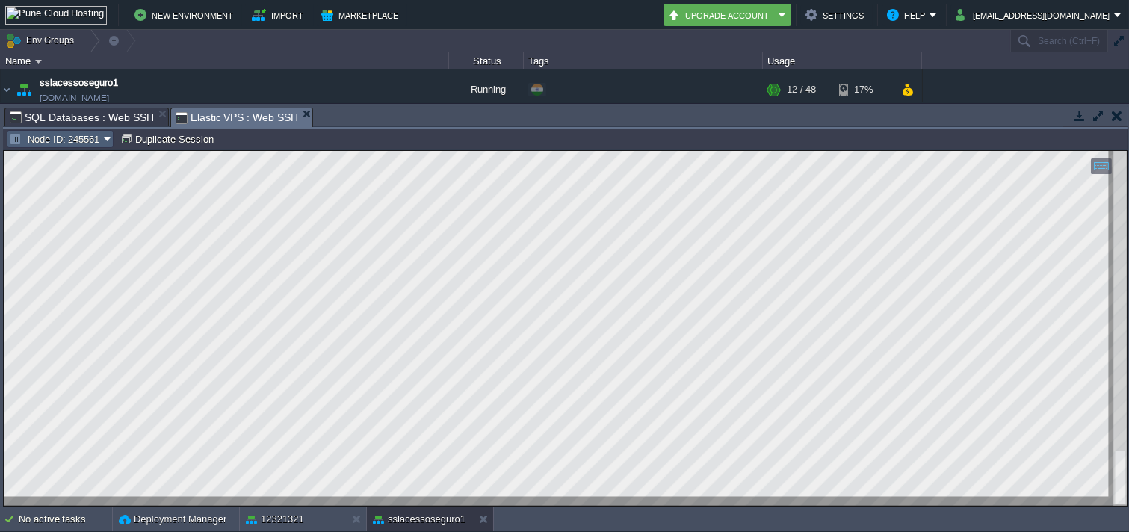
click at [88, 131] on td "Node ID: 245561" at bounding box center [60, 139] width 107 height 18
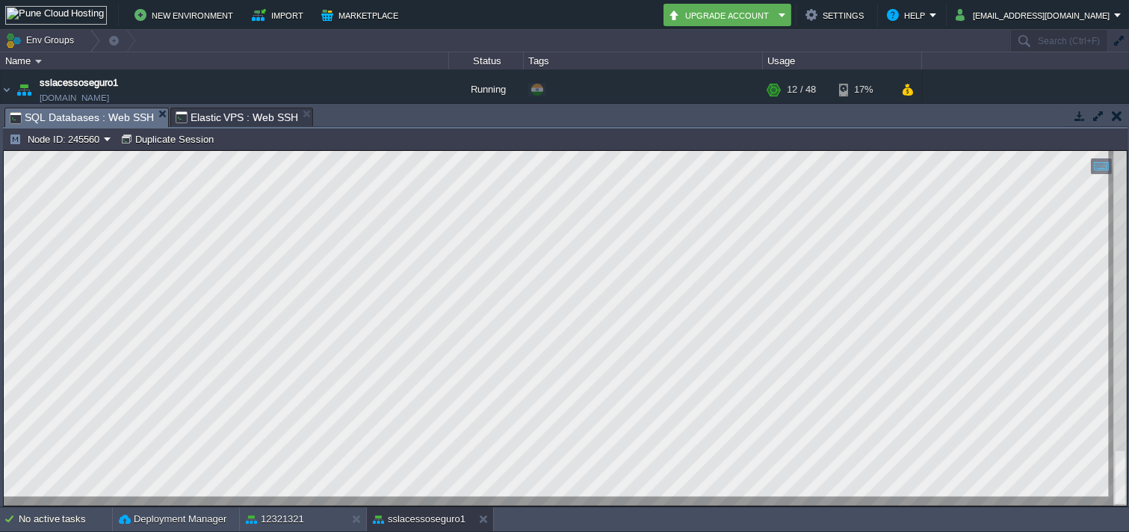
click at [72, 118] on span "SQL Databases : Web SSH" at bounding box center [82, 117] width 144 height 19
click at [68, 141] on button "Node ID: 245560" at bounding box center [56, 138] width 95 height 13
click at [84, 160] on span "Node ID: 245560" at bounding box center [63, 159] width 72 height 11
click at [76, 144] on button "Node ID: 245560" at bounding box center [56, 138] width 95 height 13
click at [64, 170] on link "Node ID: 245562" at bounding box center [61, 178] width 108 height 16
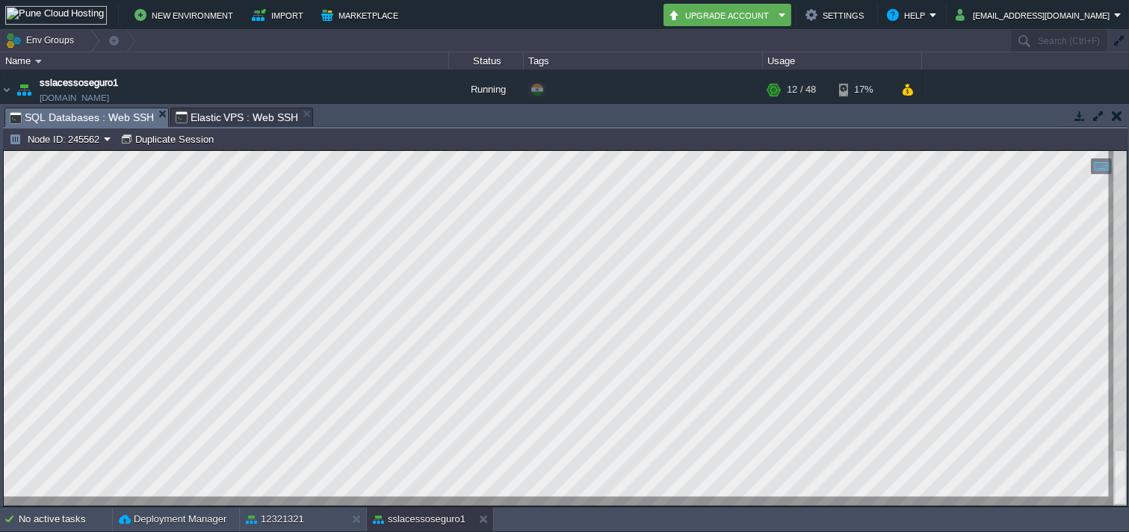
click at [234, 118] on span "Elastic VPS : Web SSH" at bounding box center [237, 117] width 123 height 18
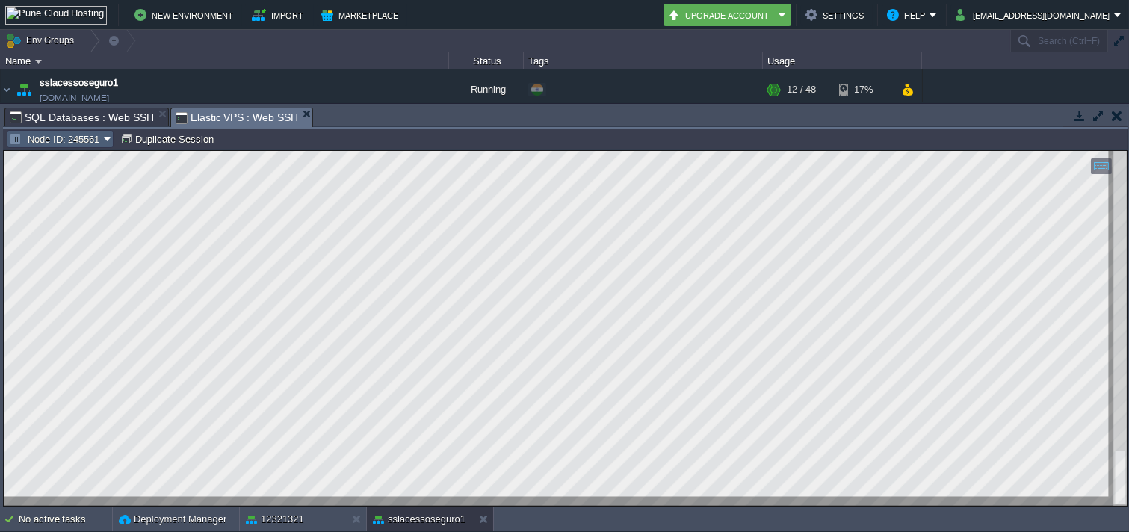
click at [65, 144] on button "Node ID: 245561" at bounding box center [56, 138] width 95 height 13
click at [64, 160] on span "Node ID: 245559" at bounding box center [63, 159] width 72 height 11
click at [277, 521] on button "12321321" at bounding box center [275, 519] width 58 height 15
click at [104, 144] on button "Node ID: 245569" at bounding box center [56, 138] width 95 height 13
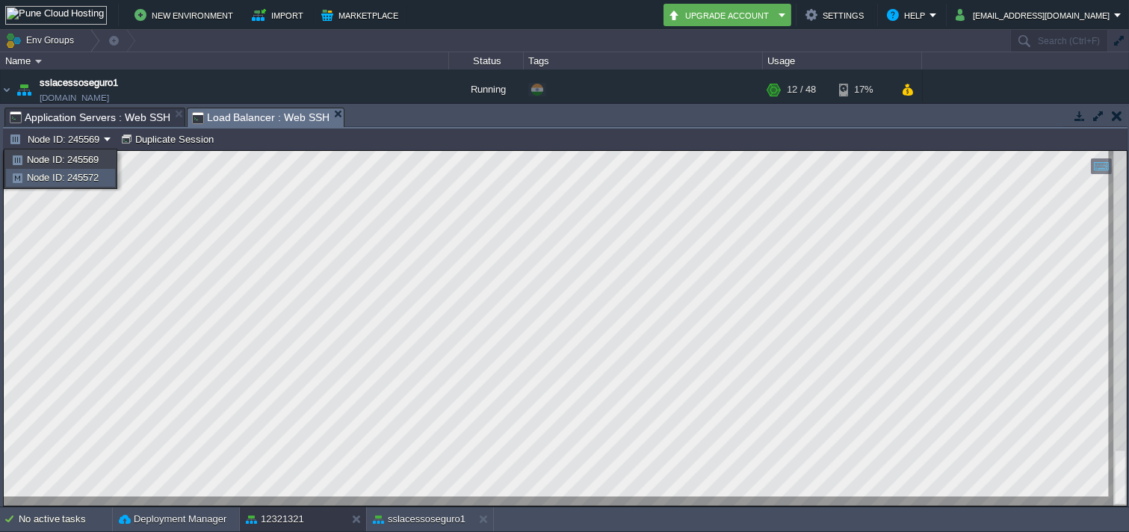
click at [88, 176] on span "Node ID: 245572" at bounding box center [63, 177] width 72 height 11
click at [93, 152] on iframe at bounding box center [565, 328] width 1123 height 355
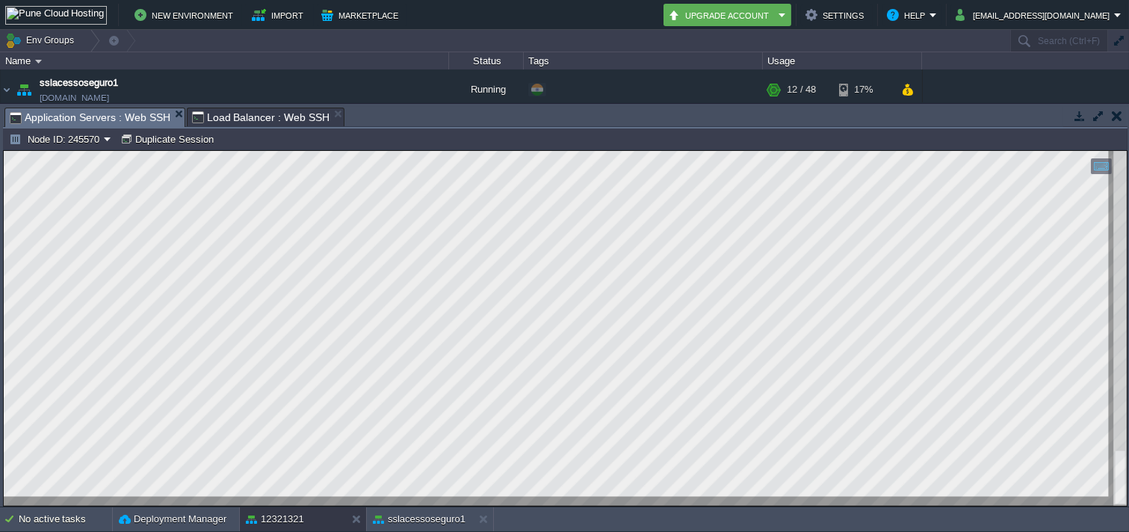
click at [84, 114] on span "Application Servers : Web SSH" at bounding box center [90, 117] width 161 height 19
click at [68, 124] on span "Application Servers : Web SSH" at bounding box center [90, 117] width 161 height 19
click at [51, 141] on button "Node ID: 245570" at bounding box center [56, 138] width 95 height 13
click at [60, 170] on link "Node ID: 245571" at bounding box center [61, 178] width 108 height 16
